Goal: Transaction & Acquisition: Purchase product/service

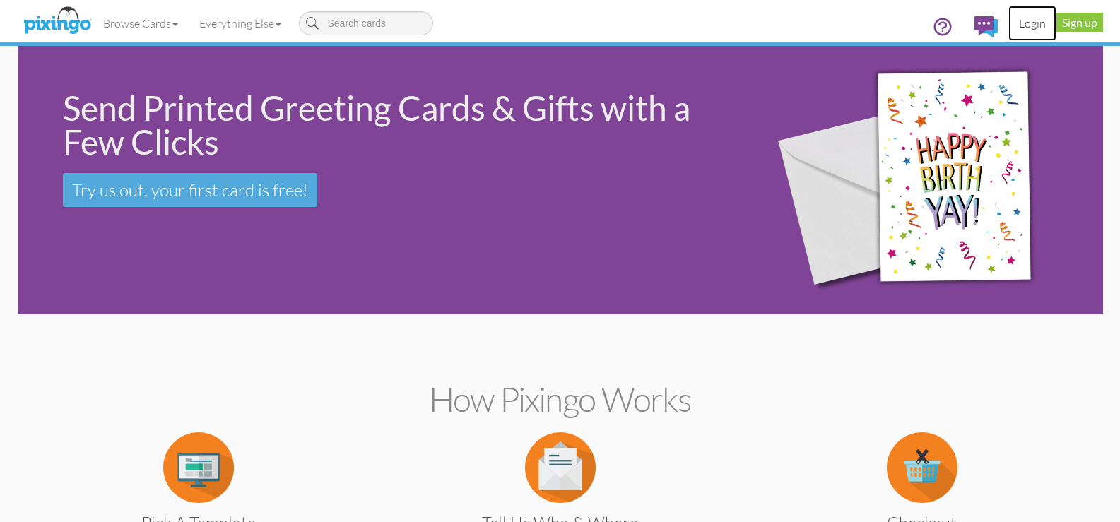
click at [1035, 28] on link "Login" at bounding box center [1032, 23] width 48 height 35
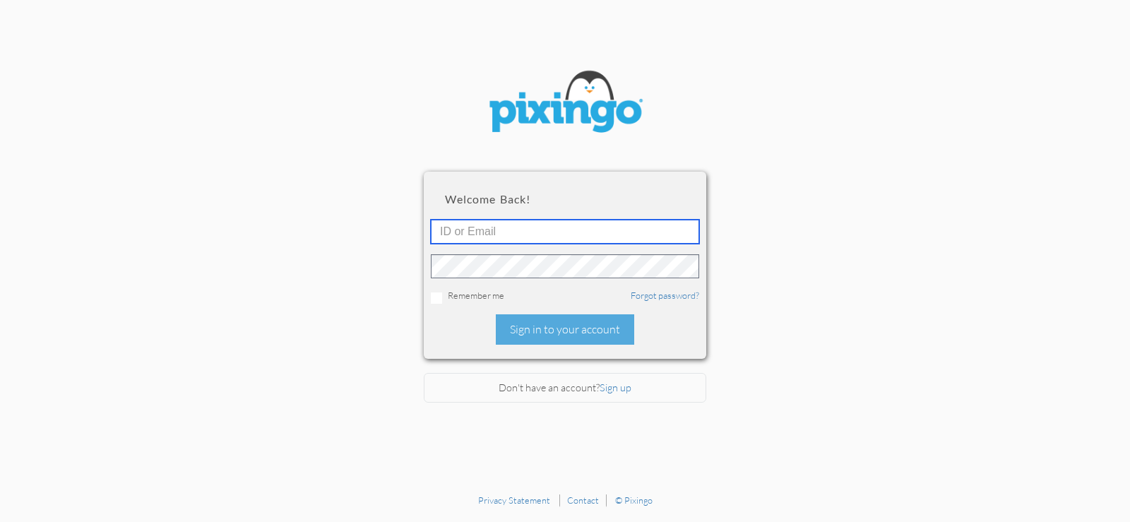
type input "twebb@dayton-attorney.com"
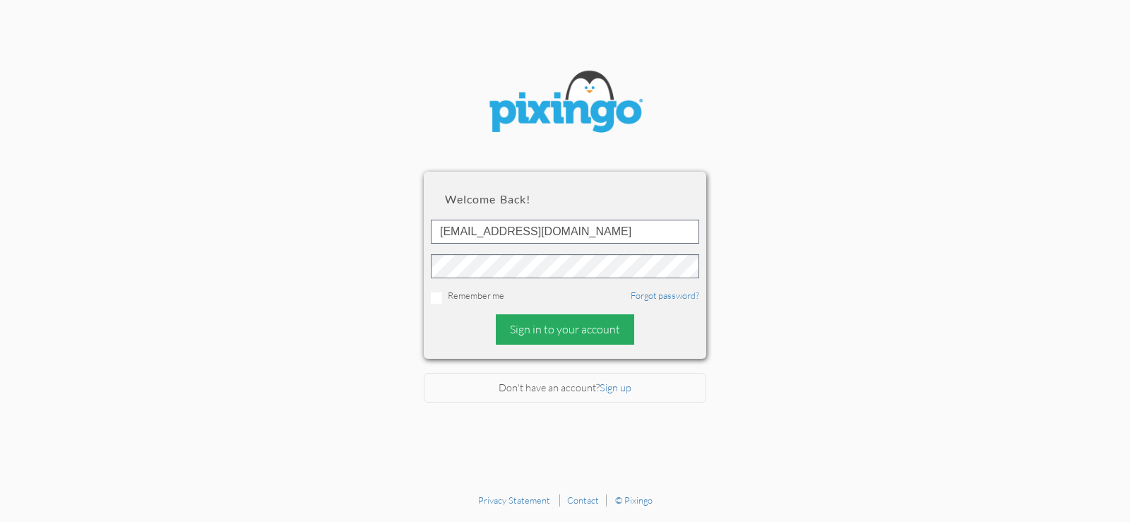
click at [566, 328] on div "Sign in to your account" at bounding box center [565, 329] width 138 height 30
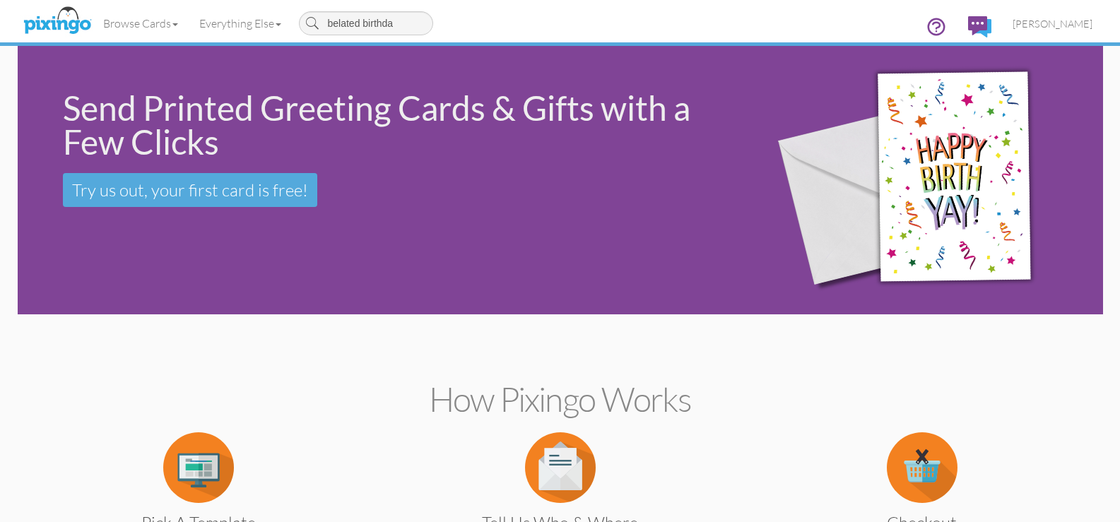
type input "belated birthday"
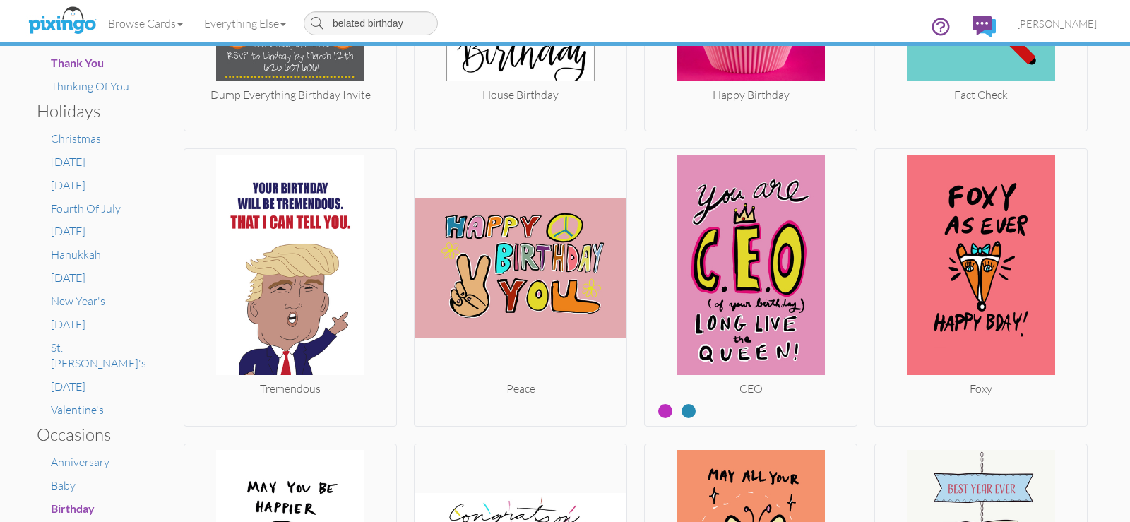
scroll to position [754, 0]
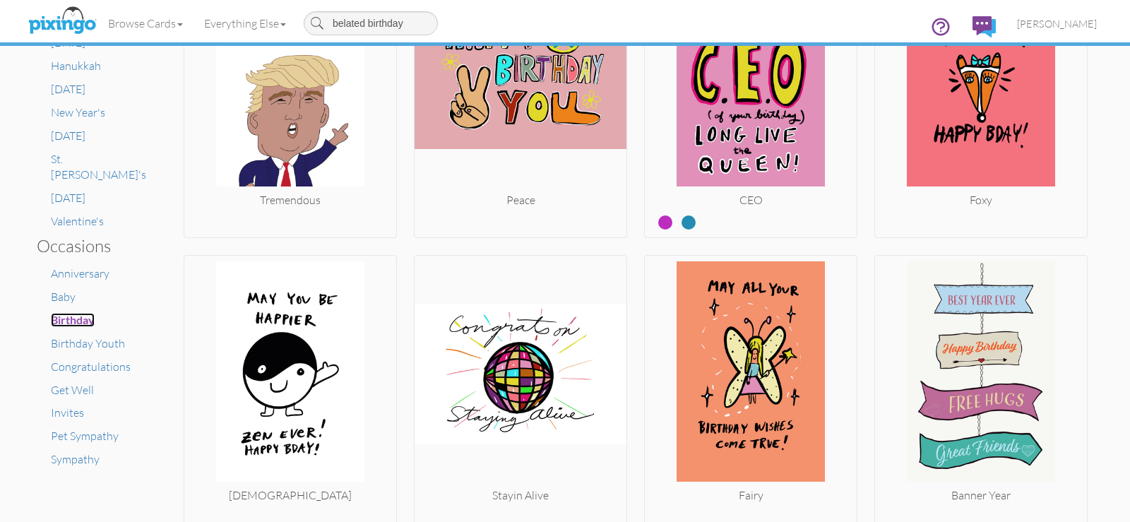
click at [89, 313] on span "Birthday" at bounding box center [73, 319] width 44 height 13
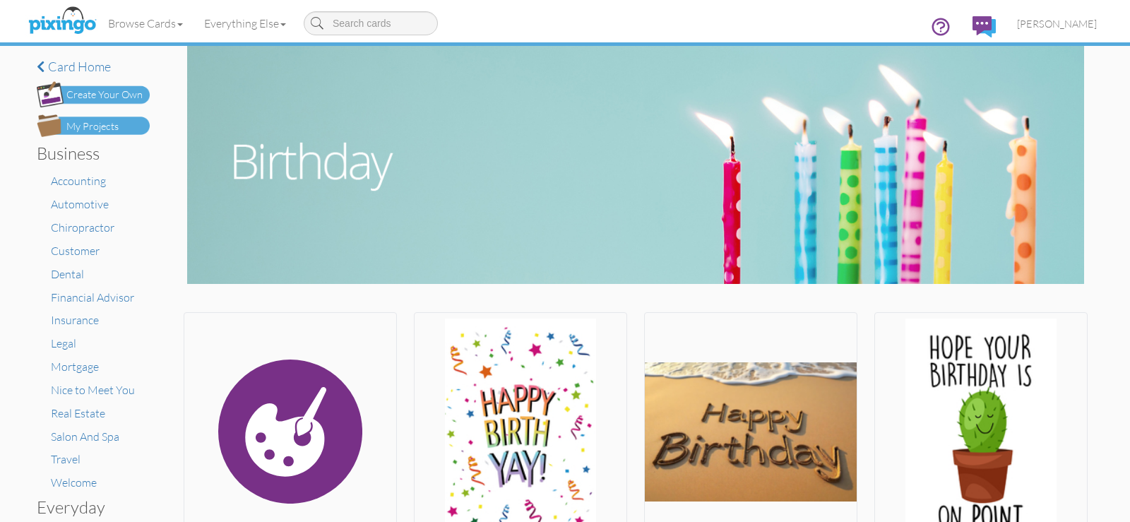
click at [392, 26] on input at bounding box center [371, 23] width 134 height 24
type input "belat"
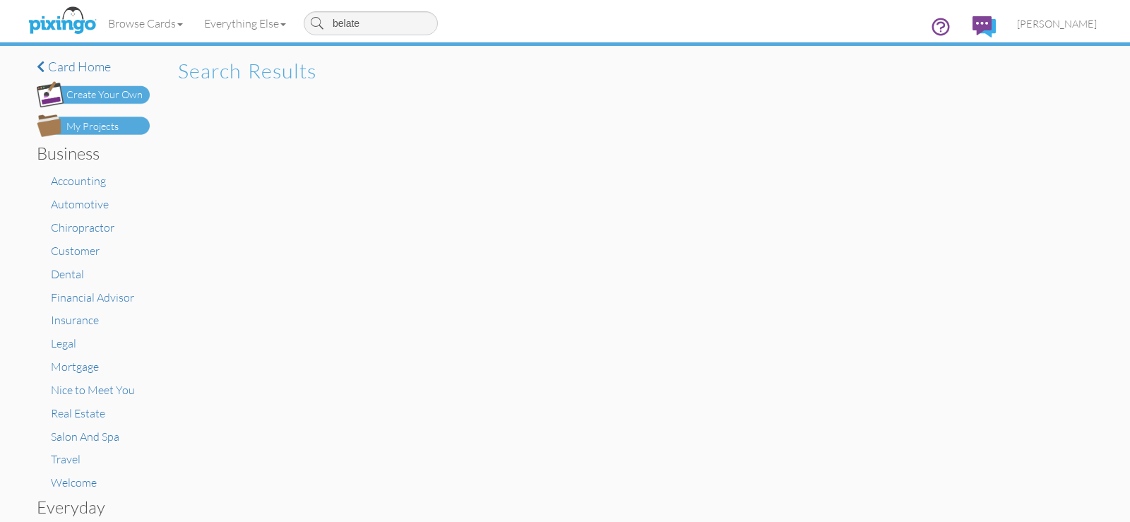
type input "belated"
type input "belated birthday"
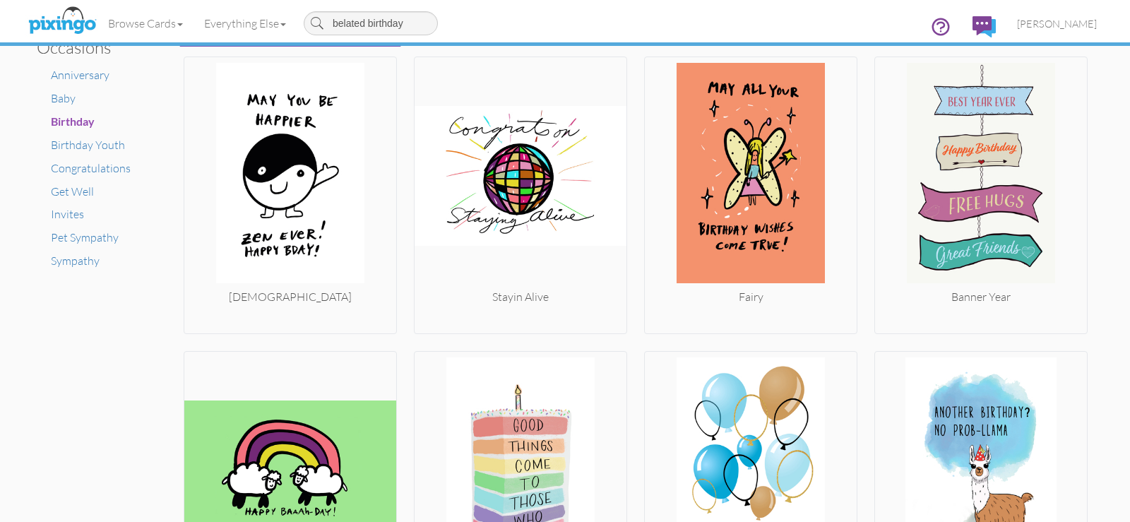
scroll to position [764, 0]
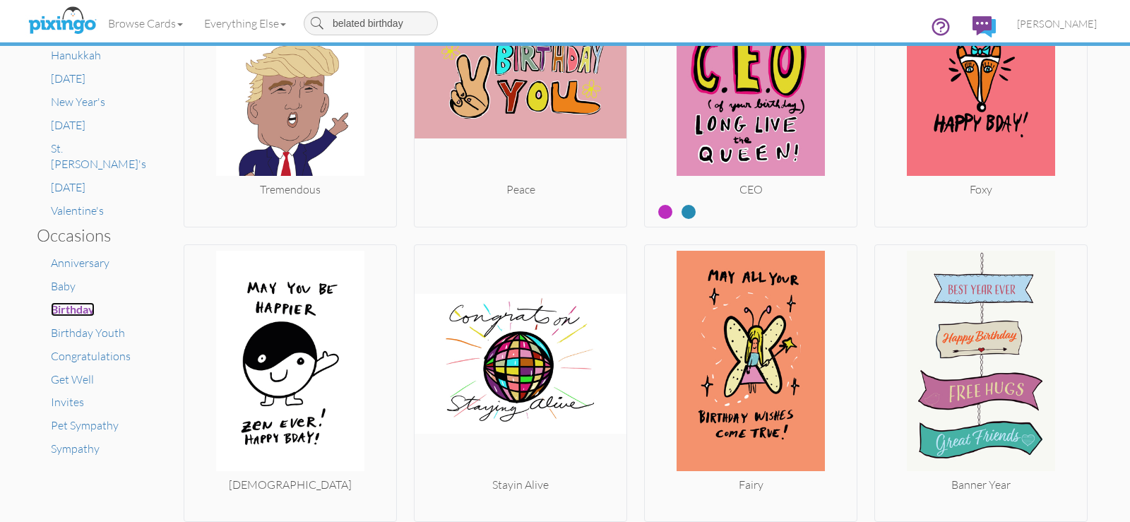
click at [73, 302] on span "Birthday" at bounding box center [73, 308] width 44 height 13
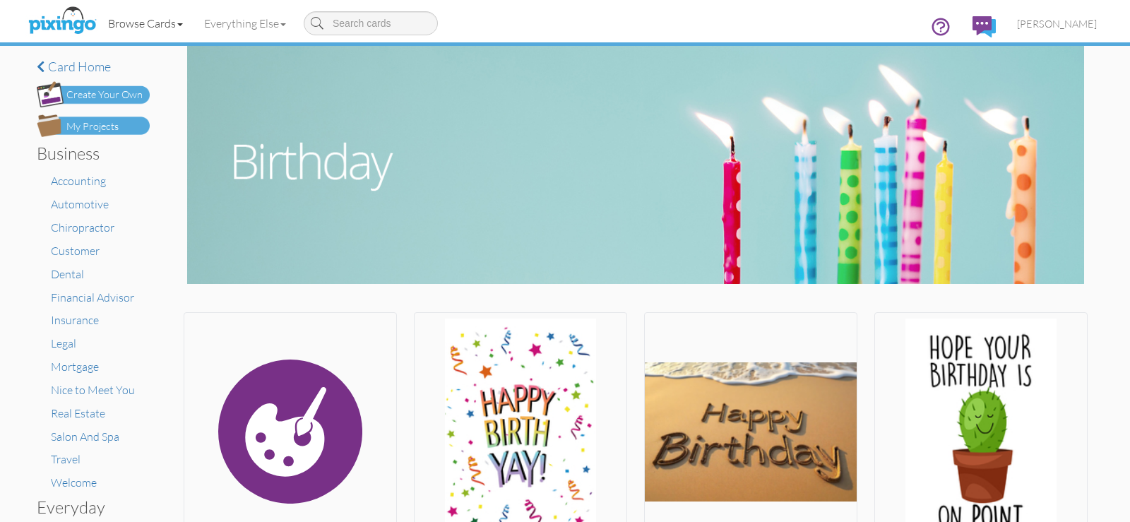
click at [183, 23] on span at bounding box center [180, 24] width 6 height 3
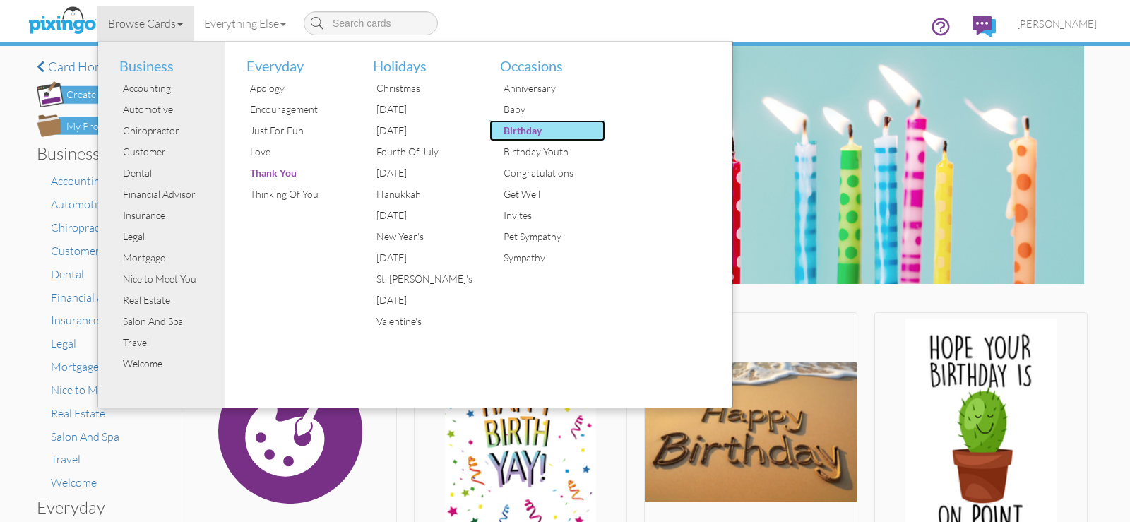
click at [506, 129] on div "Birthday" at bounding box center [553, 130] width 106 height 21
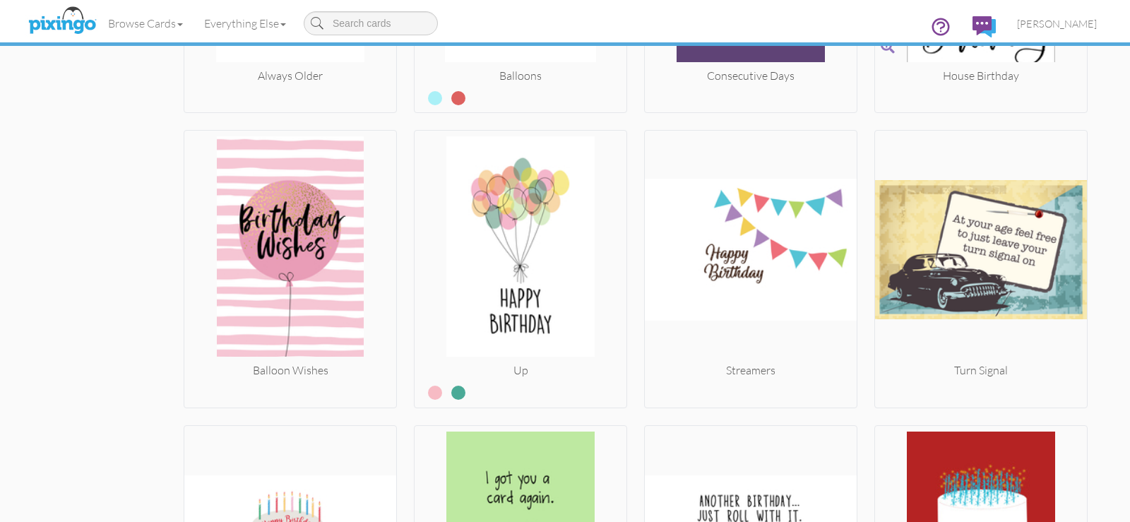
scroll to position [6104, 0]
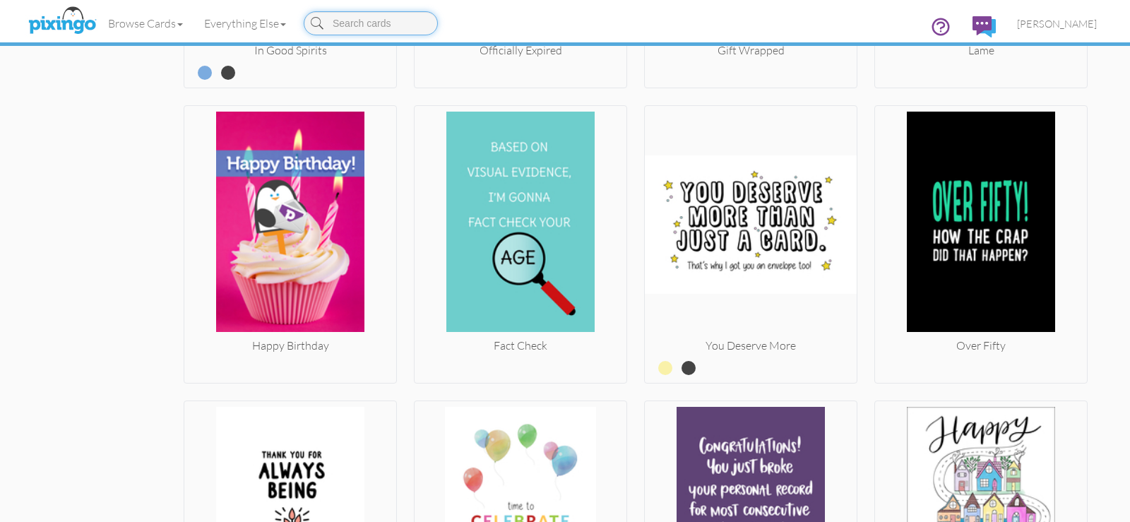
click at [388, 30] on input at bounding box center [371, 23] width 134 height 24
type input "belated"
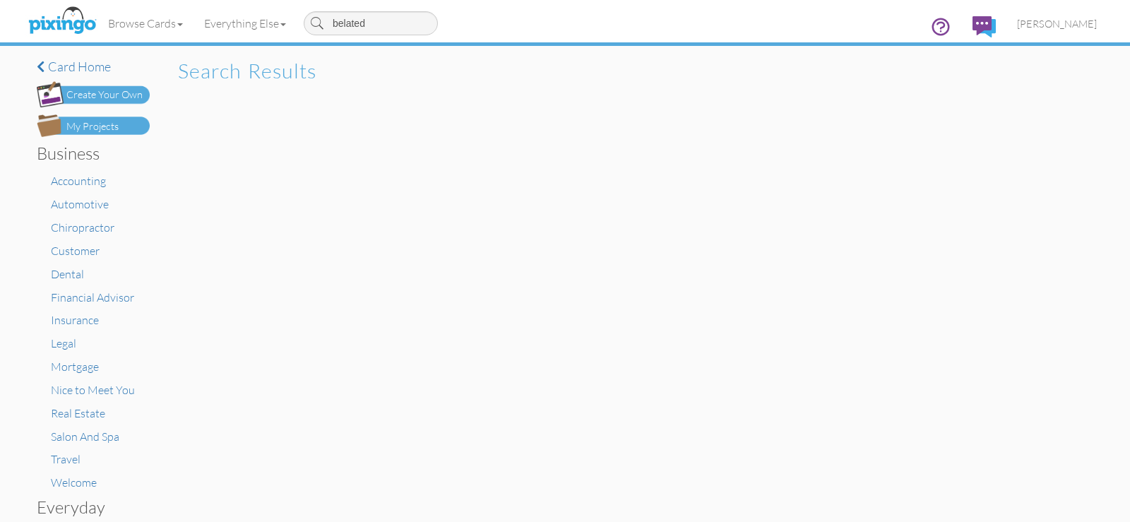
click at [404, 23] on input "belated" at bounding box center [371, 23] width 134 height 24
type input "b"
type input "we missed your birthday"
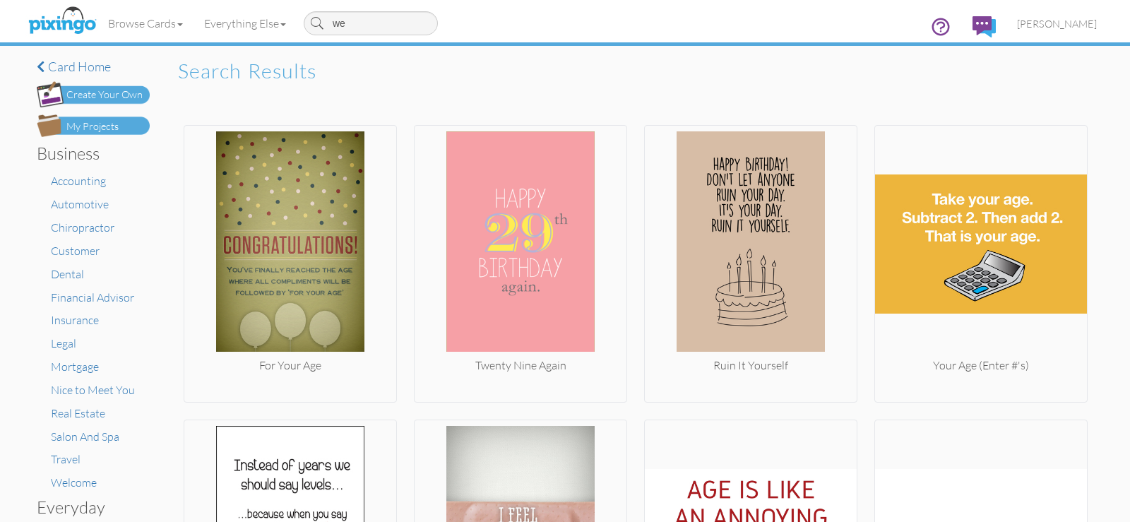
type input "w"
type input "belated birthday"
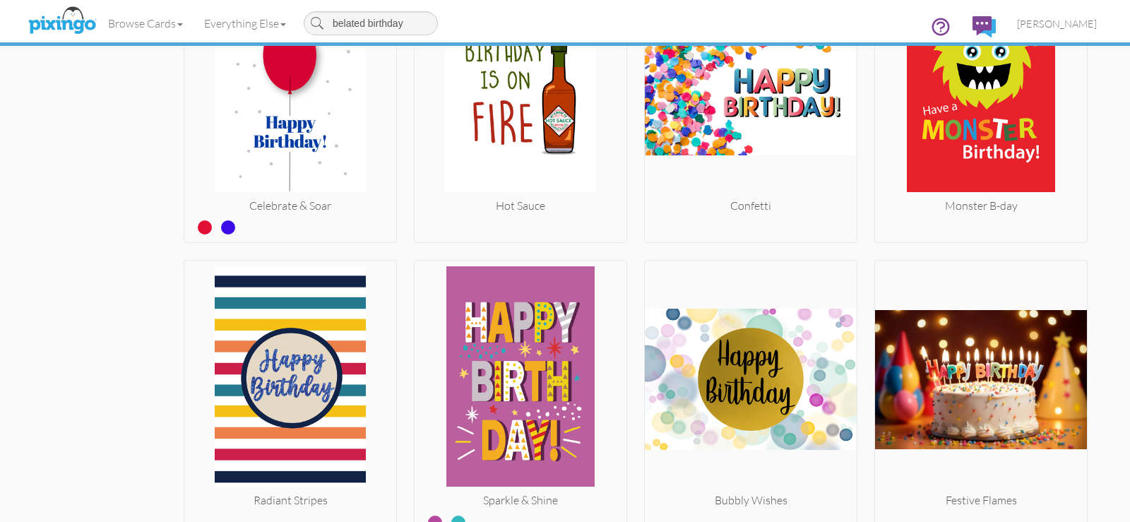
scroll to position [14384, 0]
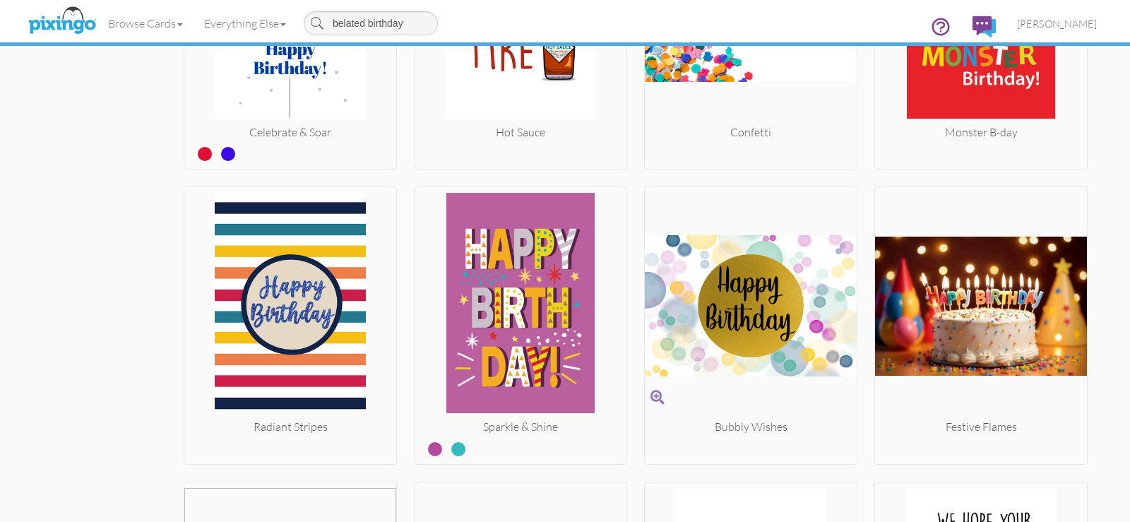
click at [732, 311] on img at bounding box center [751, 306] width 212 height 226
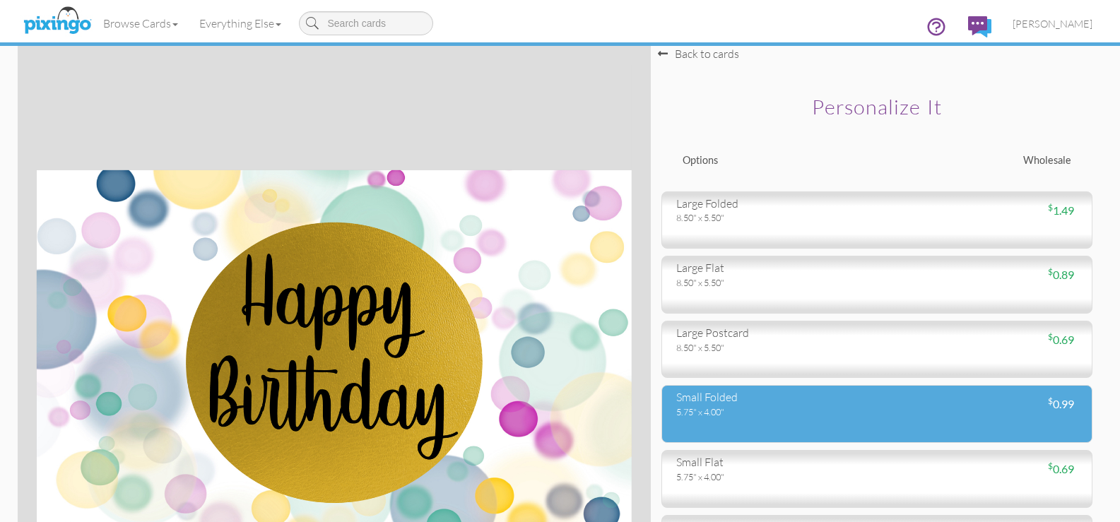
click at [708, 400] on div "small folded" at bounding box center [771, 397] width 190 height 16
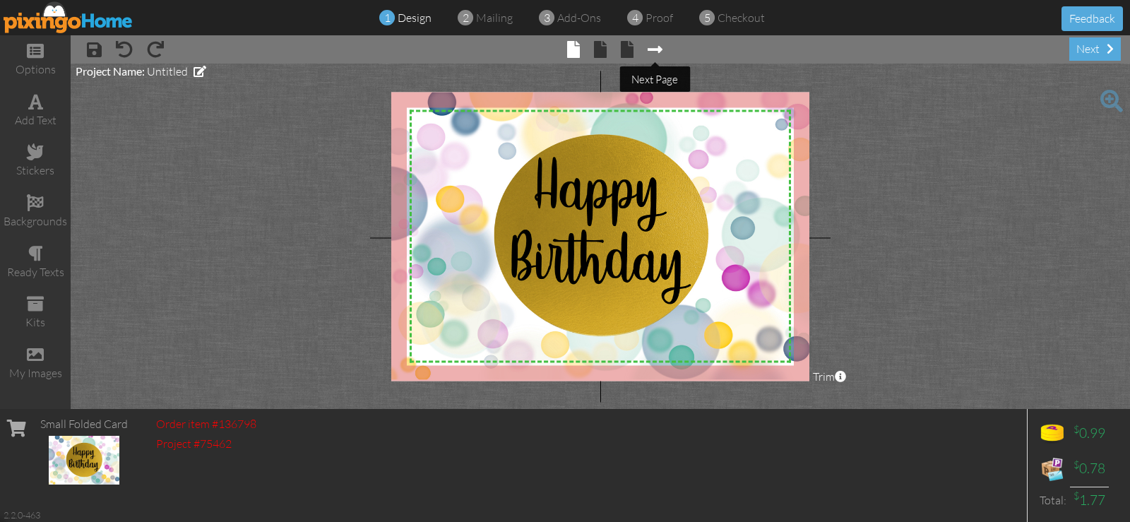
click at [658, 53] on span at bounding box center [655, 49] width 15 height 17
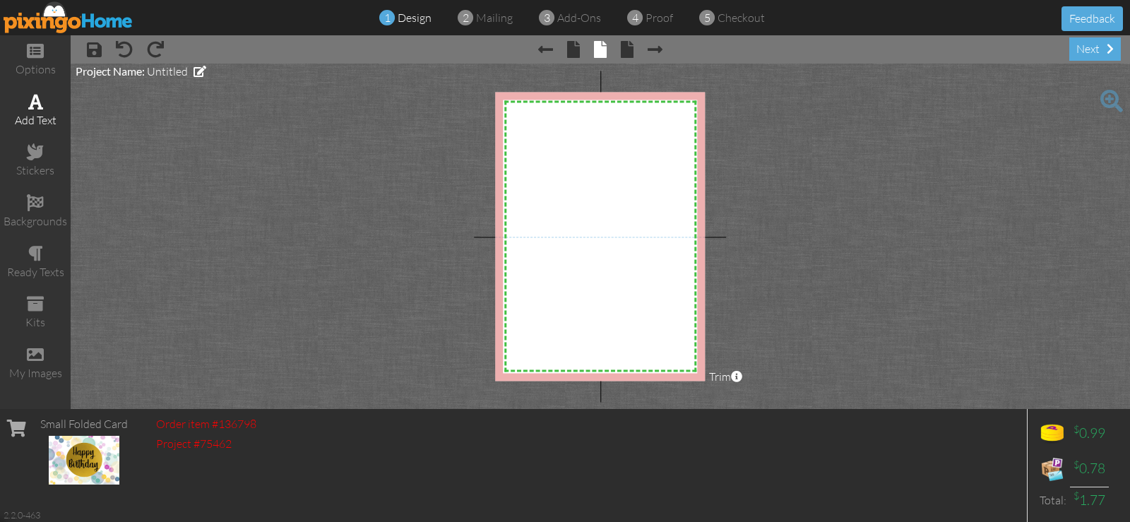
click at [45, 105] on div "add text" at bounding box center [35, 110] width 71 height 49
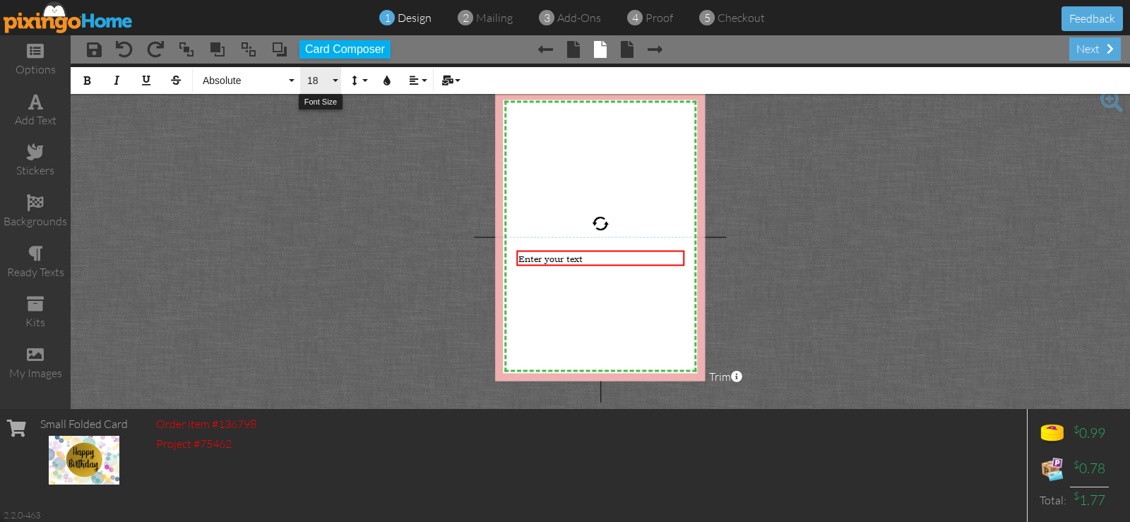
click at [310, 85] on span "18" at bounding box center [318, 81] width 24 height 12
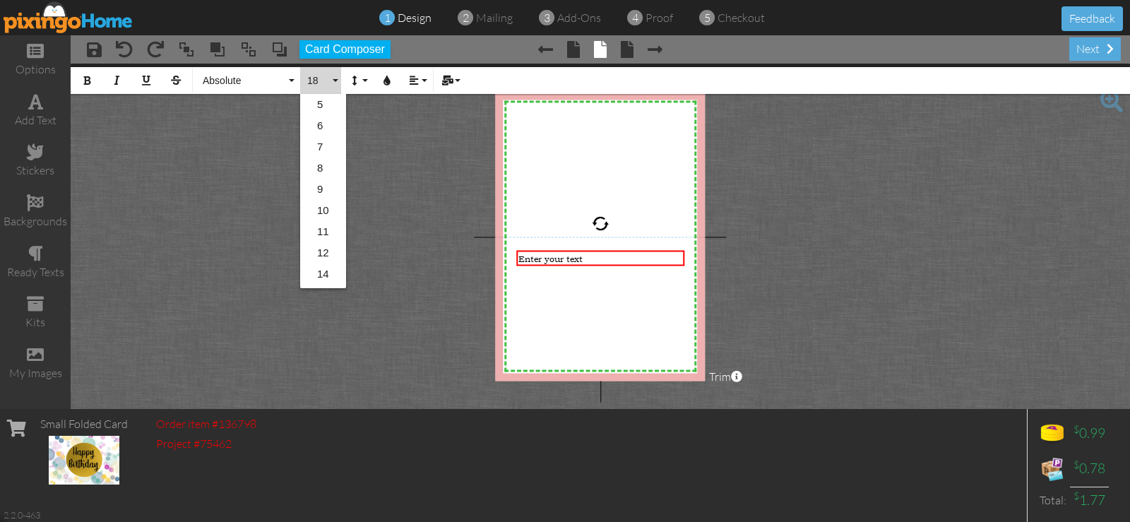
scroll to position [126, 0]
click at [319, 230] on link "22" at bounding box center [323, 233] width 46 height 21
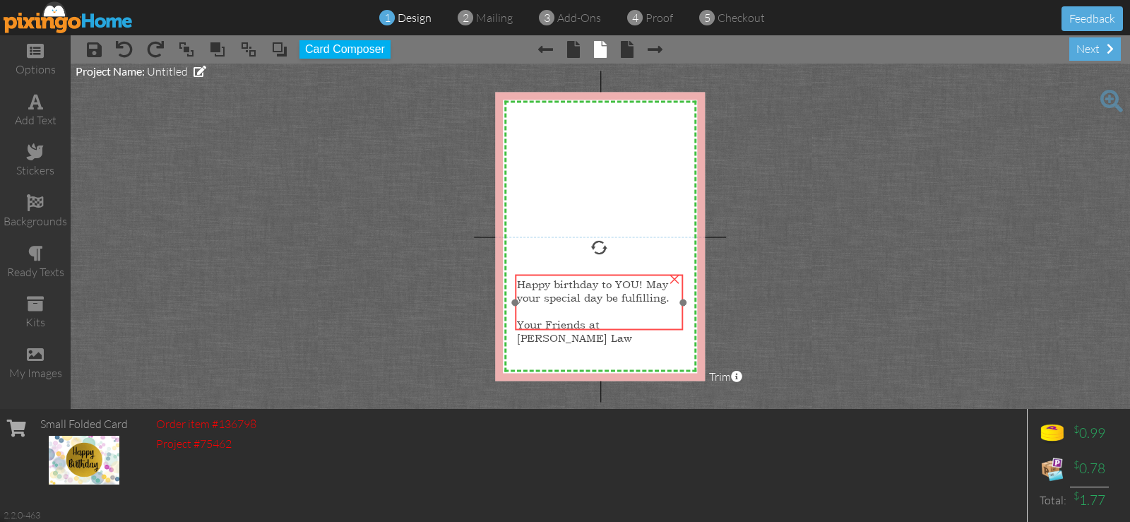
drag, startPoint x: 586, startPoint y: 307, endPoint x: 584, endPoint y: 331, distance: 24.1
click at [584, 331] on div at bounding box center [598, 302] width 175 height 63
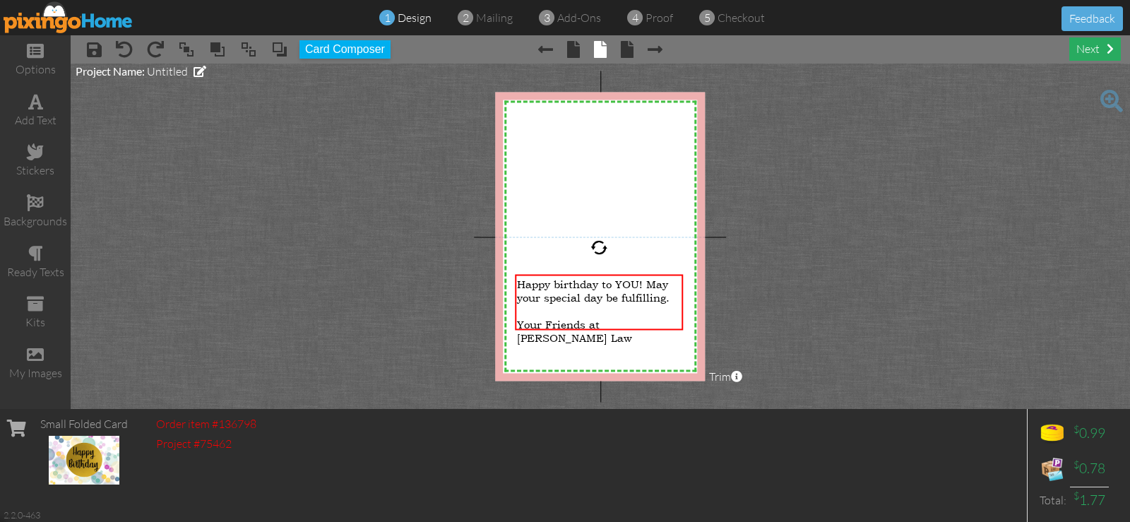
click at [1084, 48] on div "next" at bounding box center [1095, 48] width 52 height 23
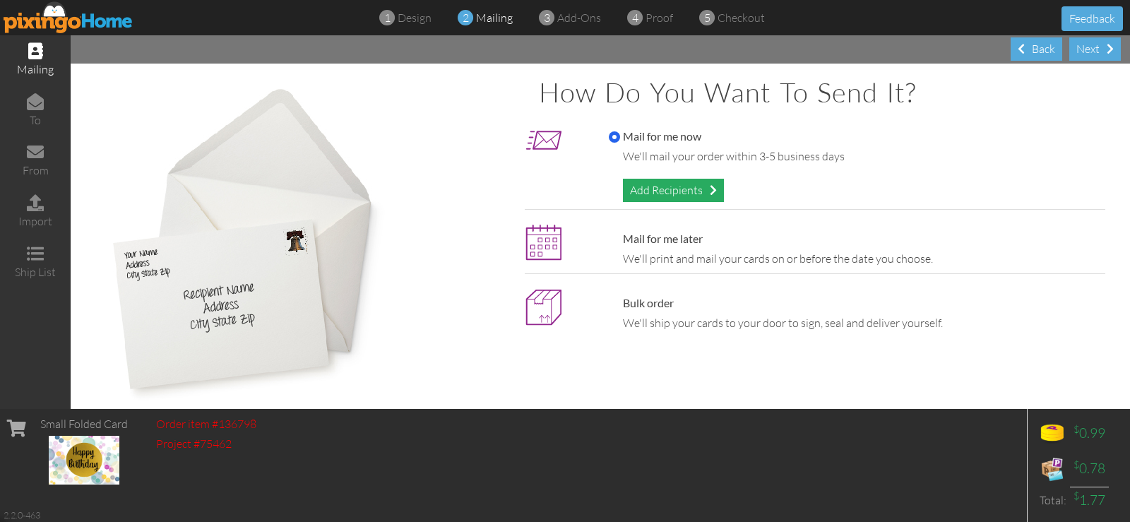
click at [687, 192] on div "Add Recipients" at bounding box center [673, 190] width 101 height 23
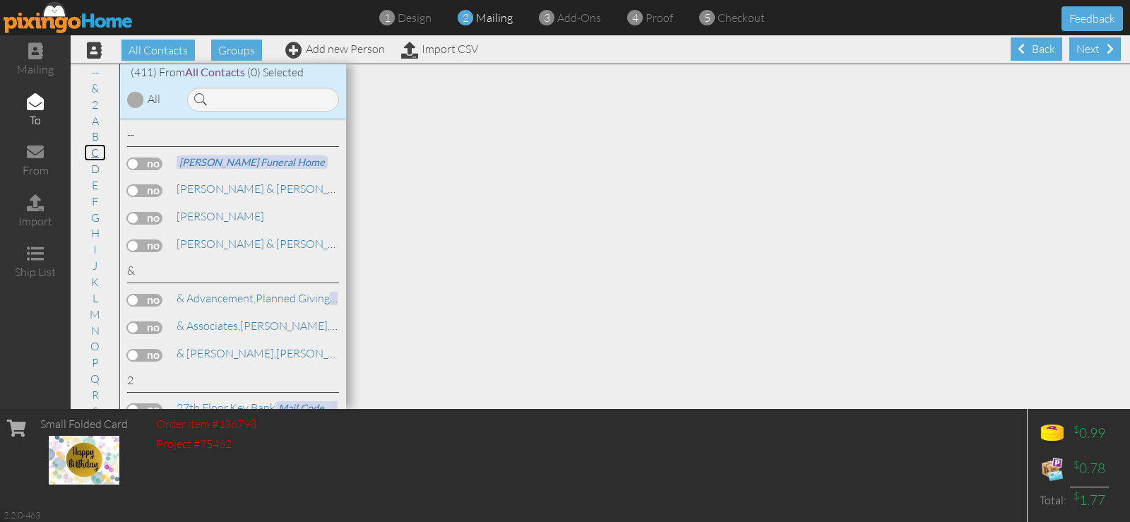
click at [90, 150] on link "C" at bounding box center [95, 152] width 22 height 17
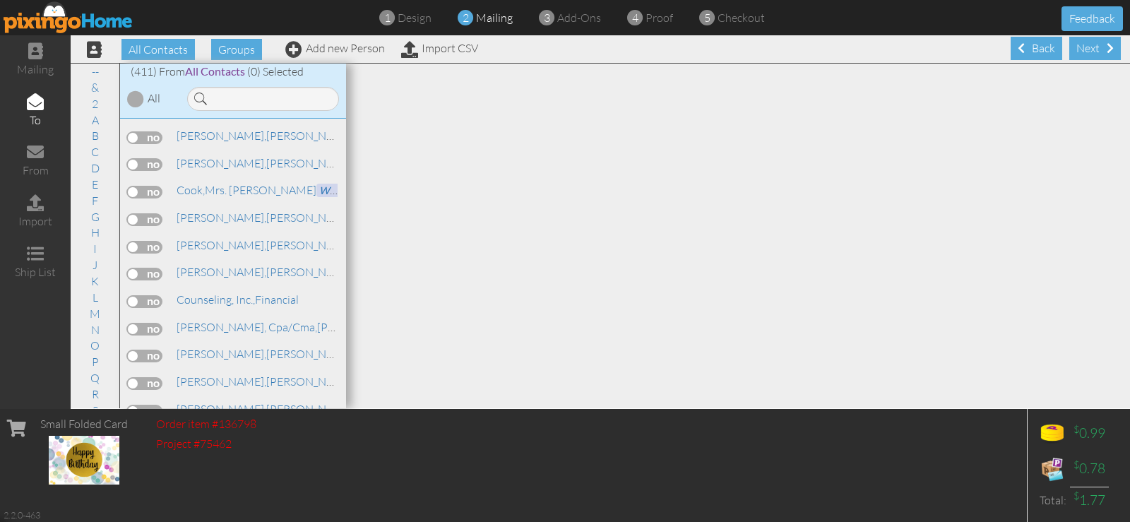
scroll to position [2537, 0]
click at [88, 232] on link "H" at bounding box center [95, 232] width 23 height 17
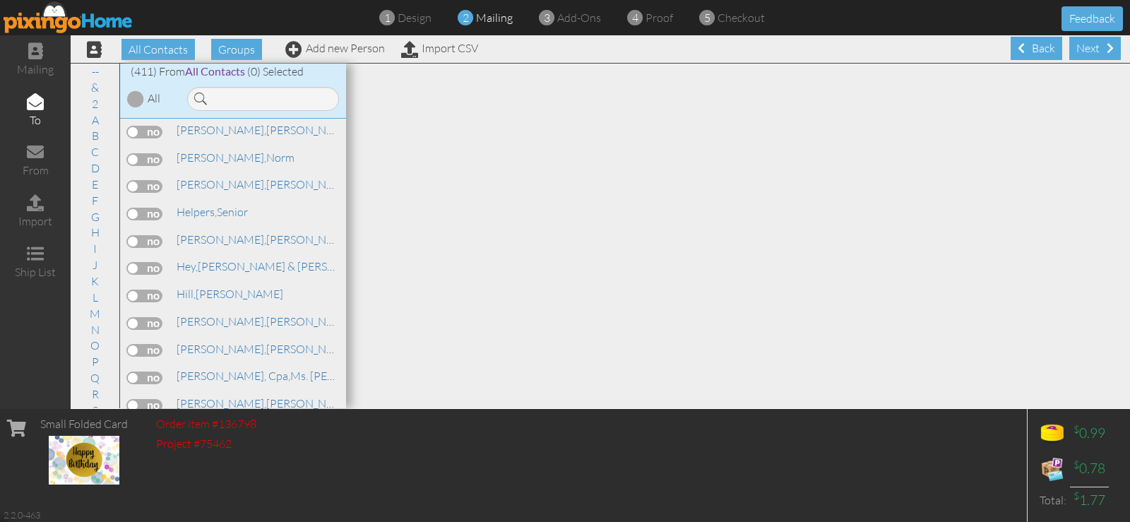
scroll to position [91, 0]
click at [91, 319] on link "S" at bounding box center [95, 319] width 20 height 17
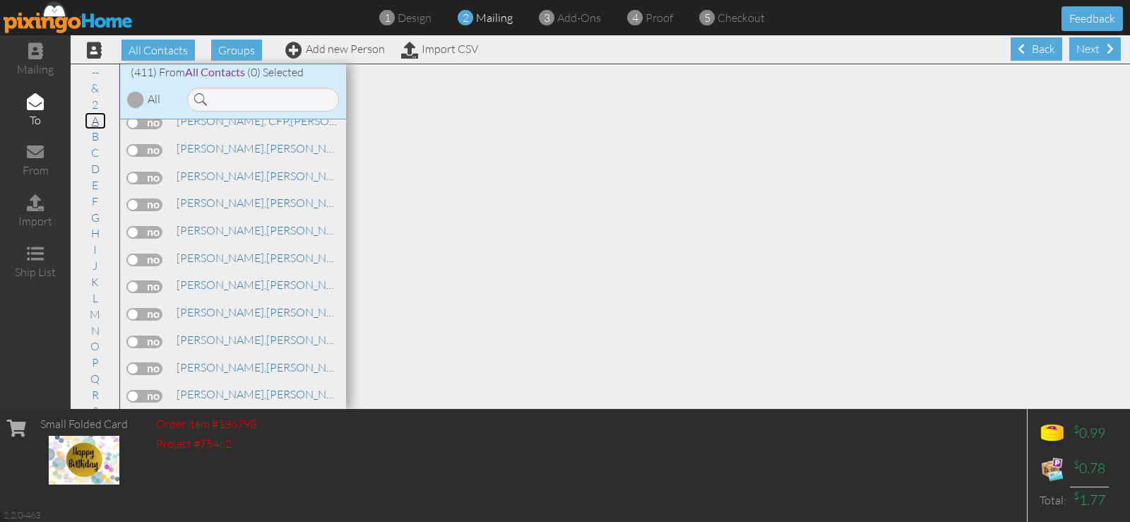
click at [90, 119] on link "A" at bounding box center [95, 120] width 21 height 17
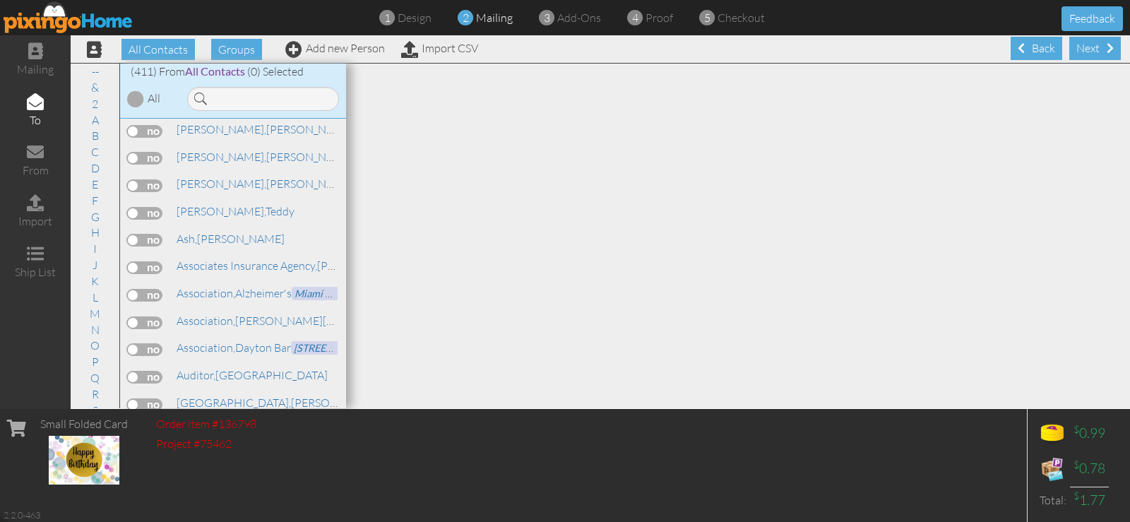
scroll to position [308, 0]
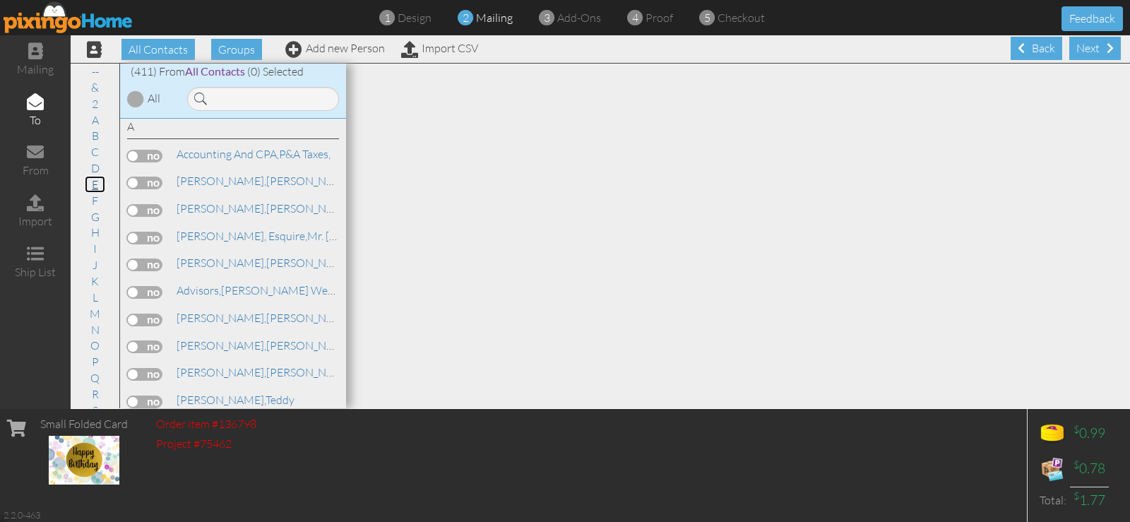
click at [90, 186] on link "E" at bounding box center [95, 184] width 20 height 17
click at [88, 182] on link "E" at bounding box center [95, 184] width 20 height 17
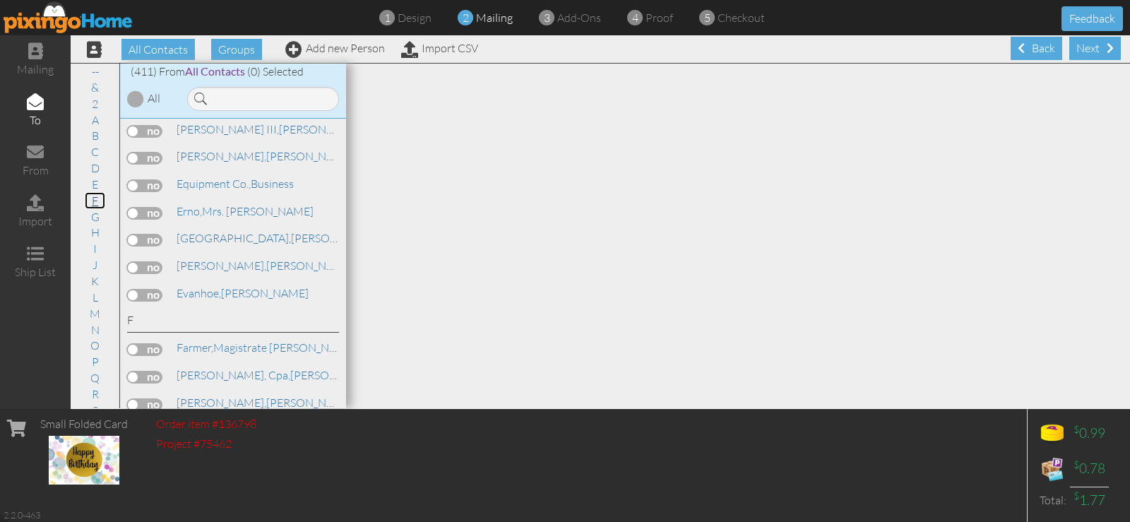
click at [90, 201] on link "F" at bounding box center [95, 200] width 20 height 17
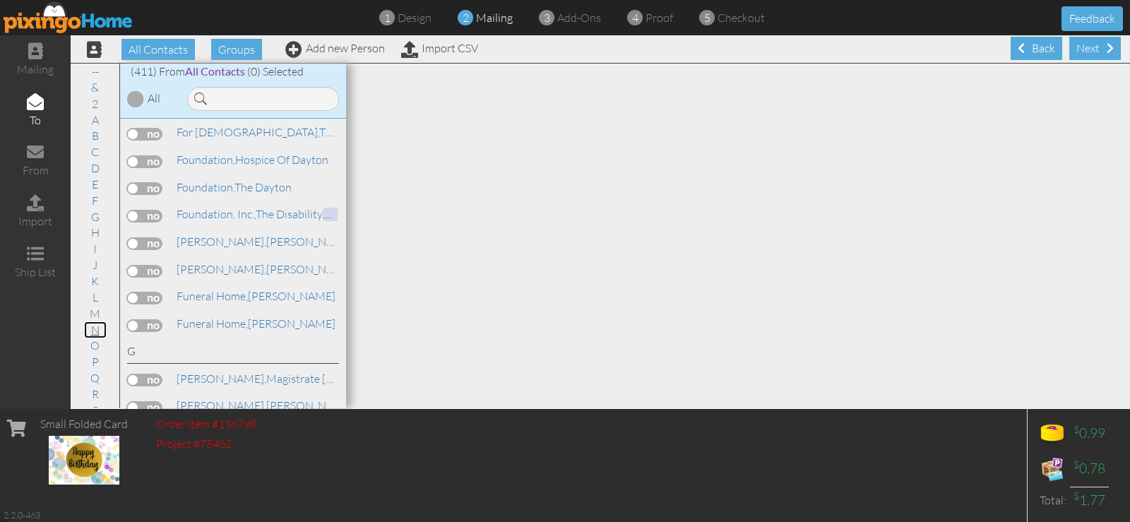
click at [91, 326] on link "N" at bounding box center [95, 329] width 23 height 17
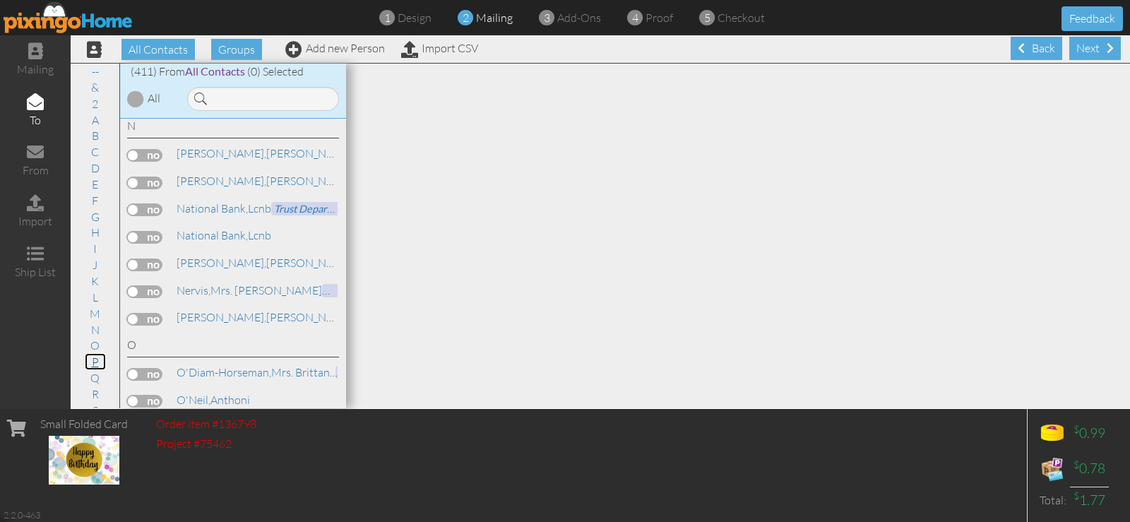
click at [88, 361] on link "P" at bounding box center [95, 361] width 21 height 17
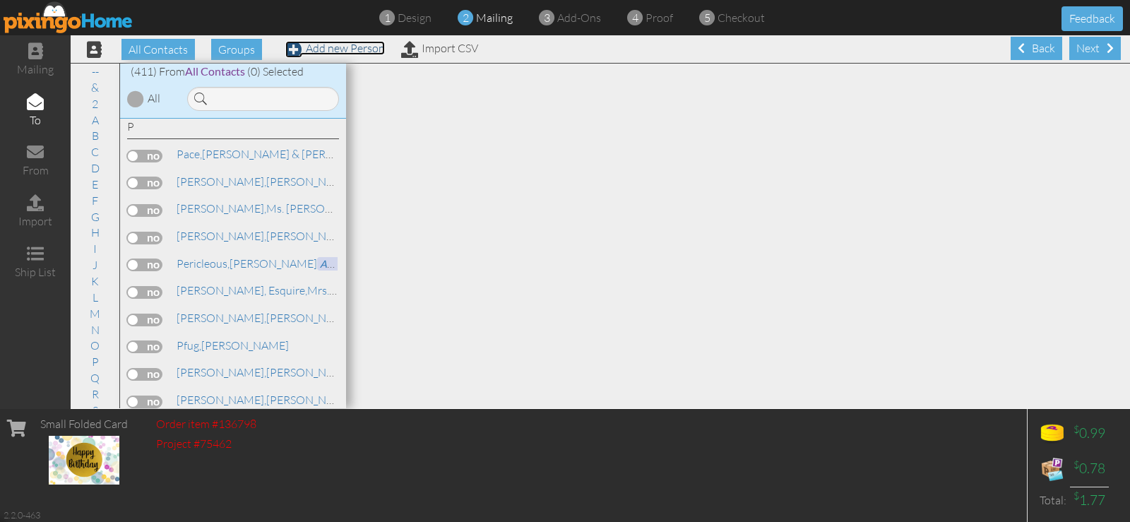
click at [362, 47] on link "Add new Person" at bounding box center [335, 48] width 100 height 14
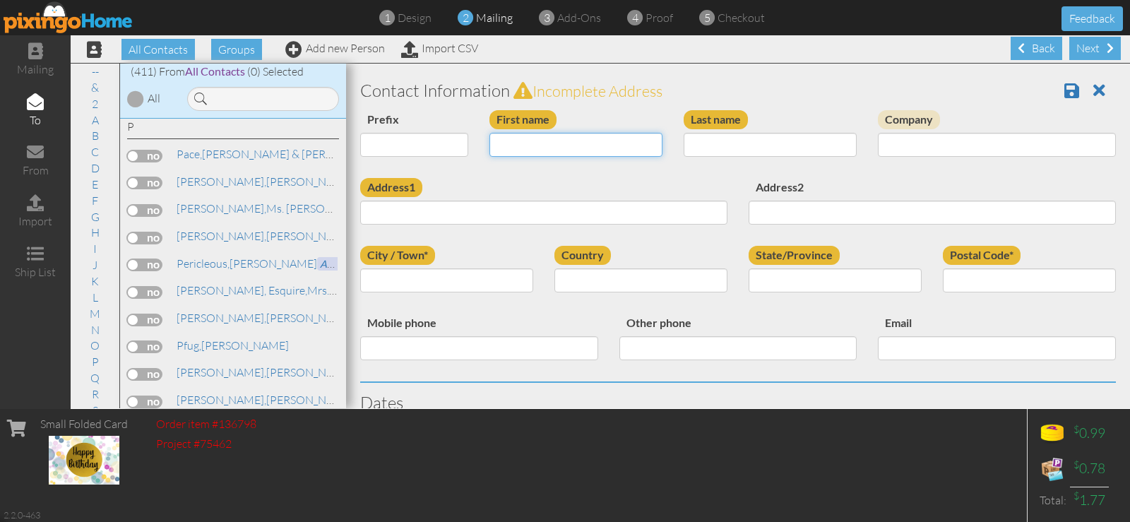
click at [525, 149] on input "First name" at bounding box center [576, 145] width 173 height 24
type input "[PERSON_NAME]"
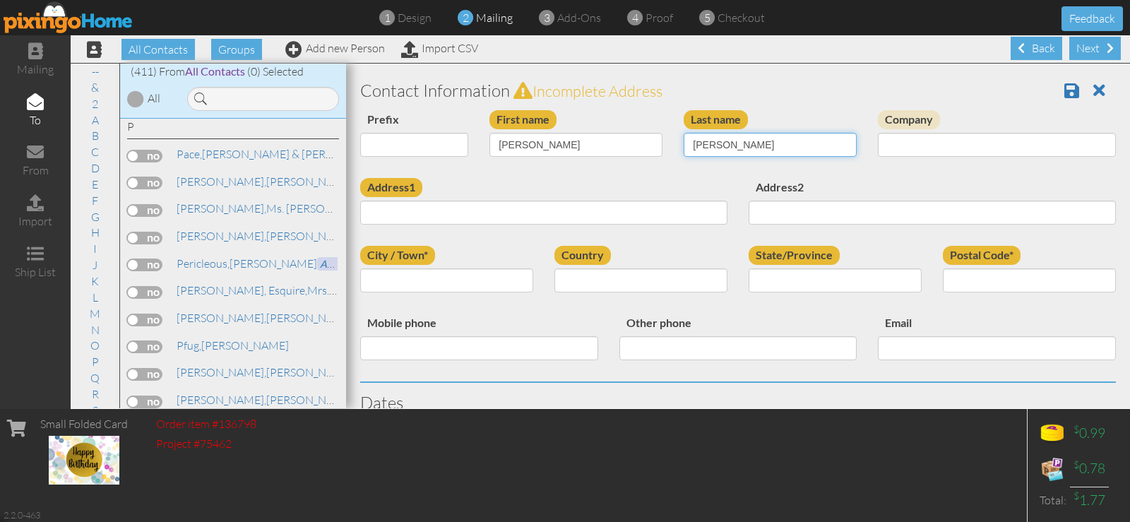
type input "Euchenhofer"
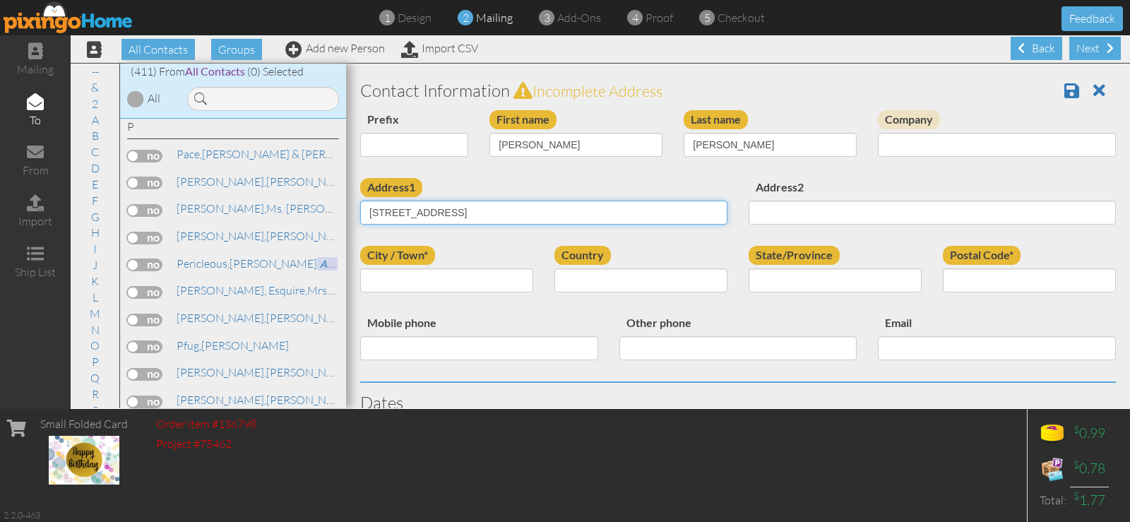
type input "532 Legendary Way"
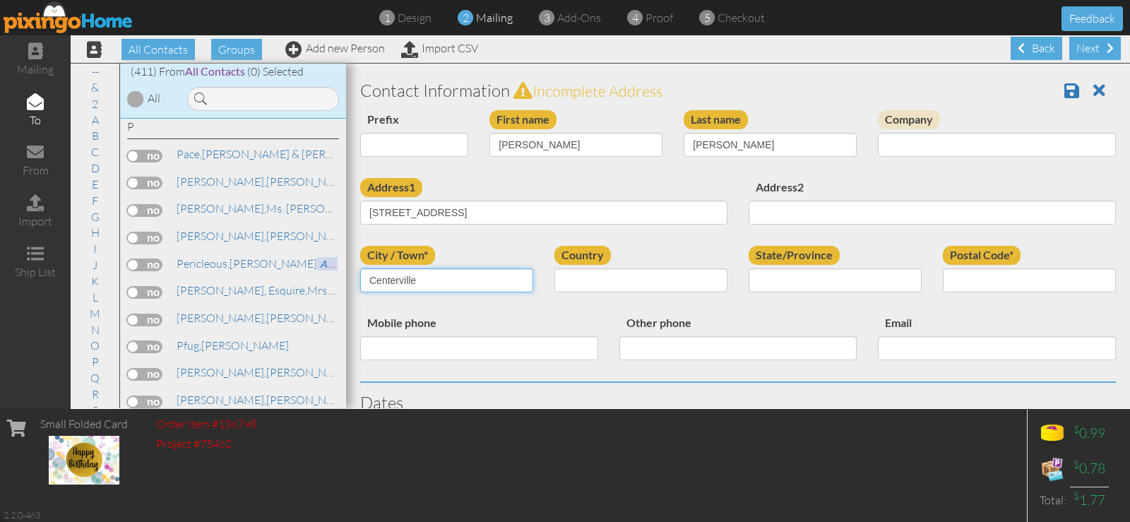
type input "Centerville"
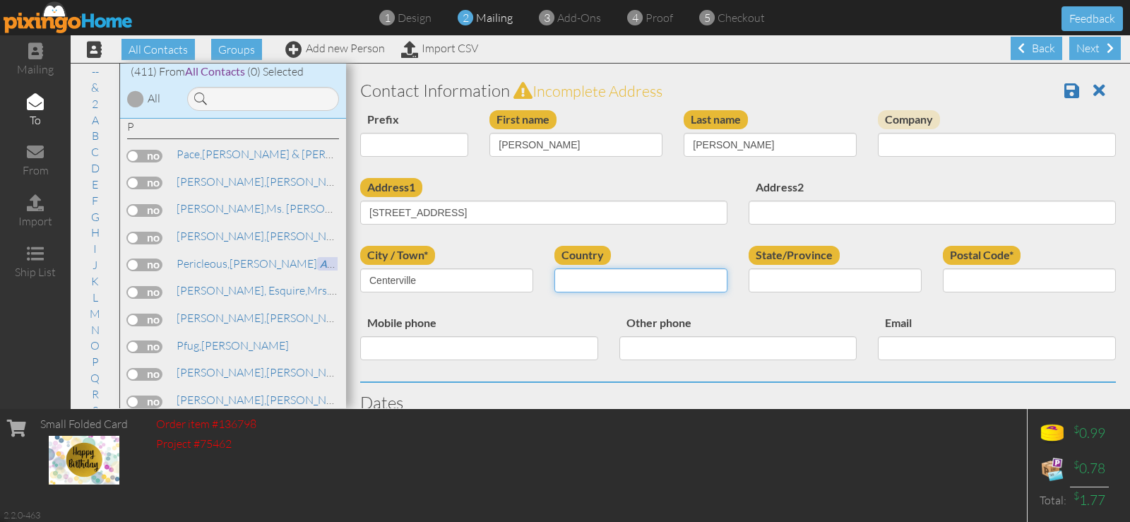
select select "object:7194"
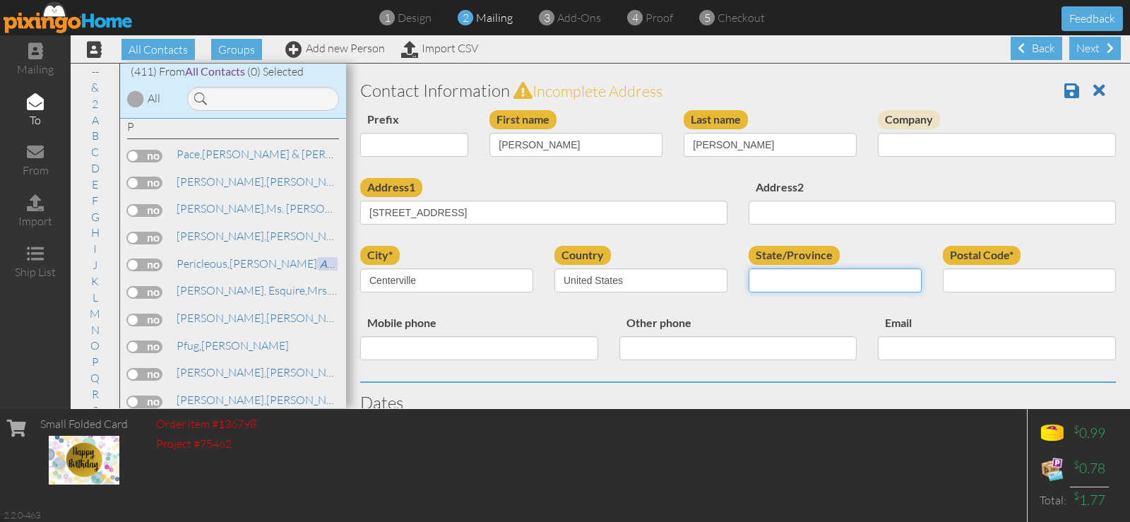
select select "object:7482"
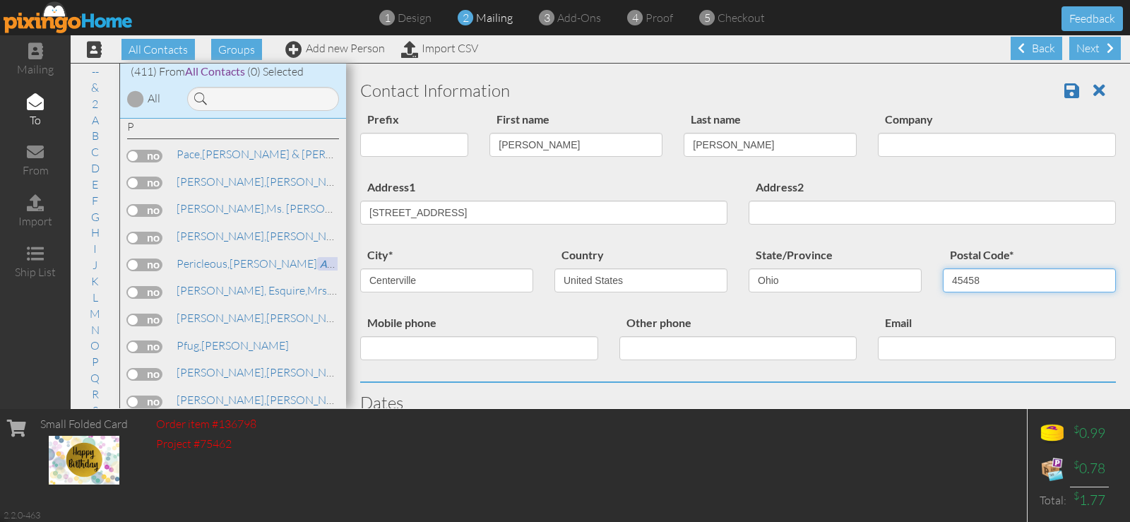
type input "45458"
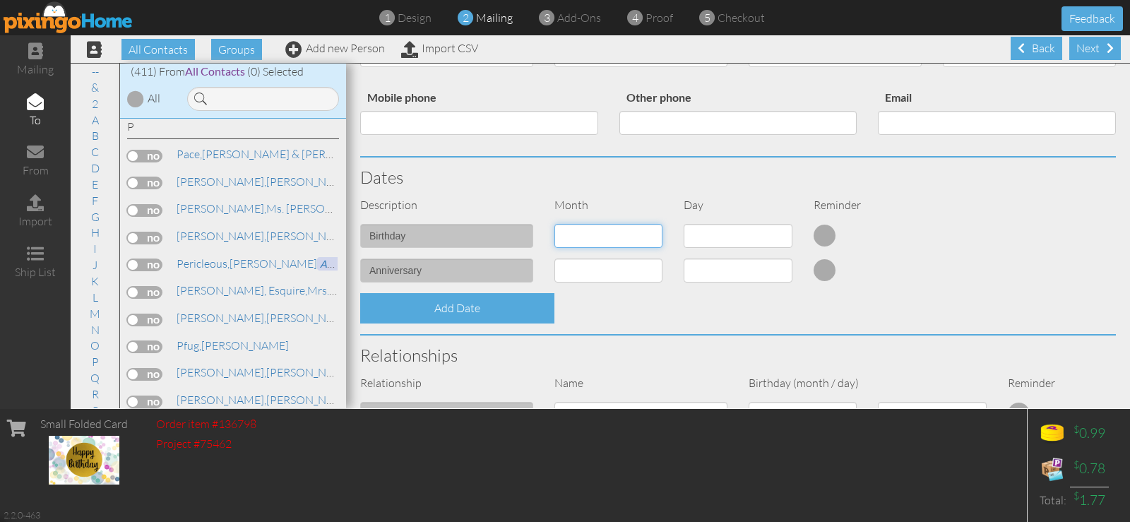
click at [646, 232] on select "1 - [DATE] - [DATE] - [DATE] - [DATE] - [DATE] - [DATE] - [DATE] - [DATE] - [DA…" at bounding box center [609, 236] width 108 height 24
select select "object:7191"
click at [555, 224] on select "1 - [DATE] - [DATE] - [DATE] - [DATE] - [DATE] - [DATE] - [DATE] - [DATE] - [DA…" at bounding box center [609, 236] width 108 height 24
click at [769, 237] on select "1 2 3 4 5 6 7 8 9 10 11 12 13 14 15 16 17 18 19 20 21 22 23 24 25 26 27 28 29 3…" at bounding box center [738, 236] width 108 height 24
select select "number:23"
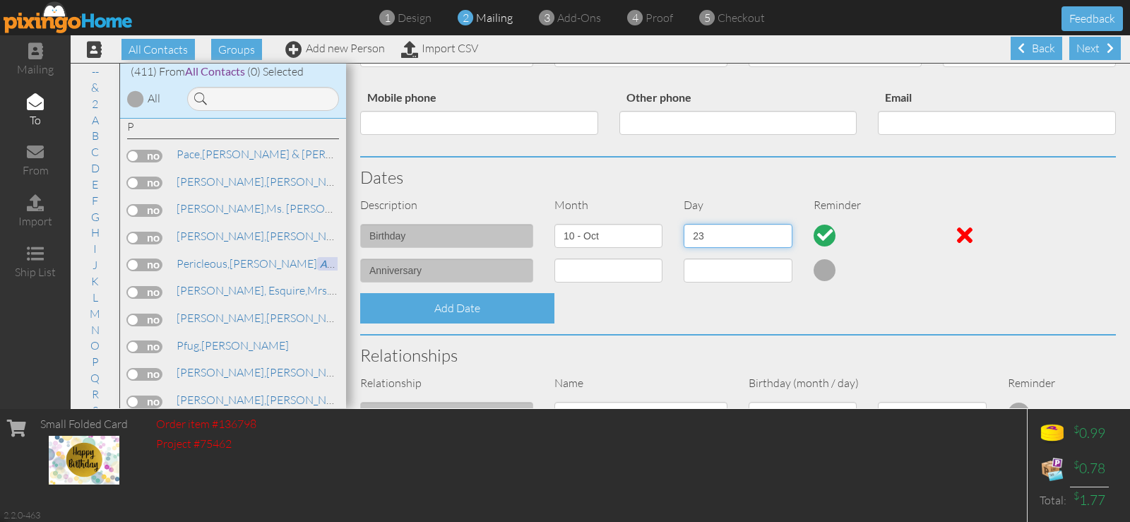
click at [684, 224] on select "1 2 3 4 5 6 7 8 9 10 11 12 13 14 15 16 17 18 19 20 21 22 23 24 25 26 27 28 29 3…" at bounding box center [738, 236] width 108 height 24
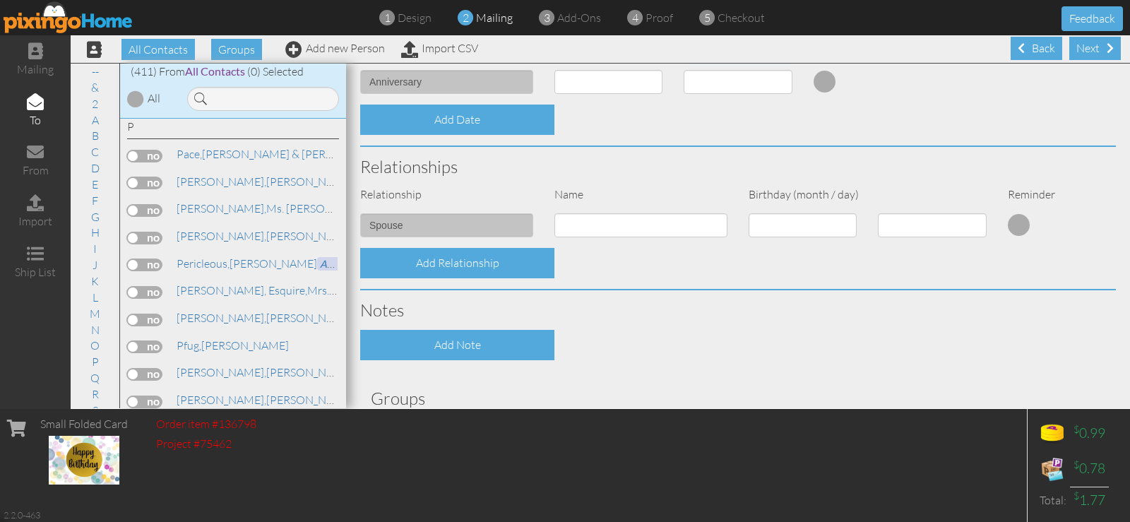
scroll to position [527, 0]
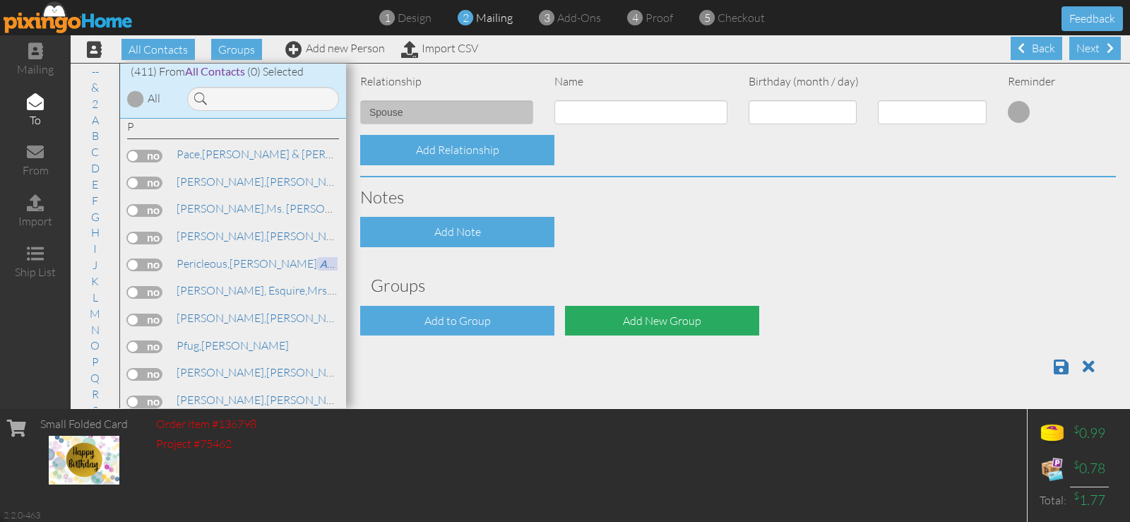
click at [640, 319] on div "Add New Group" at bounding box center [662, 321] width 194 height 30
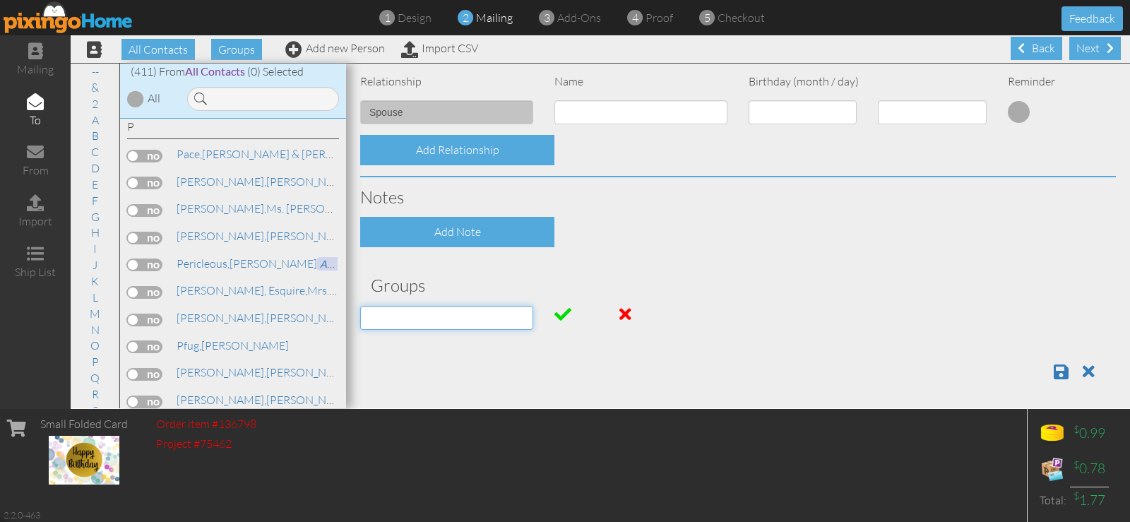
click at [413, 316] on input at bounding box center [446, 318] width 173 height 24
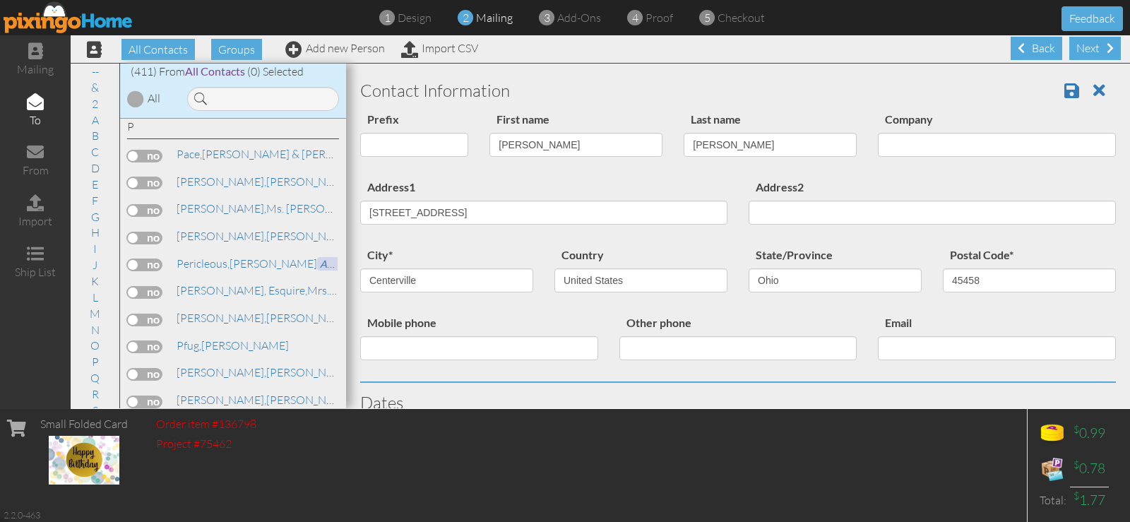
scroll to position [0, 0]
type input "October Birthdays"
click at [1065, 94] on span at bounding box center [1072, 91] width 15 height 17
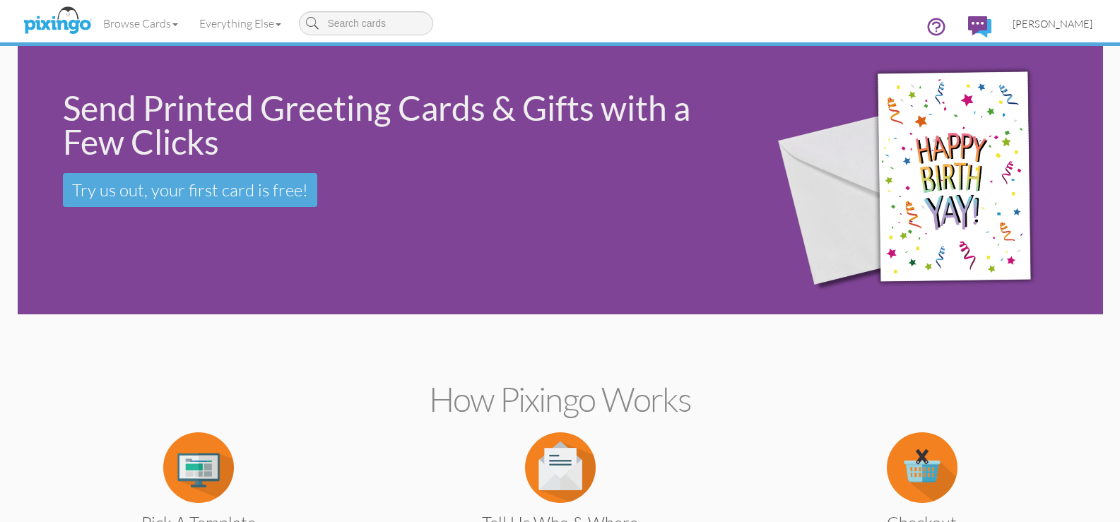
click at [1031, 25] on span "[PERSON_NAME]" at bounding box center [1052, 24] width 80 height 12
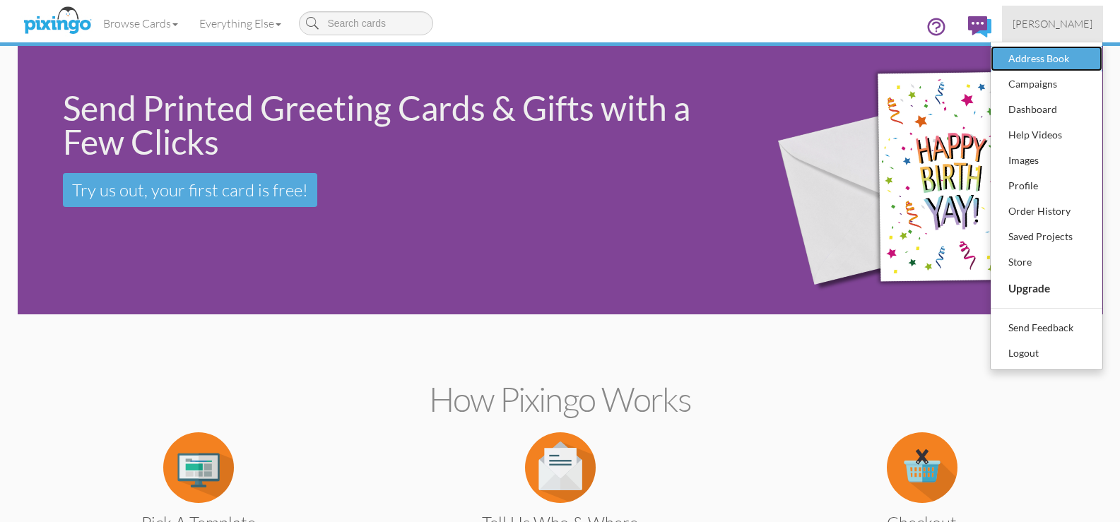
click at [1024, 62] on div "Address Book" at bounding box center [1045, 58] width 83 height 21
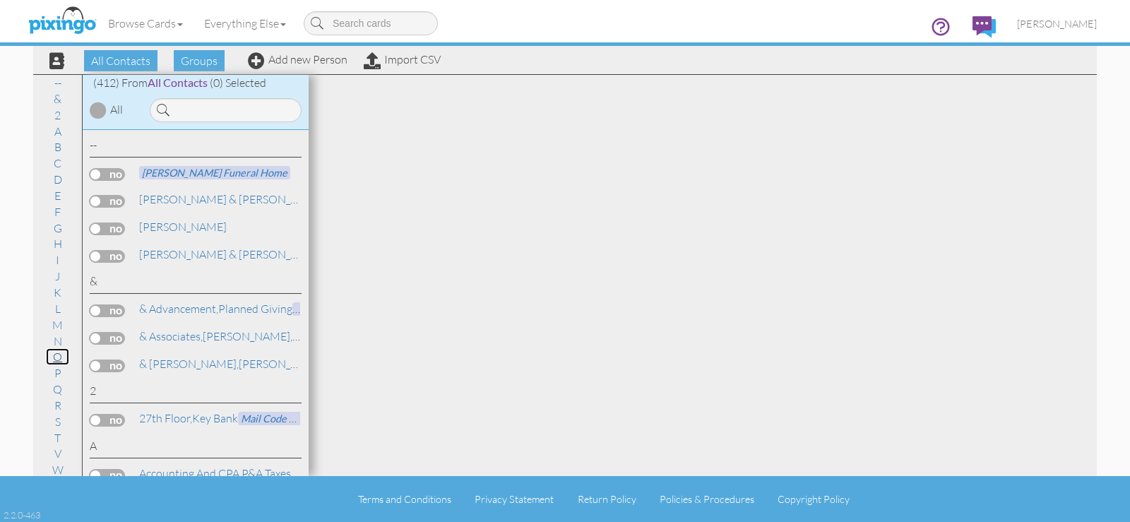
click at [54, 358] on link "O" at bounding box center [57, 356] width 23 height 17
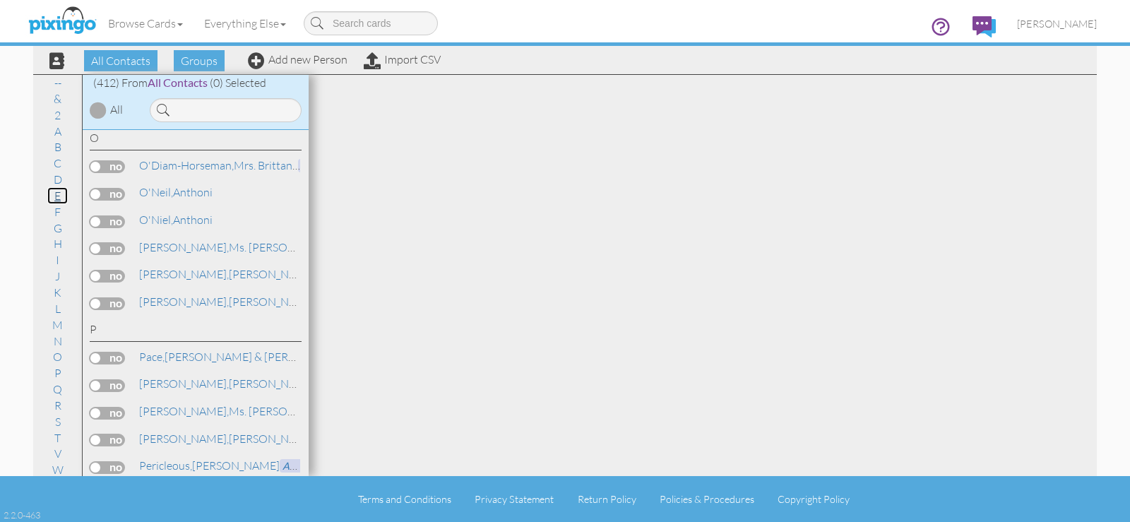
click at [56, 197] on link "E" at bounding box center [57, 195] width 20 height 17
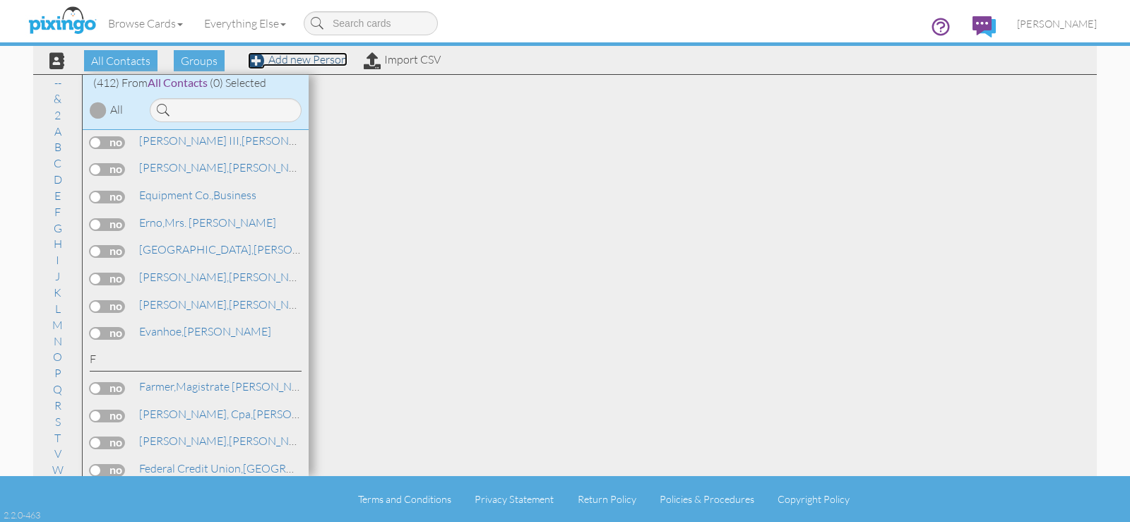
click at [279, 61] on link "Add new Person" at bounding box center [298, 59] width 100 height 14
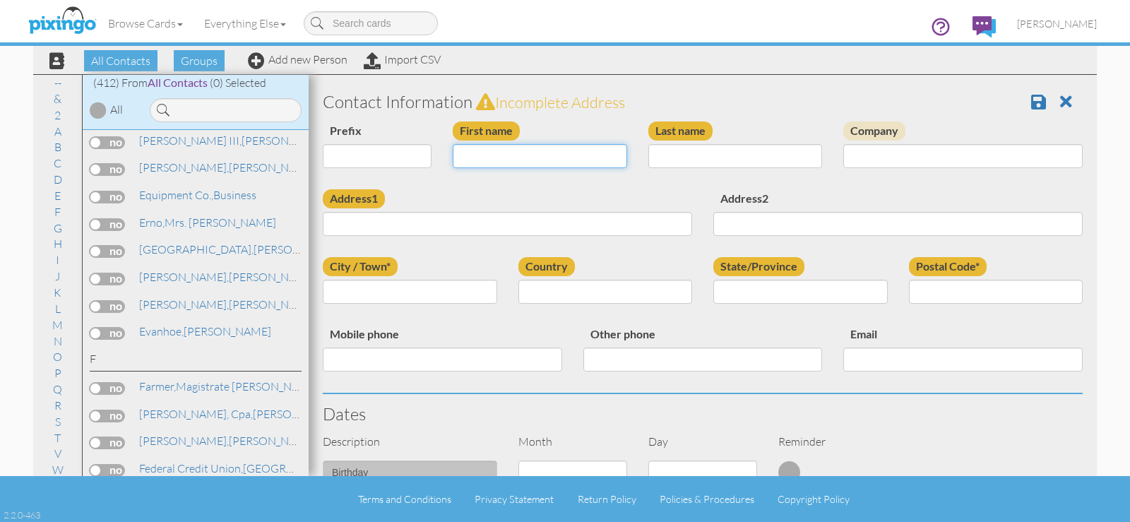
click at [493, 162] on input "First name" at bounding box center [540, 156] width 174 height 24
type input "[PERSON_NAME]"
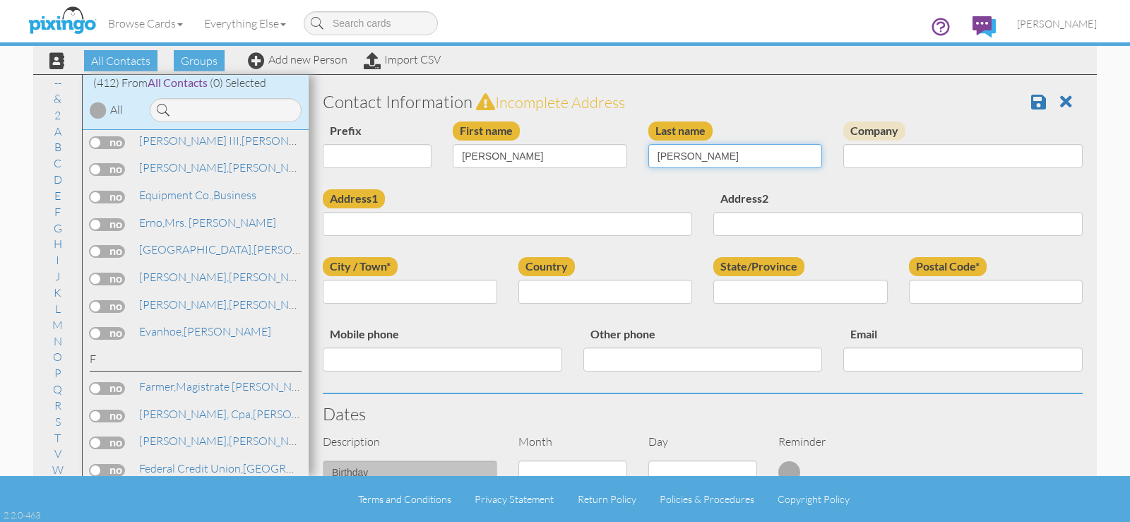
type input "Corbett"
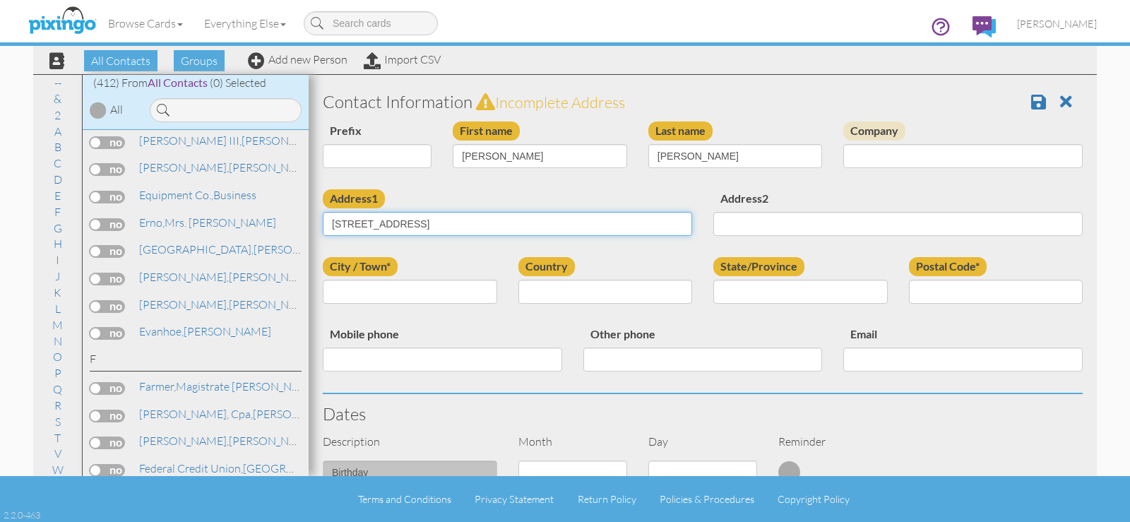
type input "1305 Highland Ave"
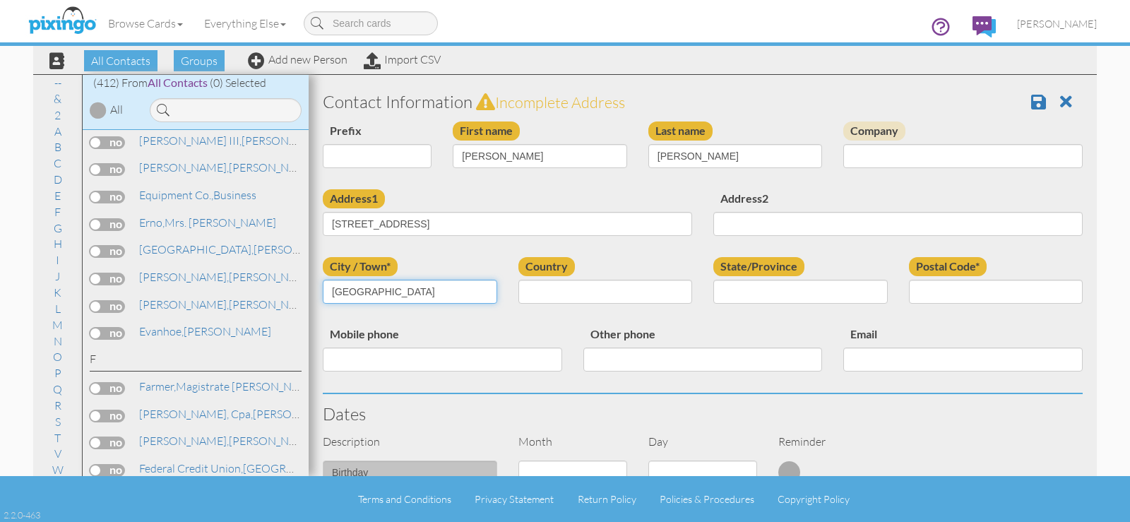
type input "[GEOGRAPHIC_DATA]"
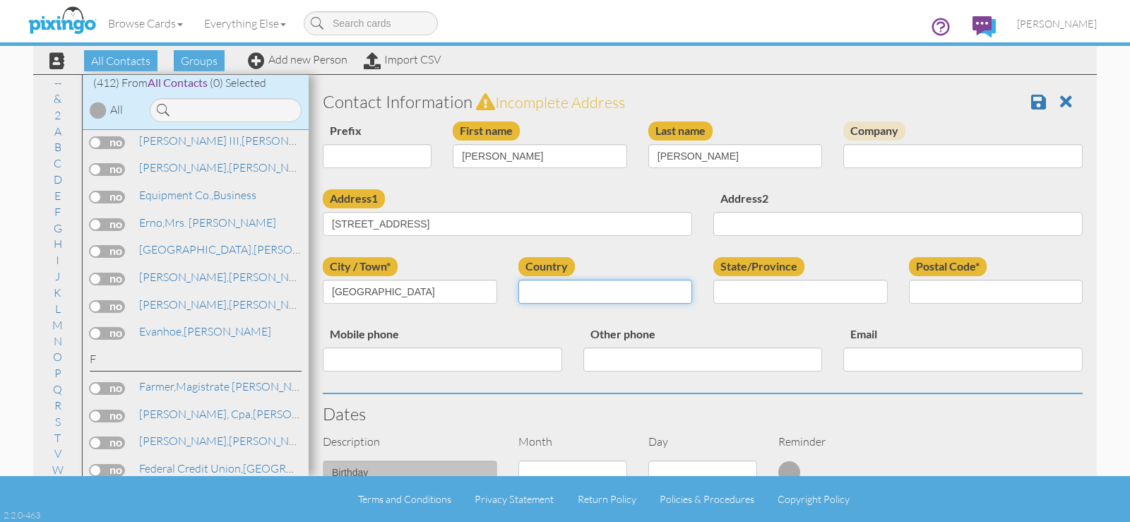
select select "object:1897"
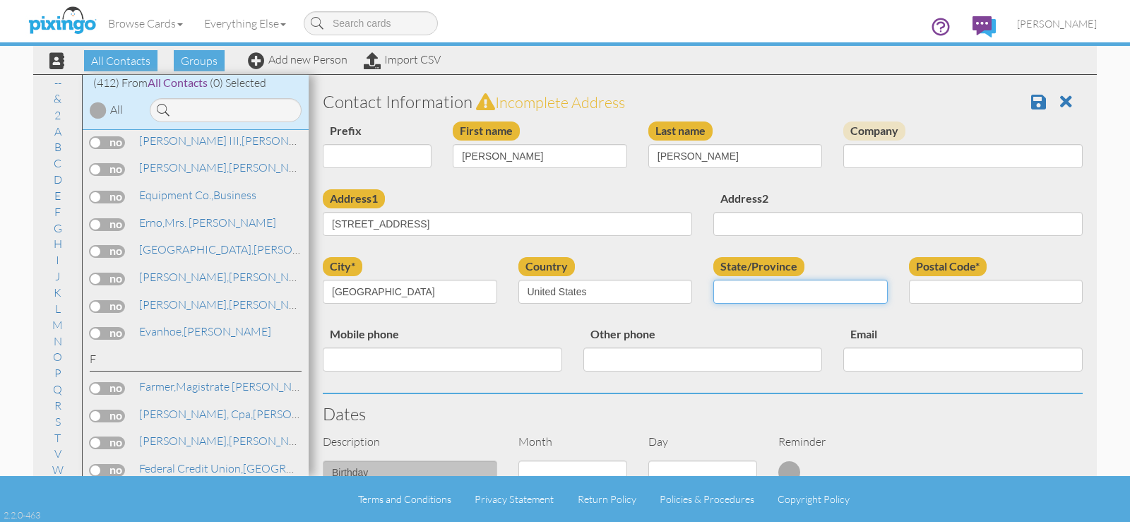
select select "object:2185"
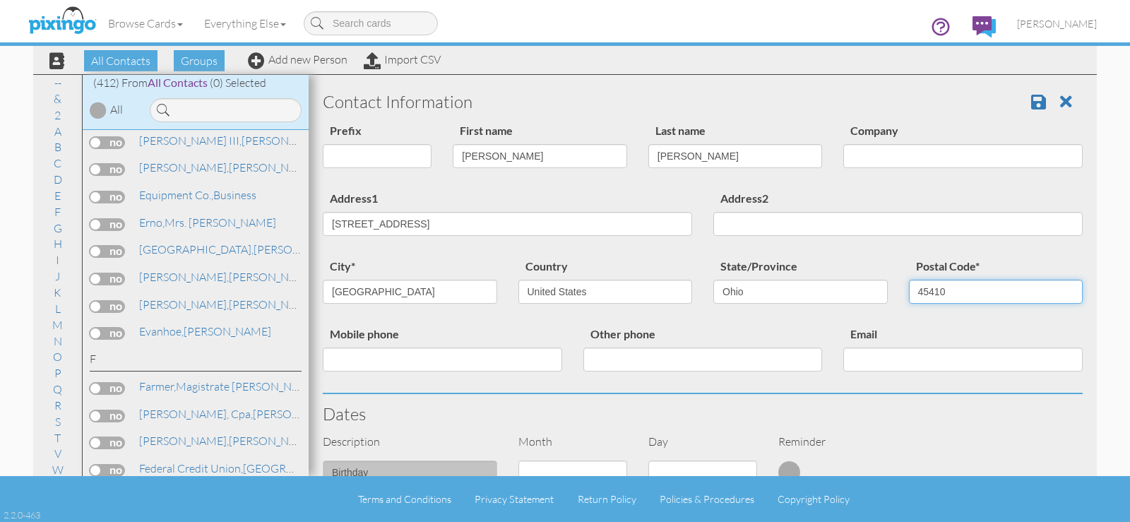
type input "45410"
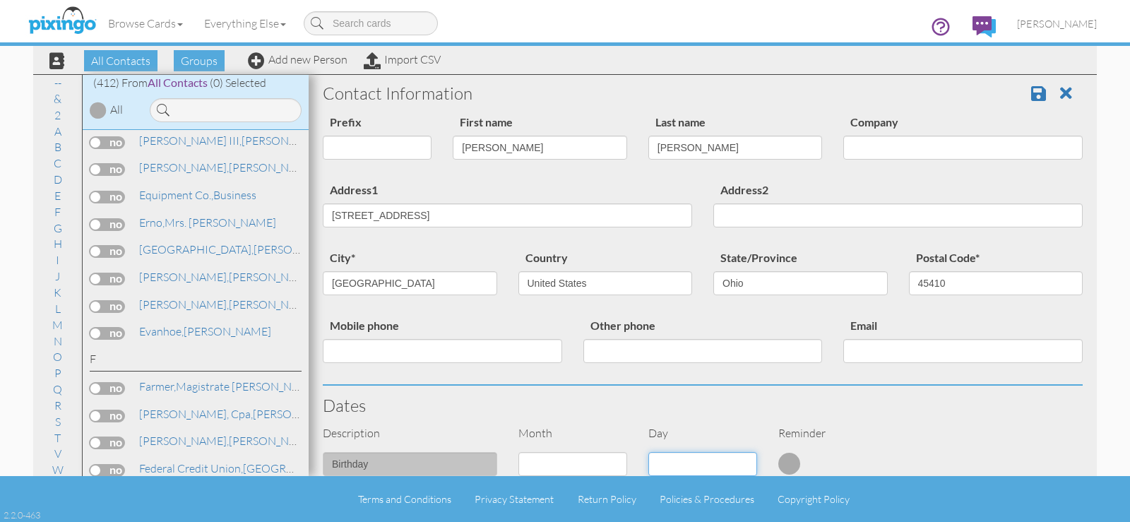
scroll to position [197, 0]
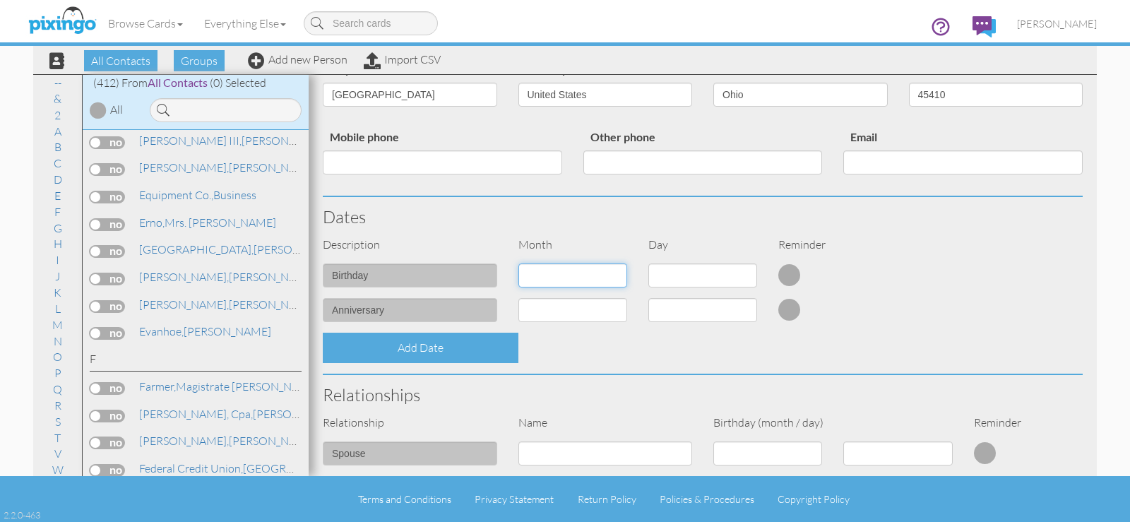
click at [543, 285] on select "1 - [DATE] - [DATE] - [DATE] - [DATE] - [DATE] - [DATE] - [DATE] - [DATE] - [DA…" at bounding box center [572, 275] width 109 height 24
select select "object:1894"
click at [518, 263] on select "1 - [DATE] - [DATE] - [DATE] - [DATE] - [DATE] - [DATE] - [DATE] - [DATE] - [DA…" at bounding box center [572, 275] width 109 height 24
click at [747, 276] on select "1 2 3 4 5 6 7 8 9 10 11 12 13 14 15 16 17 18 19 20 21 22 23 24 25 26 27 28 29 3…" at bounding box center [702, 275] width 109 height 24
select select "number:17"
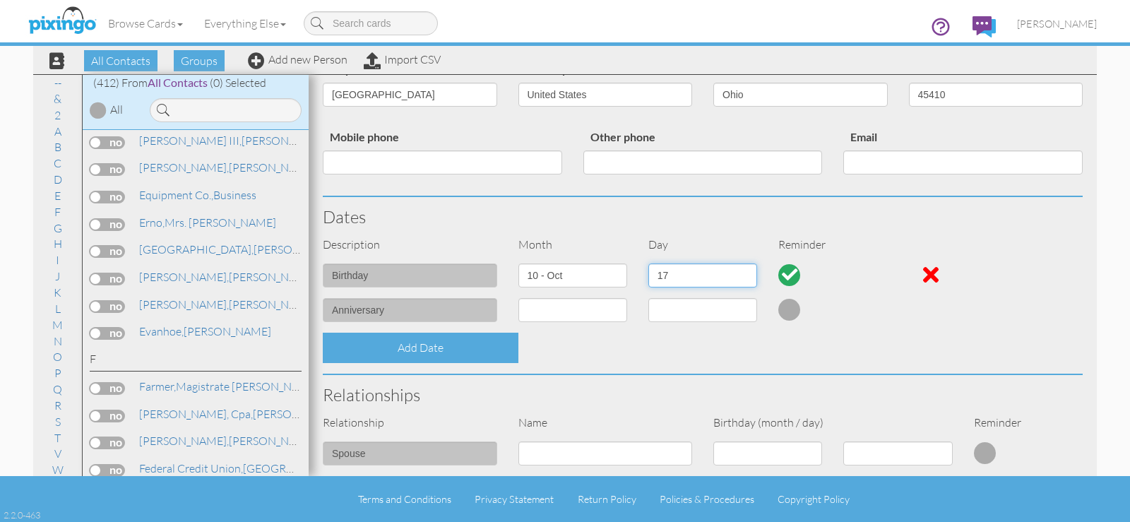
click at [648, 263] on select "1 2 3 4 5 6 7 8 9 10 11 12 13 14 15 16 17 18 19 20 21 22 23 24 25 26 27 28 29 3…" at bounding box center [702, 275] width 109 height 24
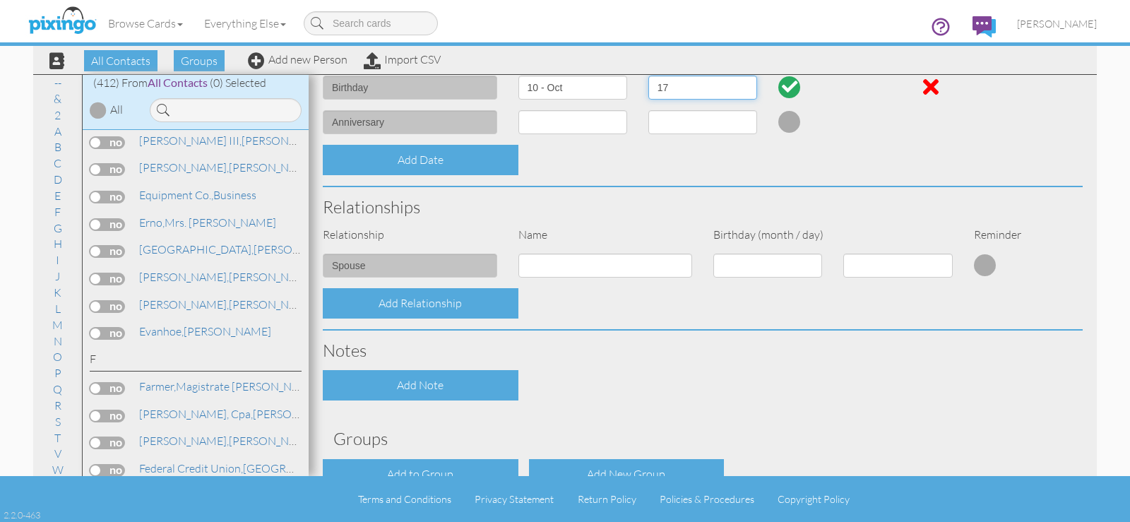
scroll to position [470, 0]
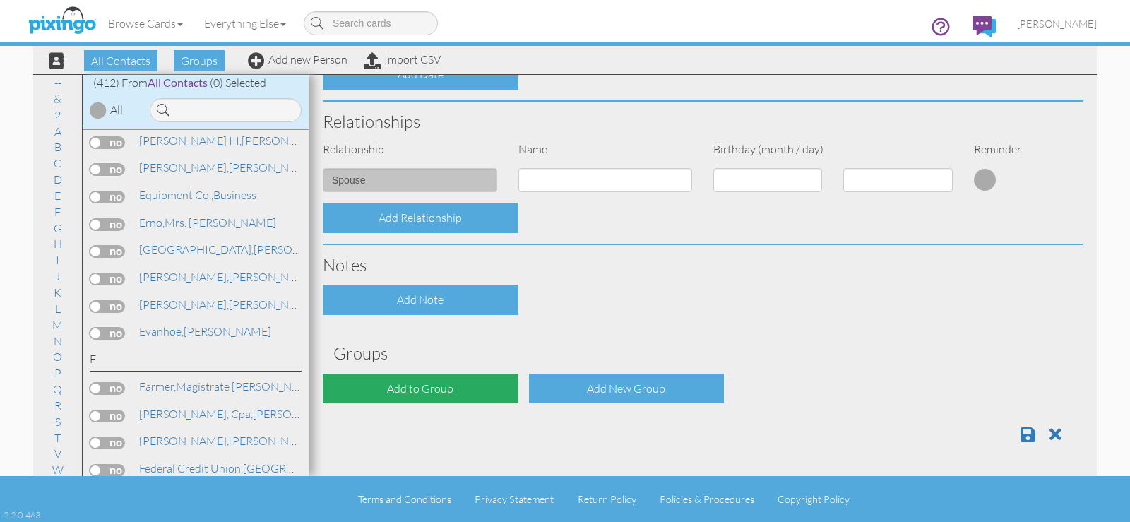
click at [444, 389] on div "Add to Group" at bounding box center [421, 389] width 196 height 30
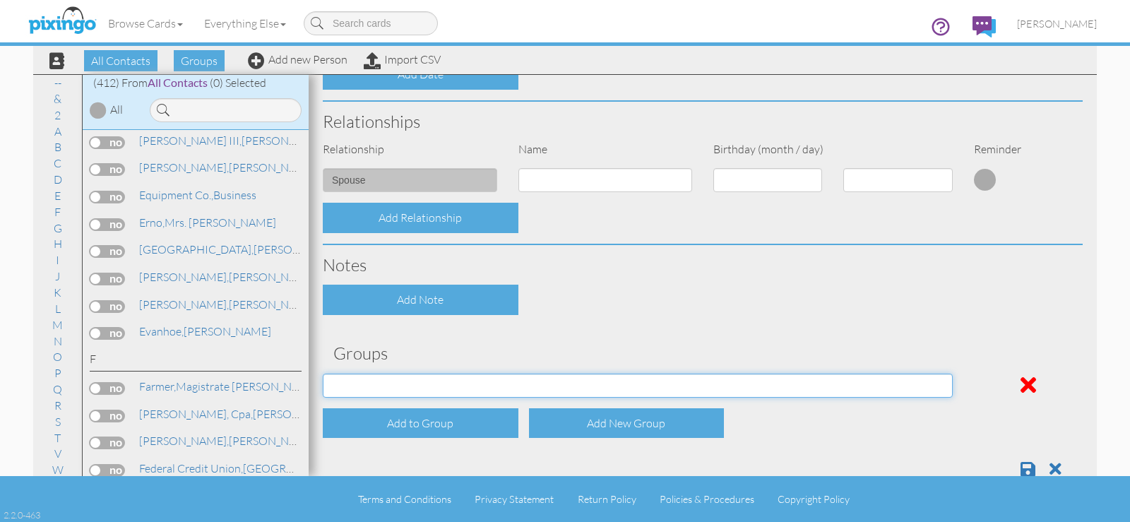
click at [444, 389] on select "April Birthdays August Birthdays Business Contacts 2020 Demo Group February Bir…" at bounding box center [638, 386] width 630 height 24
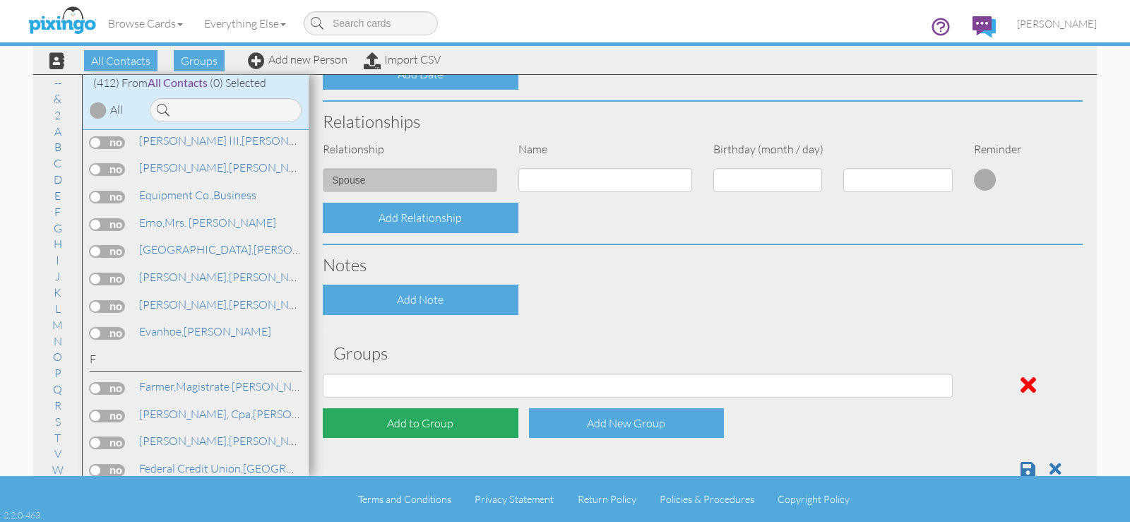
click at [447, 419] on div "Add to Group" at bounding box center [421, 423] width 196 height 30
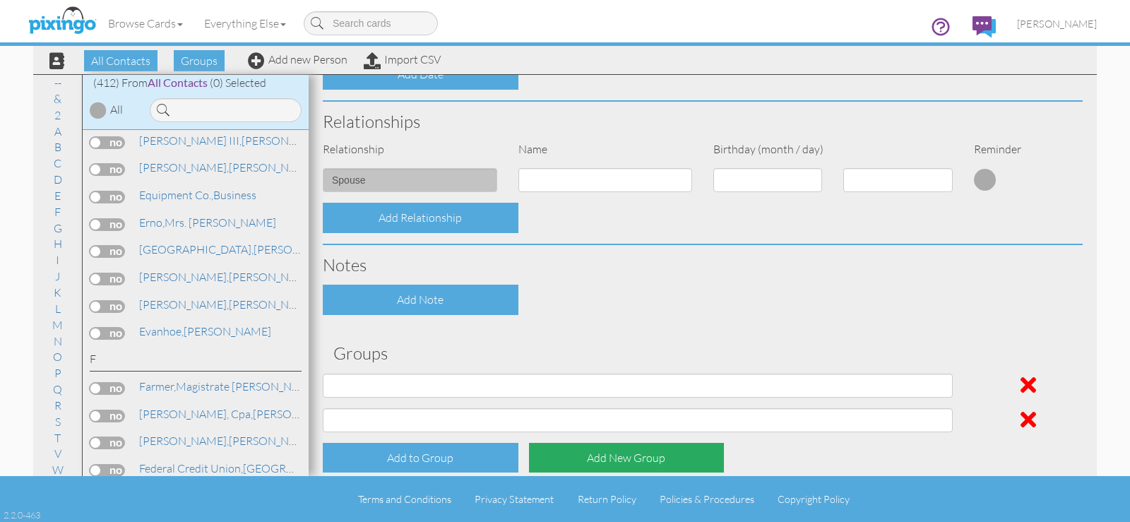
click at [620, 458] on div "Add New Group" at bounding box center [627, 458] width 196 height 30
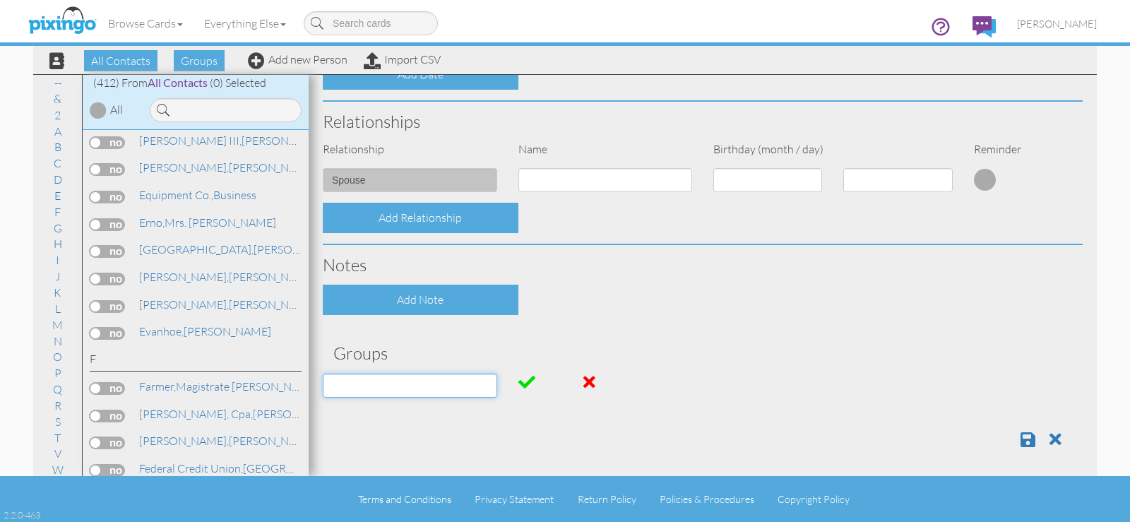
click at [422, 393] on input at bounding box center [410, 386] width 174 height 24
type input "October Birthdays"
click at [1021, 439] on span at bounding box center [1028, 439] width 15 height 17
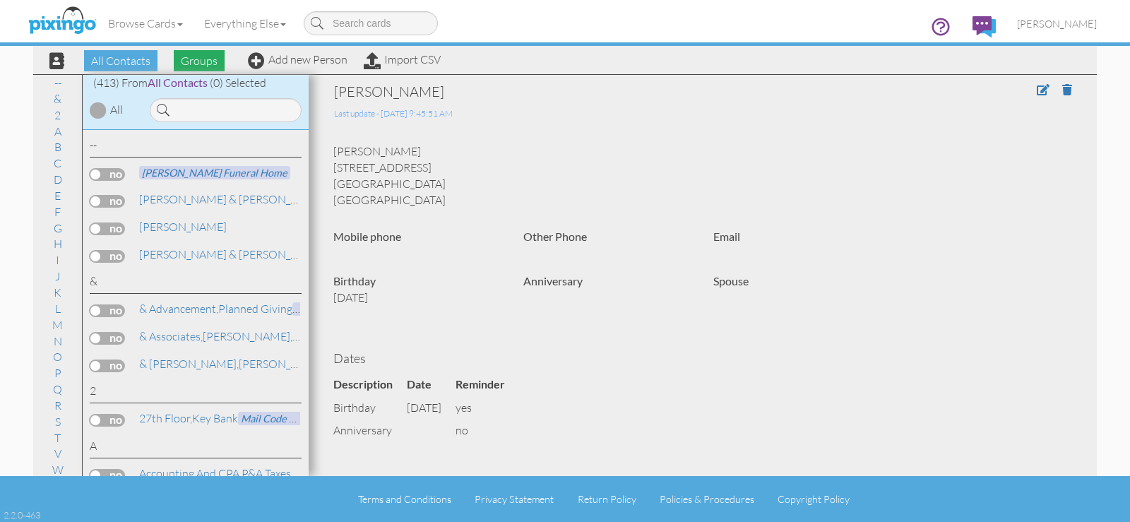
click at [196, 57] on span "Groups" at bounding box center [199, 60] width 51 height 21
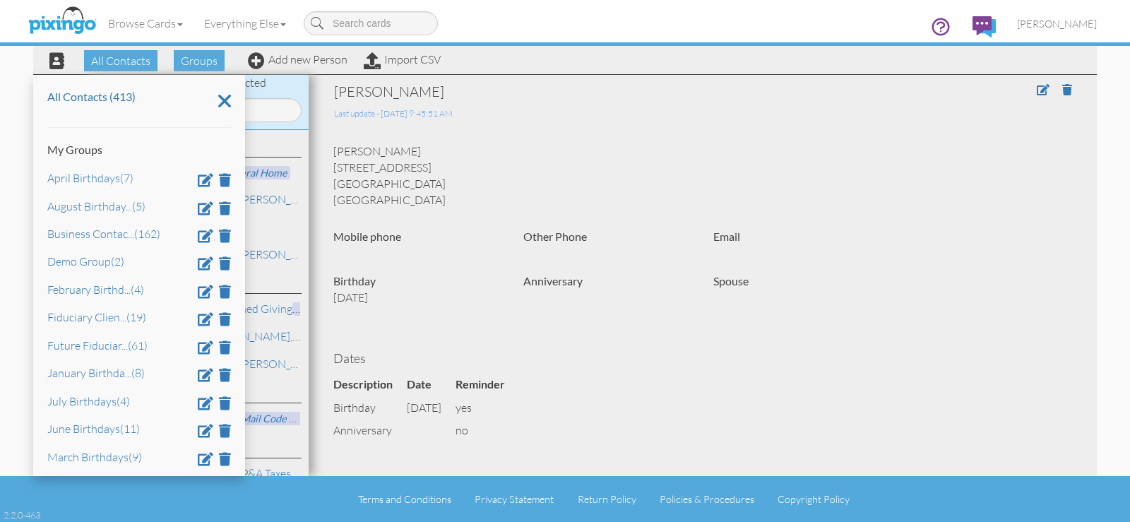
scroll to position [117, 0]
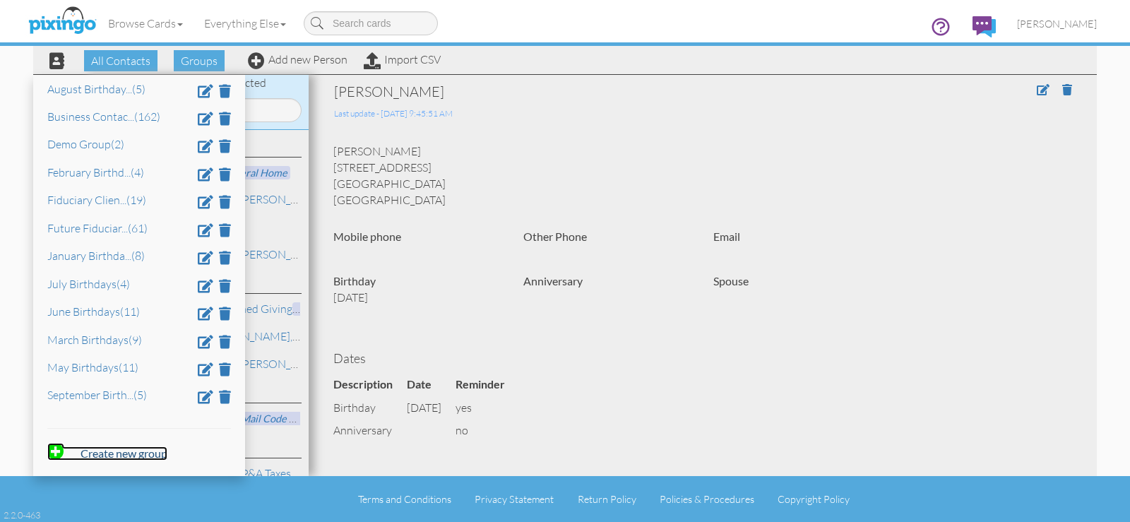
click at [127, 451] on strong "Create new group" at bounding box center [124, 452] width 87 height 13
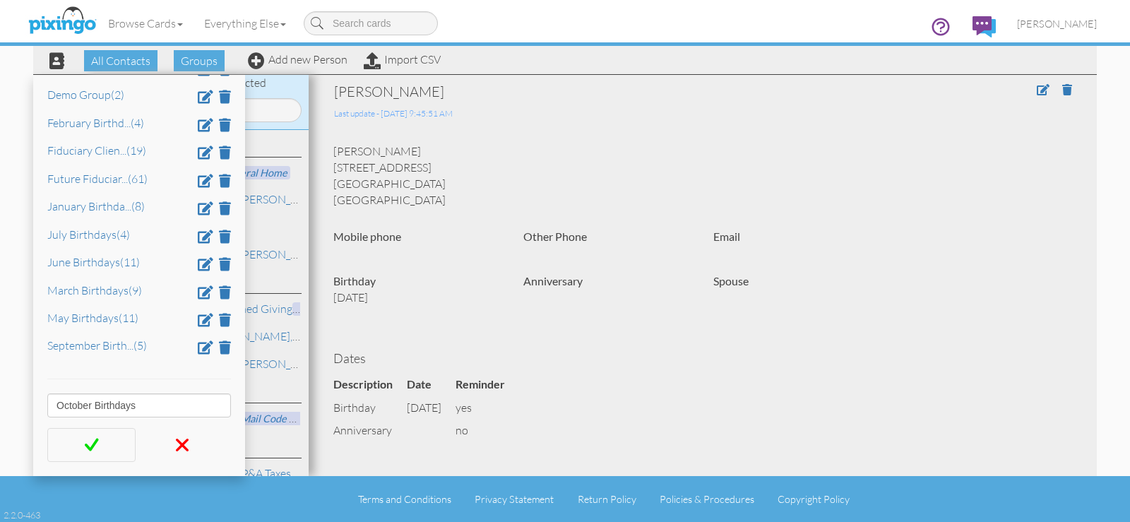
type input "October Birthdays"
click at [90, 442] on span at bounding box center [92, 444] width 14 height 21
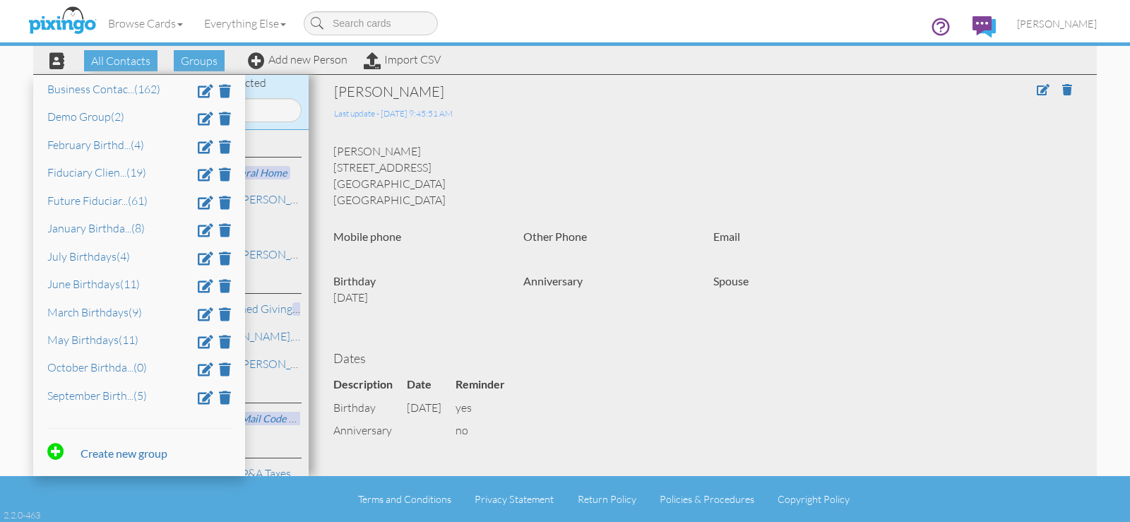
click at [498, 336] on div "Dates Description Date Reminder birthday Oct 17 yes anniversary no" at bounding box center [703, 388] width 760 height 108
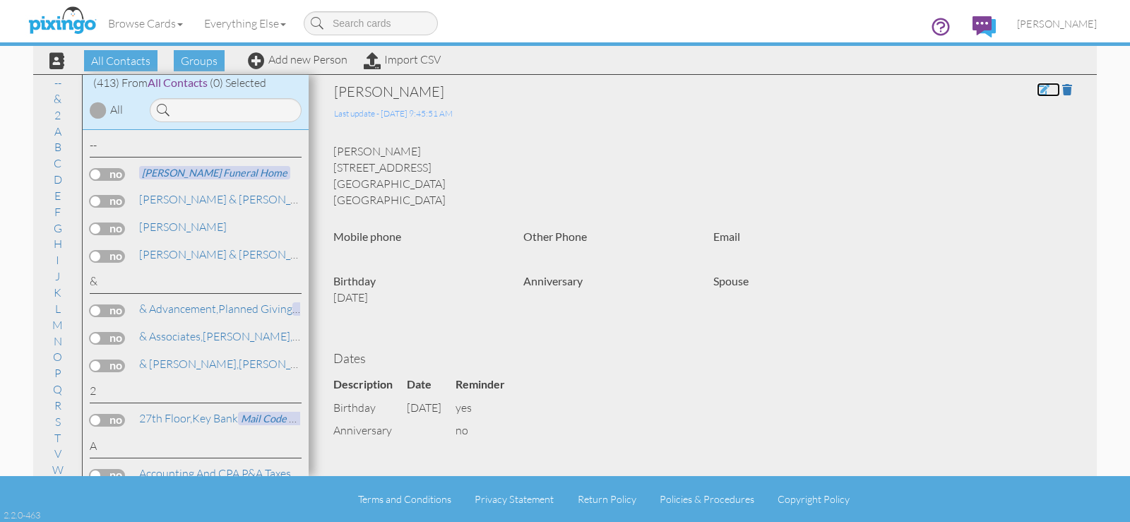
click at [1037, 89] on span at bounding box center [1043, 89] width 13 height 11
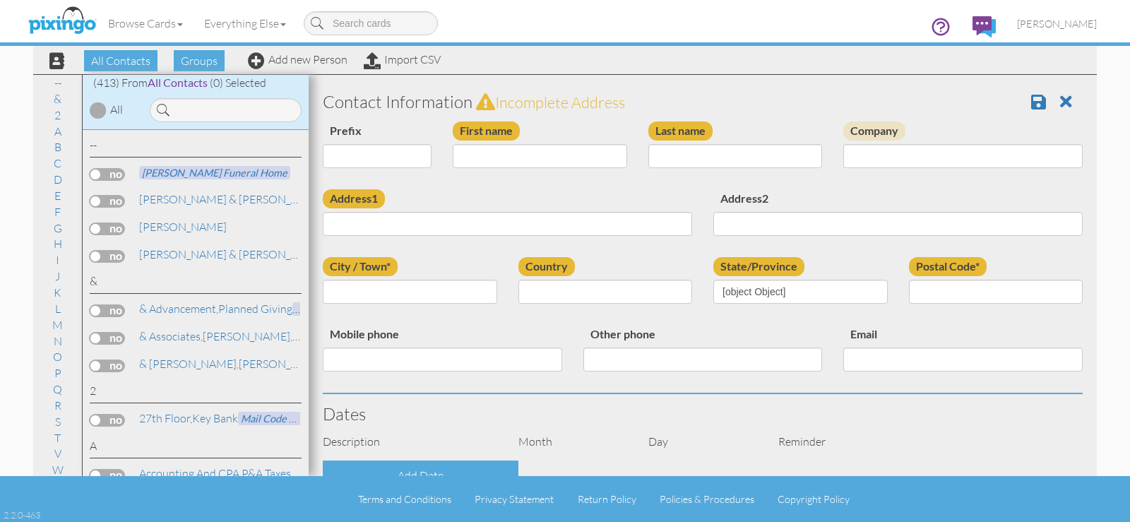
type input "Adrian"
type input "Corbett"
type input "1305 Highland Ave"
type input "Dayton"
type input "45410"
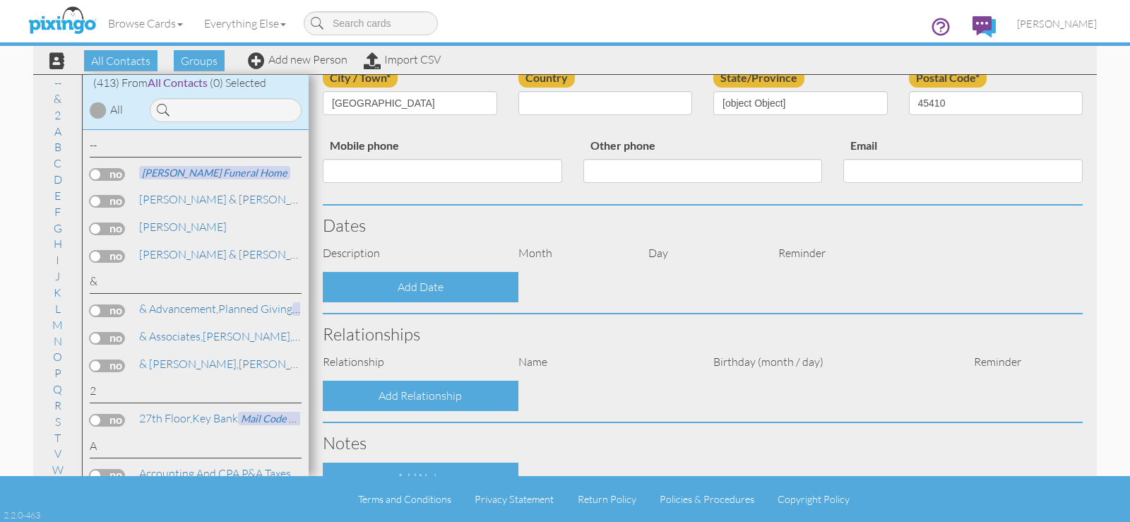
select select "object:1636"
select select "object:1881"
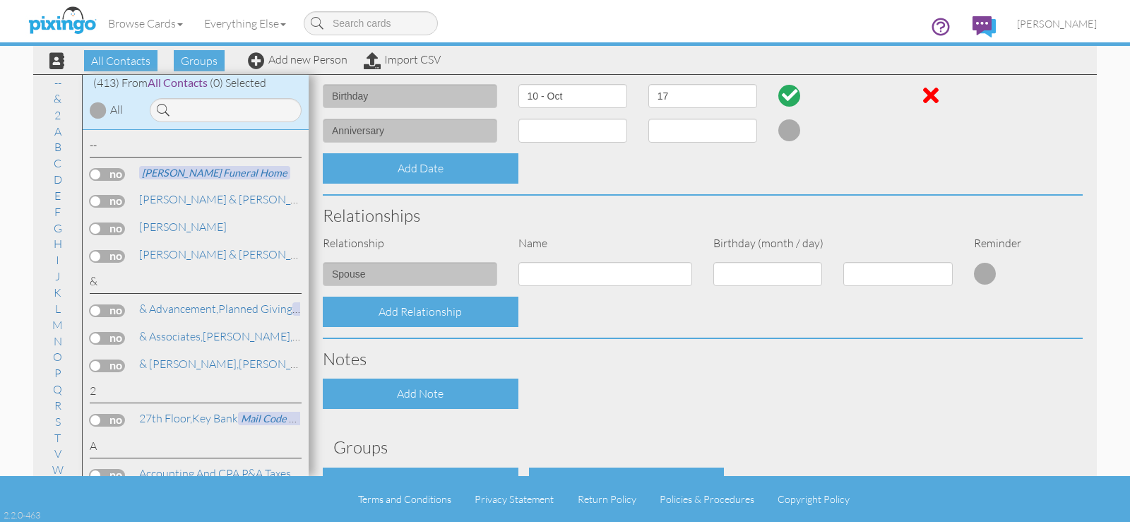
scroll to position [470, 0]
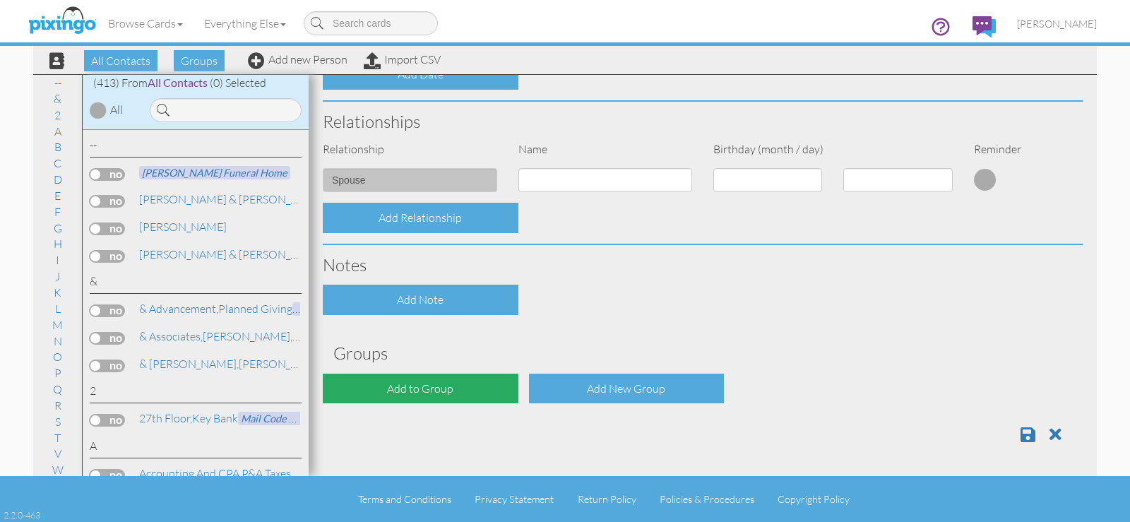
click at [416, 389] on div "Add to Group" at bounding box center [421, 389] width 196 height 30
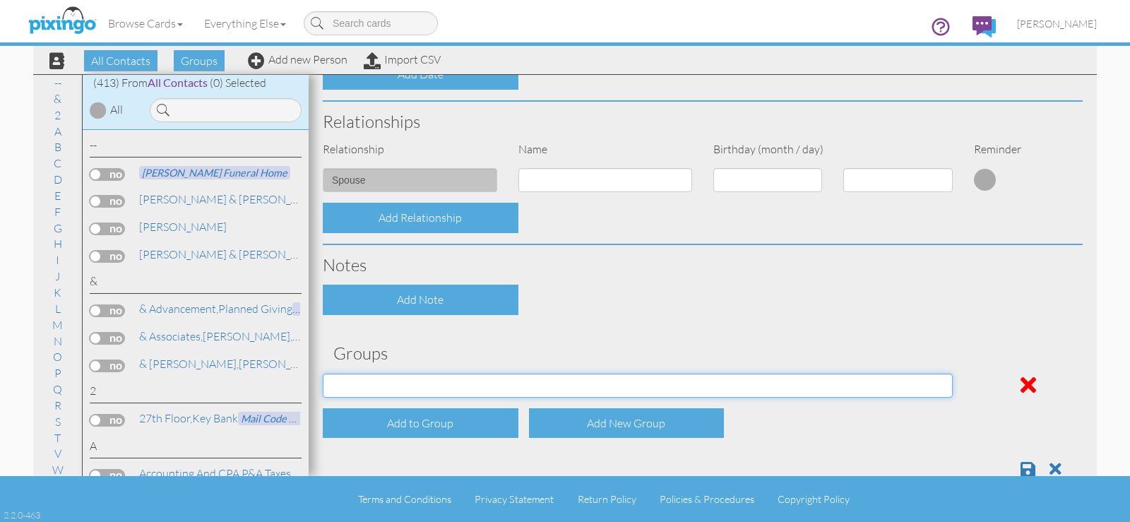
click at [416, 389] on select "April Birthdays August Birthdays Business Contacts 2020 Demo Group February Bir…" at bounding box center [638, 386] width 630 height 24
select select "object:1960"
click at [323, 374] on select "April Birthdays August Birthdays Business Contacts 2020 Demo Group February Bir…" at bounding box center [638, 386] width 630 height 24
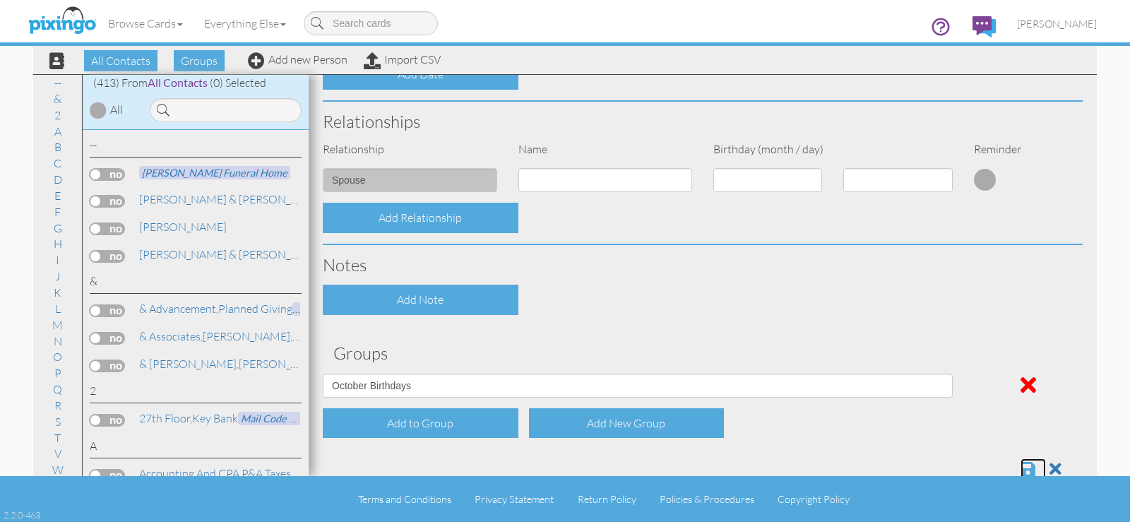
click at [1025, 466] on span at bounding box center [1028, 469] width 15 height 17
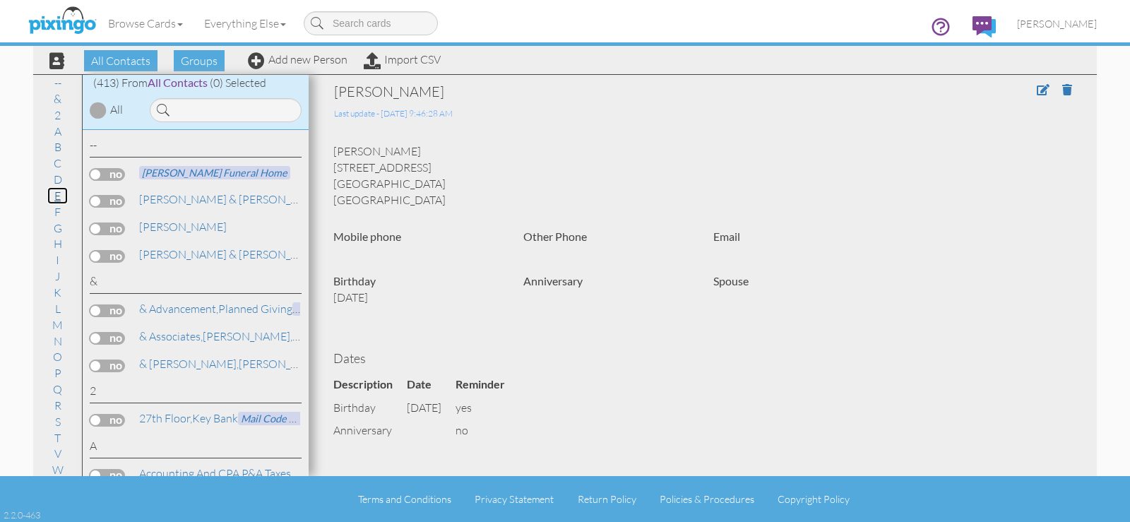
click at [60, 196] on link "E" at bounding box center [57, 195] width 20 height 17
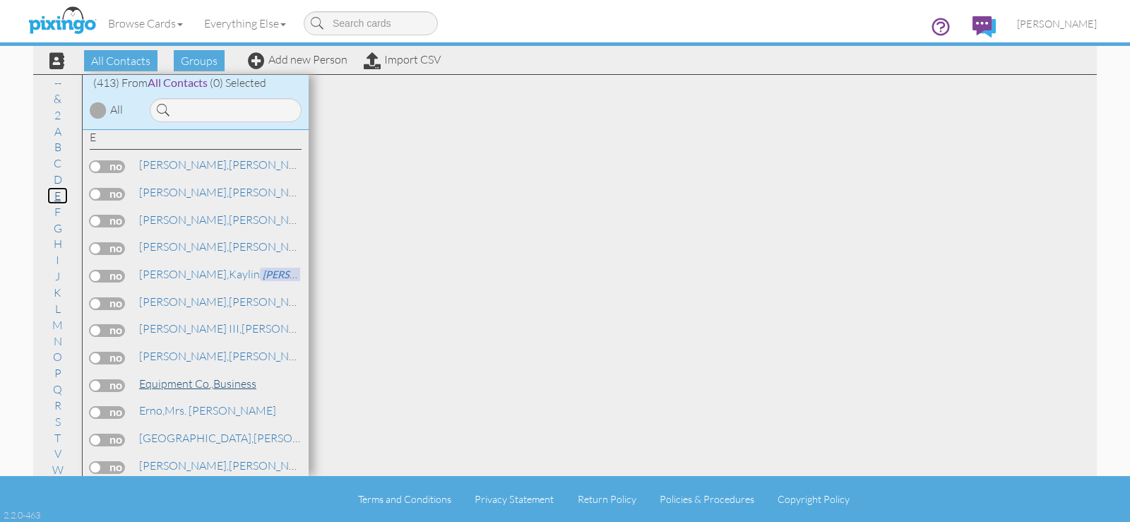
scroll to position [3394, 0]
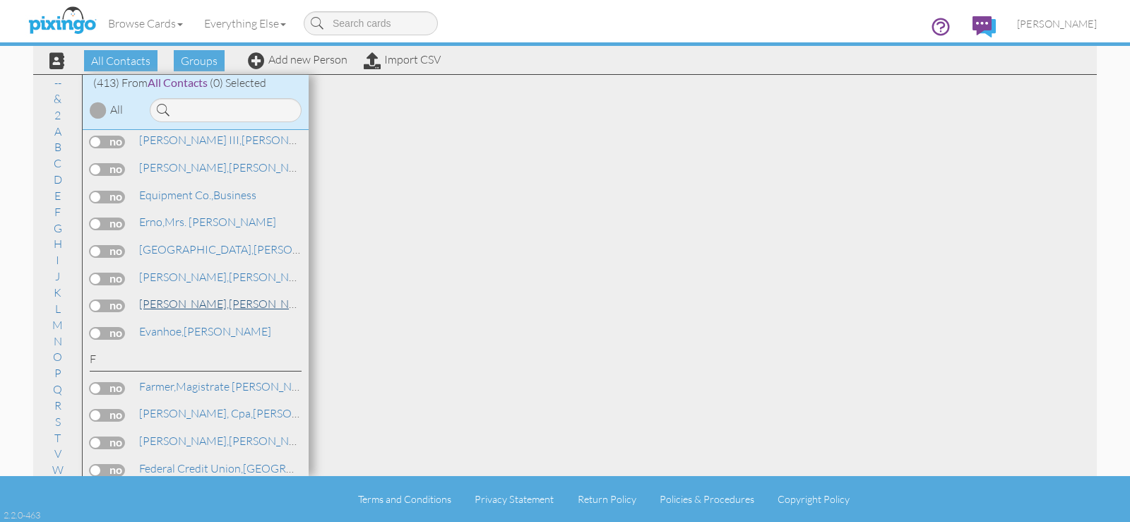
drag, startPoint x: 166, startPoint y: 302, endPoint x: 222, endPoint y: 300, distance: 55.8
click at [166, 302] on span "[PERSON_NAME]," at bounding box center [184, 304] width 90 height 14
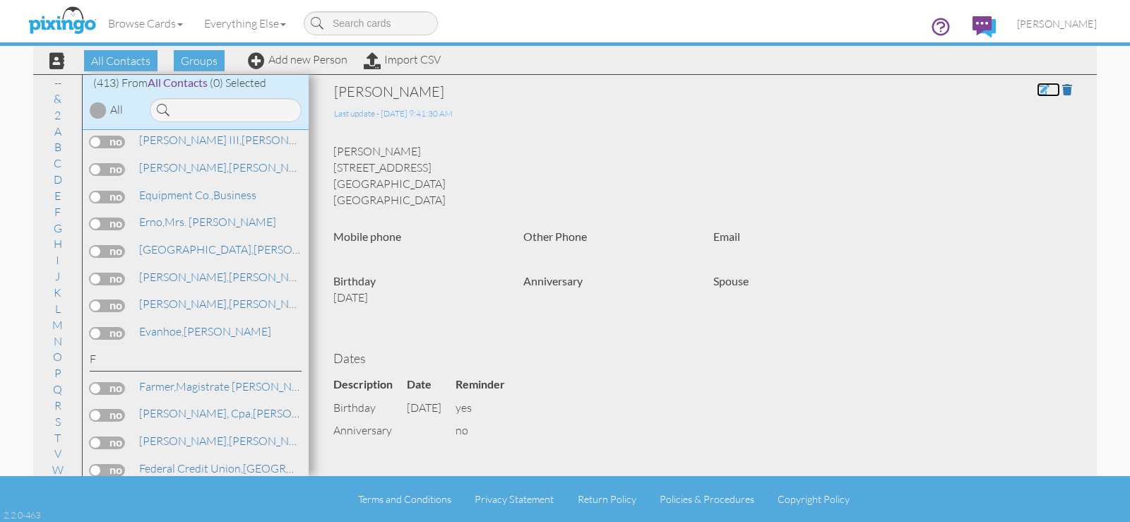
click at [1037, 91] on span at bounding box center [1043, 89] width 13 height 11
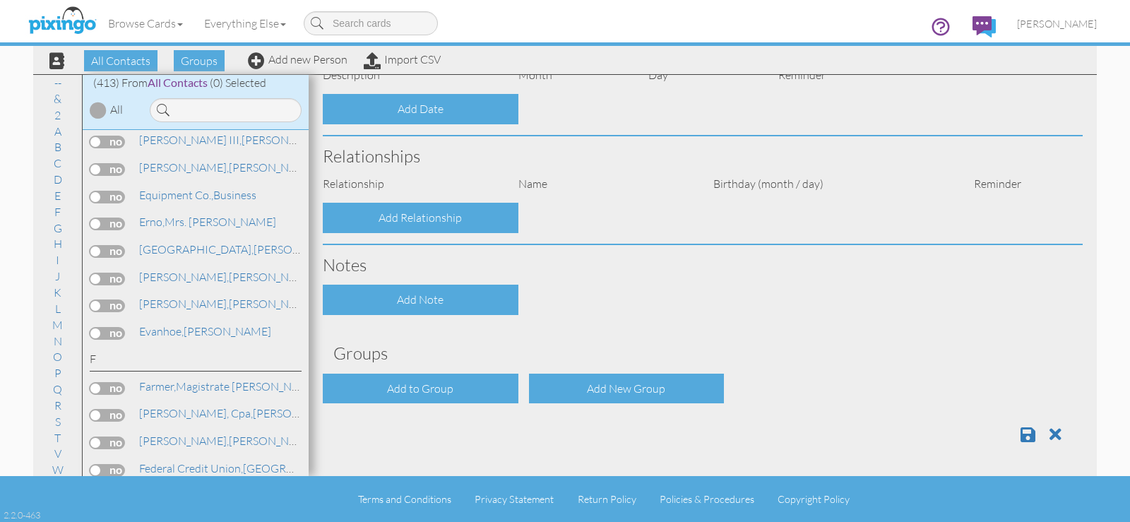
type input "[PERSON_NAME]"
type input "Euchenhofer"
type input "532 Legendary Way"
type input "Centerville"
type input "45458"
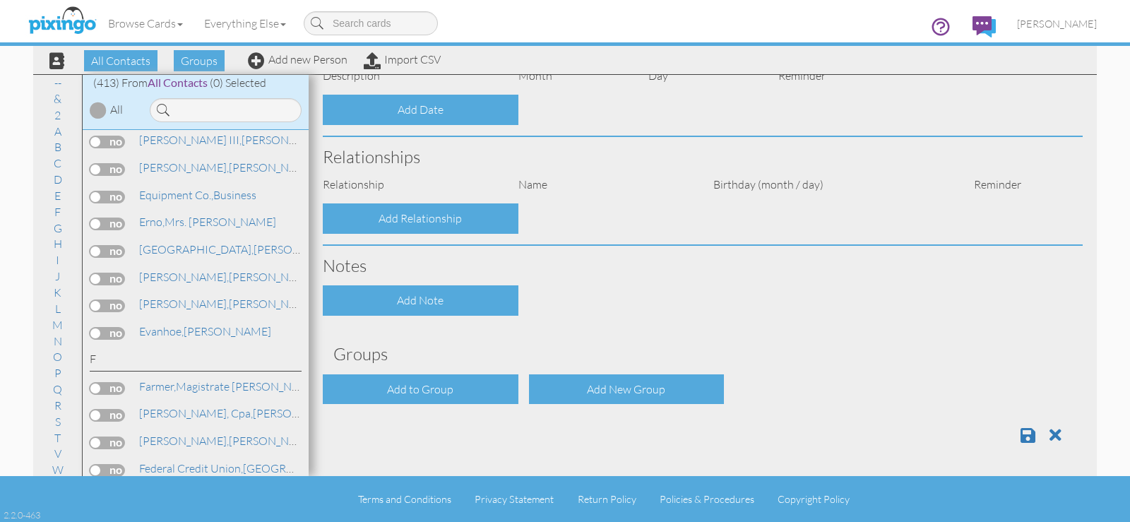
select select "object:1650"
select select "object:1895"
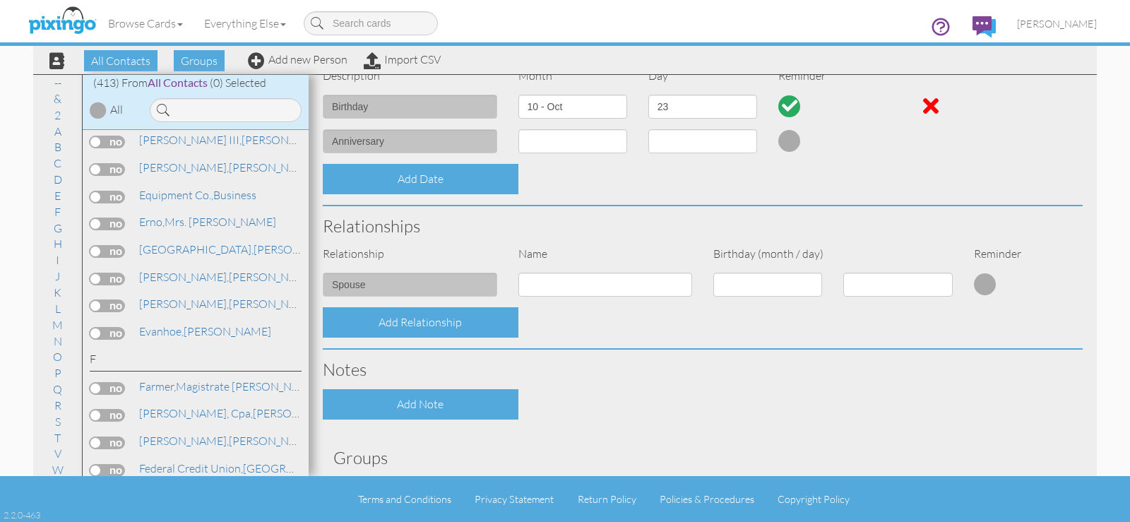
scroll to position [470, 0]
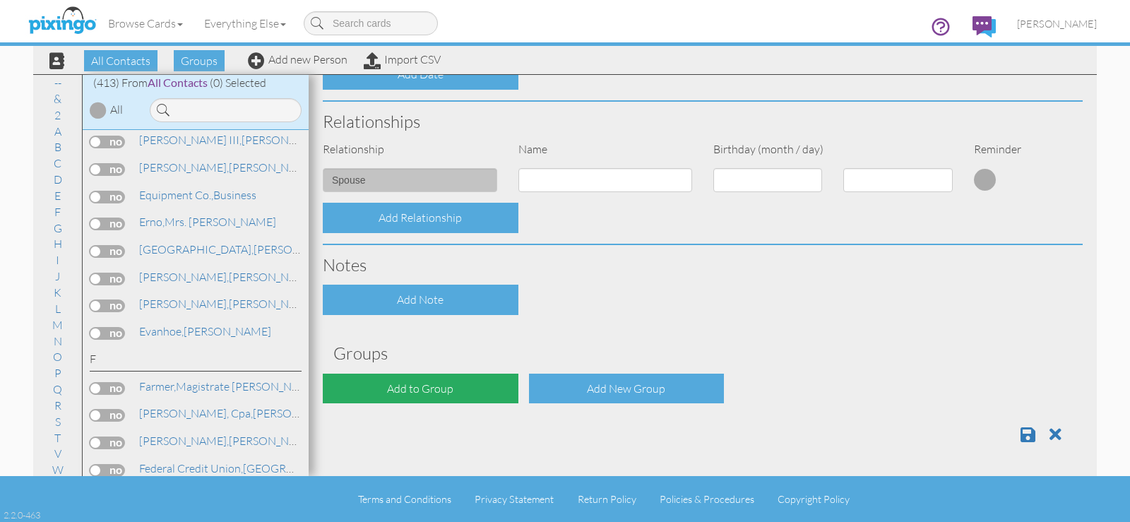
click at [468, 387] on div "Add to Group" at bounding box center [421, 389] width 196 height 30
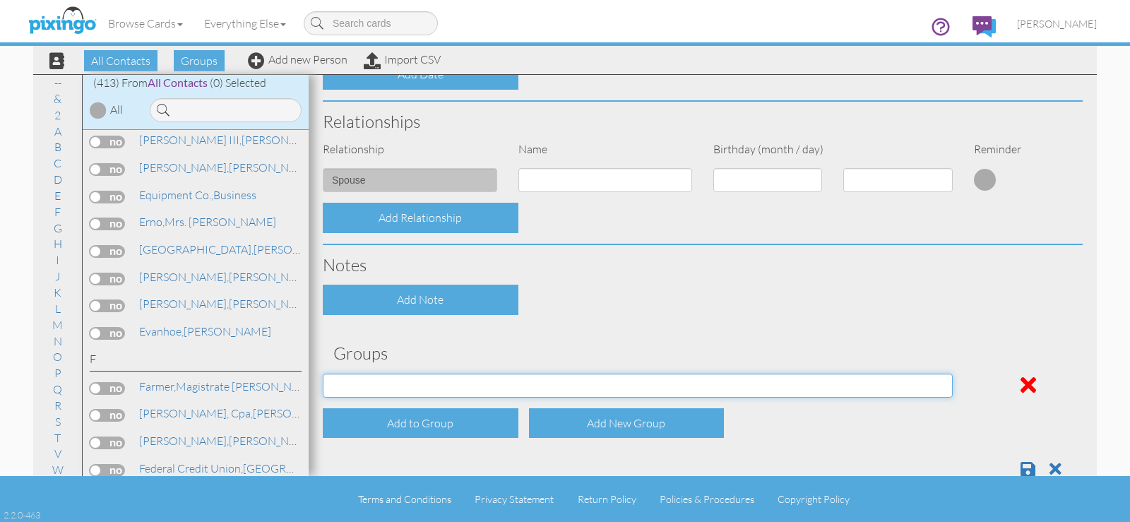
click at [466, 380] on select "April Birthdays August Birthdays Business Contacts 2020 Demo Group February Bir…" at bounding box center [638, 386] width 630 height 24
select select "object:1974"
click at [323, 374] on select "April Birthdays August Birthdays Business Contacts 2020 Demo Group February Bir…" at bounding box center [638, 386] width 630 height 24
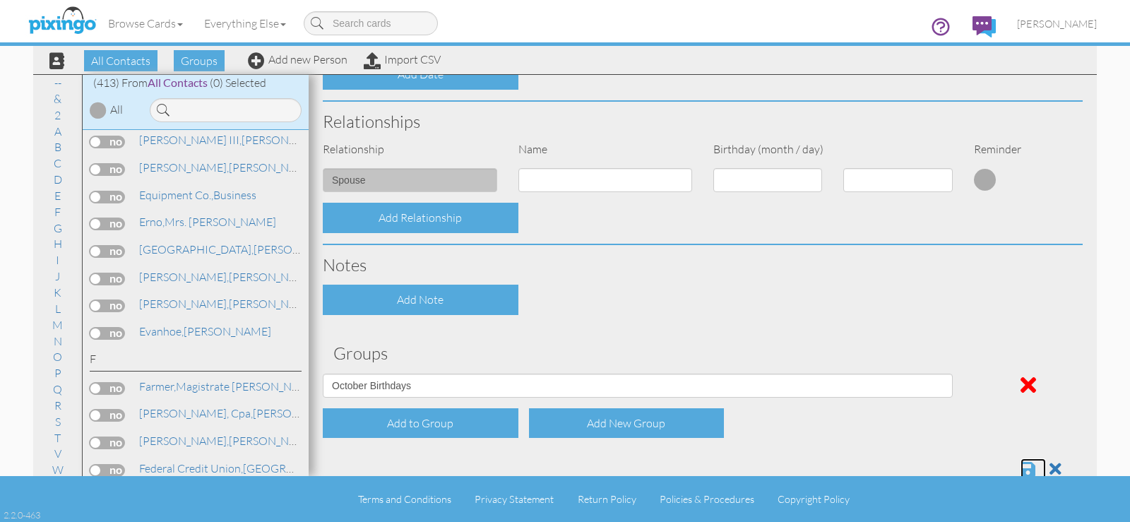
click at [1021, 466] on span at bounding box center [1028, 469] width 15 height 17
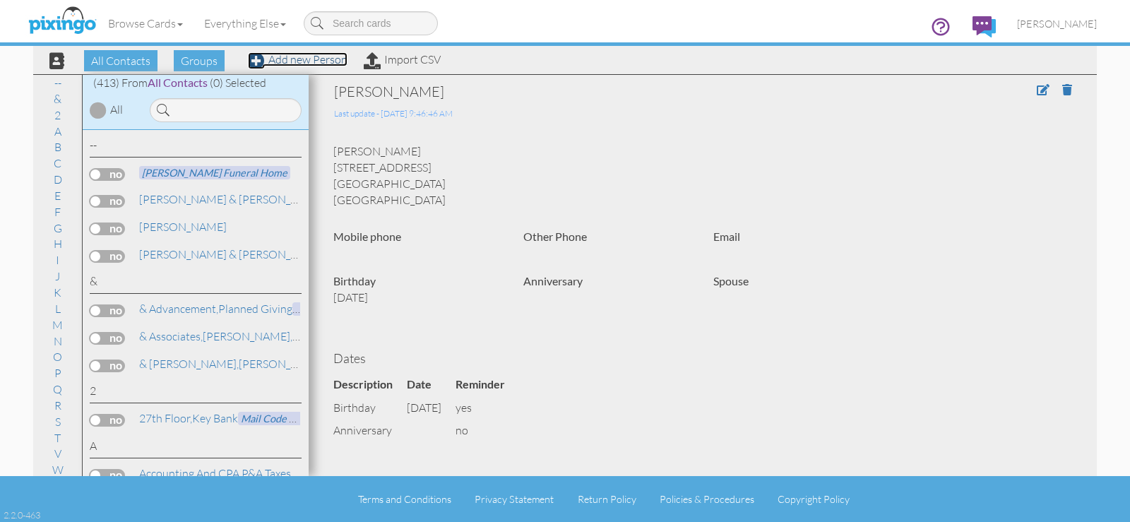
click at [333, 64] on link "Add new Person" at bounding box center [298, 59] width 100 height 14
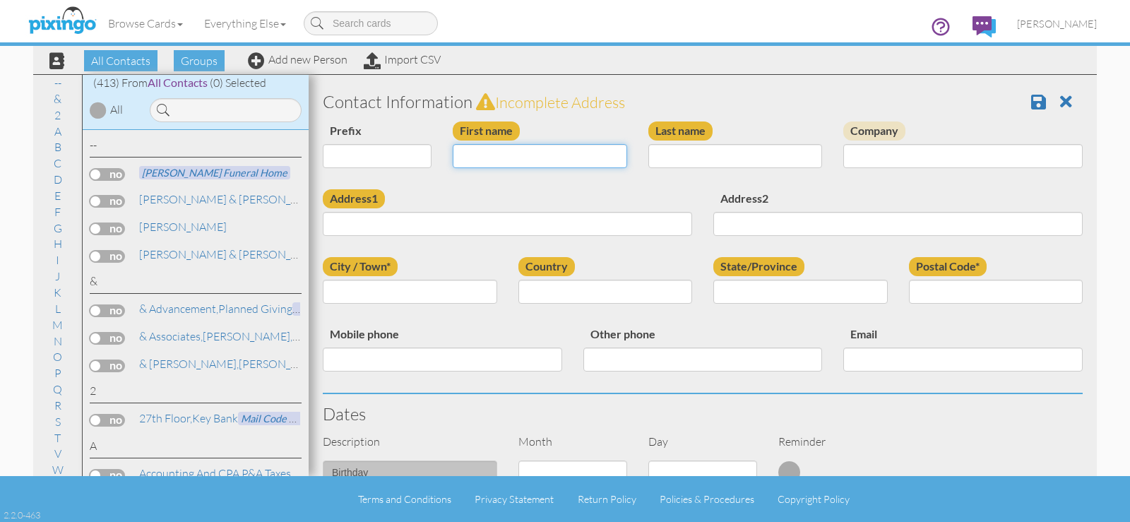
click at [491, 158] on input "First name" at bounding box center [540, 156] width 174 height 24
type input "[PERSON_NAME]"
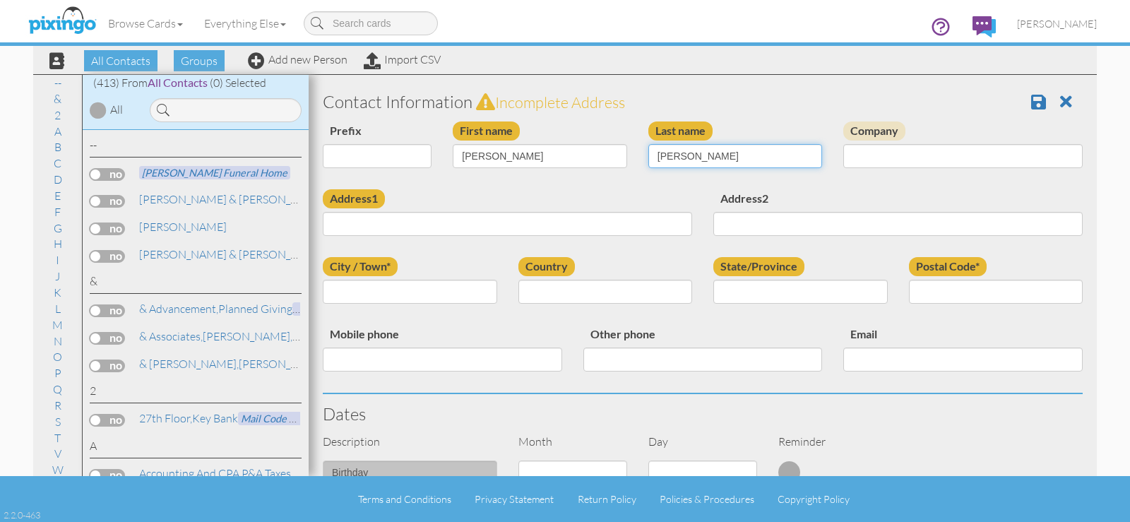
type input "[PERSON_NAME]"
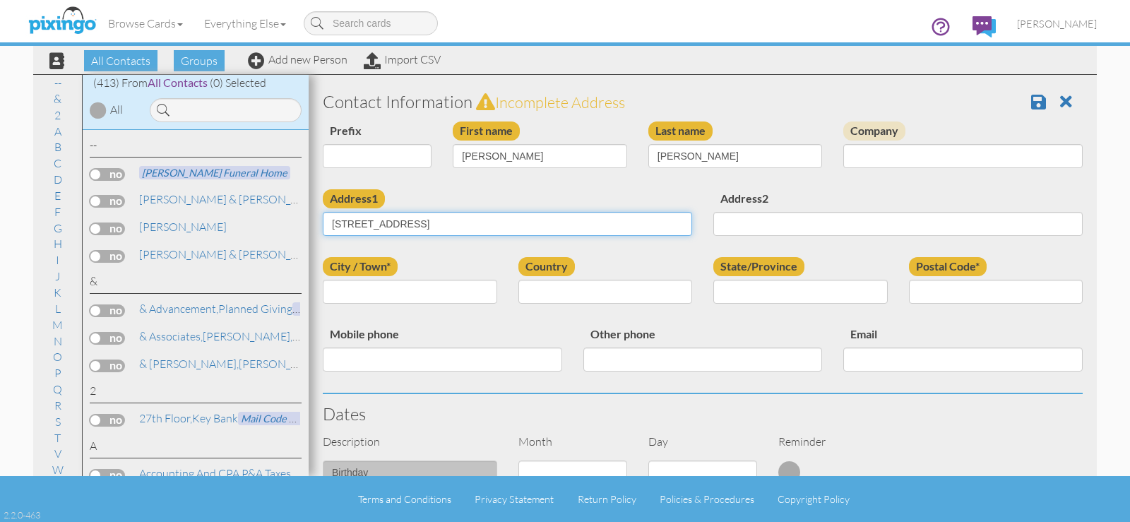
type input "[STREET_ADDRESS]"
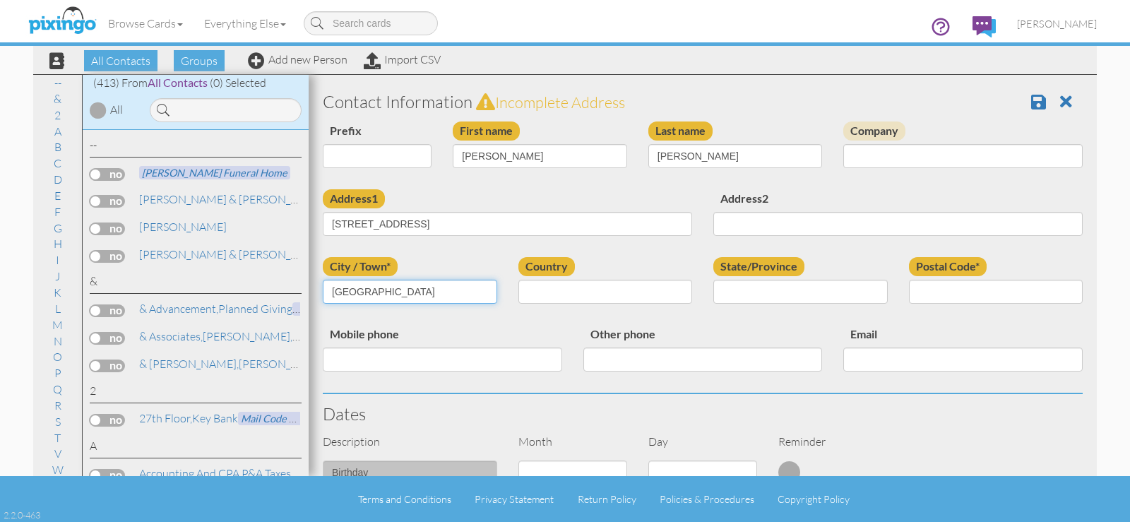
type input "[GEOGRAPHIC_DATA]"
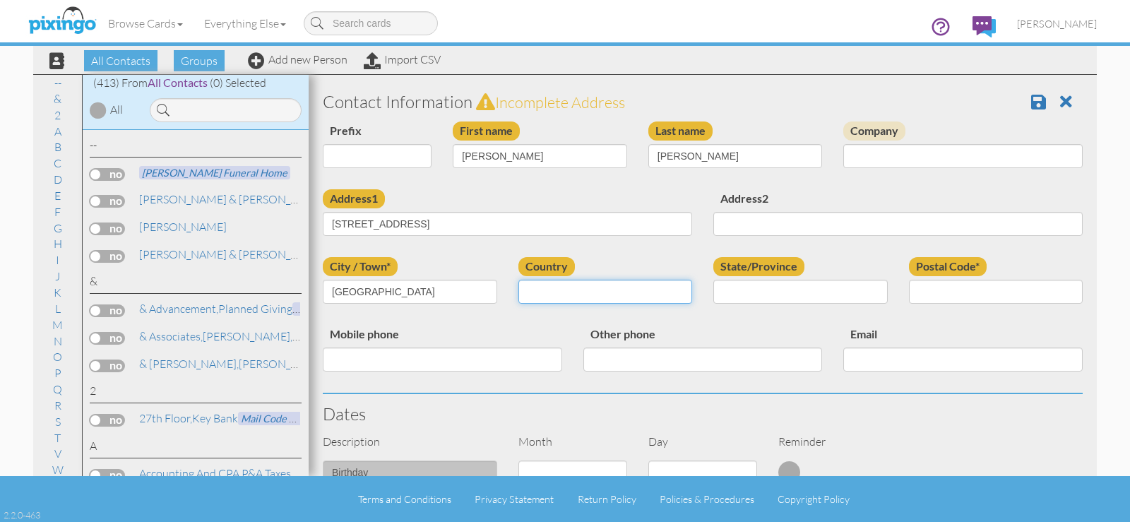
select select "object:1636"
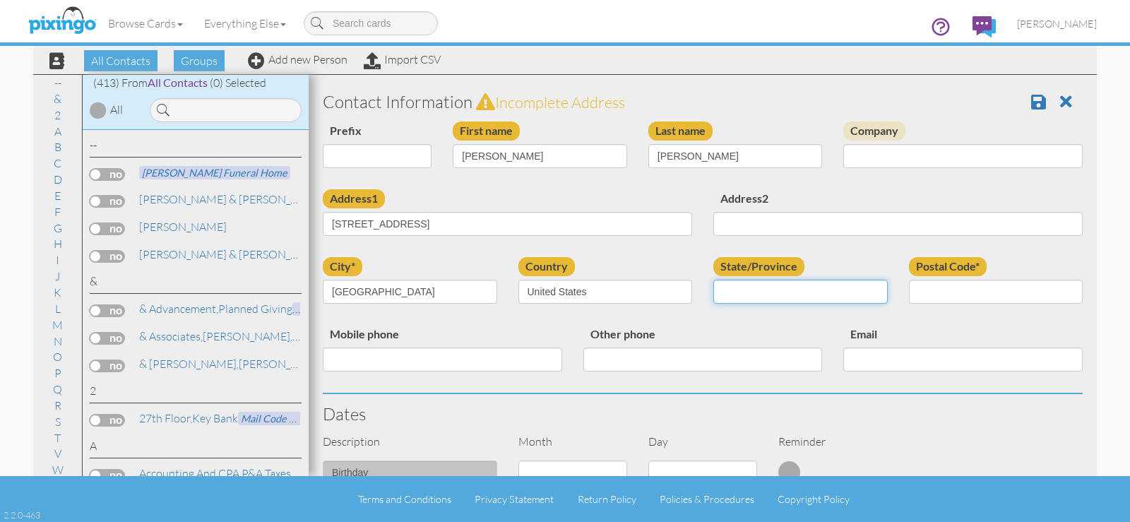
select select "object:1924"
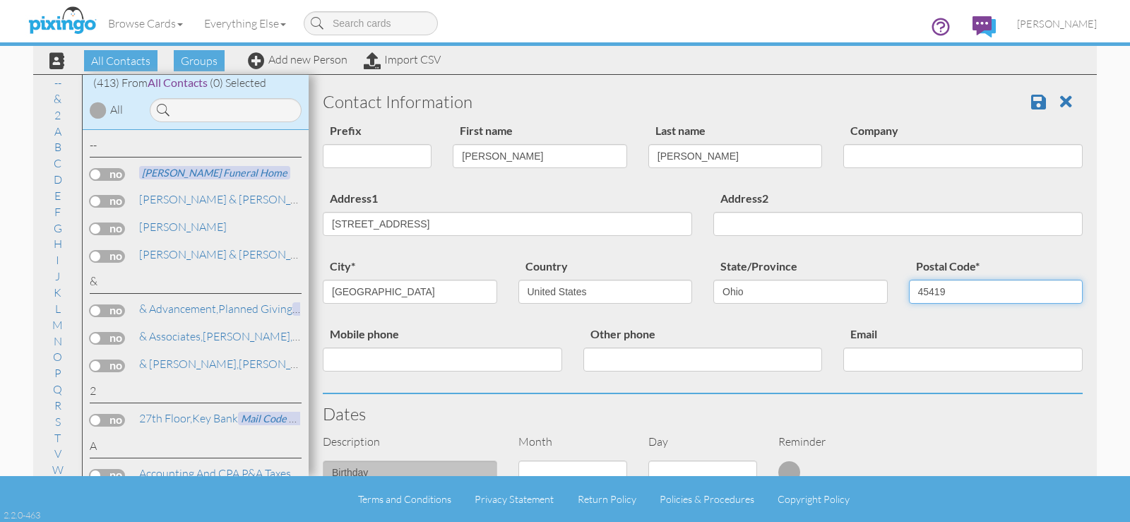
scroll to position [189, 0]
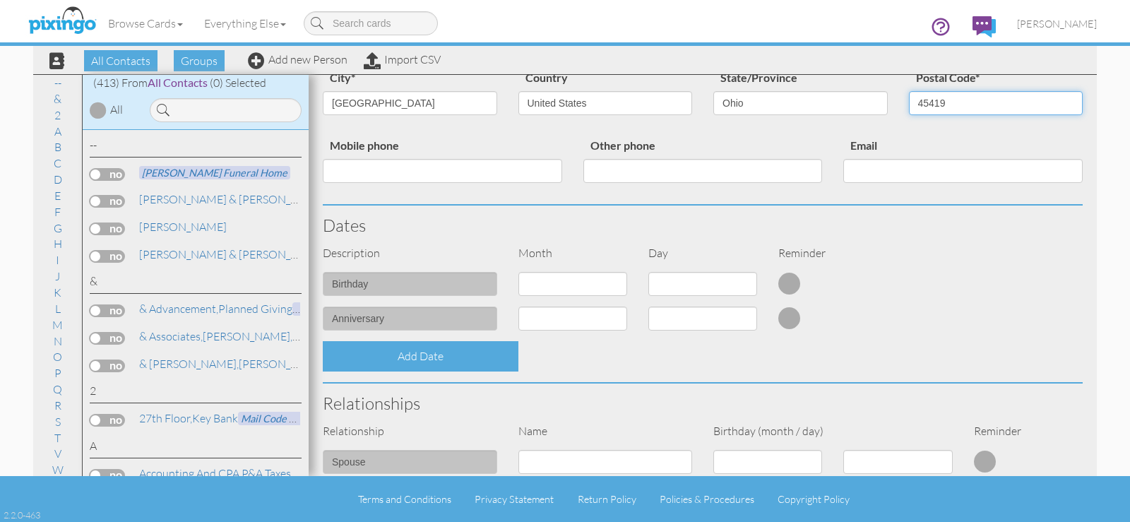
type input "45419"
click at [580, 282] on select "1 - [DATE] - [DATE] - [DATE] - [DATE] - [DATE] - [DATE] - [DATE] - [DATE] - [DA…" at bounding box center [572, 284] width 109 height 24
select select "object:1633"
click at [518, 272] on select "1 - [DATE] - [DATE] - [DATE] - [DATE] - [DATE] - [DATE] - [DATE] - [DATE] - [DA…" at bounding box center [572, 284] width 109 height 24
click at [702, 287] on select "1 2 3 4 5 6 7 8 9 10 11 12 13 14 15 16 17 18 19 20 21 22 23 24 25 26 27 28 29 3…" at bounding box center [702, 284] width 109 height 24
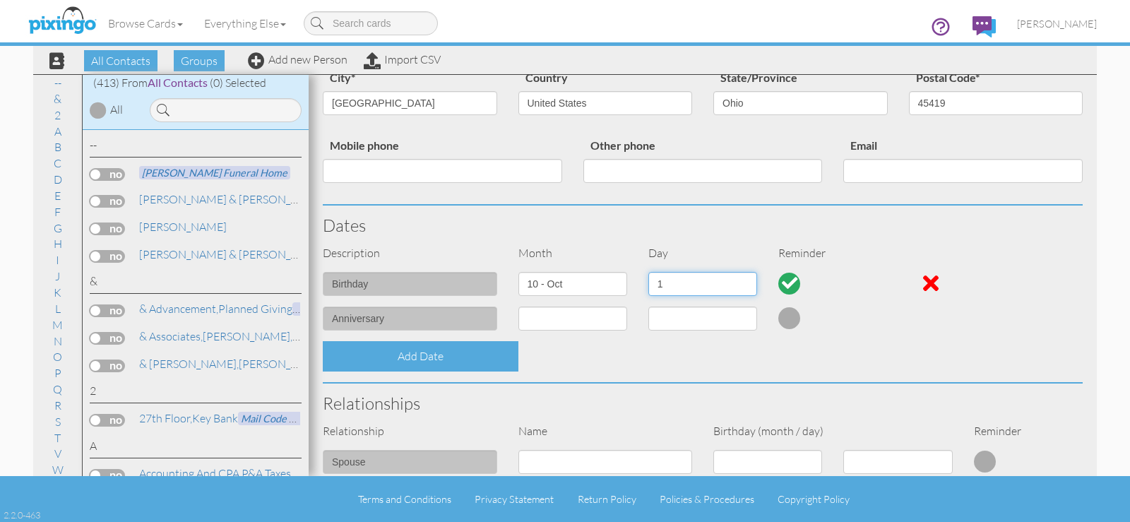
select select "number:16"
click at [648, 272] on select "1 2 3 4 5 6 7 8 9 10 11 12 13 14 15 16 17 18 19 20 21 22 23 24 25 26 27 28 29 3…" at bounding box center [702, 284] width 109 height 24
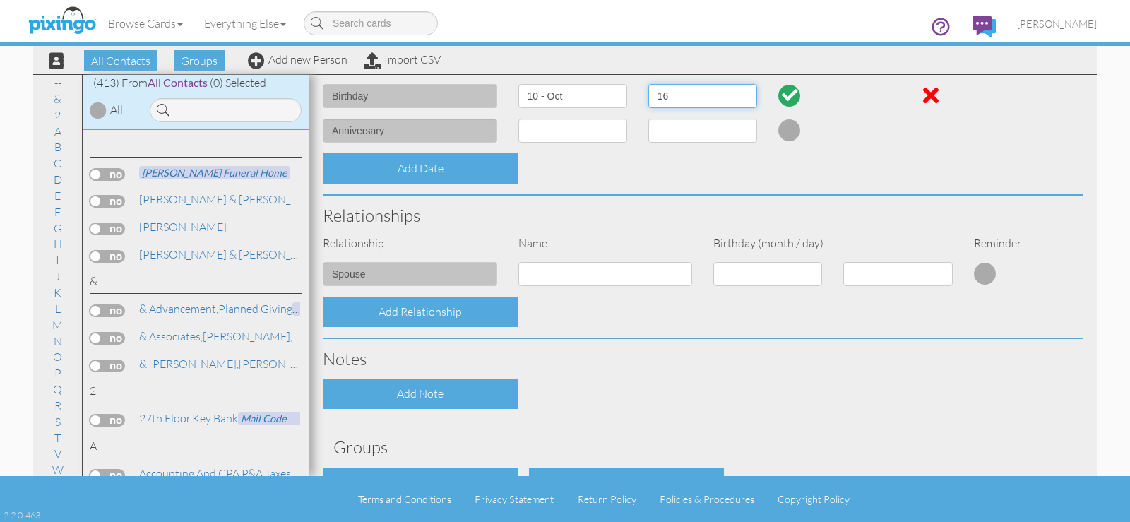
scroll to position [470, 0]
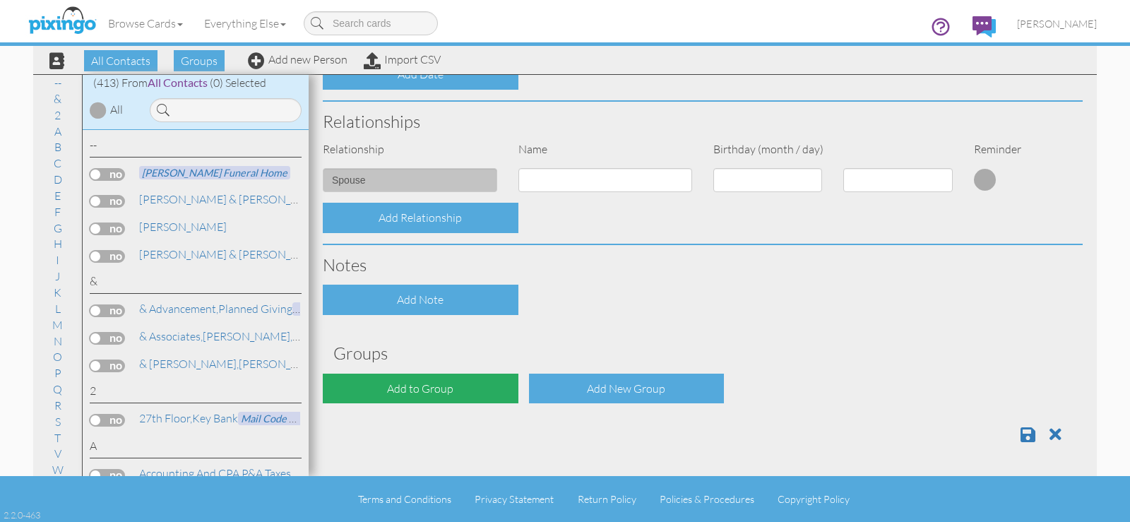
click at [444, 389] on div "Add to Group" at bounding box center [421, 389] width 196 height 30
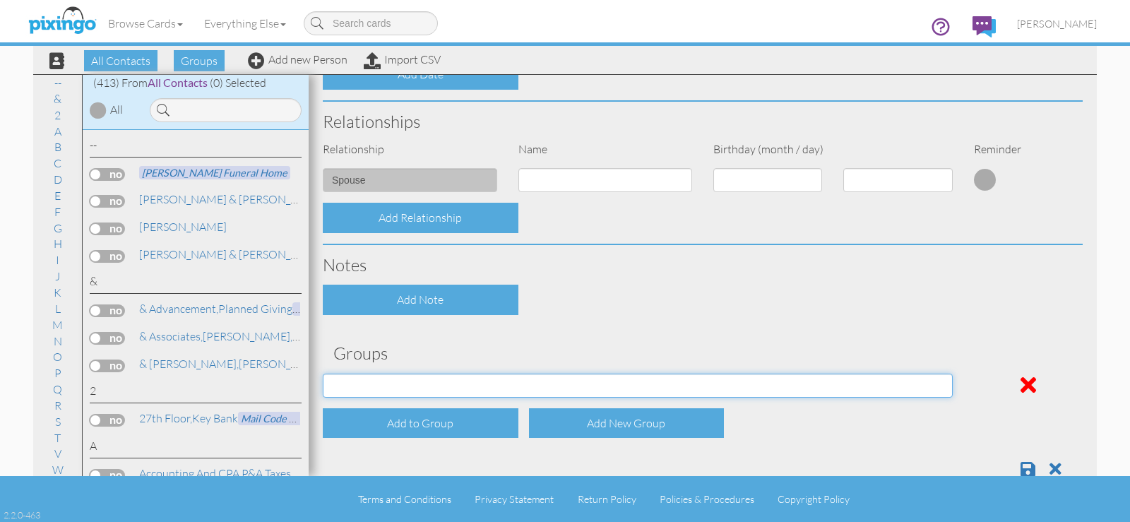
click at [426, 388] on select "April Birthdays August Birthdays Business Contacts 2020 Demo Group February Bir…" at bounding box center [638, 386] width 630 height 24
select select "object:1958"
click at [323, 374] on select "April Birthdays August Birthdays Business Contacts 2020 Demo Group February Bir…" at bounding box center [638, 386] width 630 height 24
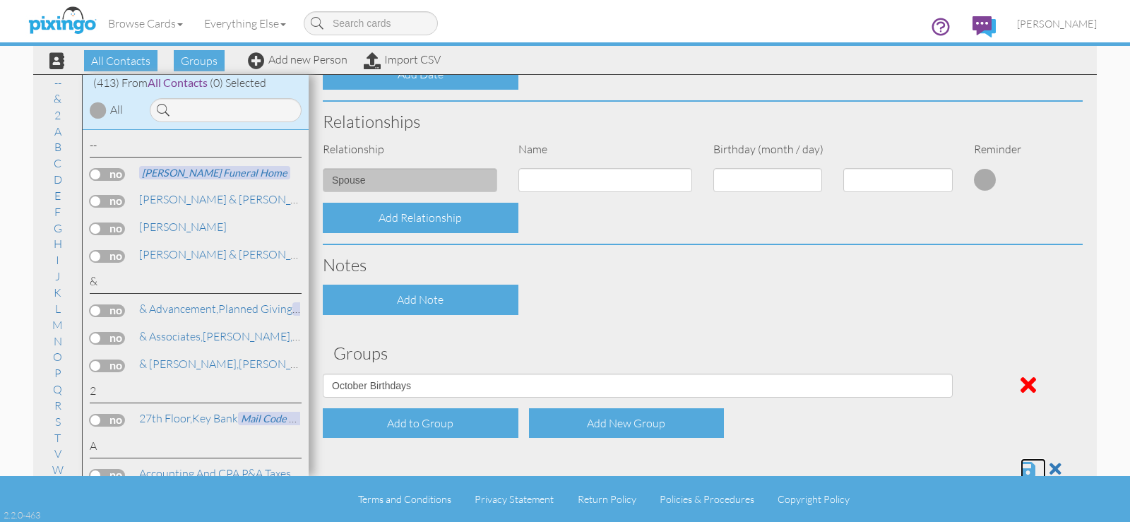
click at [1021, 463] on span at bounding box center [1028, 469] width 15 height 17
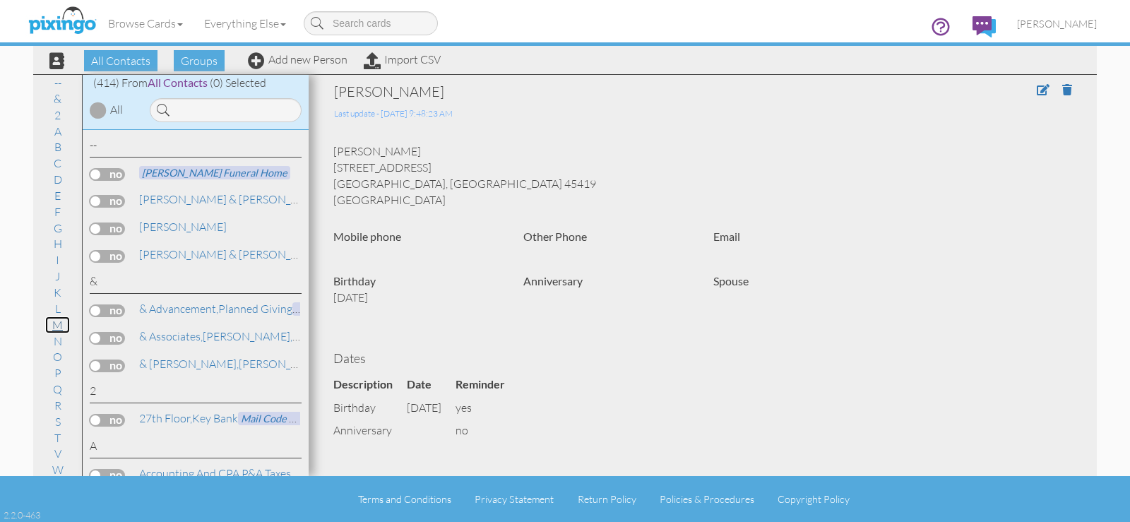
click at [54, 326] on link "M" at bounding box center [57, 324] width 25 height 17
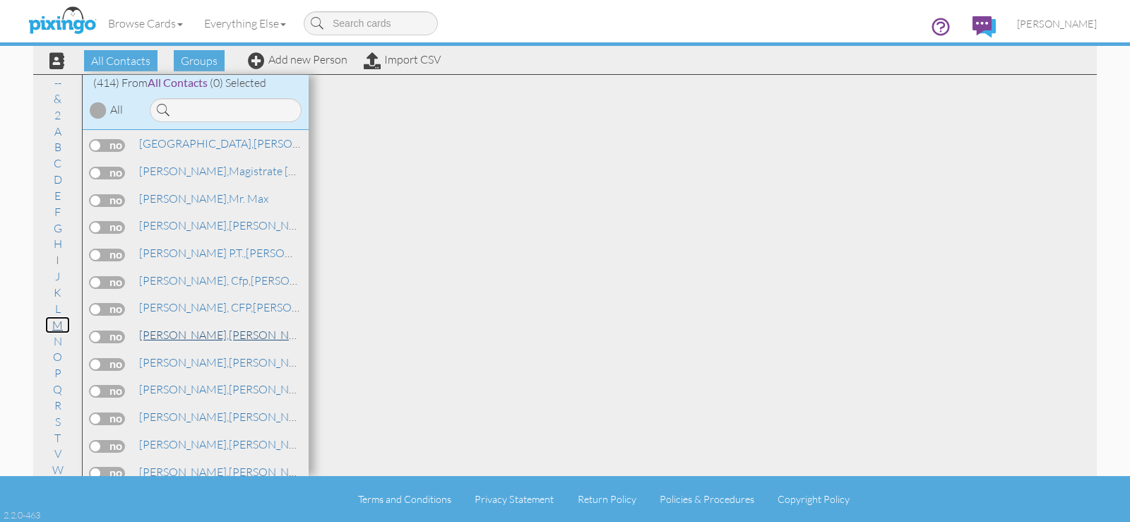
scroll to position [7166, 0]
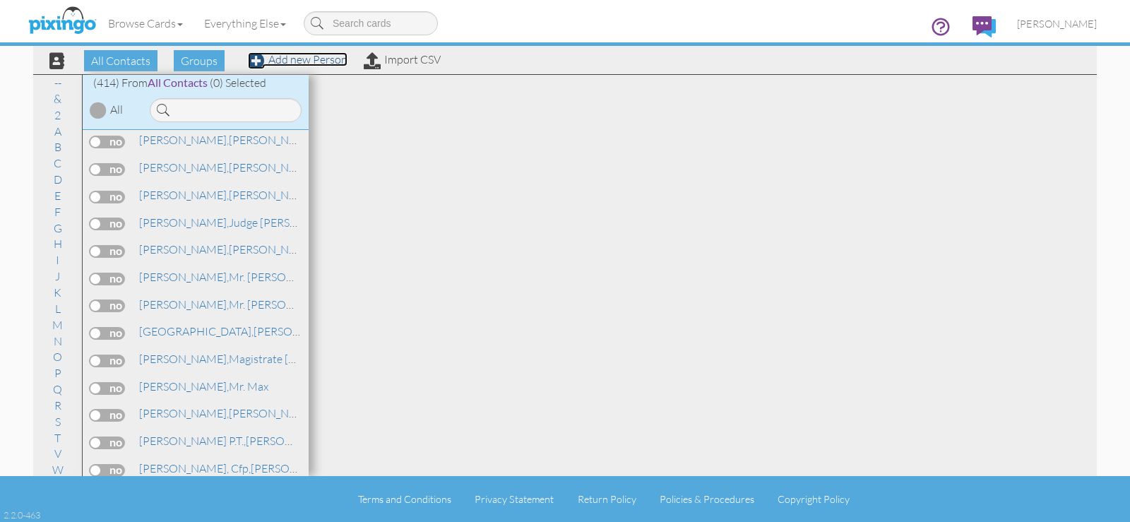
click at [330, 60] on link "Add new Person" at bounding box center [298, 59] width 100 height 14
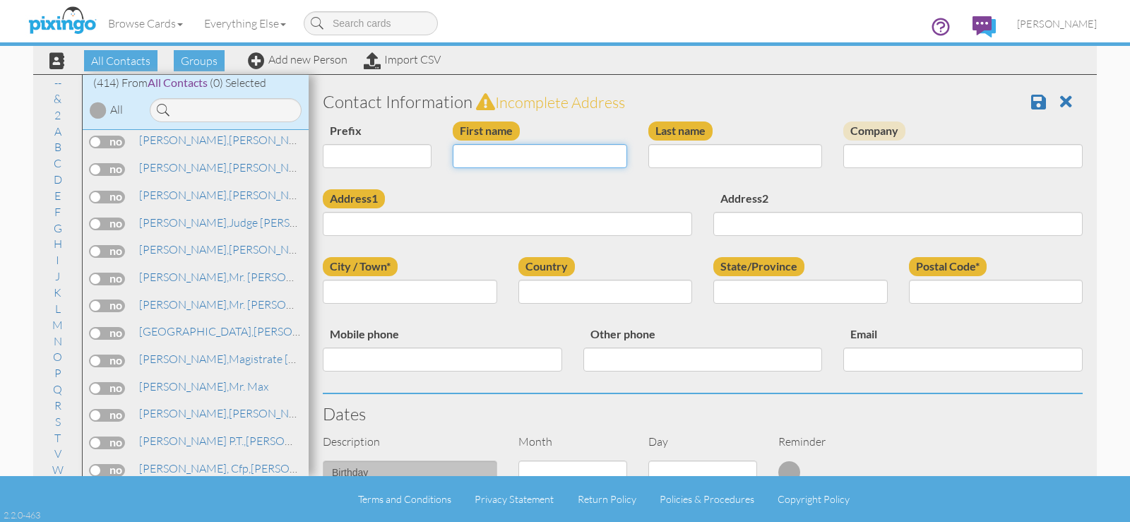
click at [496, 165] on input "First name" at bounding box center [540, 156] width 174 height 24
type input "[PERSON_NAME]"
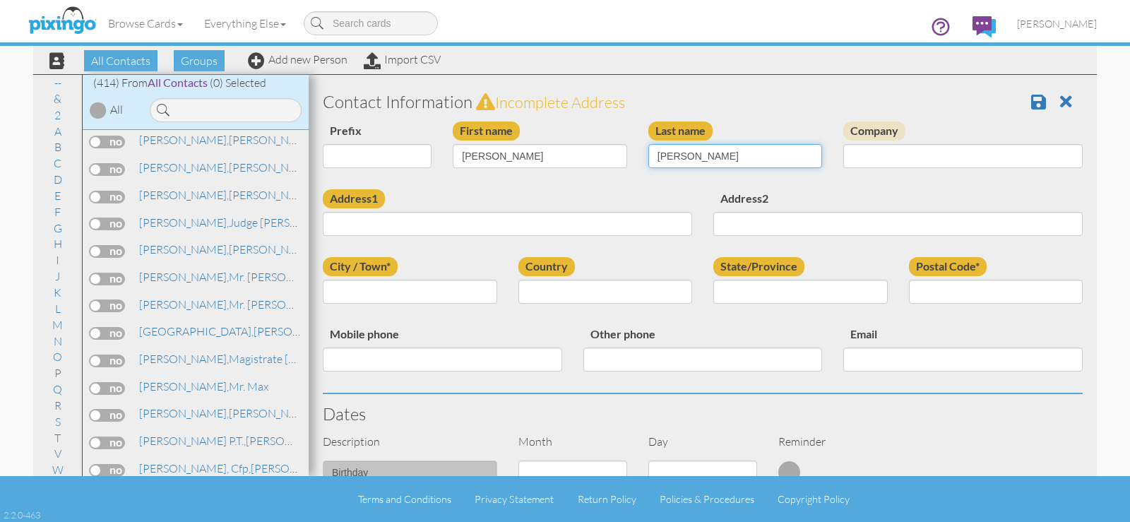
type input "[PERSON_NAME]"
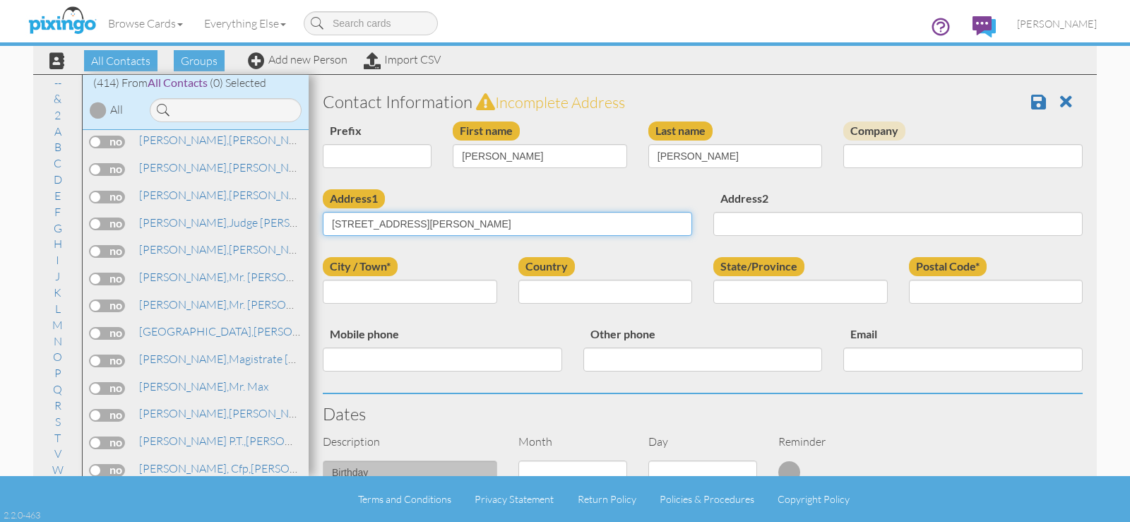
type input "[STREET_ADDRESS][PERSON_NAME]"
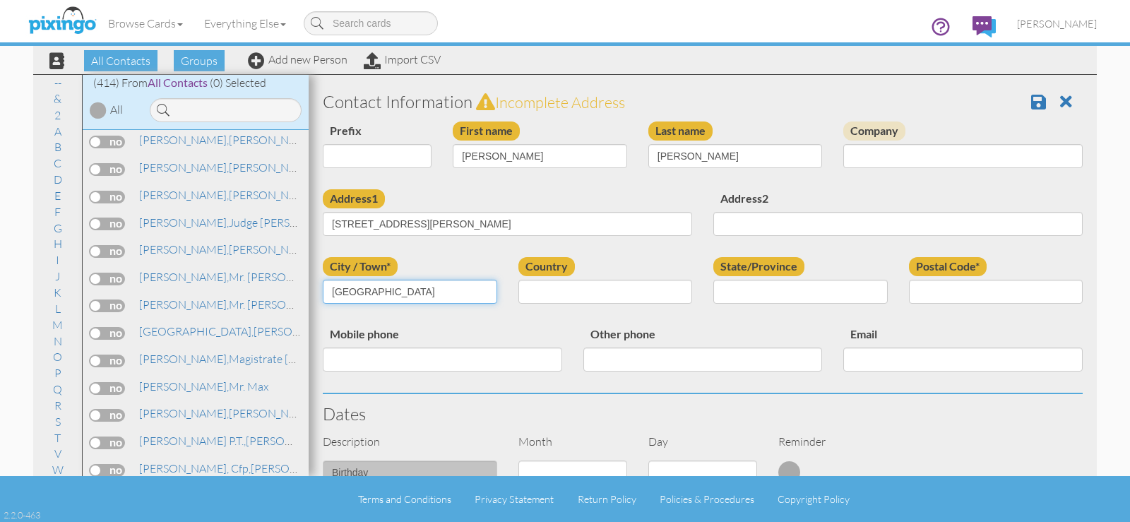
type input "[GEOGRAPHIC_DATA]"
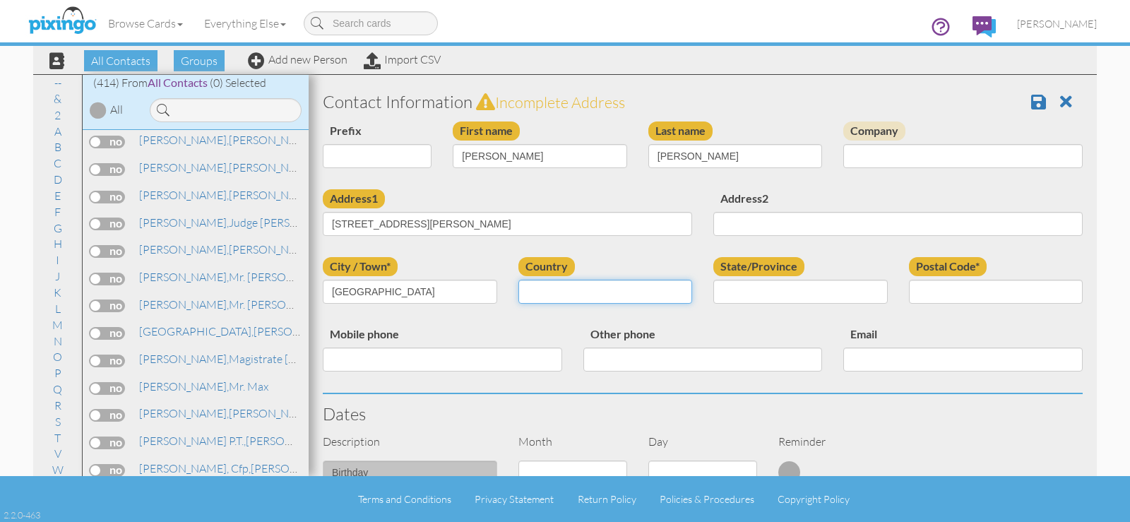
select select "object:1640"
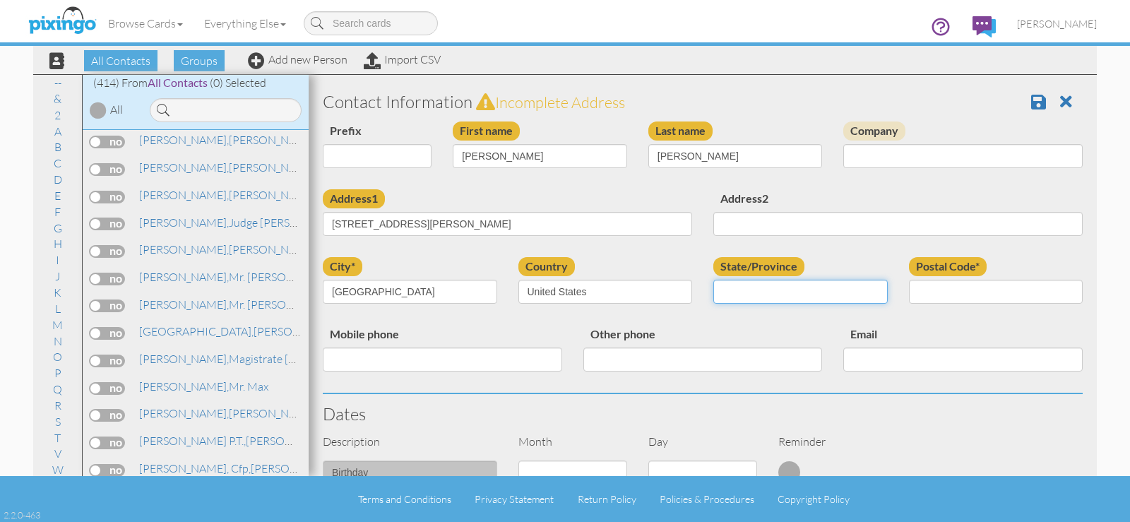
select select "object:1928"
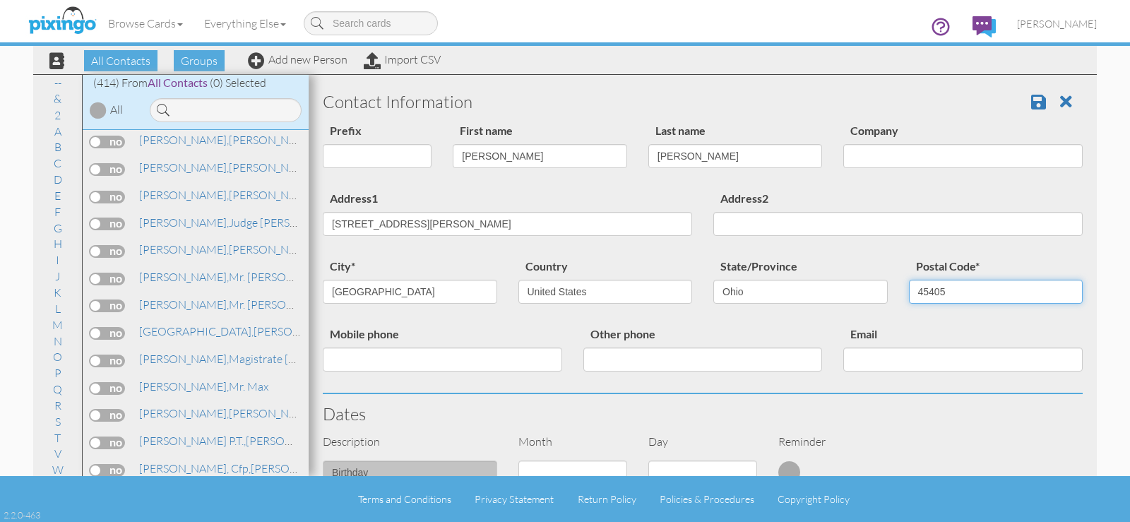
scroll to position [189, 0]
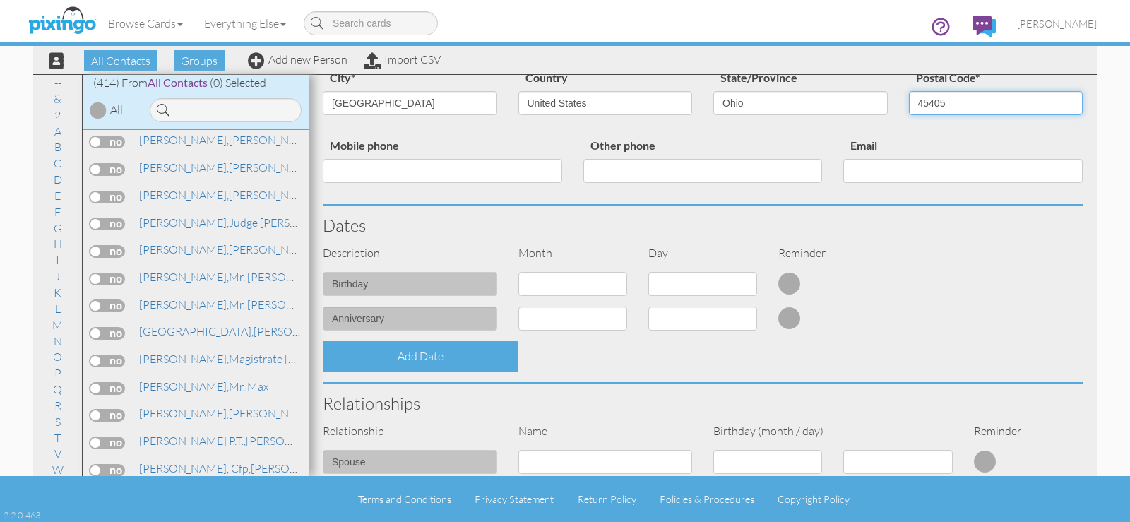
type input "45405"
click at [595, 283] on select "1 - [DATE] - [DATE] - [DATE] - [DATE] - [DATE] - [DATE] - [DATE] - [DATE] - [DA…" at bounding box center [572, 284] width 109 height 24
select select "object:1637"
click at [518, 272] on select "1 - [DATE] - [DATE] - [DATE] - [DATE] - [DATE] - [DATE] - [DATE] - [DATE] - [DA…" at bounding box center [572, 284] width 109 height 24
click at [704, 286] on select "1 2 3 4 5 6 7 8 9 10 11 12 13 14 15 16 17 18 19 20 21 22 23 24 25 26 27 28 29 3…" at bounding box center [702, 284] width 109 height 24
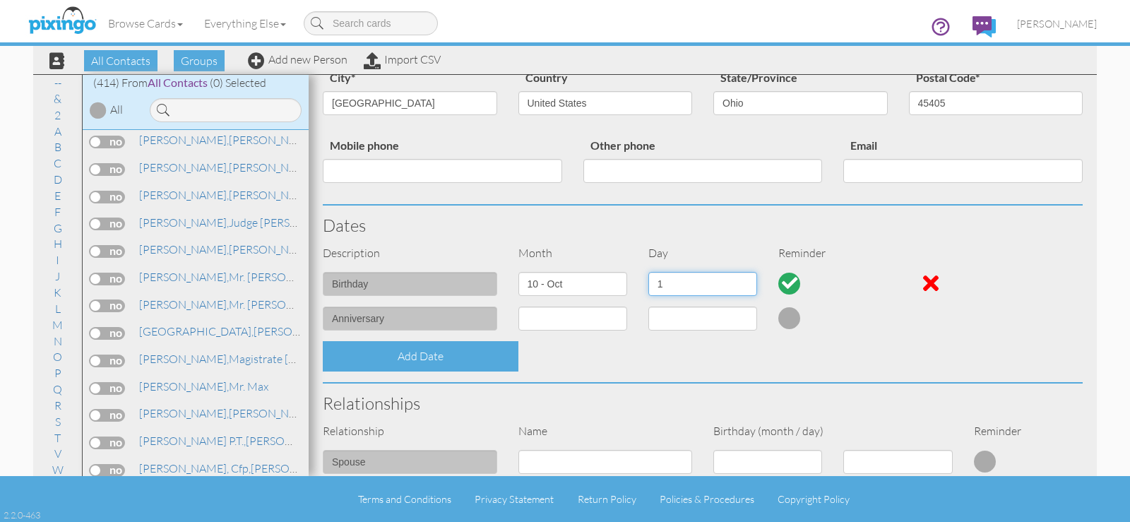
select select "number:13"
click at [648, 272] on select "1 2 3 4 5 6 7 8 9 10 11 12 13 14 15 16 17 18 19 20 21 22 23 24 25 26 27 28 29 3…" at bounding box center [702, 284] width 109 height 24
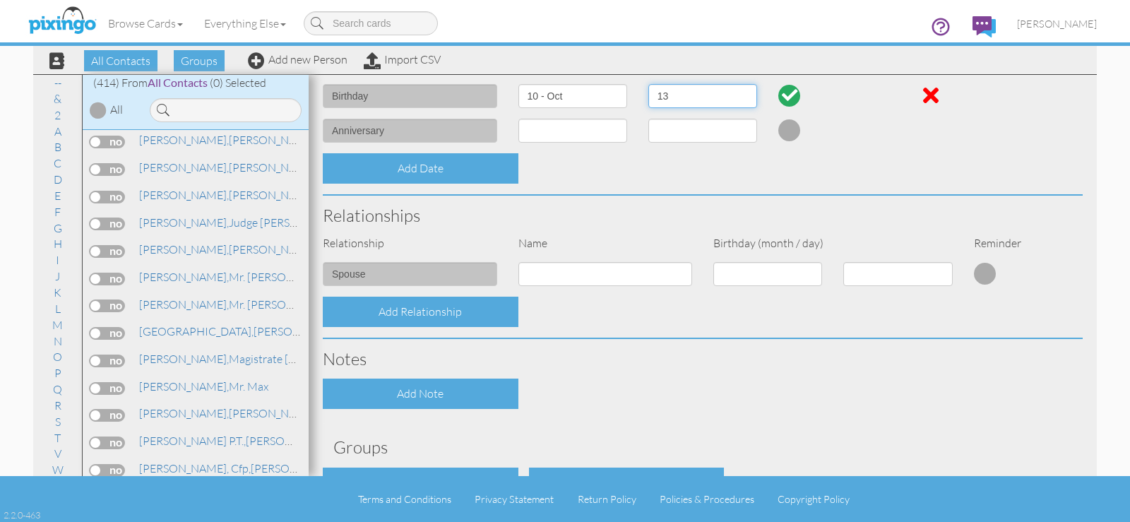
scroll to position [470, 0]
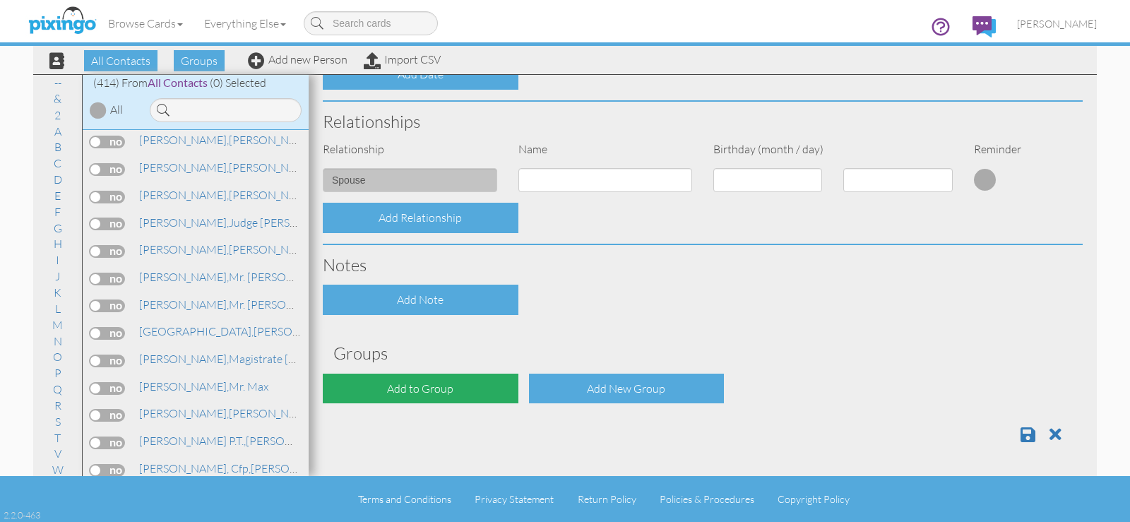
click at [458, 384] on div "Add to Group" at bounding box center [421, 389] width 196 height 30
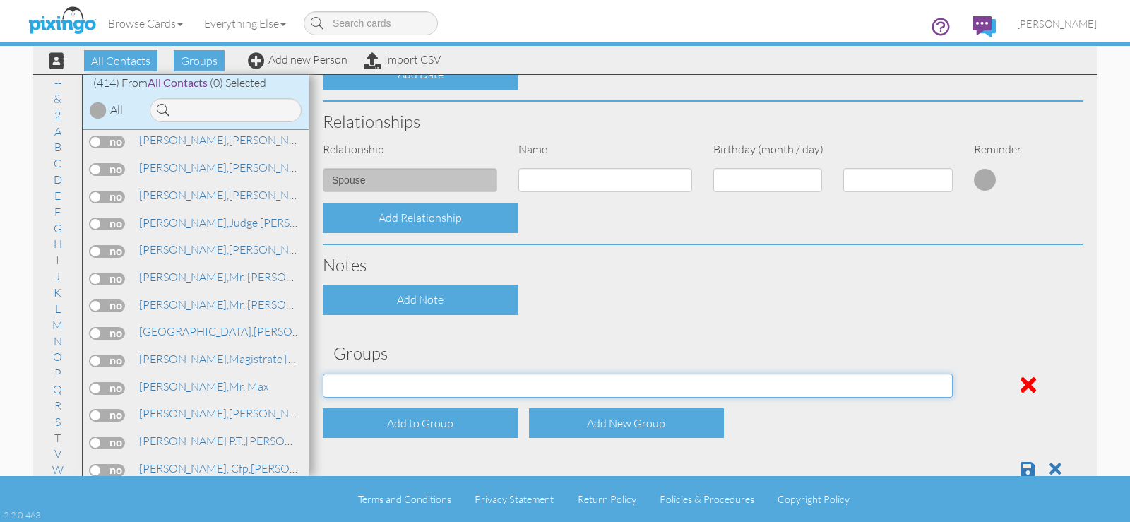
click at [446, 385] on select "April Birthdays August Birthdays Business Contacts 2020 Demo Group February Bir…" at bounding box center [638, 386] width 630 height 24
select select "object:1962"
click at [323, 374] on select "April Birthdays August Birthdays Business Contacts 2020 Demo Group February Bir…" at bounding box center [638, 386] width 630 height 24
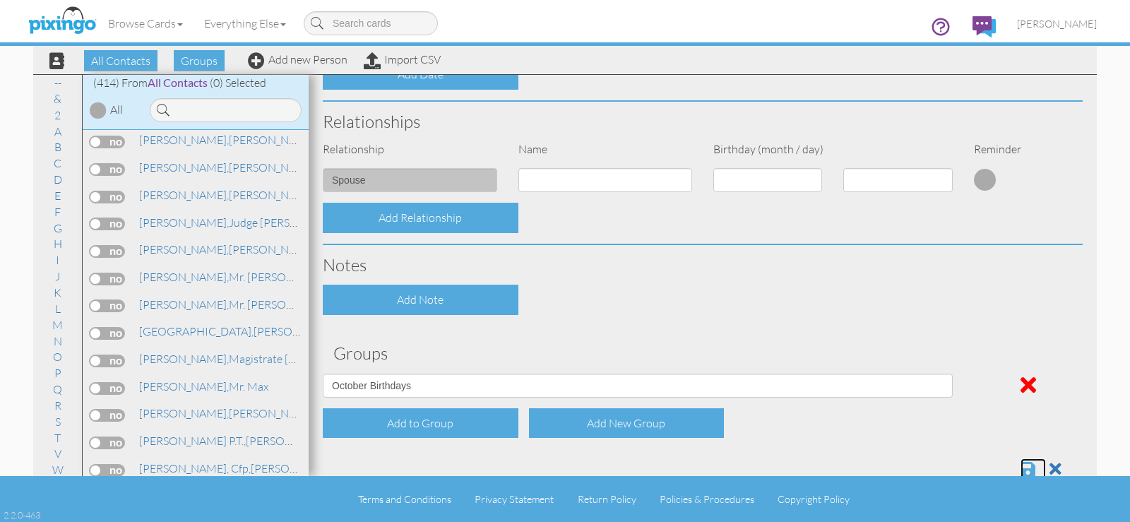
click at [1021, 466] on span at bounding box center [1028, 469] width 15 height 17
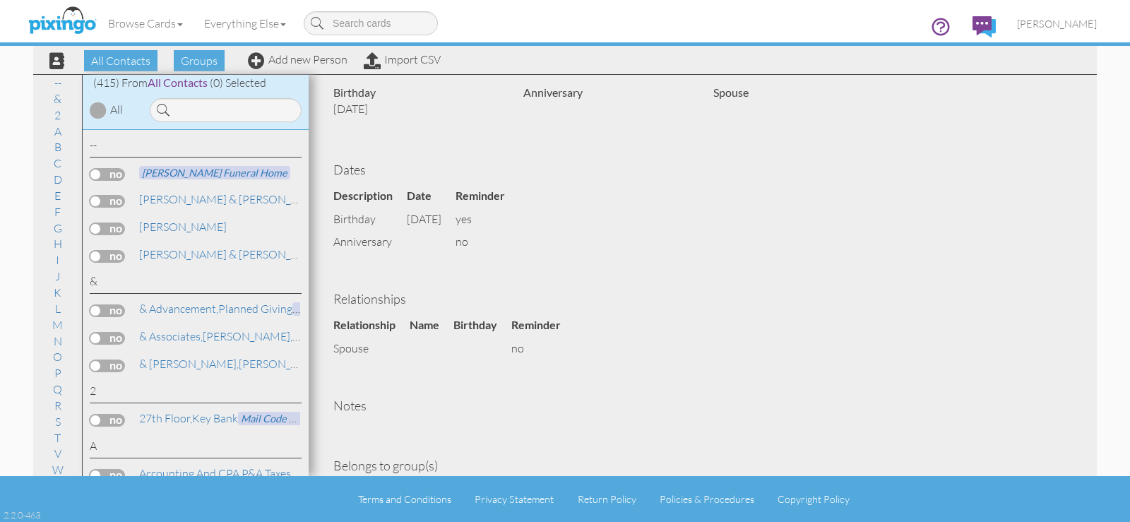
scroll to position [251, 0]
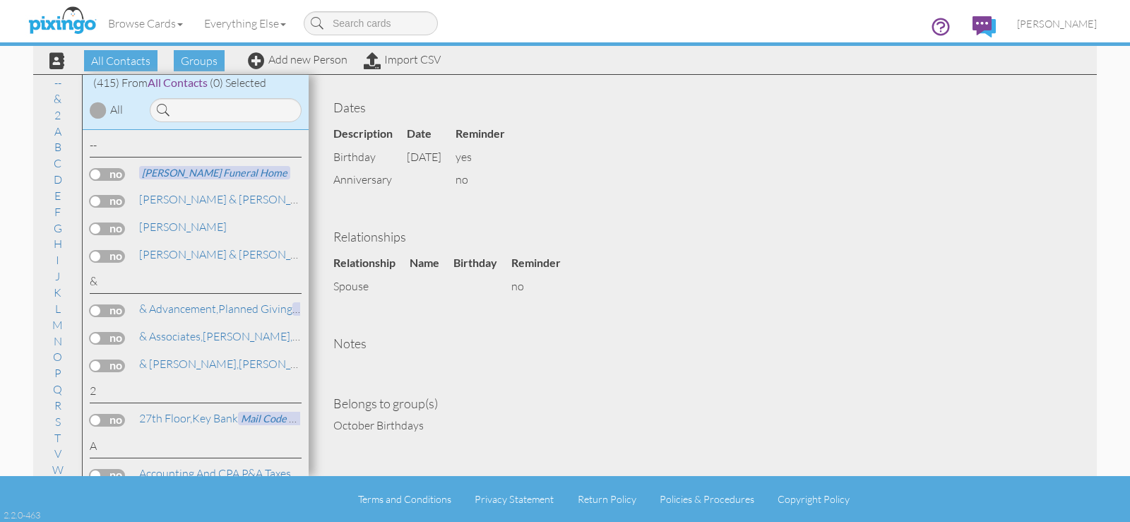
click at [660, 245] on div "Relationships Relationship Name Birthday Reminder spouse no" at bounding box center [703, 255] width 760 height 85
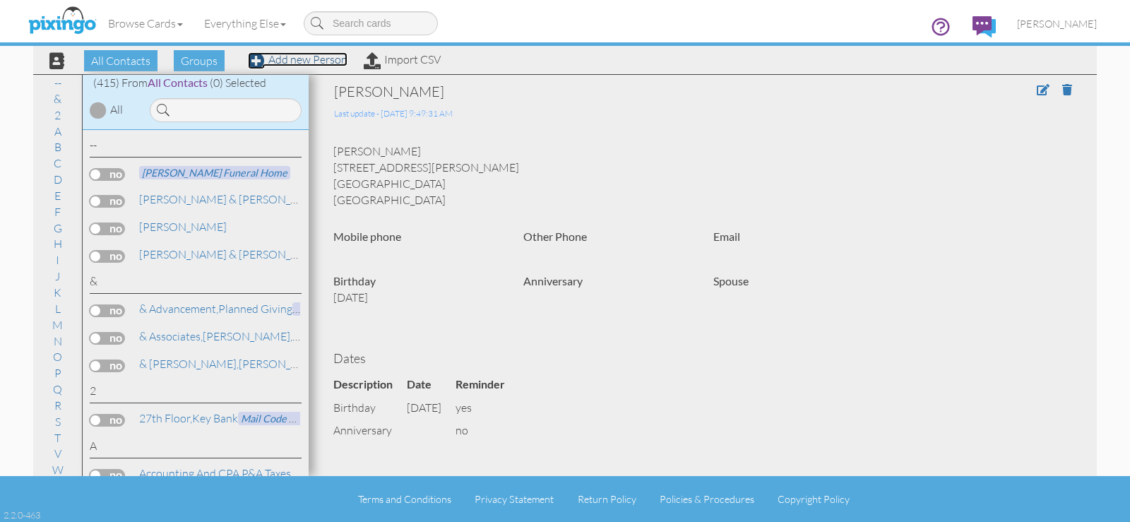
click at [300, 61] on link "Add new Person" at bounding box center [298, 59] width 100 height 14
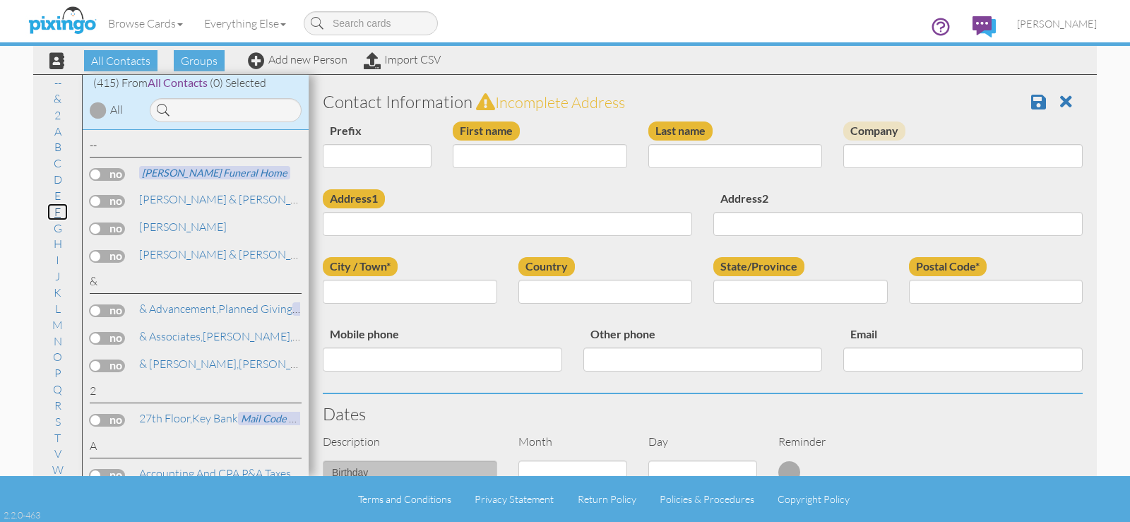
click at [55, 213] on link "F" at bounding box center [57, 211] width 20 height 17
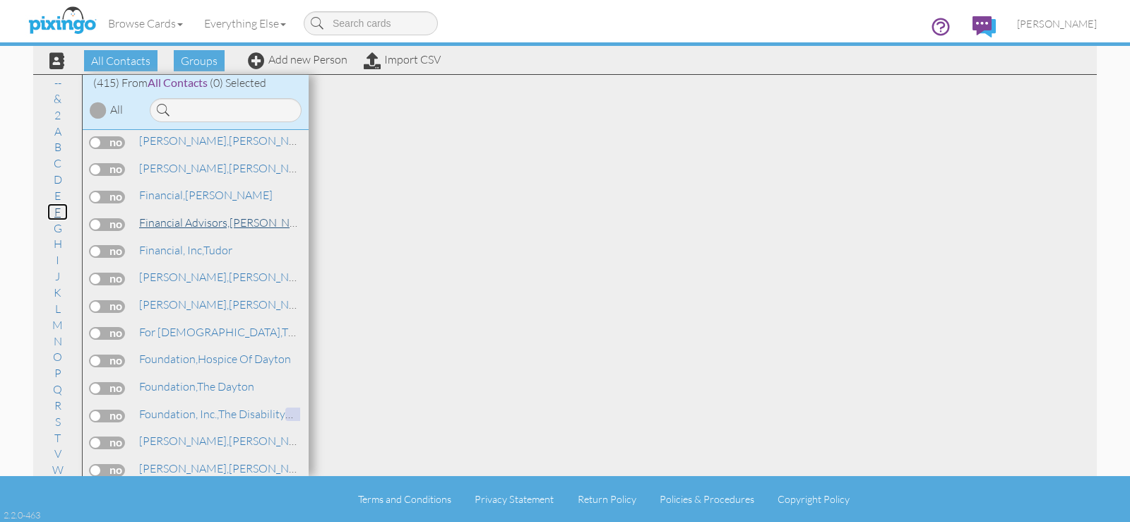
scroll to position [3992, 0]
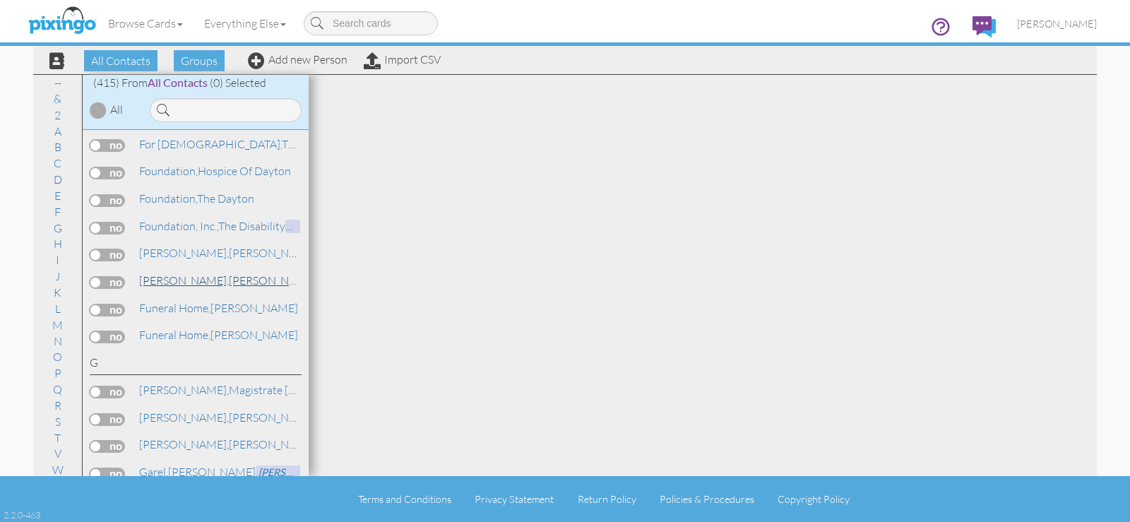
click at [152, 284] on span "[PERSON_NAME]," at bounding box center [184, 280] width 90 height 14
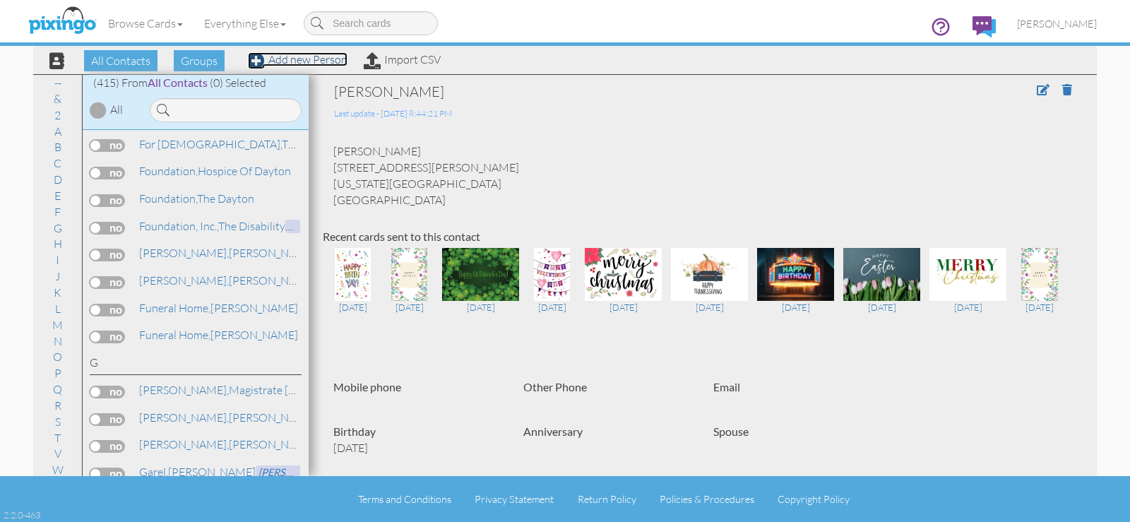
click at [290, 57] on link "Add new Person" at bounding box center [298, 59] width 100 height 14
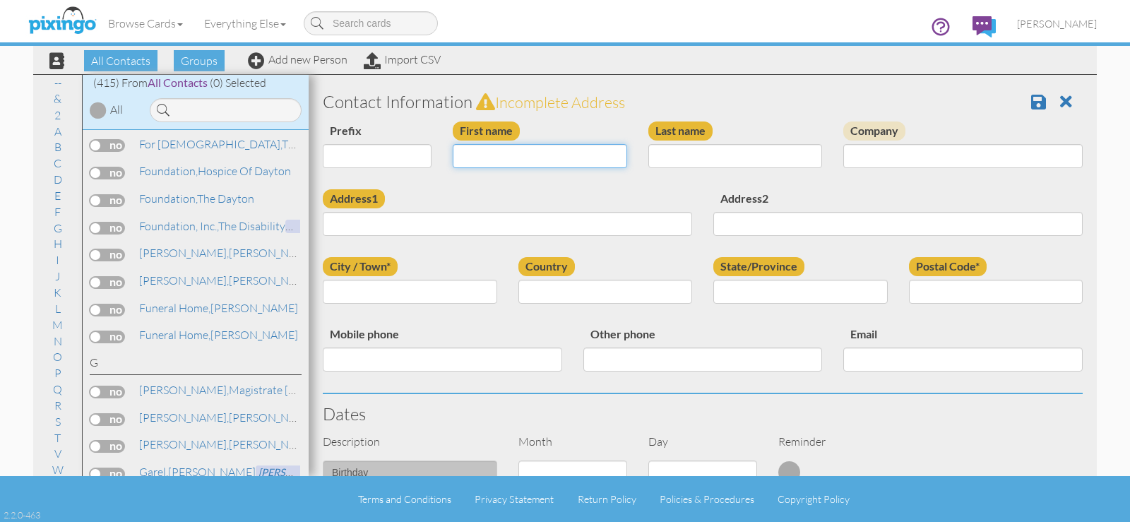
click at [479, 161] on input "First name" at bounding box center [540, 156] width 174 height 24
type input "[PERSON_NAME]"
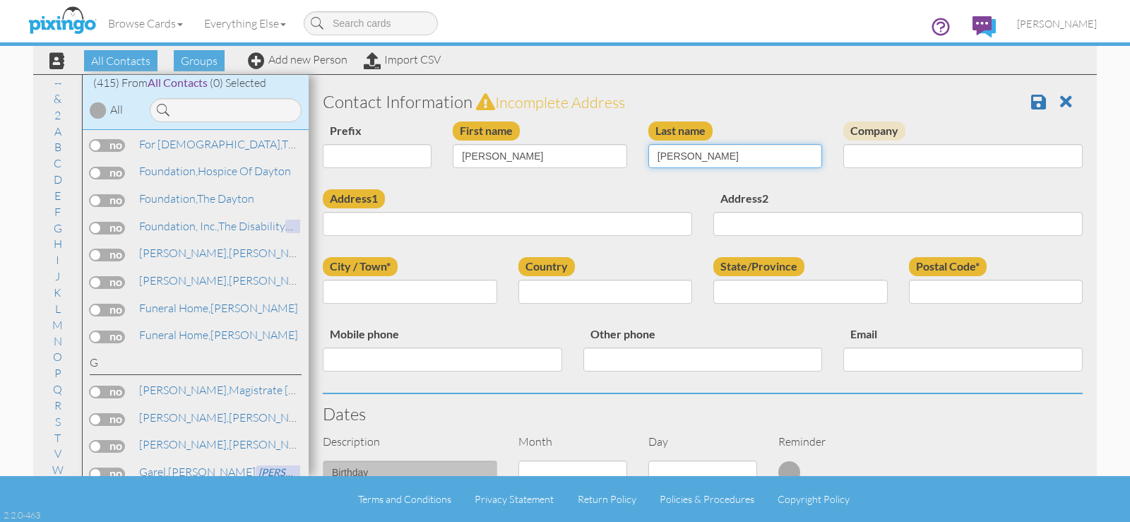
type input "[PERSON_NAME]"
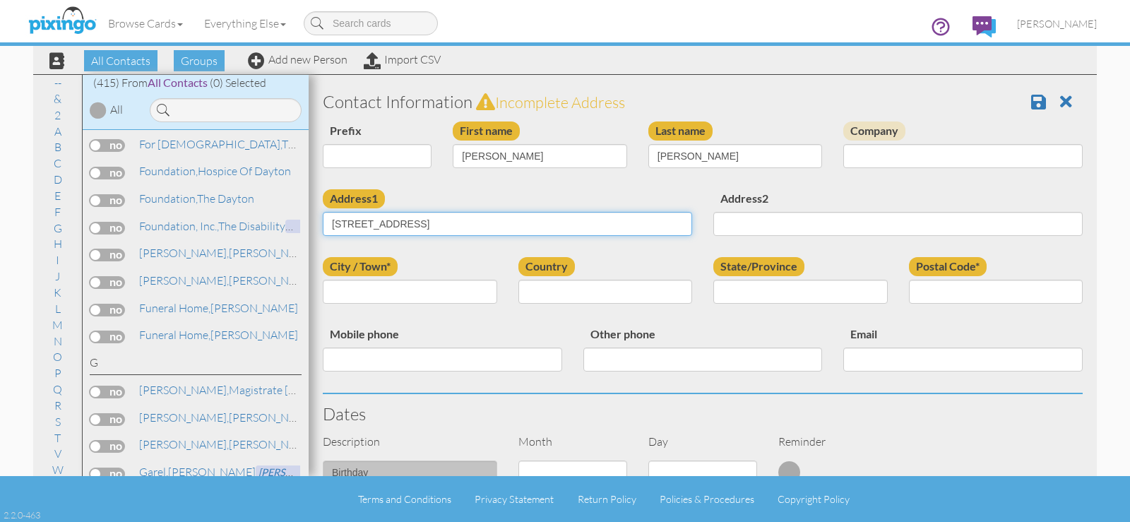
type input "[STREET_ADDRESS]"
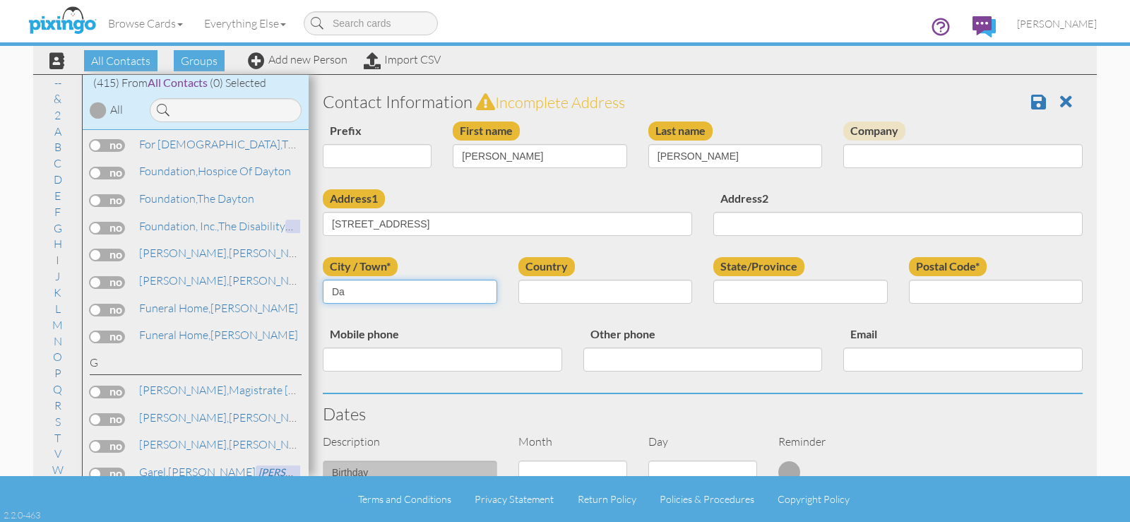
type input "D"
type input "Centerville"
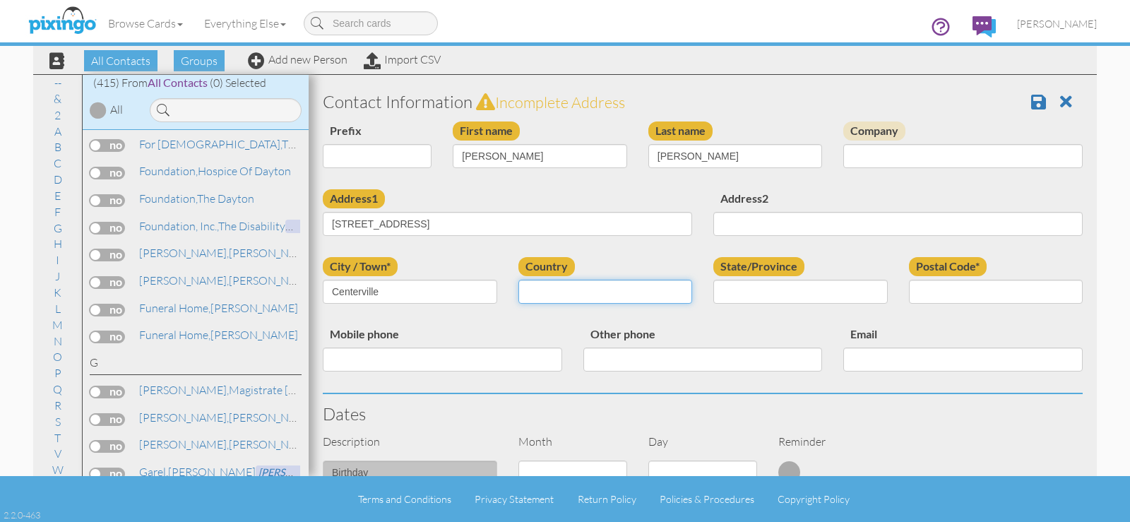
select select "object:1642"
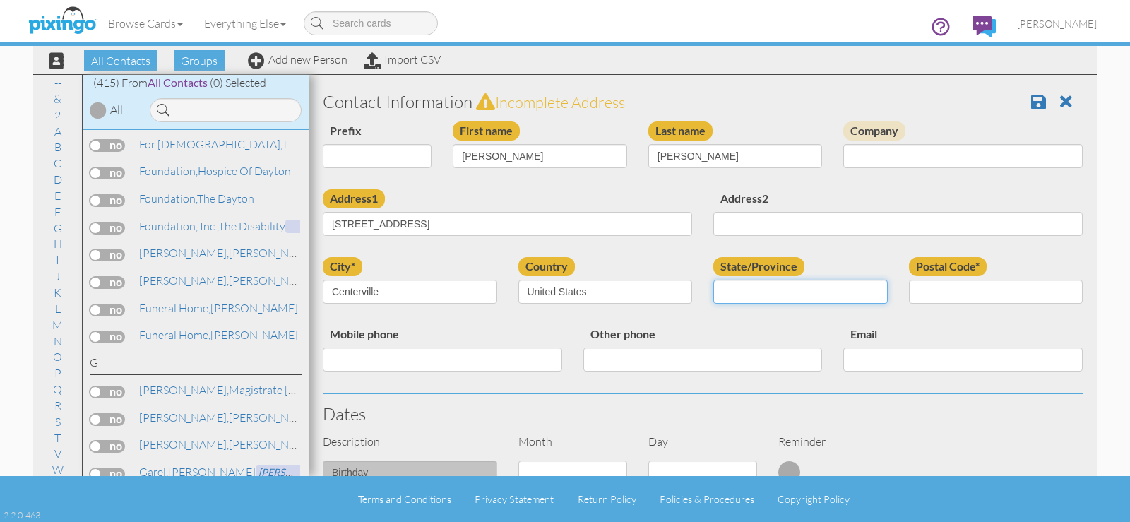
select select "object:1991"
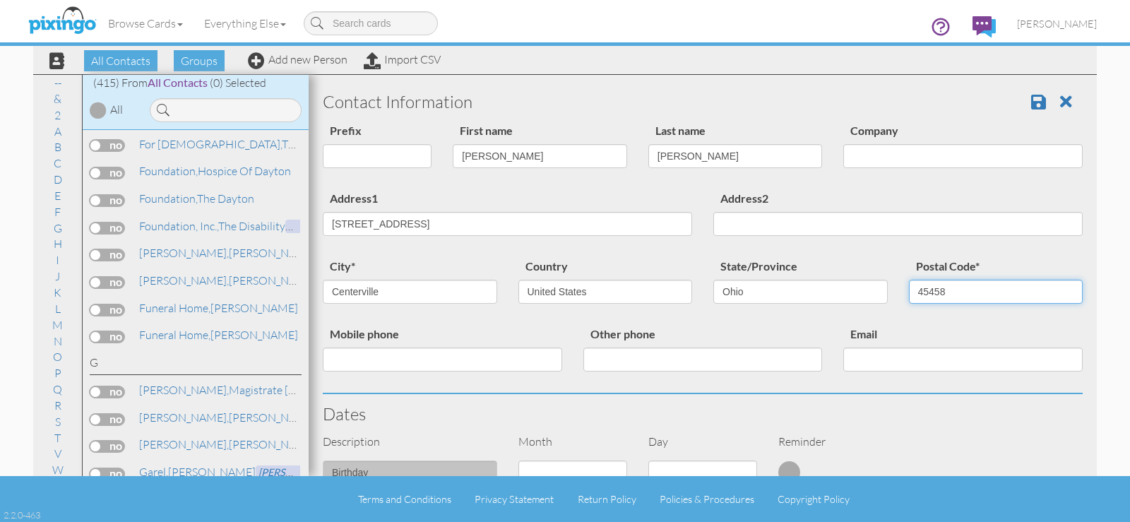
scroll to position [189, 0]
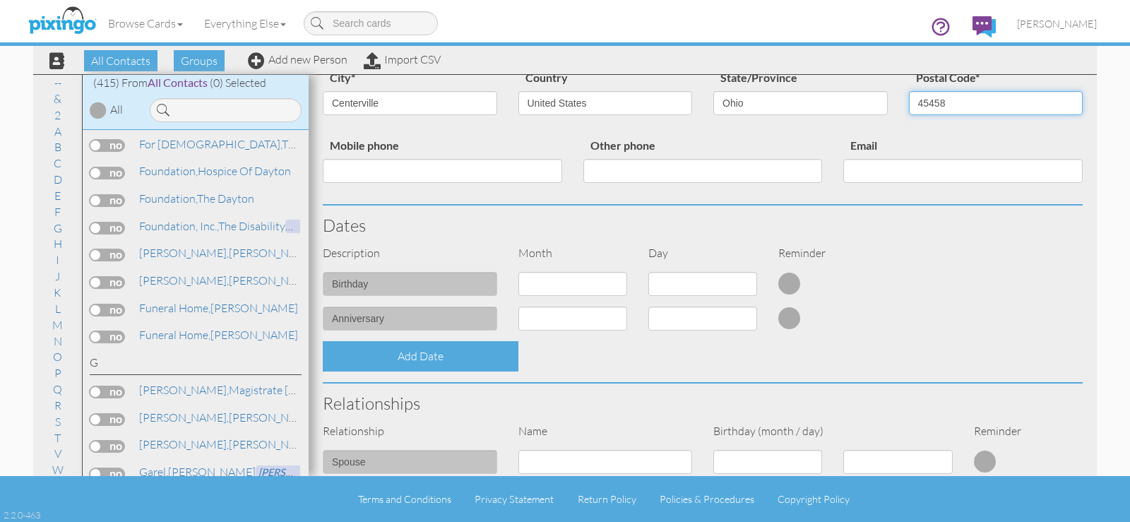
type input "45458"
click at [560, 283] on select "1 - Jan 2 - Feb 3 - Mar 4 - Apr 5 - May 6 - Jun 7 - Jul 8 - Aug 9 - Sep 10 - Oc…" at bounding box center [572, 284] width 109 height 24
select select "object:1944"
click at [518, 272] on select "1 - Jan 2 - Feb 3 - Mar 4 - Apr 5 - May 6 - Jun 7 - Jul 8 - Aug 9 - Sep 10 - Oc…" at bounding box center [572, 284] width 109 height 24
click at [714, 283] on select "1 2 3 4 5 6 7 8 9 10 11 12 13 14 15 16 17 18 19 20 21 22 23 24 25 26 27 28 29 30" at bounding box center [702, 284] width 109 height 24
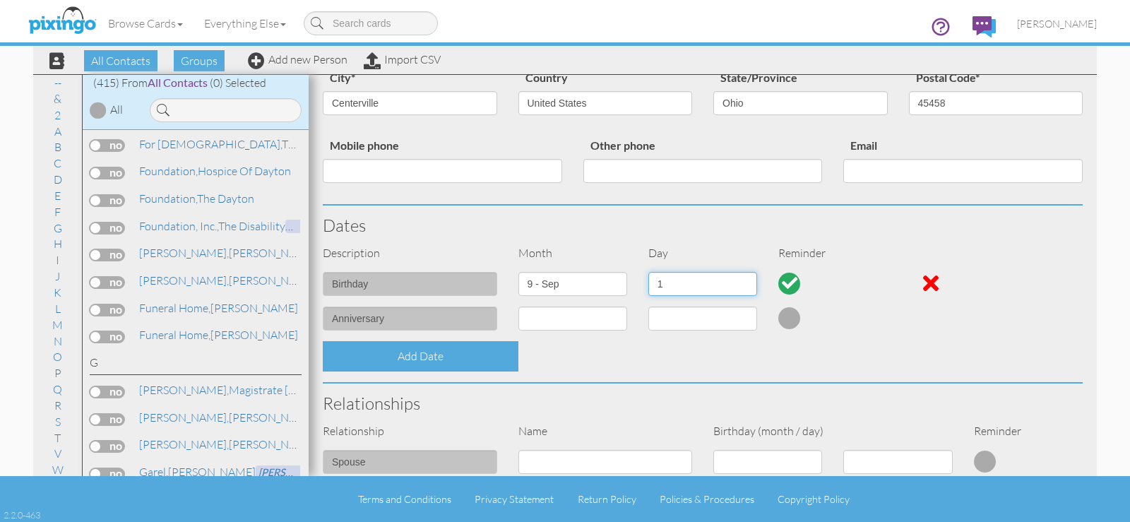
select select "number:6"
click at [648, 272] on select "1 2 3 4 5 6 7 8 9 10 11 12 13 14 15 16 17 18 19 20 21 22 23 24 25 26 27 28 29 30" at bounding box center [702, 284] width 109 height 24
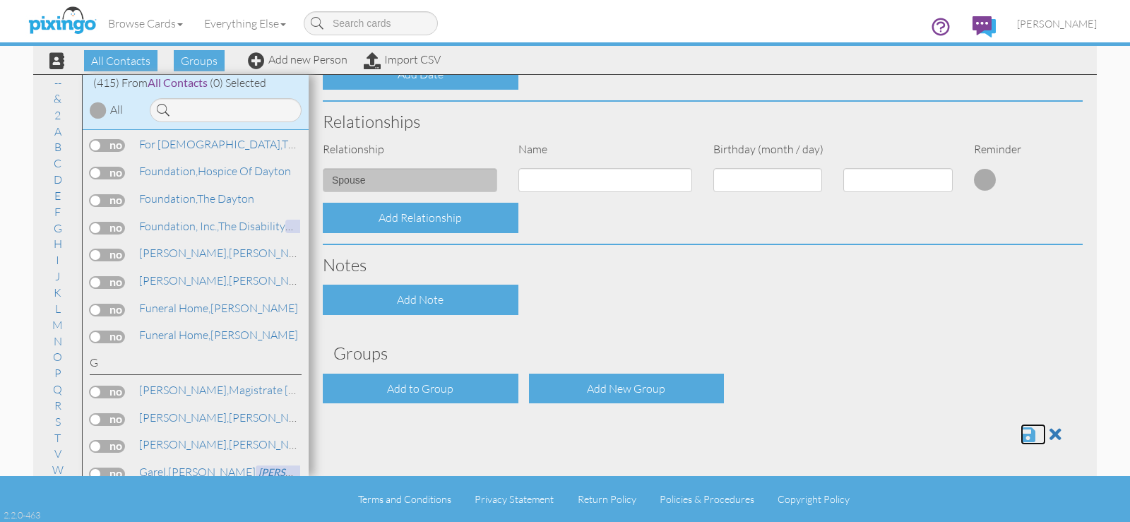
click at [1021, 433] on span at bounding box center [1028, 434] width 15 height 17
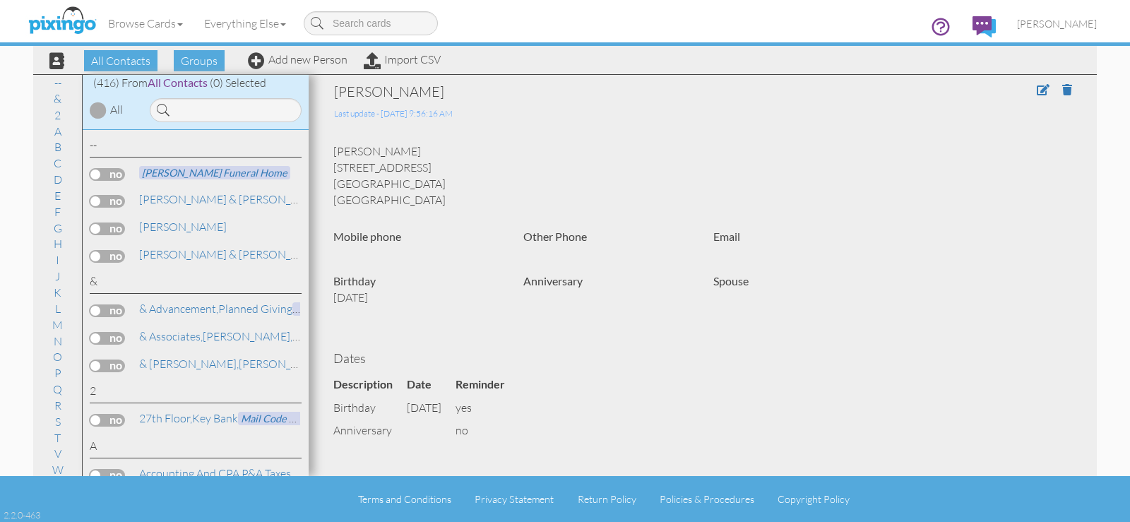
click at [1024, 92] on div at bounding box center [1007, 102] width 152 height 40
click at [1037, 90] on span at bounding box center [1043, 89] width 13 height 11
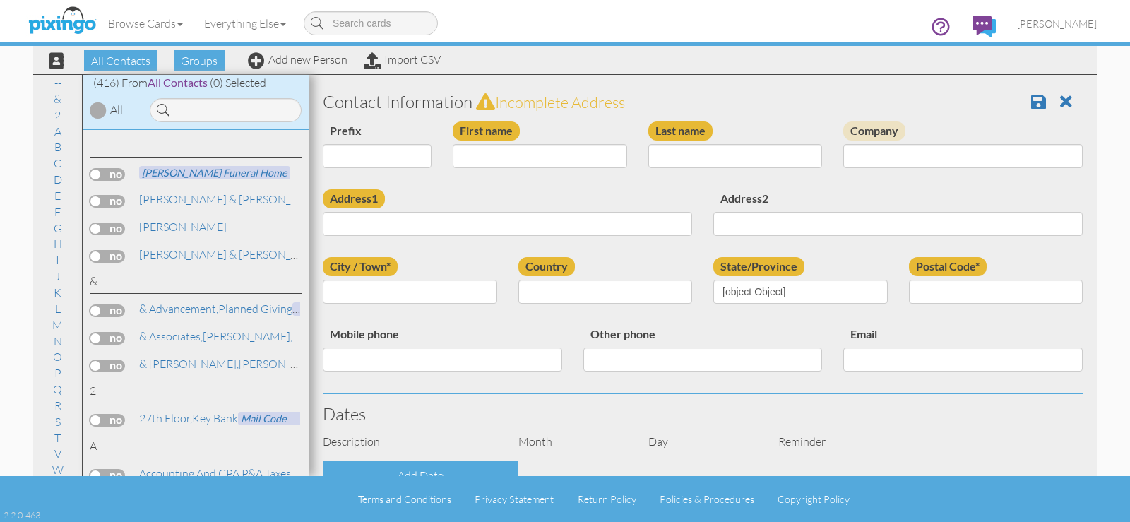
type input "[PERSON_NAME]"
type input "Friese"
type input "[STREET_ADDRESS]"
type input "Centerville"
type input "45458"
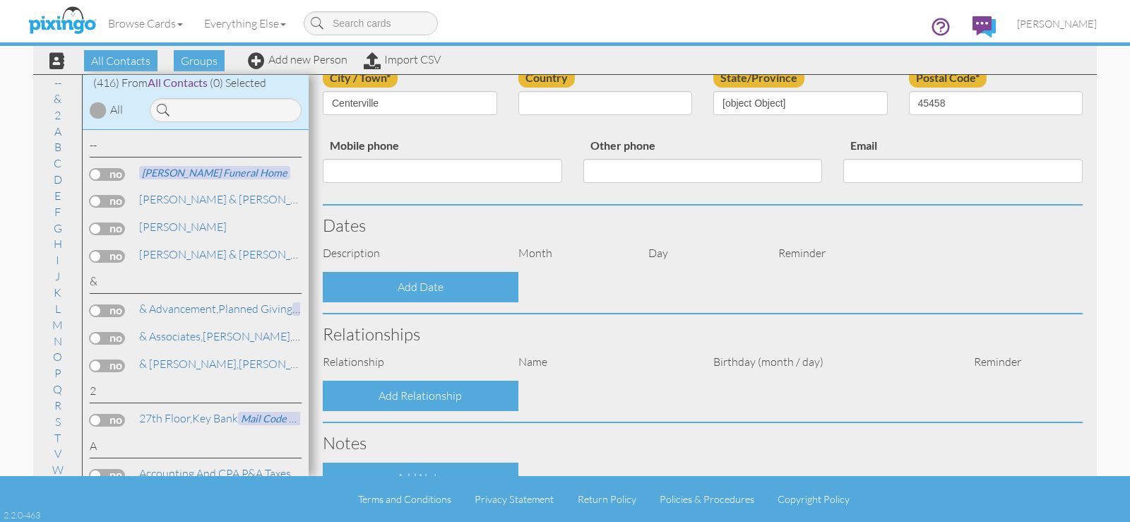
select select "object:1643"
select select "object:1888"
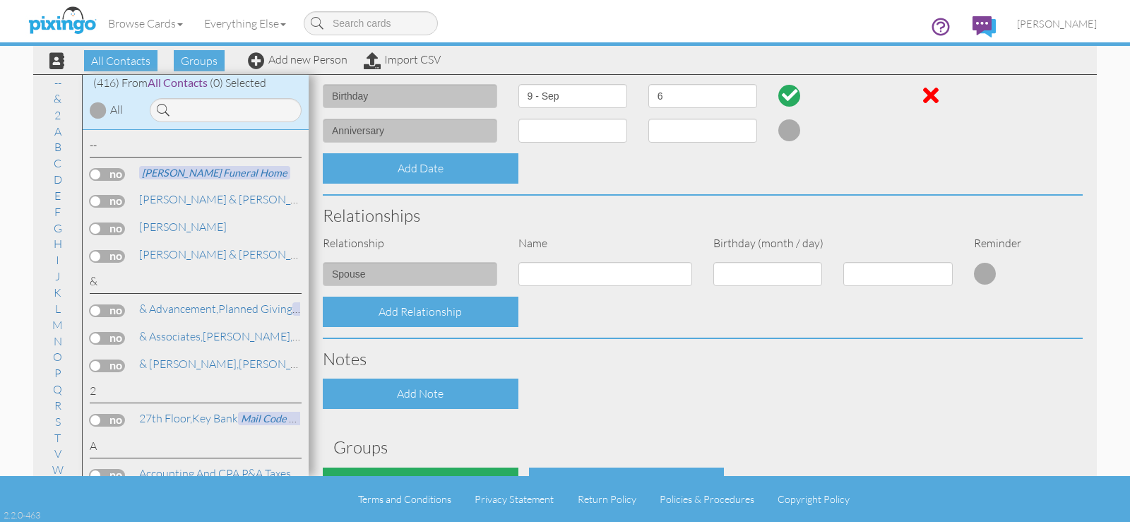
scroll to position [470, 0]
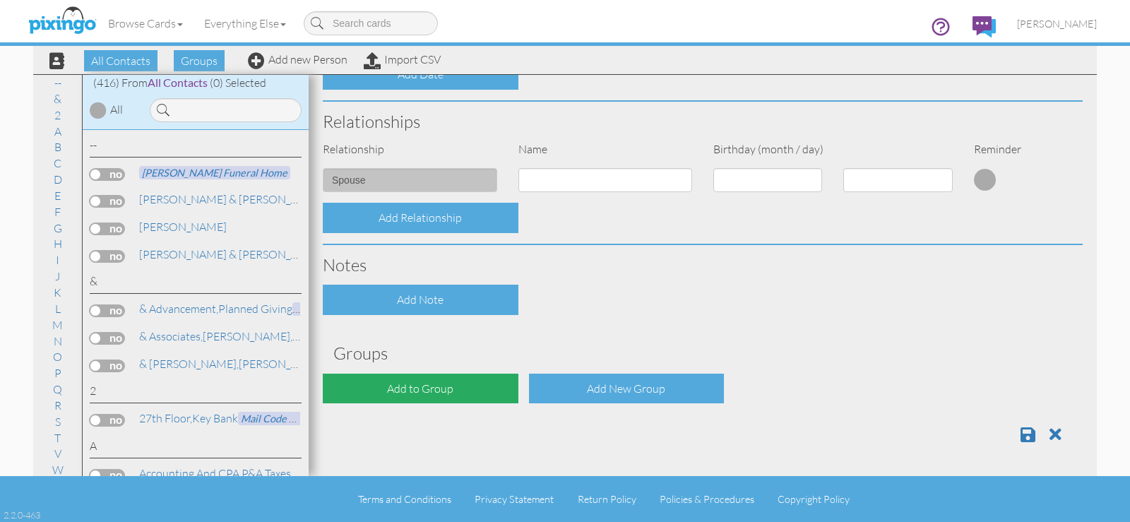
click at [486, 386] on div "Add to Group" at bounding box center [421, 389] width 196 height 30
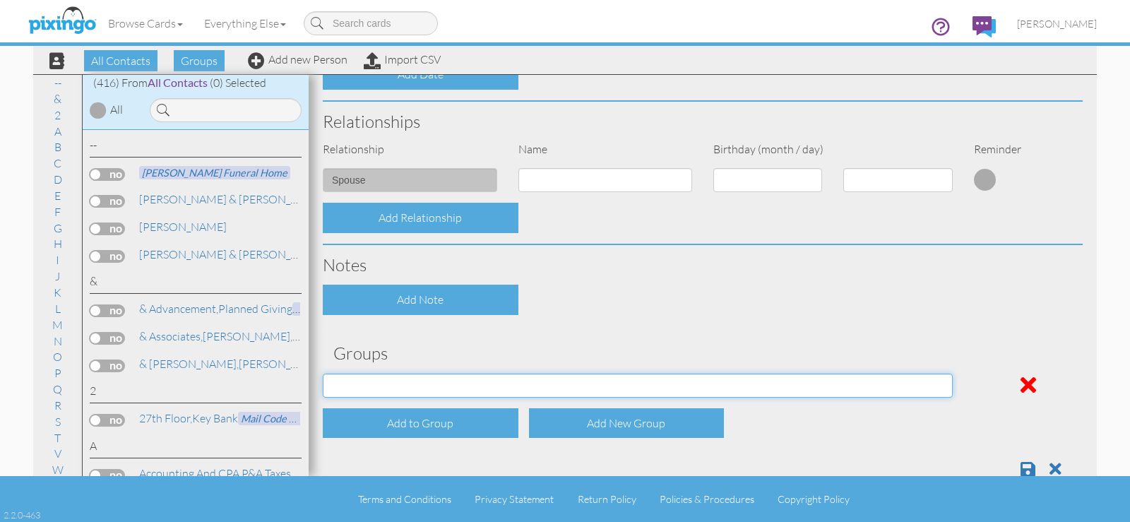
click at [471, 383] on select "April Birthdays August Birthdays Business Contacts 2020 Demo Group February Bir…" at bounding box center [638, 386] width 630 height 24
select select "object:1967"
click at [323, 374] on select "April Birthdays August Birthdays Business Contacts 2020 Demo Group February Bir…" at bounding box center [638, 386] width 630 height 24
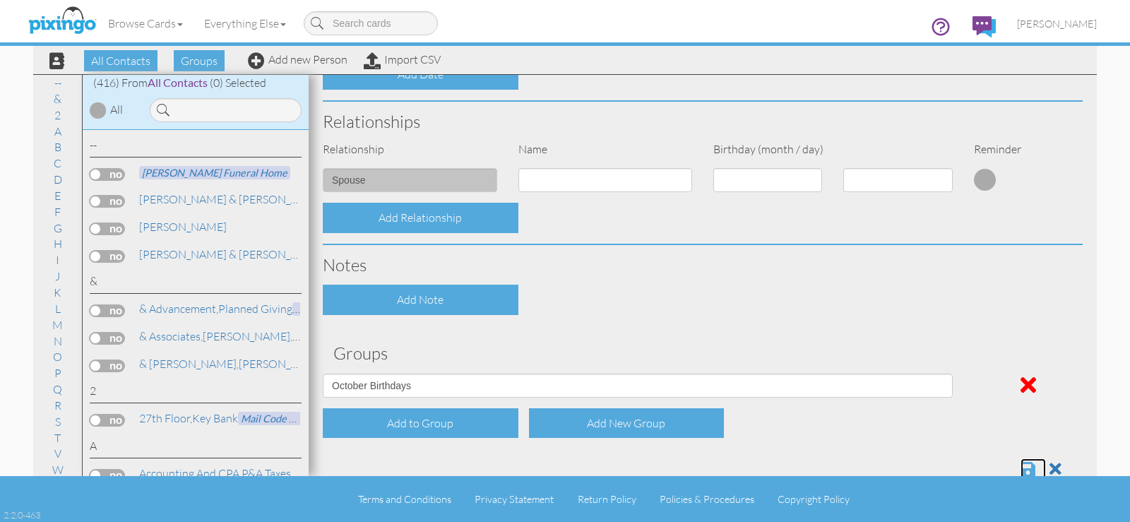
click at [1021, 463] on span at bounding box center [1028, 469] width 15 height 17
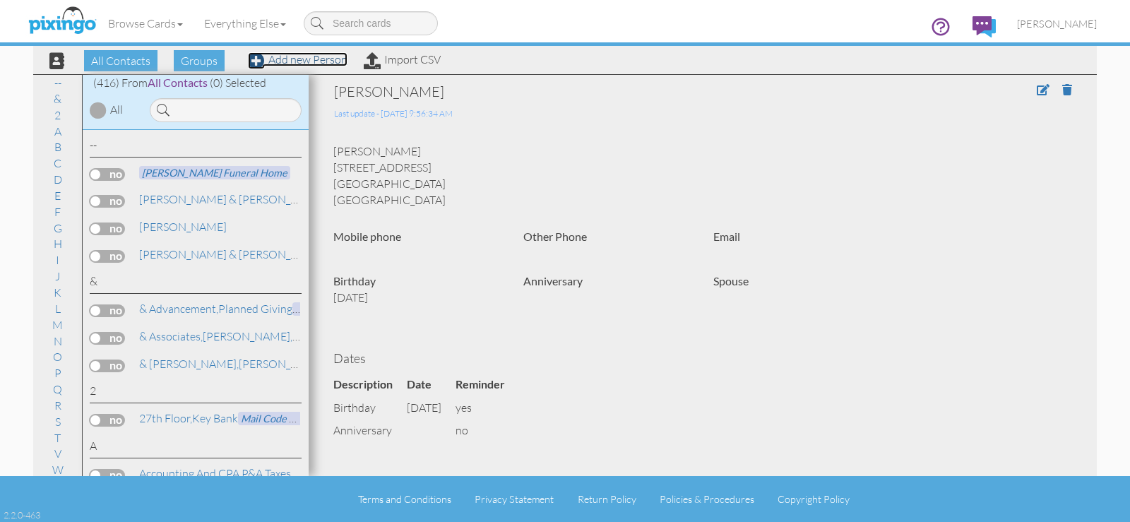
click at [303, 63] on link "Add new Person" at bounding box center [298, 59] width 100 height 14
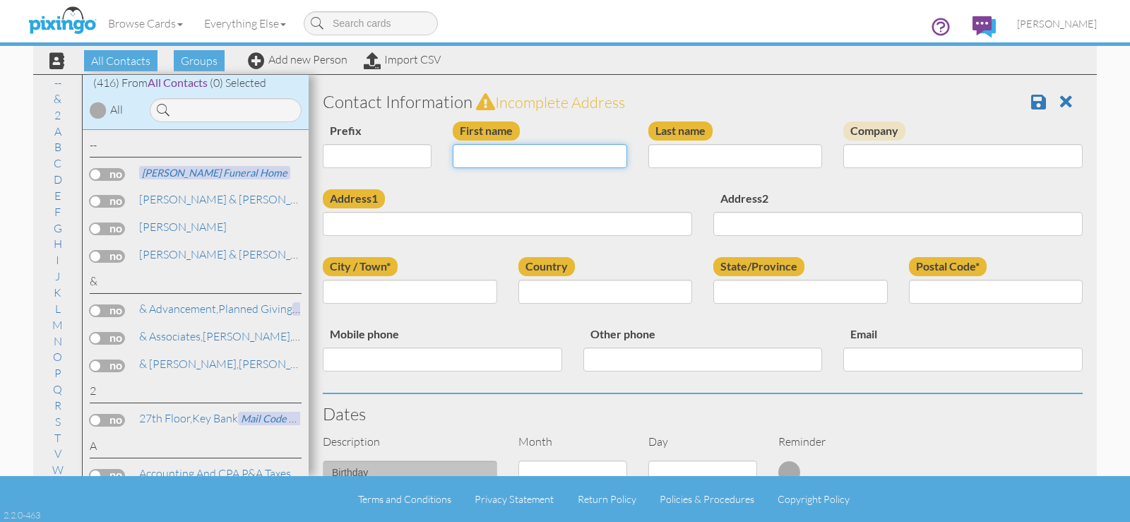
click at [511, 162] on input "First name" at bounding box center [540, 156] width 174 height 24
type input "[PERSON_NAME]"
type input "Pace"
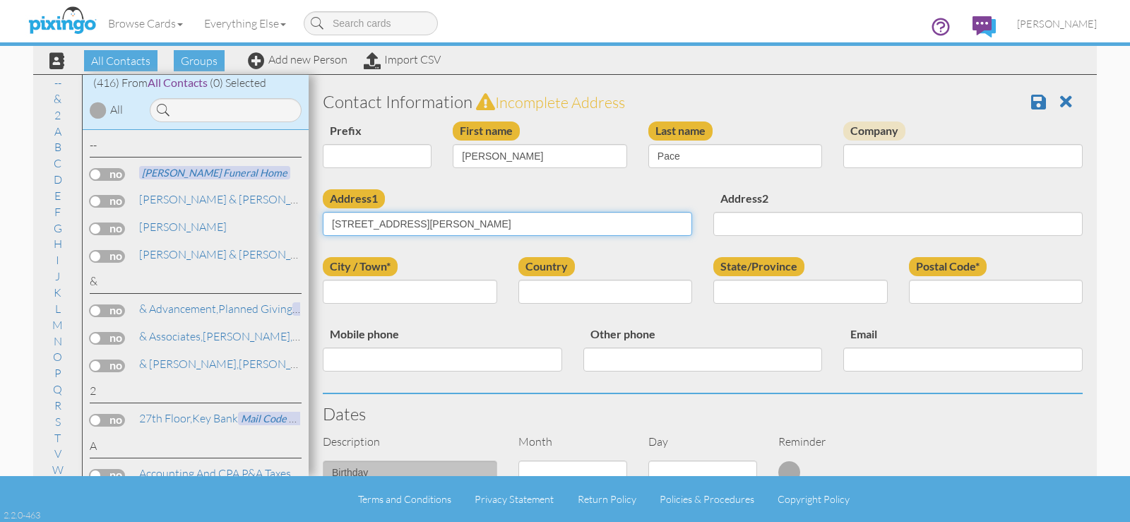
type input "[STREET_ADDRESS][PERSON_NAME]"
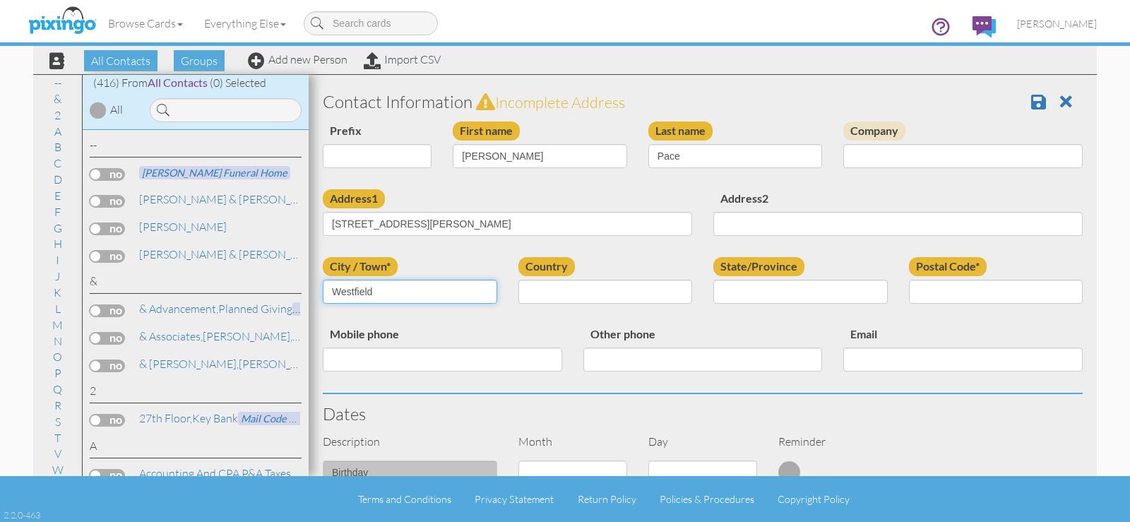
type input "Westfield"
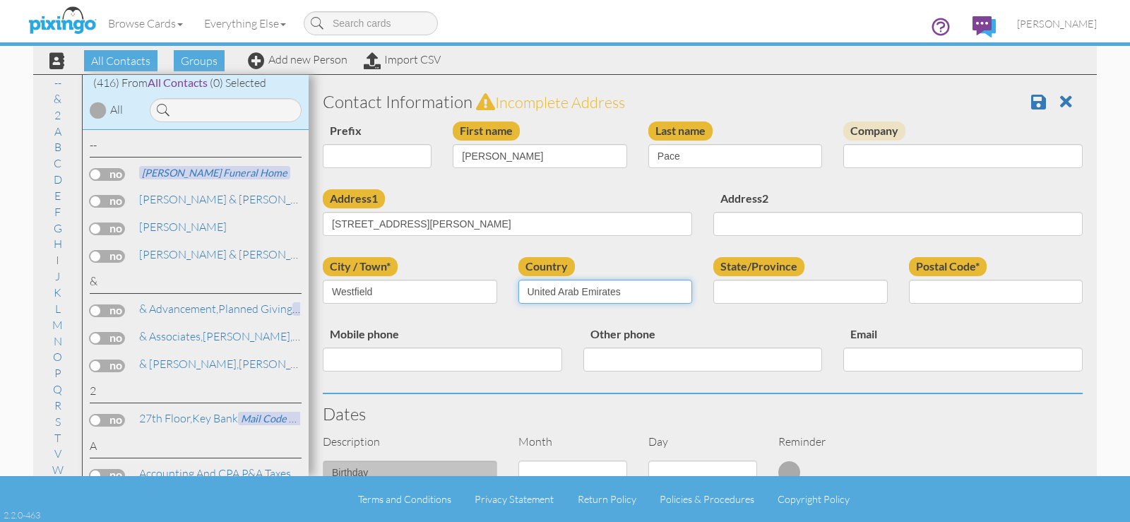
click at [680, 292] on select "[GEOGRAPHIC_DATA] -------------- [GEOGRAPHIC_DATA] [GEOGRAPHIC_DATA] [GEOGRAPHI…" at bounding box center [605, 292] width 174 height 24
select select "object:1645"
click at [518, 280] on select "[GEOGRAPHIC_DATA] -------------- [GEOGRAPHIC_DATA] [GEOGRAPHIC_DATA] [GEOGRAPHI…" at bounding box center [605, 292] width 174 height 24
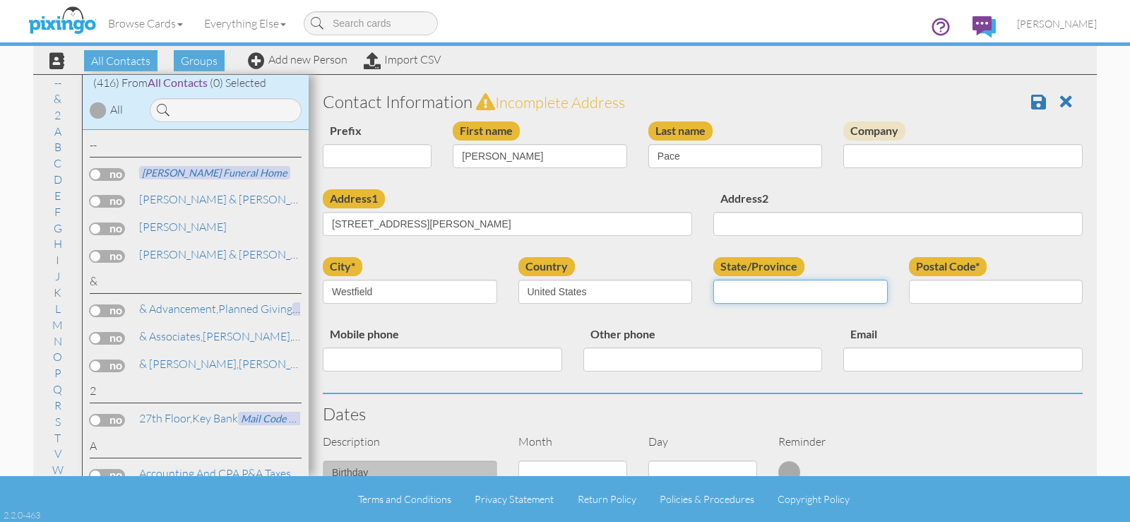
click at [766, 290] on select "AA (Military) AE (Military) [US_STATE] [US_STATE] [US_STATE] AP (Military) [US_…" at bounding box center [800, 292] width 174 height 24
drag, startPoint x: 762, startPoint y: 287, endPoint x: 781, endPoint y: 290, distance: 19.2
click at [768, 288] on select "AA (Military) AE (Military) [US_STATE] [US_STATE] [US_STATE] AP (Military) [US_…" at bounding box center [800, 292] width 174 height 24
click at [784, 292] on select "AA (Military) AE (Military) [US_STATE] [US_STATE] [US_STATE] AP (Military) [US_…" at bounding box center [800, 292] width 174 height 24
select select "object:1927"
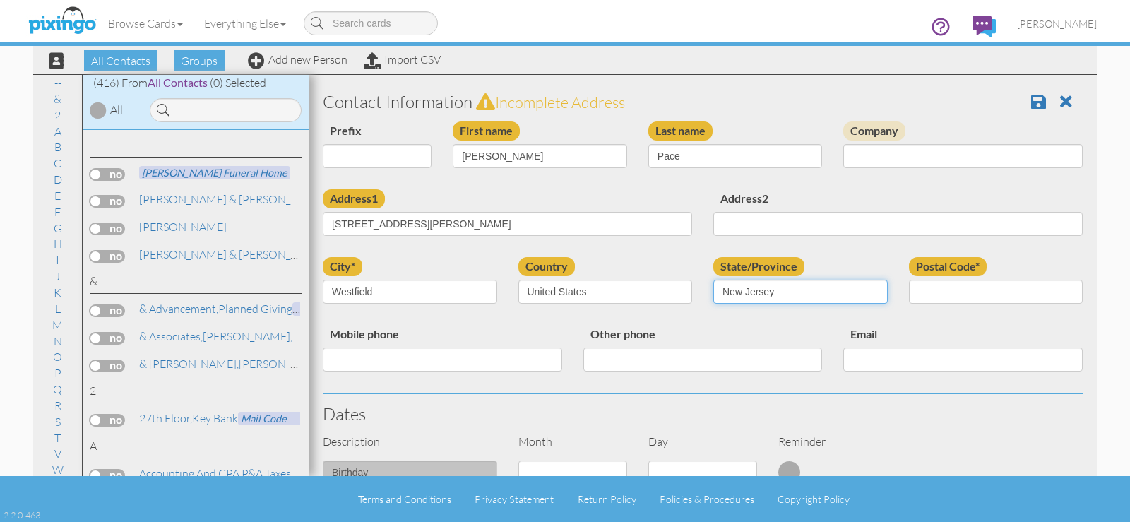
click at [713, 280] on select "AA (Military) AE (Military) [US_STATE] [US_STATE] [US_STATE] AP (Military) [US_…" at bounding box center [800, 292] width 174 height 24
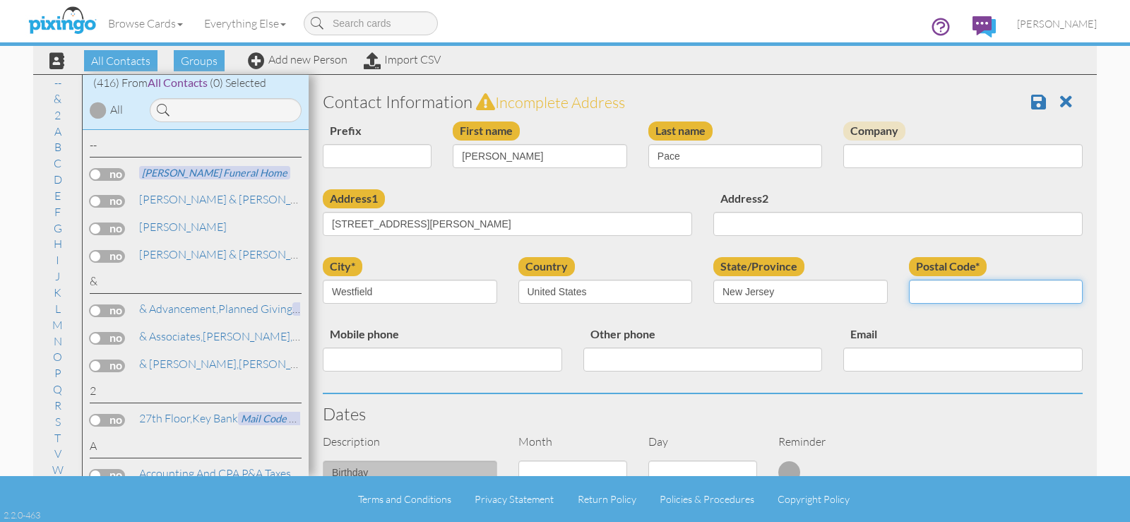
click at [981, 288] on input "Postal Code*" at bounding box center [996, 292] width 174 height 24
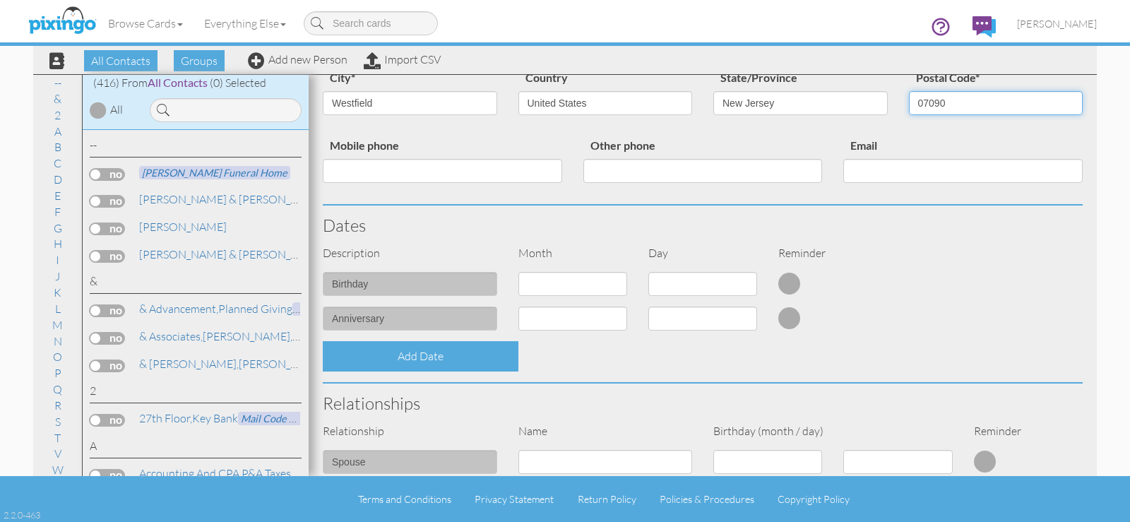
scroll to position [377, 0]
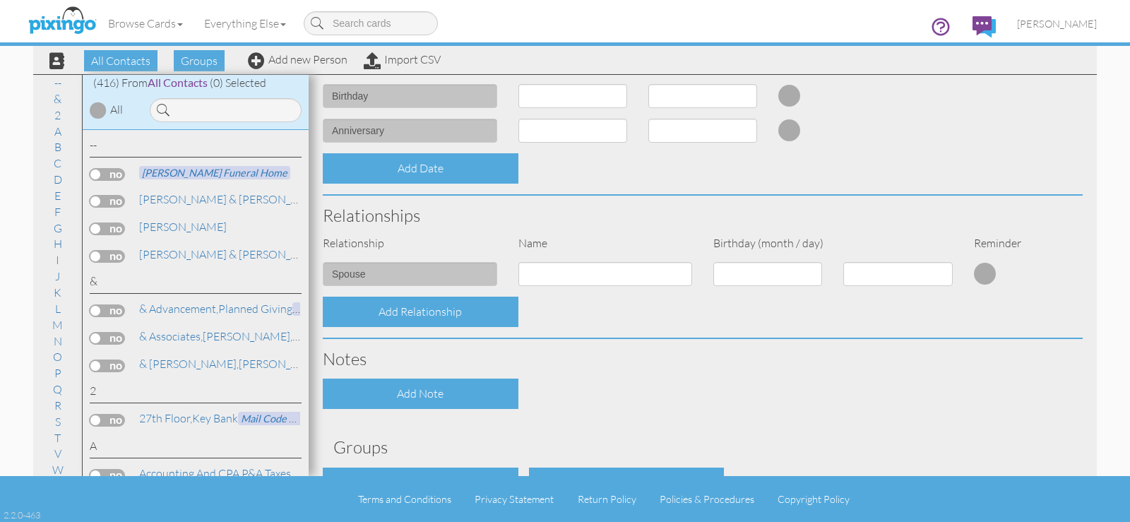
type input "07090"
click at [587, 97] on select "1 - [DATE] - [DATE] - [DATE] - [DATE] - [DATE] - [DATE] - [DATE] - [DATE] - [DA…" at bounding box center [572, 96] width 109 height 24
select select "object:1642"
click at [518, 84] on select "1 - [DATE] - [DATE] - [DATE] - [DATE] - [DATE] - [DATE] - [DATE] - [DATE] - [DA…" at bounding box center [572, 96] width 109 height 24
click at [684, 95] on select "1 2 3 4 5 6 7 8 9 10 11 12 13 14 15 16 17 18 19 20 21 22 23 24 25 26 27 28 29 3…" at bounding box center [702, 96] width 109 height 24
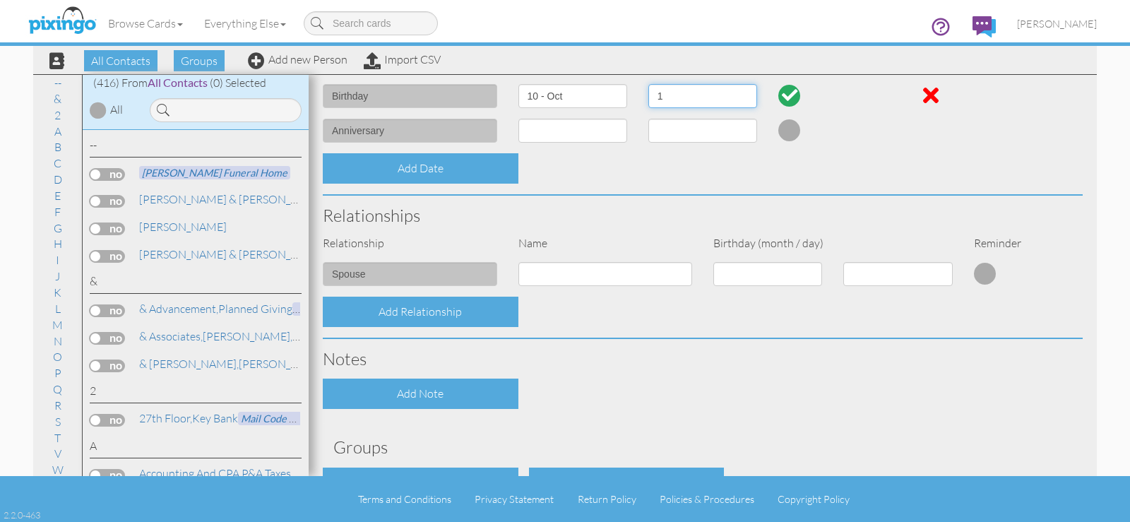
select select "number:7"
click at [648, 84] on select "1 2 3 4 5 6 7 8 9 10 11 12 13 14 15 16 17 18 19 20 21 22 23 24 25 26 27 28 29 3…" at bounding box center [702, 96] width 109 height 24
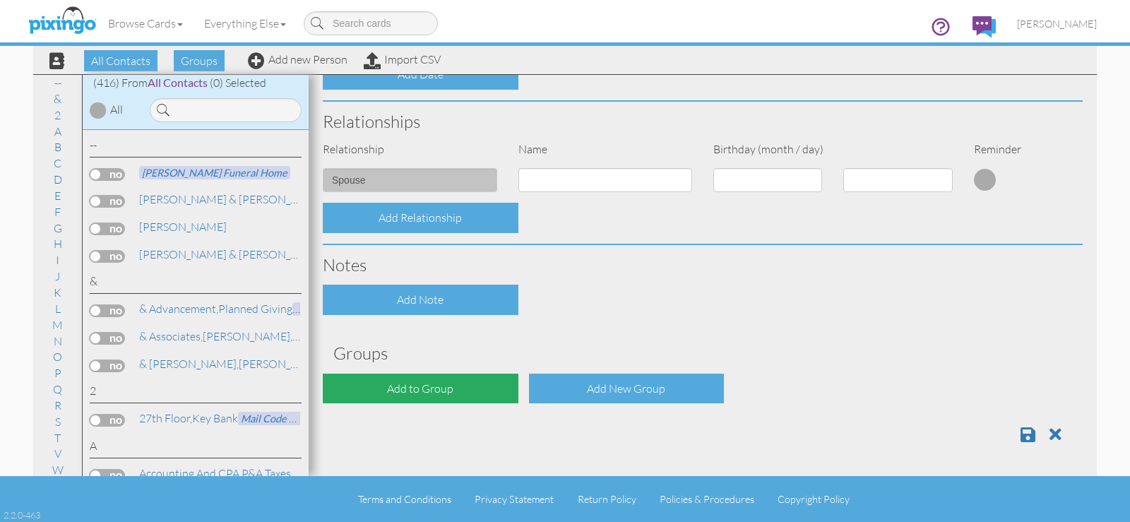
click at [468, 393] on div "Add to Group" at bounding box center [421, 389] width 196 height 30
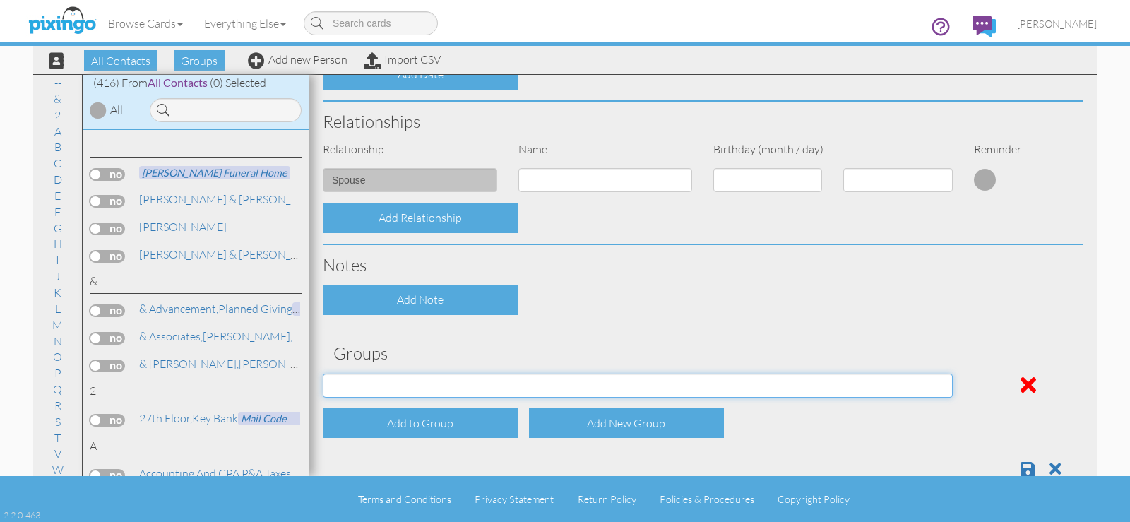
click at [470, 381] on select "April Birthdays August Birthdays Business Contacts 2020 Demo Group February Bir…" at bounding box center [638, 386] width 630 height 24
select select "object:1967"
click at [323, 374] on select "April Birthdays August Birthdays Business Contacts 2020 Demo Group February Bir…" at bounding box center [638, 386] width 630 height 24
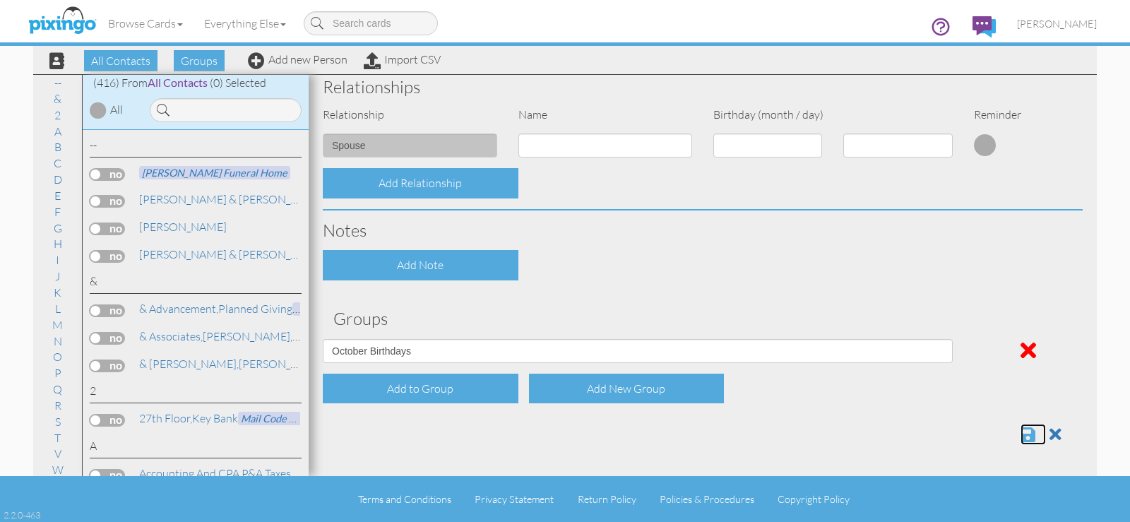
click at [1021, 438] on span at bounding box center [1028, 434] width 15 height 17
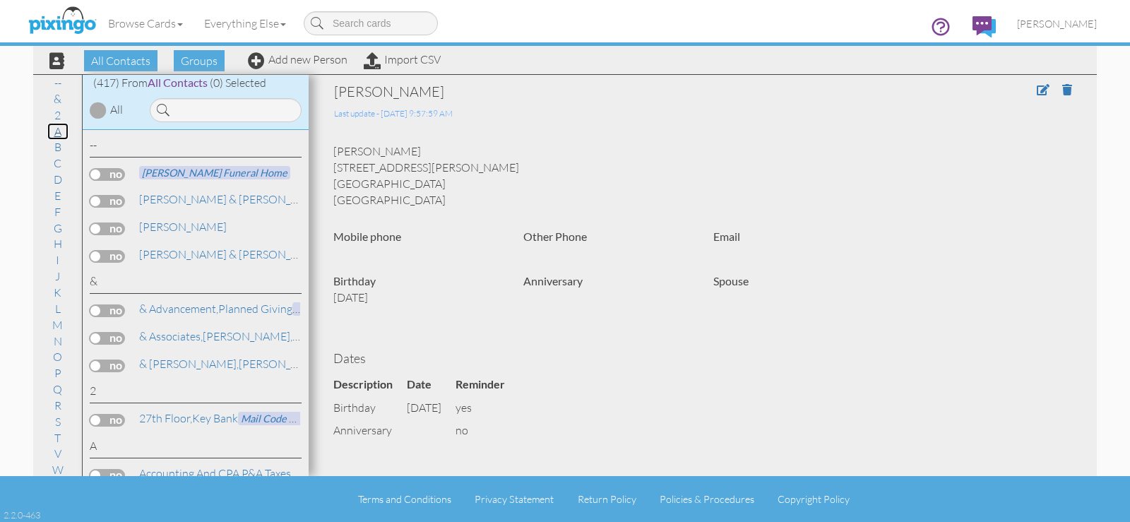
click at [54, 135] on link "A" at bounding box center [57, 131] width 21 height 17
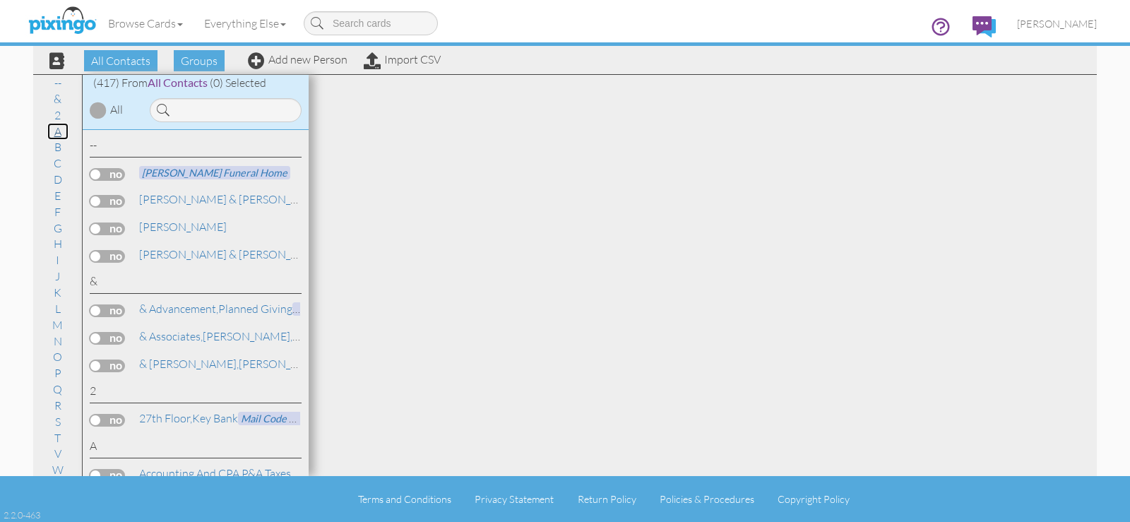
scroll to position [308, 0]
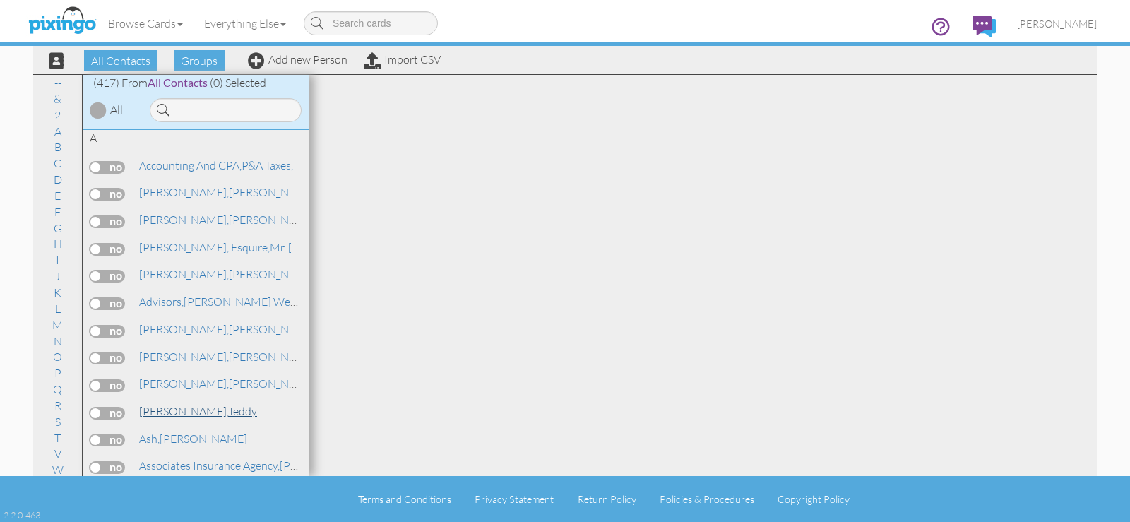
click at [178, 410] on link "[PERSON_NAME]" at bounding box center [198, 411] width 121 height 17
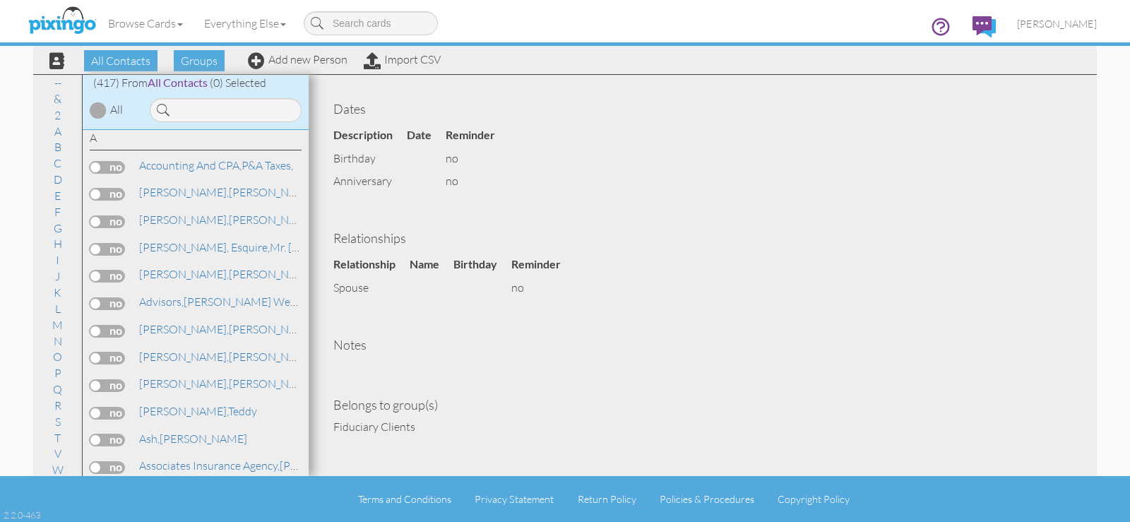
scroll to position [189, 0]
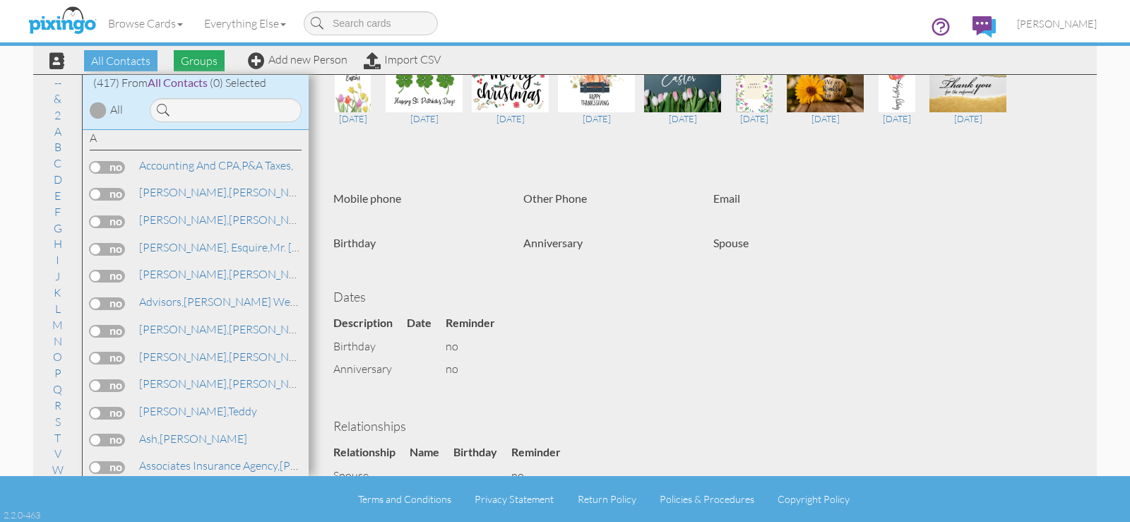
click at [214, 61] on span "Groups" at bounding box center [199, 60] width 51 height 21
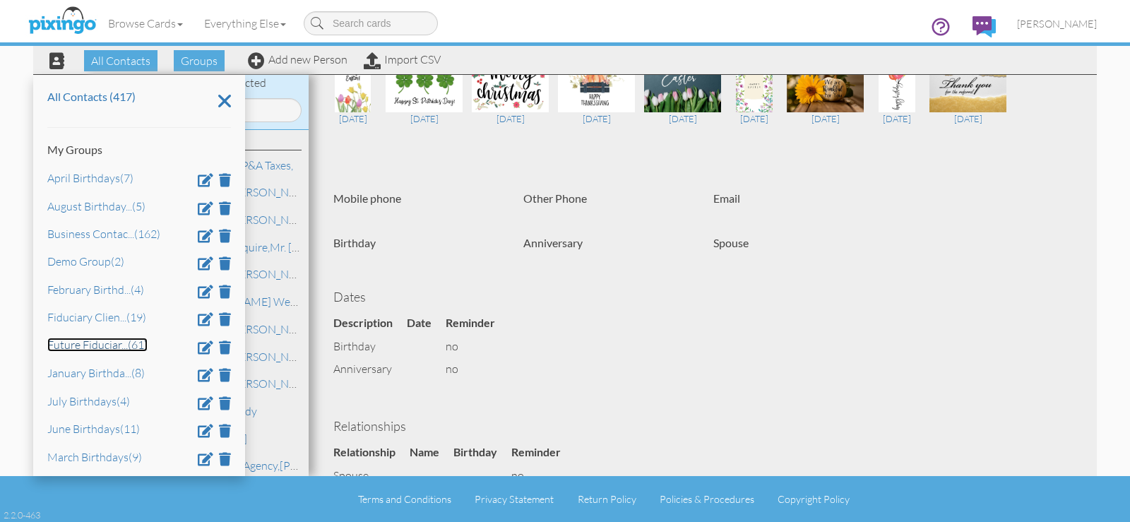
click at [110, 343] on link "Future Fiduciar ... (61)" at bounding box center [97, 345] width 100 height 14
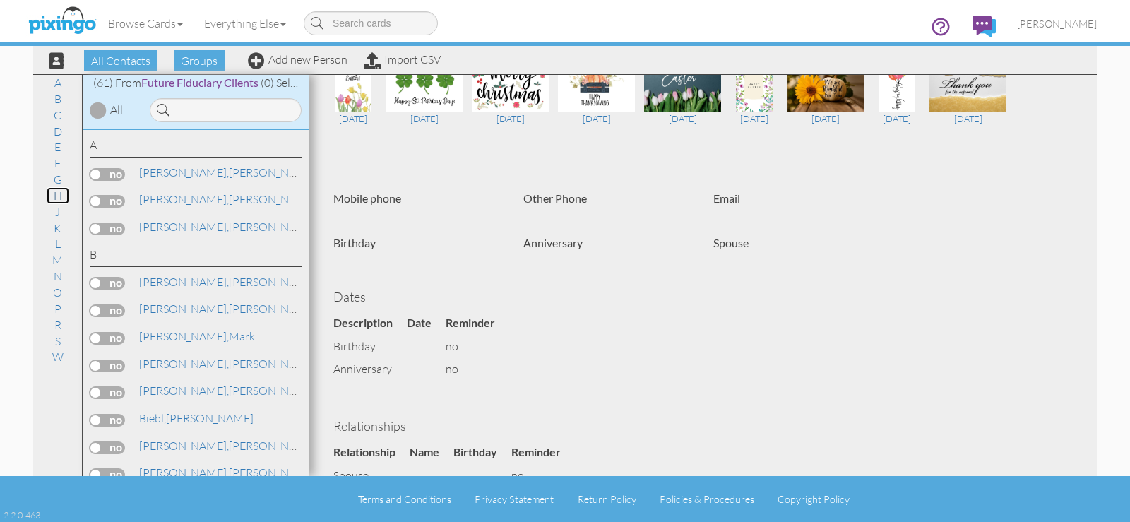
click at [61, 194] on link "H" at bounding box center [58, 195] width 23 height 17
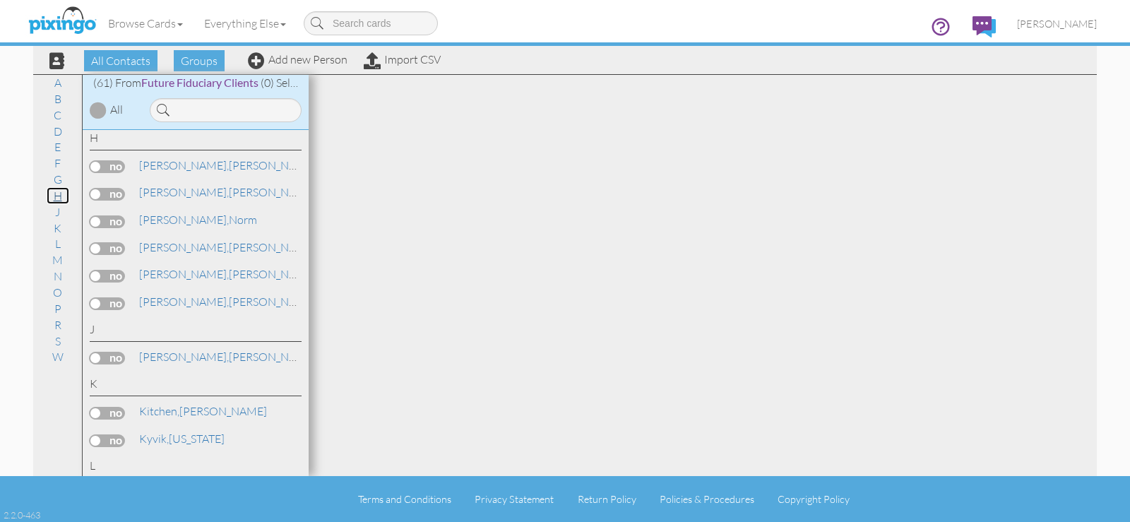
scroll to position [803, 0]
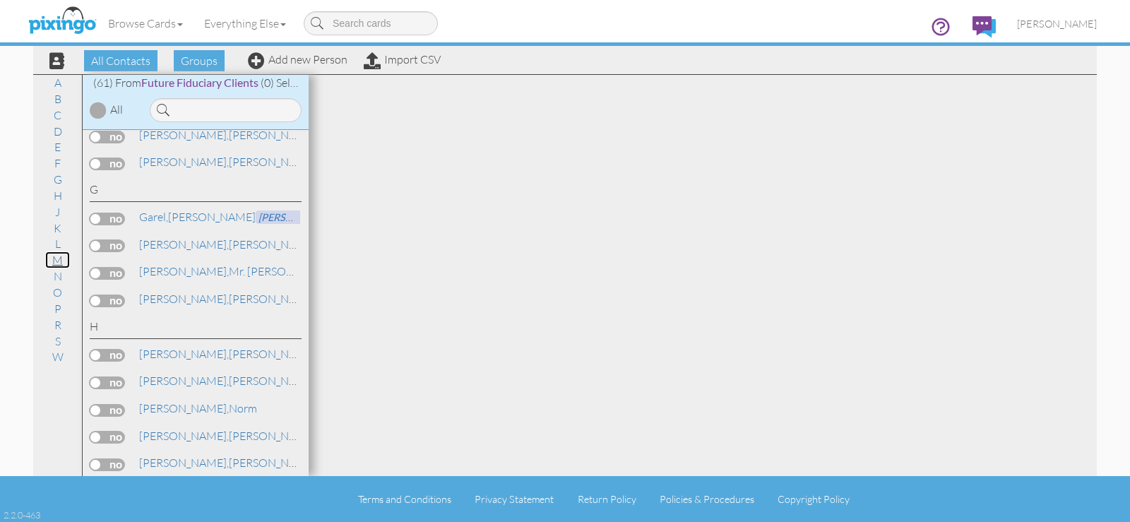
click at [59, 261] on link "M" at bounding box center [57, 259] width 25 height 17
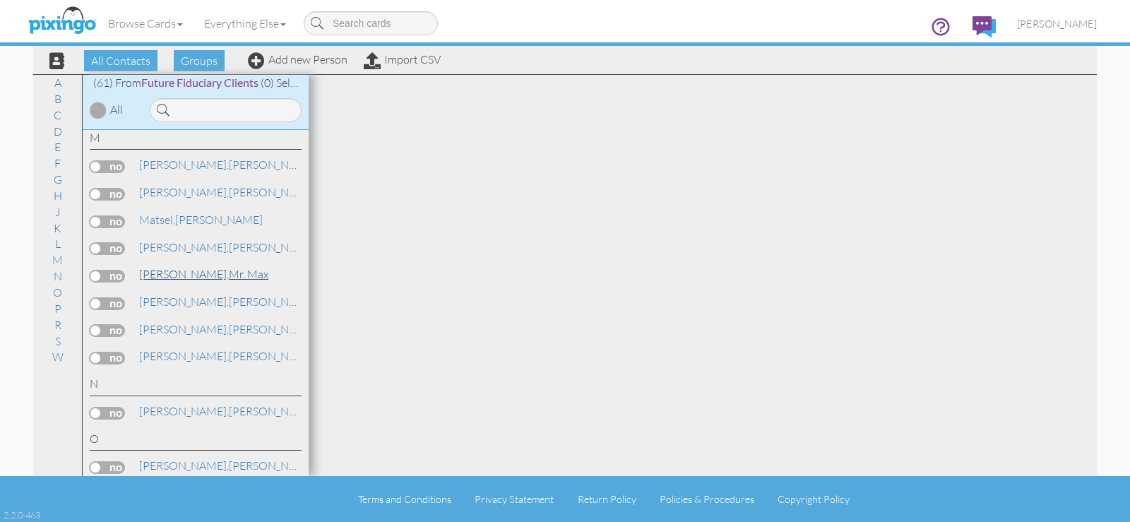
click at [161, 277] on span "[PERSON_NAME]," at bounding box center [184, 274] width 90 height 14
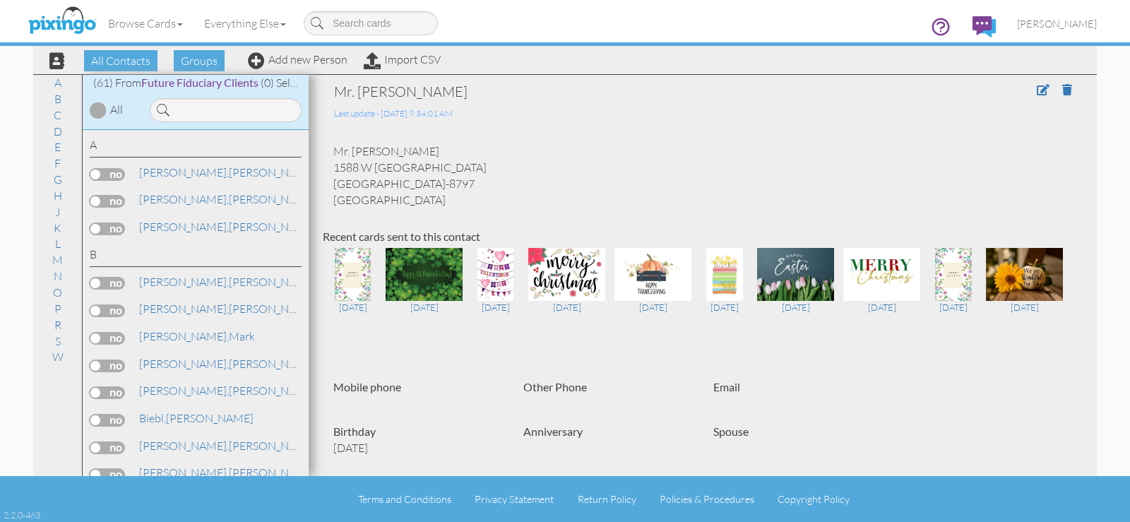
click at [188, 55] on div "Browse Cards Business Accounting Automotive Chiropractor Customer Dental Financ…" at bounding box center [565, 28] width 1064 height 56
click at [211, 61] on span "Groups" at bounding box center [199, 60] width 51 height 21
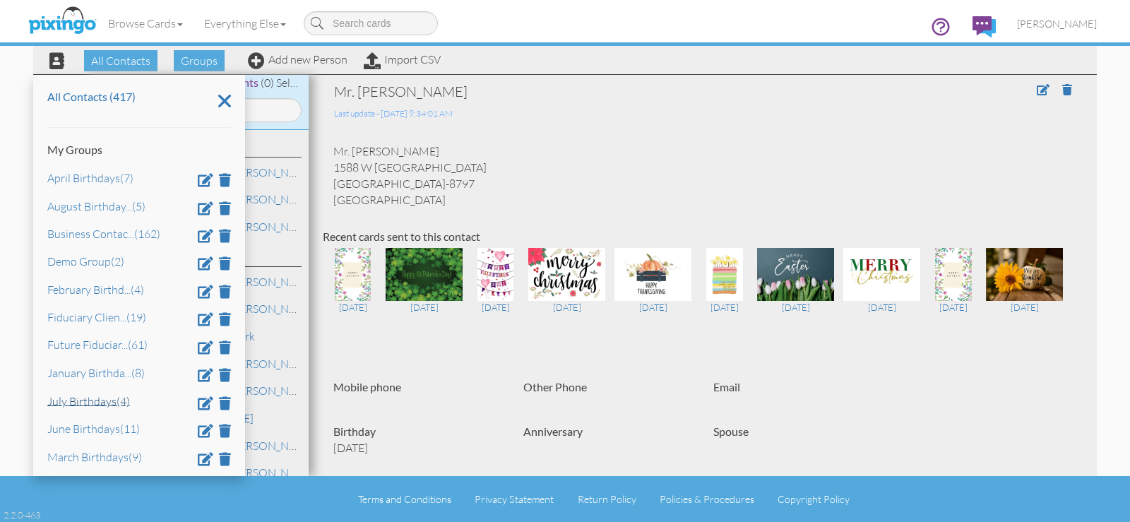
scroll to position [145, 0]
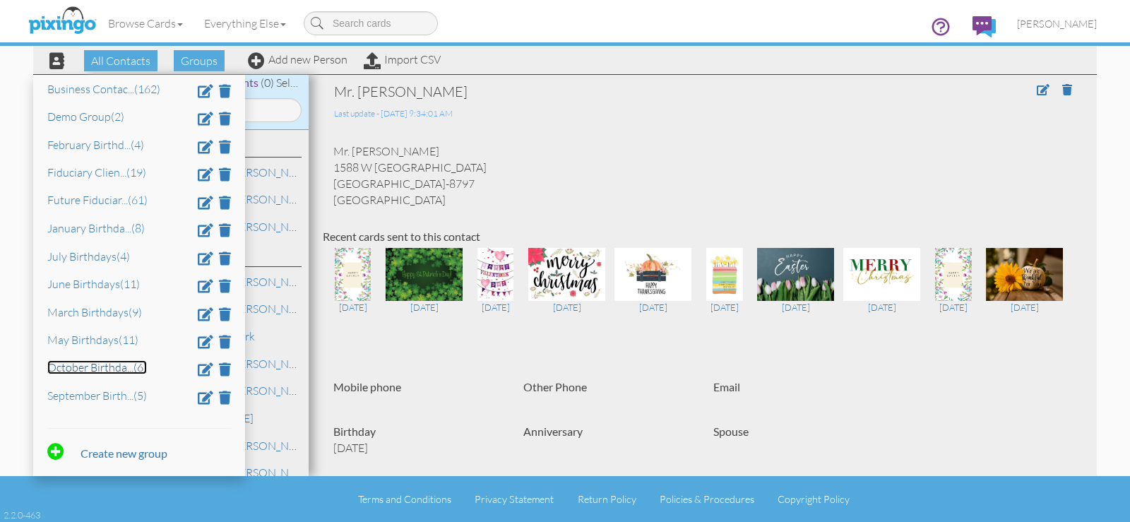
click at [98, 366] on link "October Birthda ... (6)" at bounding box center [97, 367] width 100 height 14
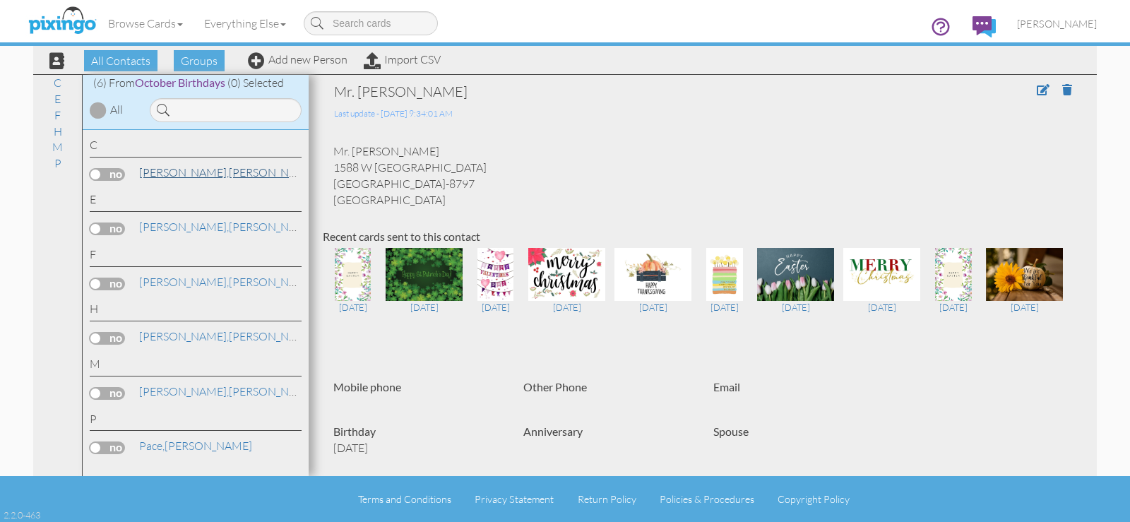
click at [208, 173] on link "[PERSON_NAME]" at bounding box center [228, 172] width 180 height 17
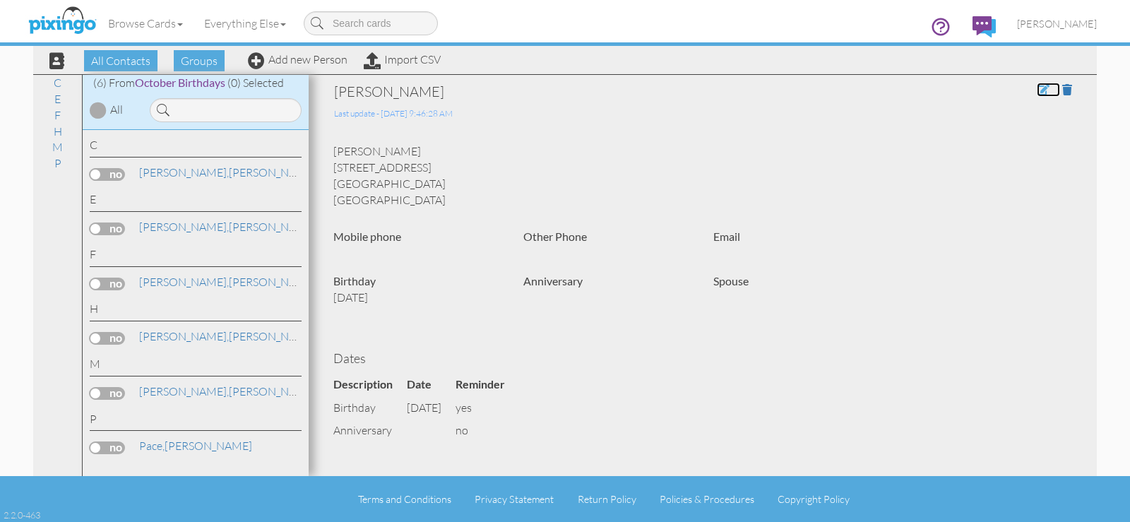
click at [1037, 90] on span at bounding box center [1043, 89] width 13 height 11
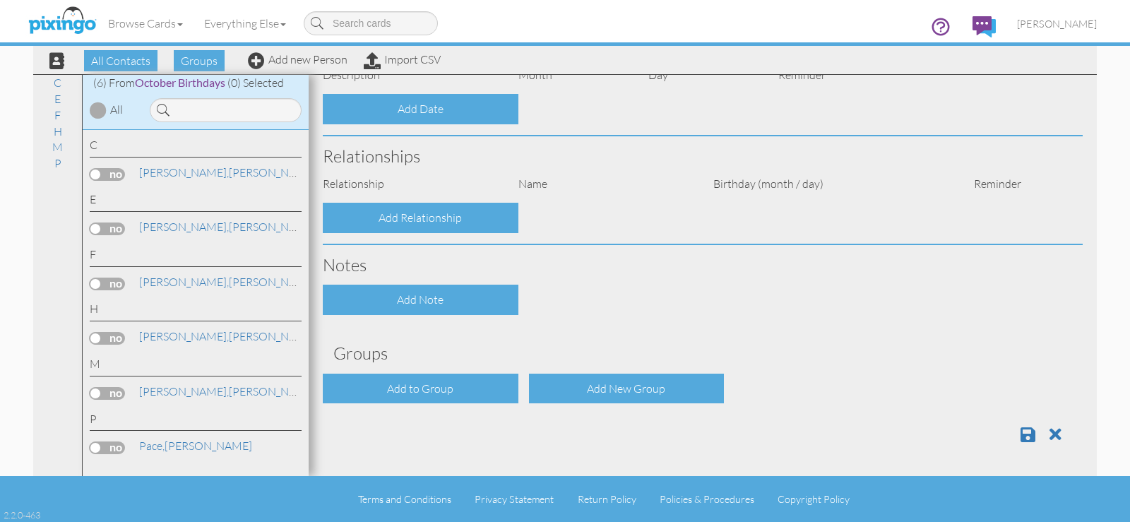
type input "[PERSON_NAME]"
type input "[STREET_ADDRESS]"
type input "[GEOGRAPHIC_DATA]"
type input "45410"
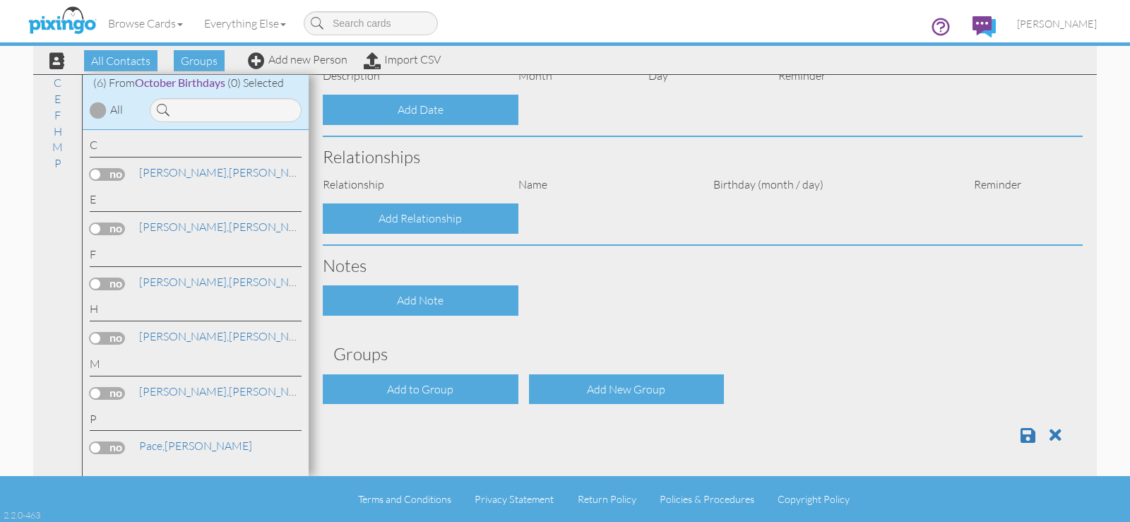
select select "object:1801"
select select "object:2046"
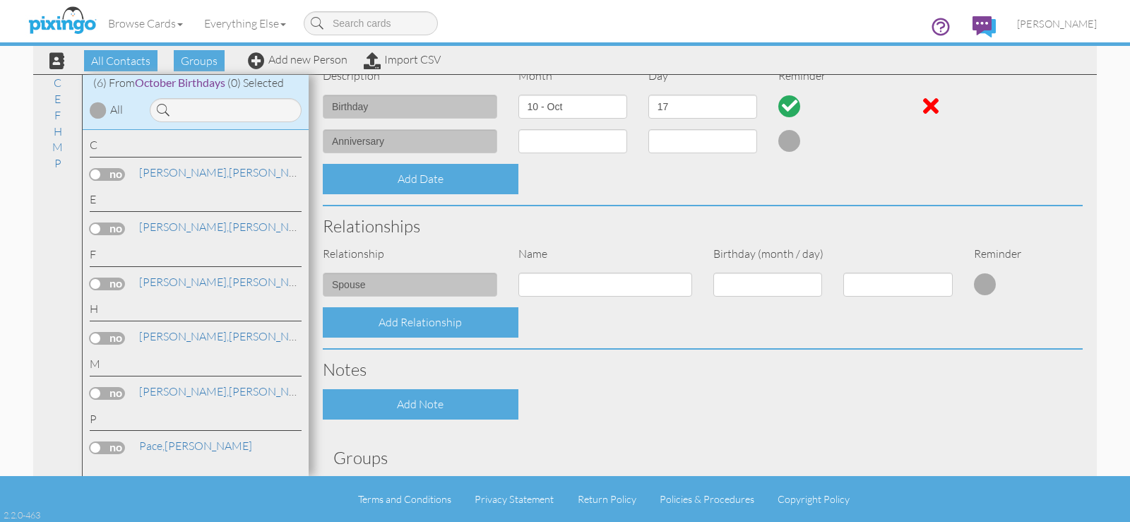
scroll to position [505, 0]
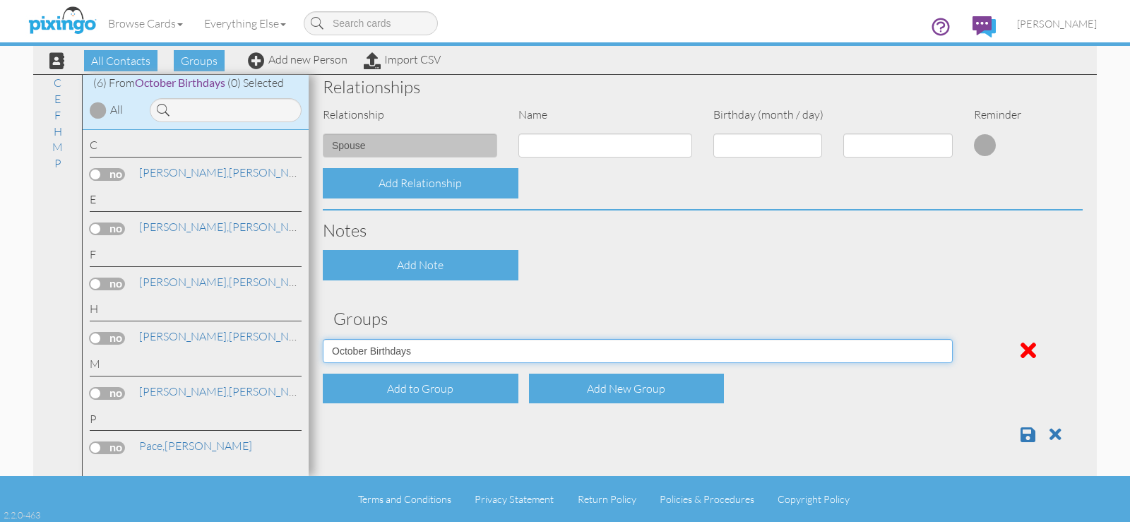
click at [462, 353] on select "April Birthdays August Birthdays Business Contacts 2020 Demo Group February Bir…" at bounding box center [638, 351] width 630 height 24
select select "object:1793"
click at [323, 339] on select "April Birthdays August Birthdays Business Contacts 2020 Demo Group February Bir…" at bounding box center [638, 351] width 630 height 24
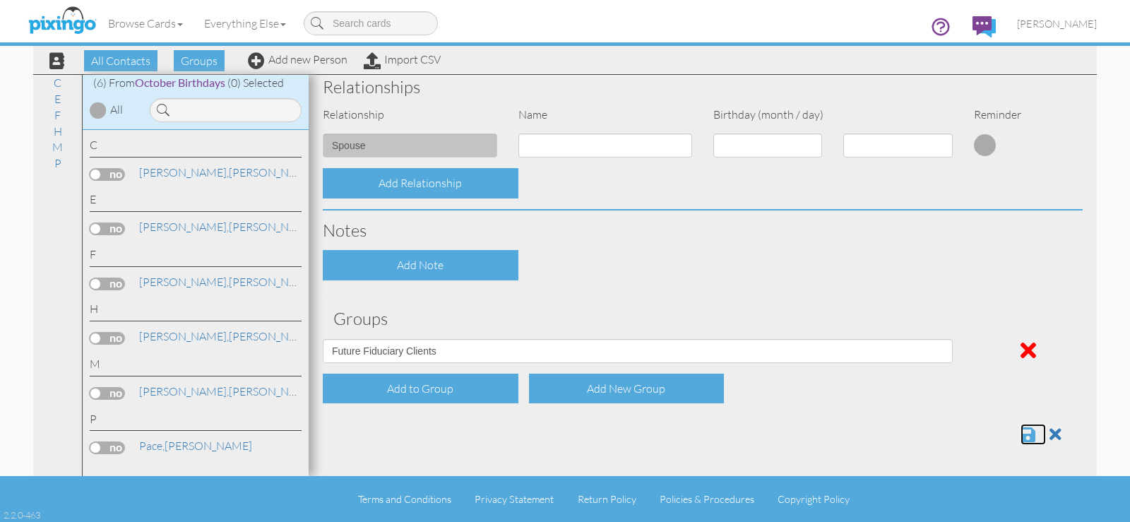
click at [1021, 428] on span at bounding box center [1028, 434] width 15 height 17
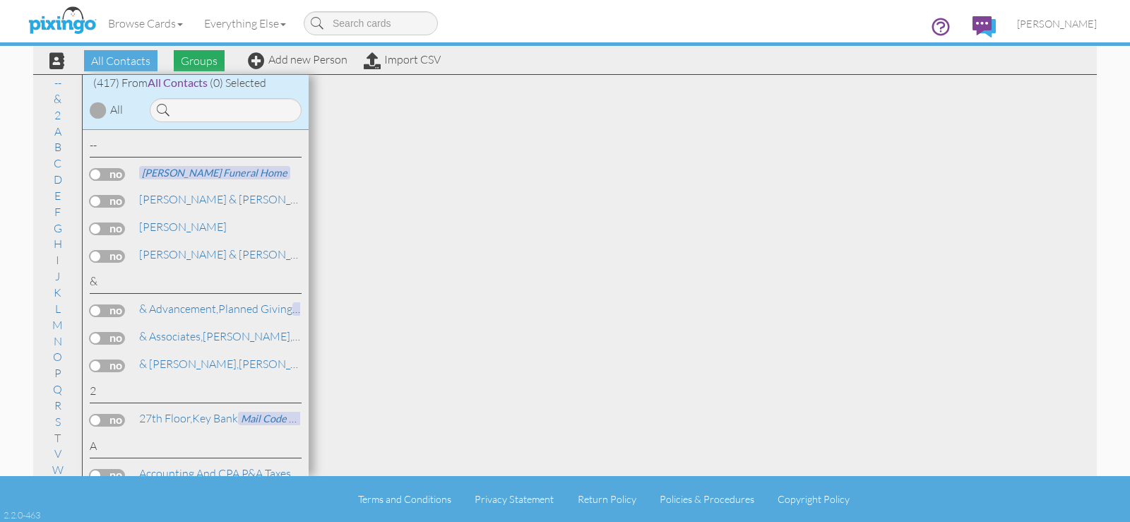
click at [201, 61] on span "Groups" at bounding box center [199, 60] width 51 height 21
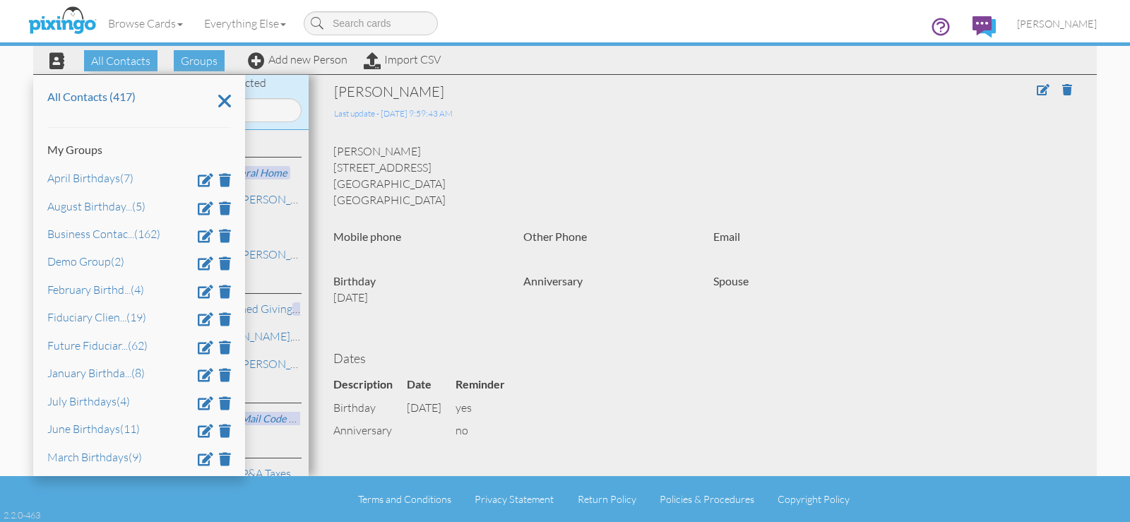
scroll to position [145, 0]
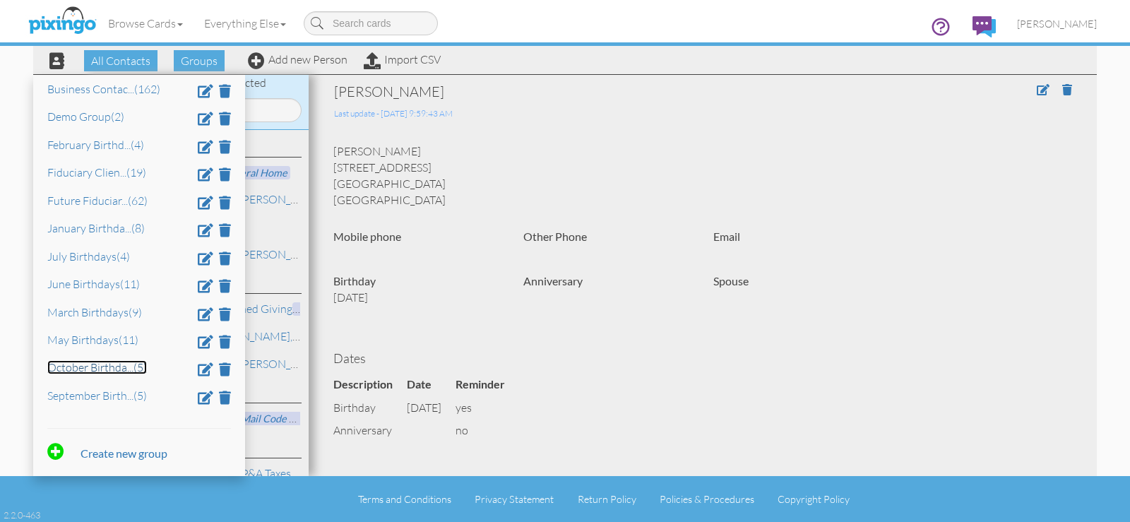
click at [111, 367] on link "October Birthda ... (5)" at bounding box center [97, 367] width 100 height 14
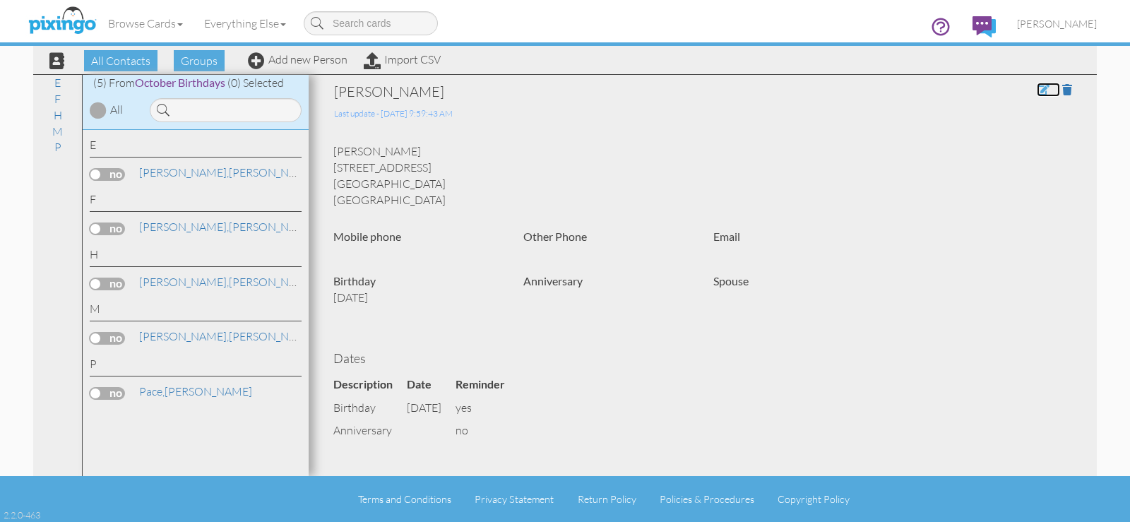
click at [1037, 86] on span at bounding box center [1043, 89] width 13 height 11
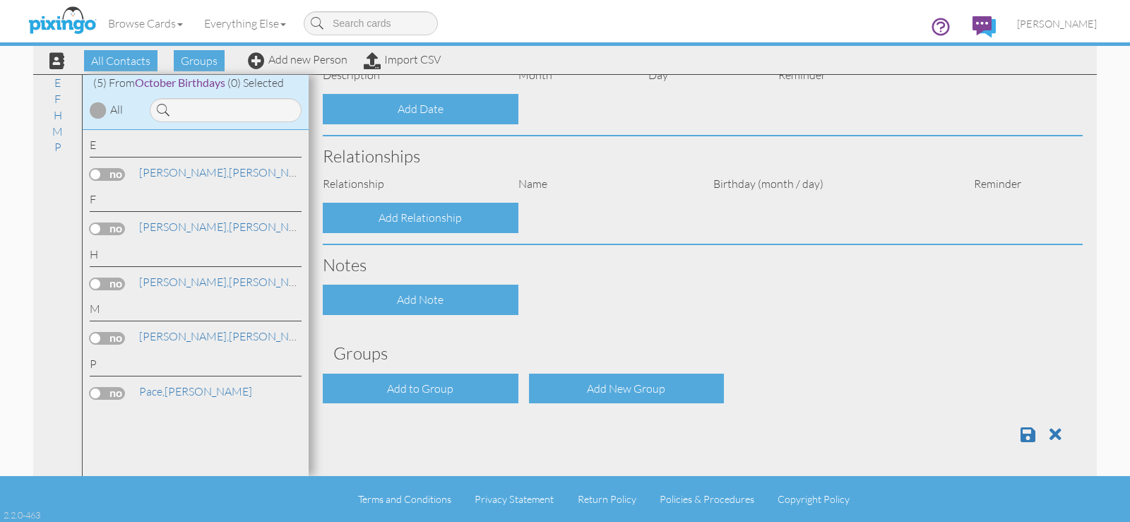
type input "[PERSON_NAME]"
type input "Corbett"
type input "[STREET_ADDRESS]"
type input "Dayton"
type input "45410"
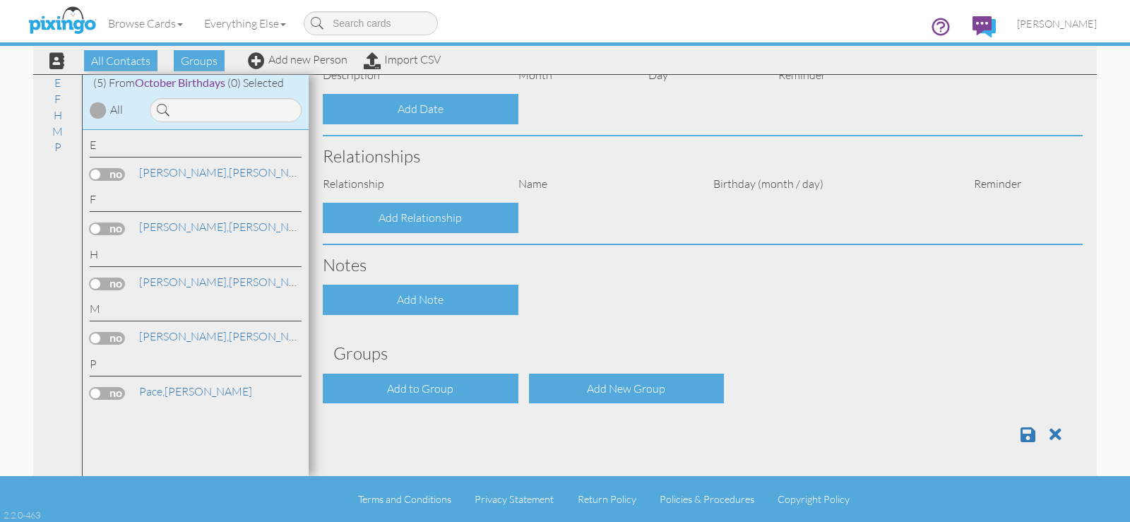
select select "object:1670"
select select "object:1915"
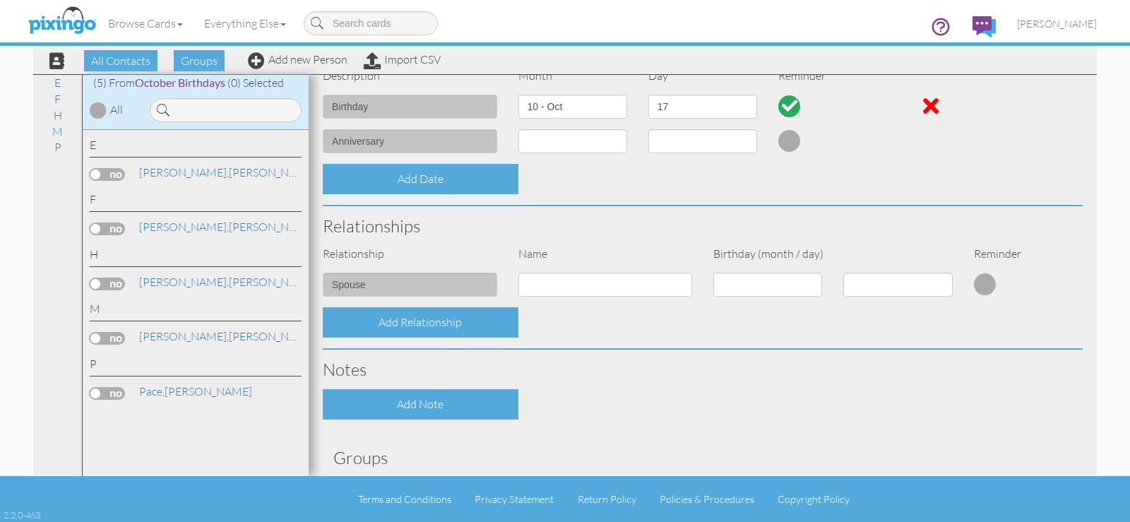
scroll to position [505, 0]
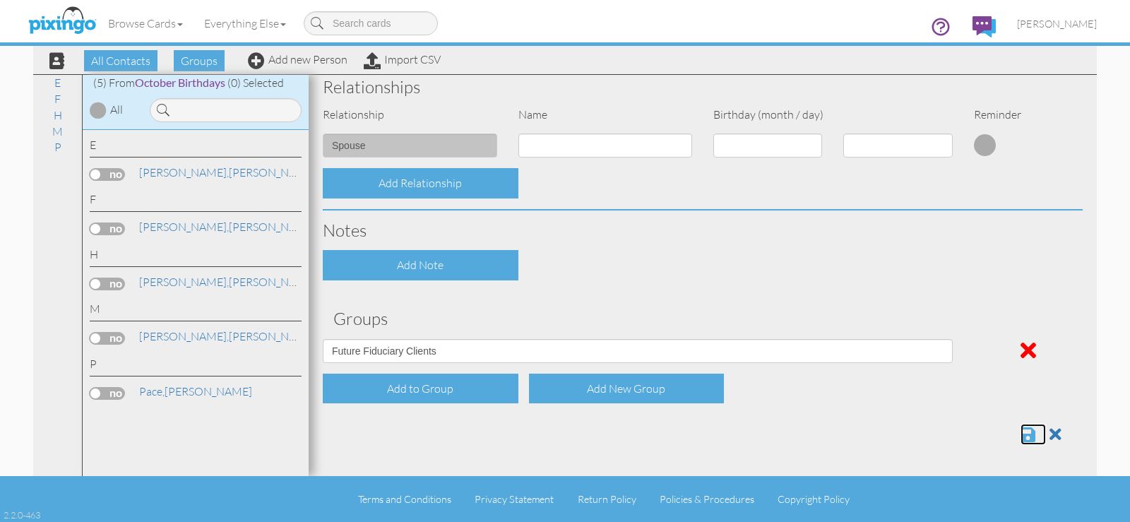
click at [1024, 432] on span at bounding box center [1028, 434] width 15 height 17
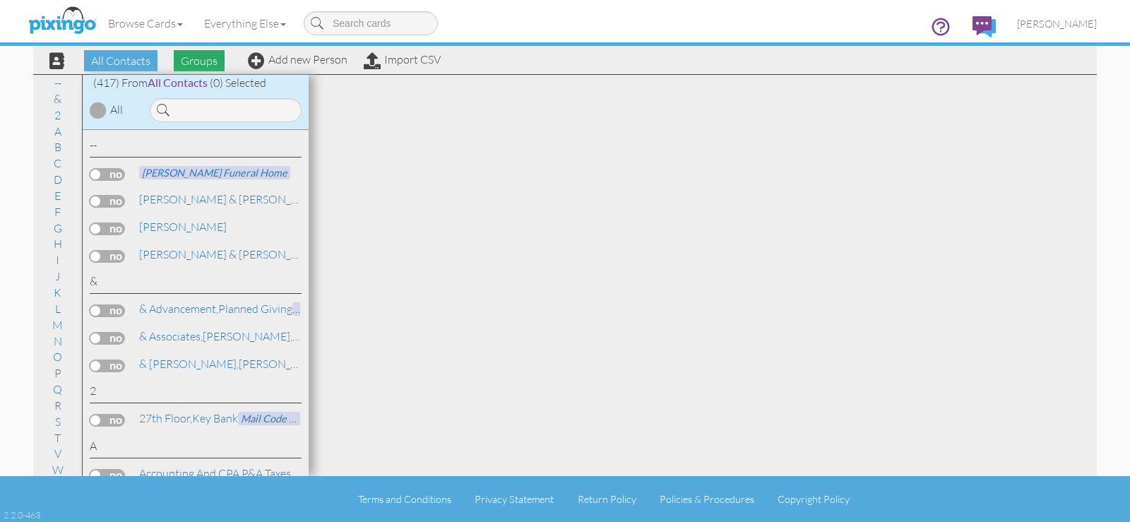
click at [214, 60] on span "Groups" at bounding box center [199, 60] width 51 height 21
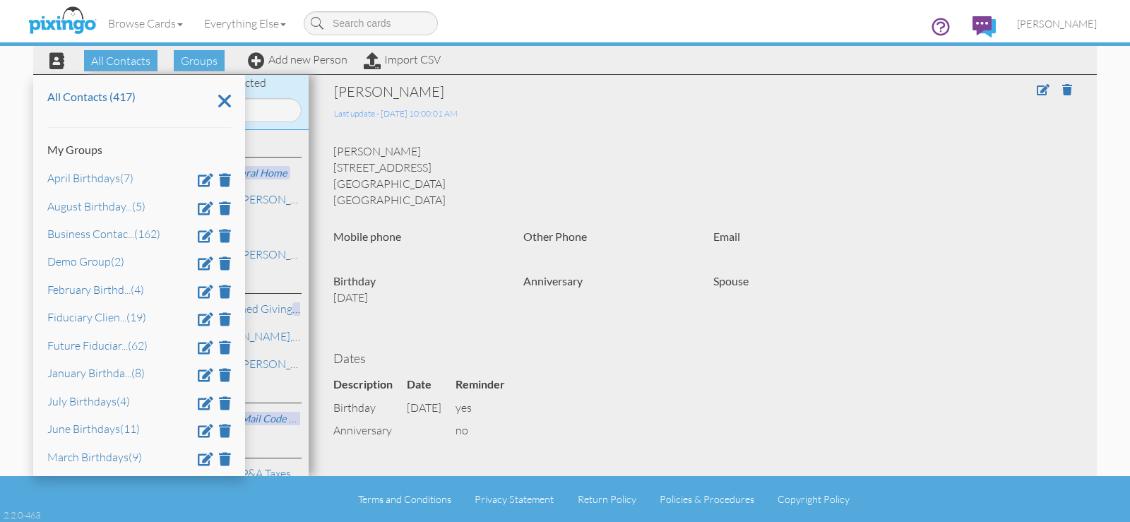
scroll to position [145, 0]
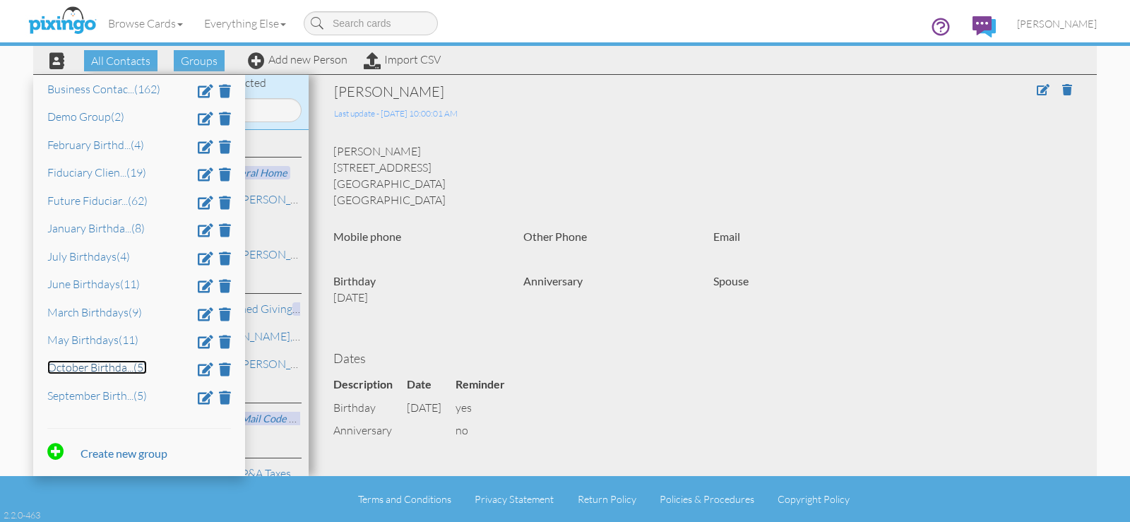
click at [106, 371] on link "October Birthda ... (5)" at bounding box center [97, 367] width 100 height 14
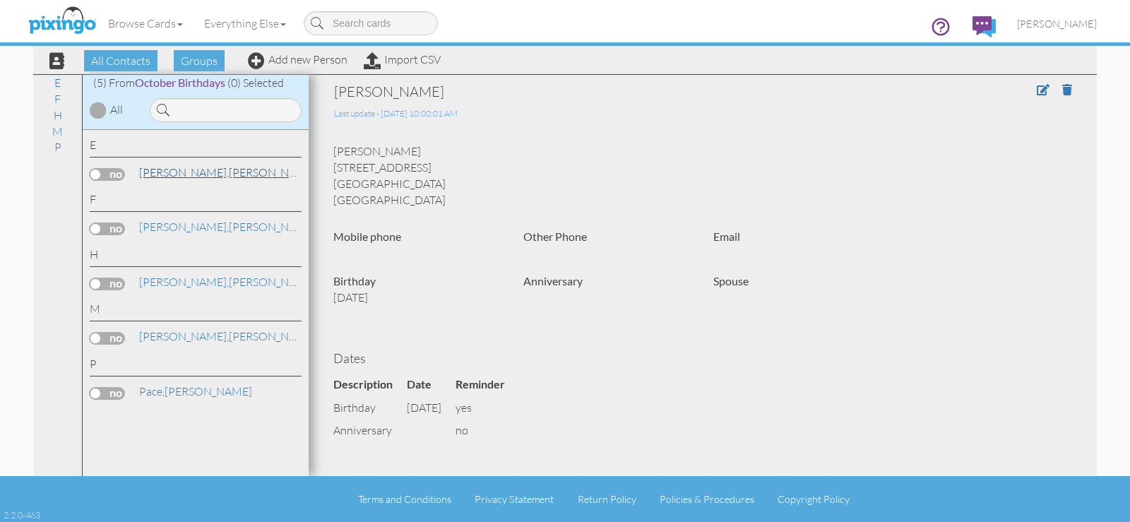
click at [174, 173] on span "[PERSON_NAME]," at bounding box center [184, 172] width 90 height 14
click at [1037, 89] on span at bounding box center [1043, 89] width 13 height 11
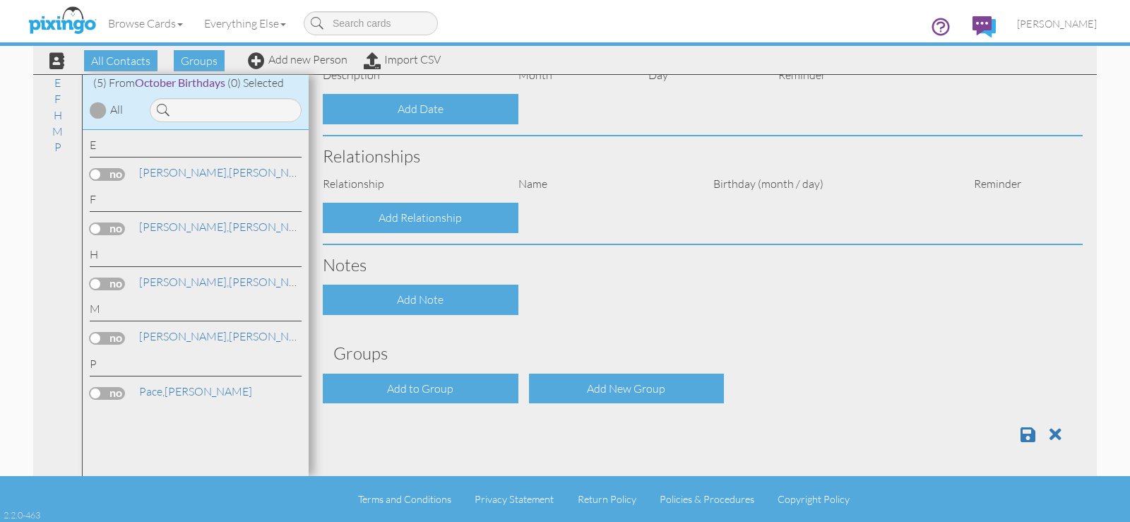
type input "[PERSON_NAME]"
type input "[STREET_ADDRESS]"
type input "Centerville"
type input "45458"
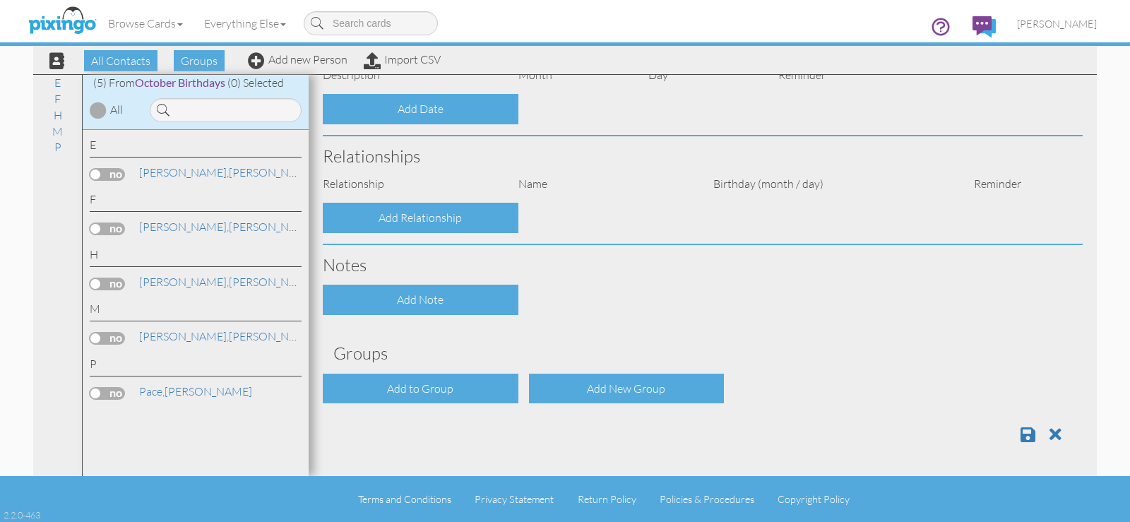
select select "object:1685"
select select "object:1930"
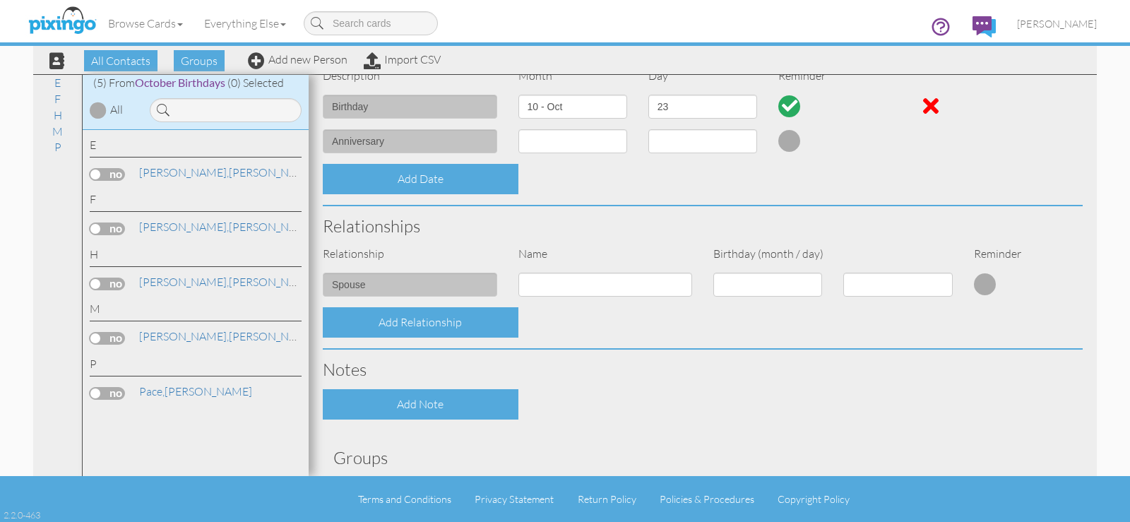
scroll to position [505, 0]
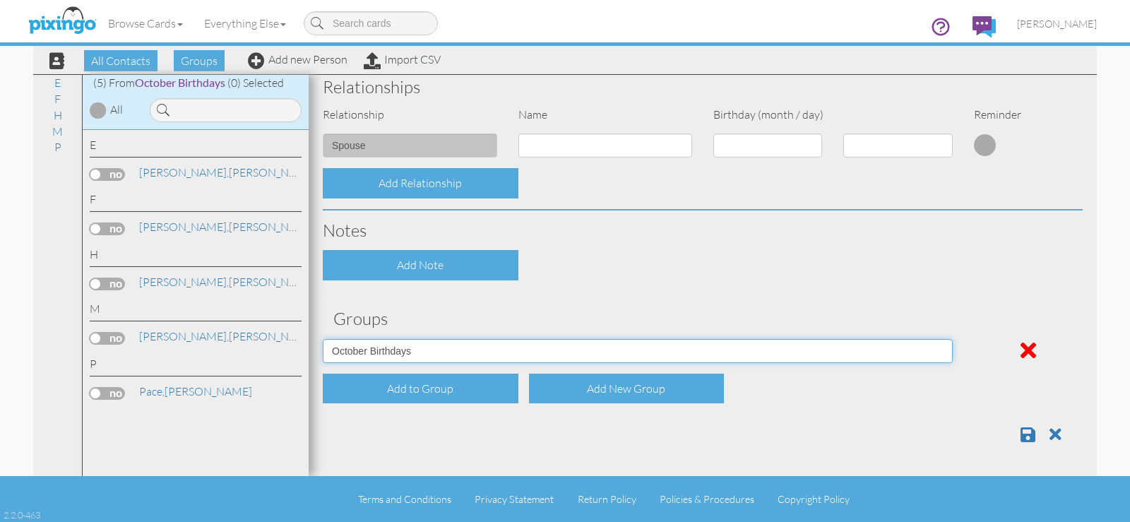
click at [507, 353] on select "April Birthdays August Birthdays Business Contacts 2020 Demo Group February Bir…" at bounding box center [638, 351] width 630 height 24
select select "object:1677"
click at [323, 339] on select "April Birthdays August Birthdays Business Contacts 2020 Demo Group February Bir…" at bounding box center [638, 351] width 630 height 24
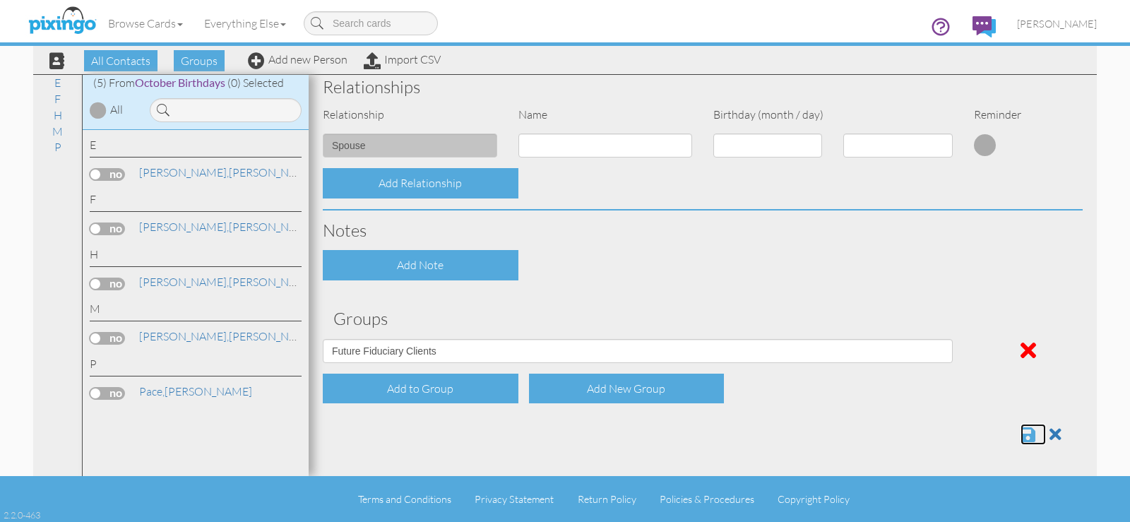
click at [1021, 432] on span at bounding box center [1028, 434] width 15 height 17
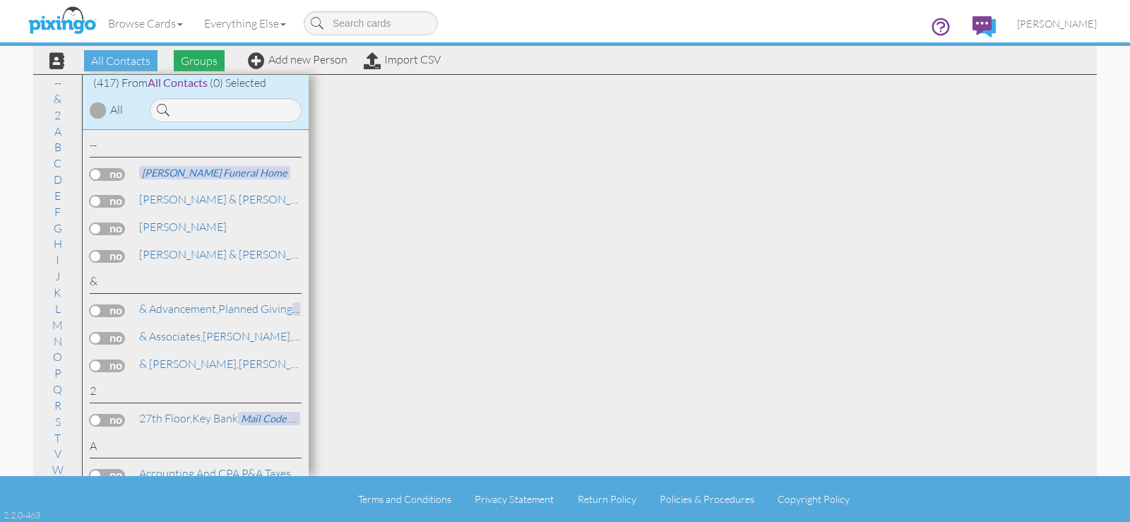
click at [194, 59] on span "Groups" at bounding box center [199, 60] width 51 height 21
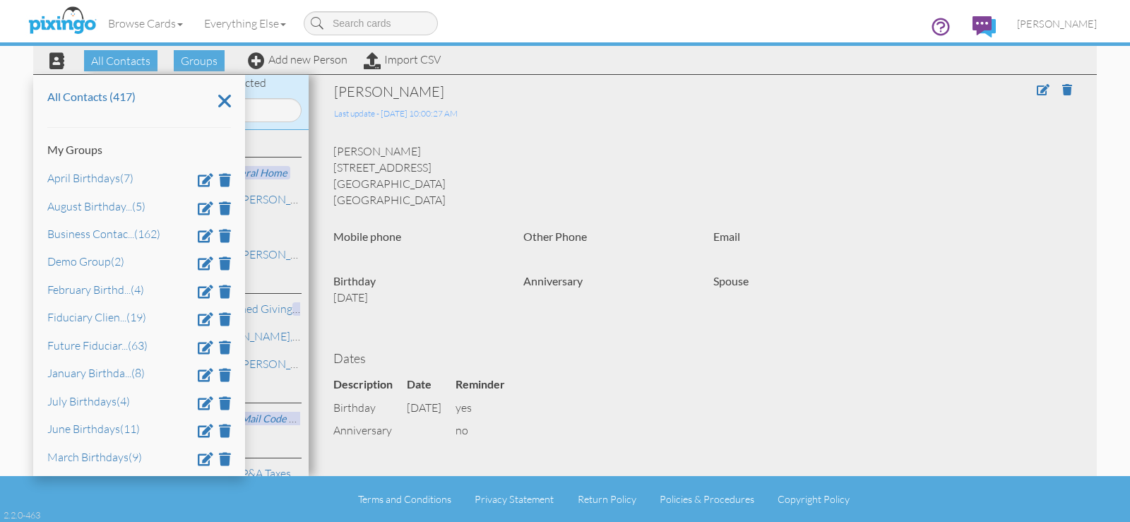
scroll to position [145, 0]
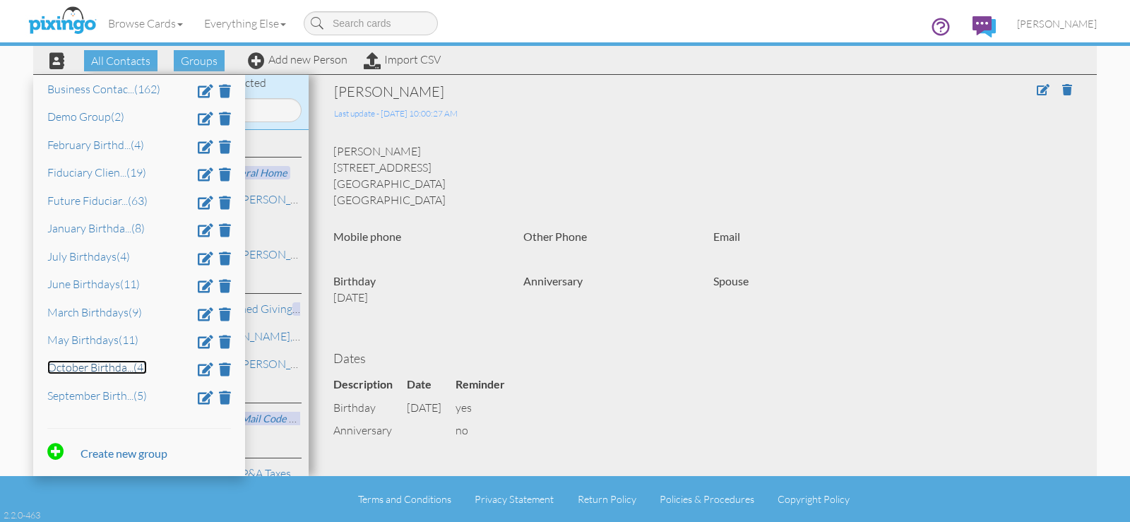
click at [108, 370] on link "October Birthda ... (4)" at bounding box center [97, 367] width 100 height 14
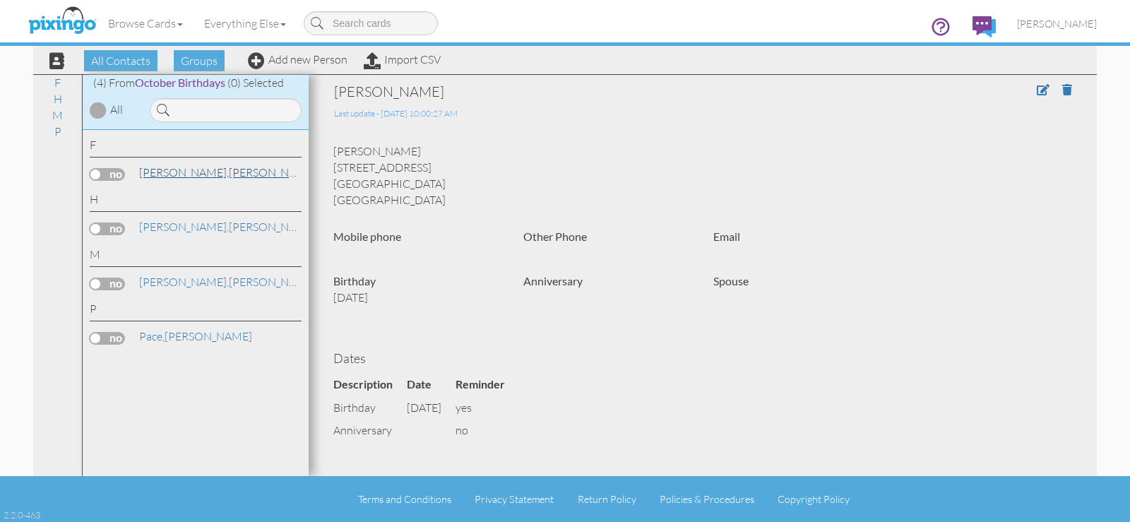
click at [194, 174] on link "Friese, Ellen" at bounding box center [228, 172] width 180 height 17
click at [1037, 90] on span at bounding box center [1043, 89] width 13 height 11
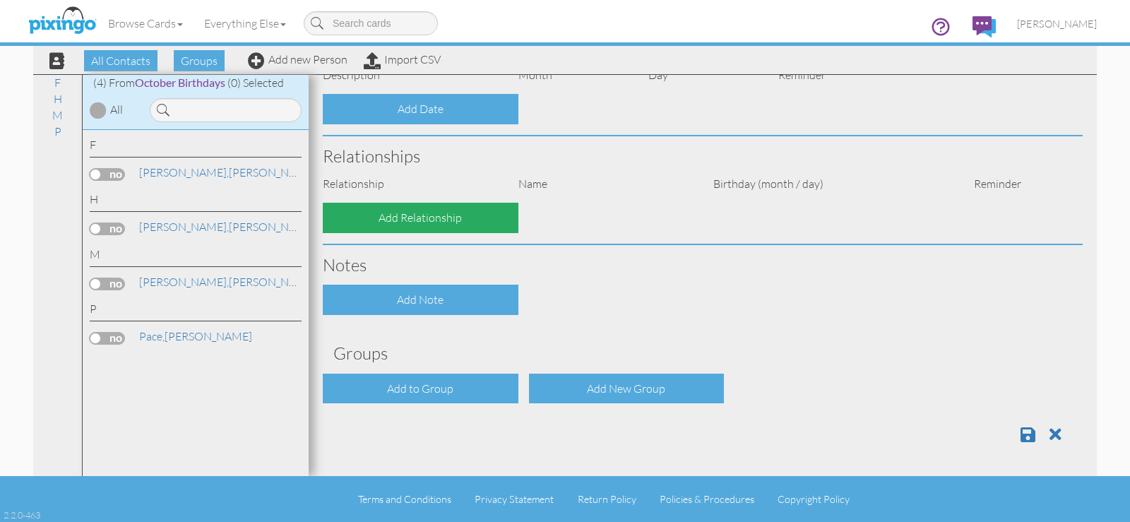
type input "[PERSON_NAME]"
type input "Friese"
type input "1540 Ole Quaker Way"
type input "Centerville"
type input "45458"
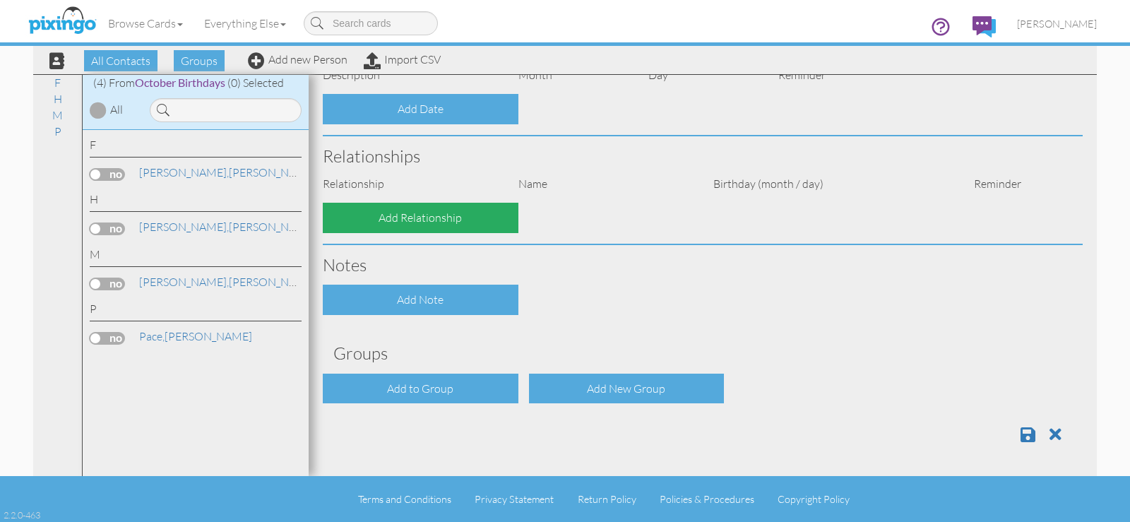
select select "object:1683"
select select "object:1928"
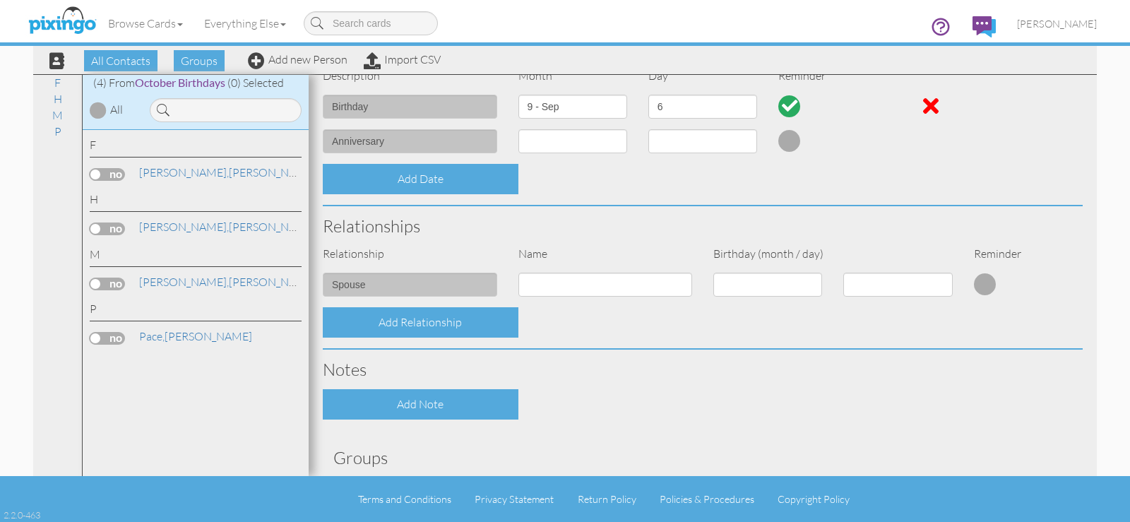
scroll to position [505, 0]
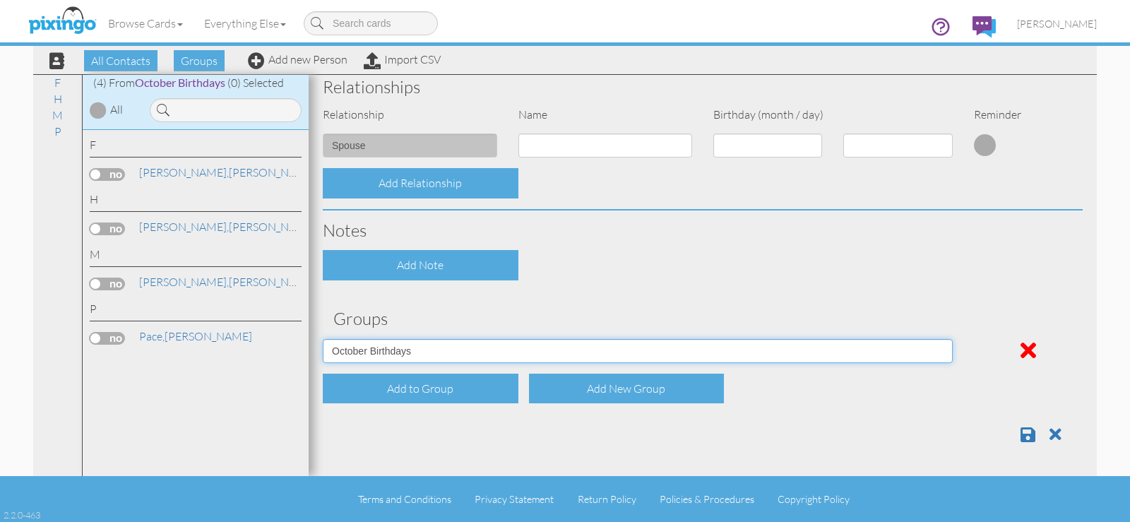
click at [452, 354] on select "April Birthdays August Birthdays Business Contacts 2020 Demo Group February Bir…" at bounding box center [638, 351] width 630 height 24
select select "object:1675"
click at [323, 339] on select "April Birthdays August Birthdays Business Contacts 2020 Demo Group February Bir…" at bounding box center [638, 351] width 630 height 24
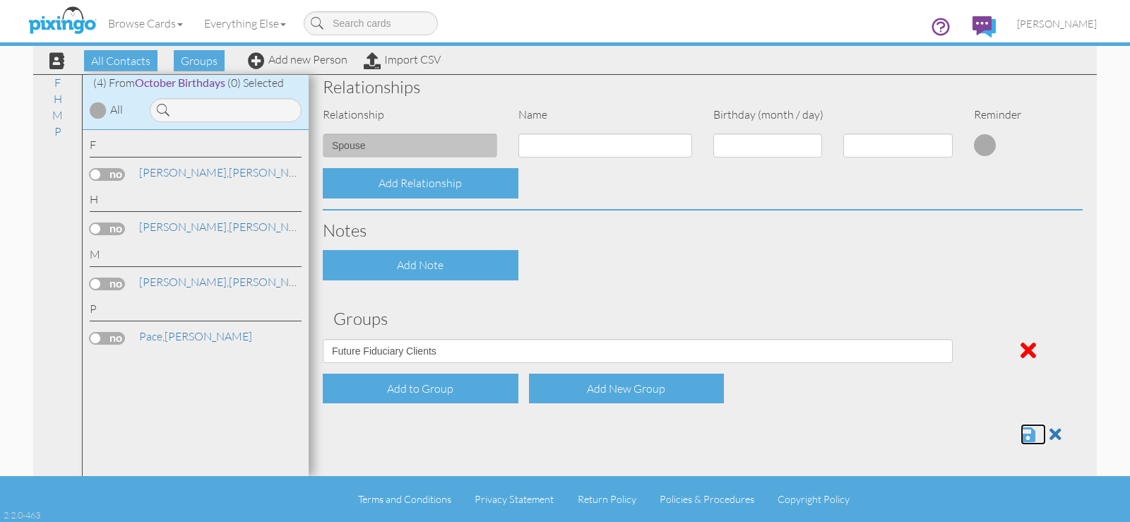
click at [1021, 436] on span at bounding box center [1028, 434] width 15 height 17
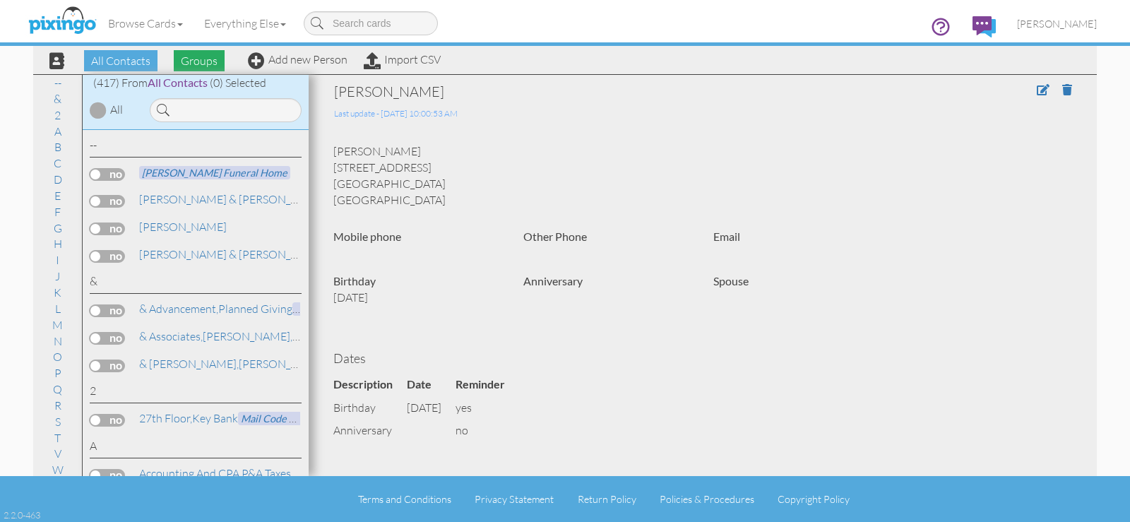
click at [213, 66] on span "Groups" at bounding box center [199, 60] width 51 height 21
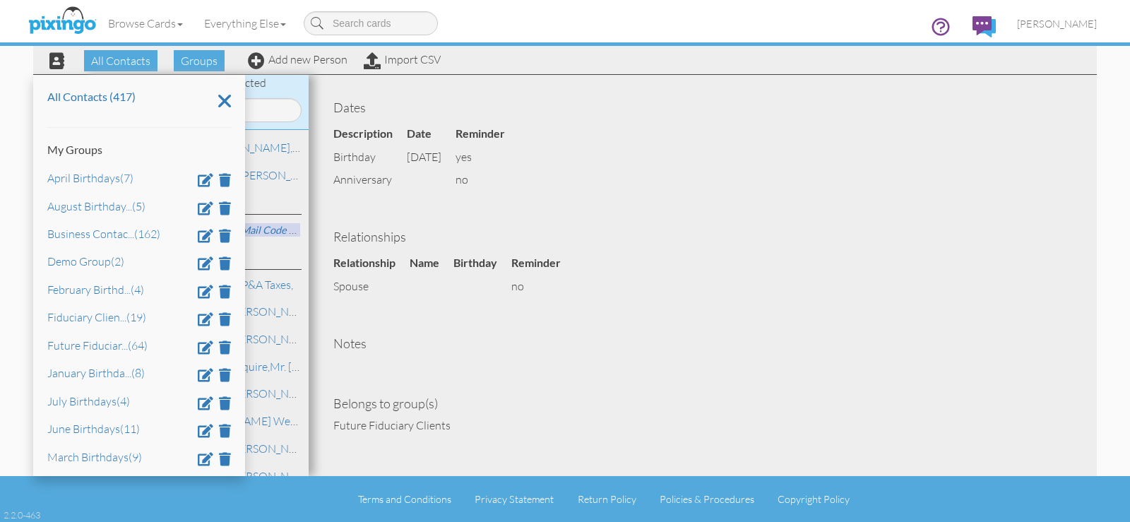
scroll to position [145, 0]
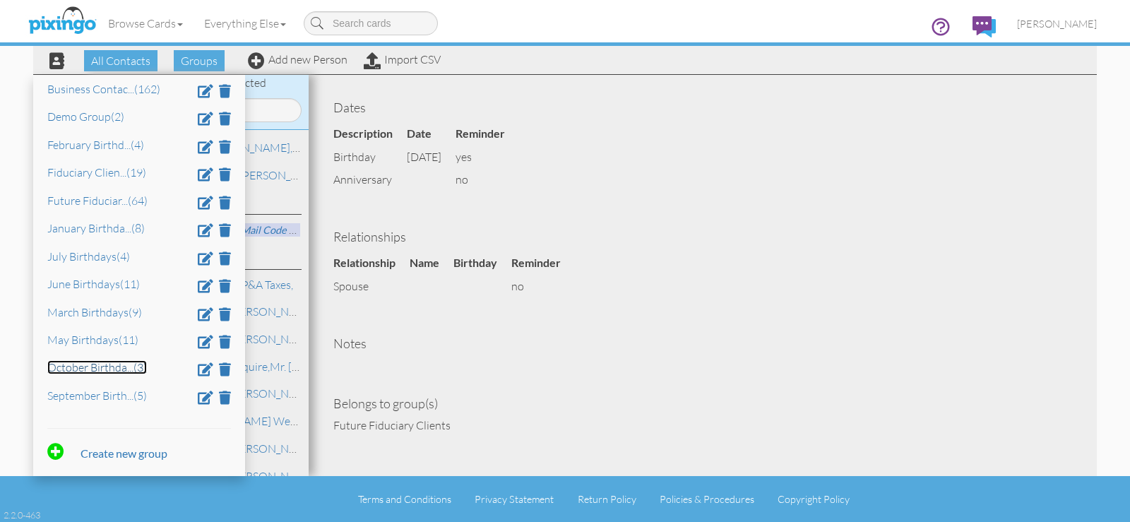
click at [113, 369] on link "October Birthda ... (3)" at bounding box center [97, 367] width 100 height 14
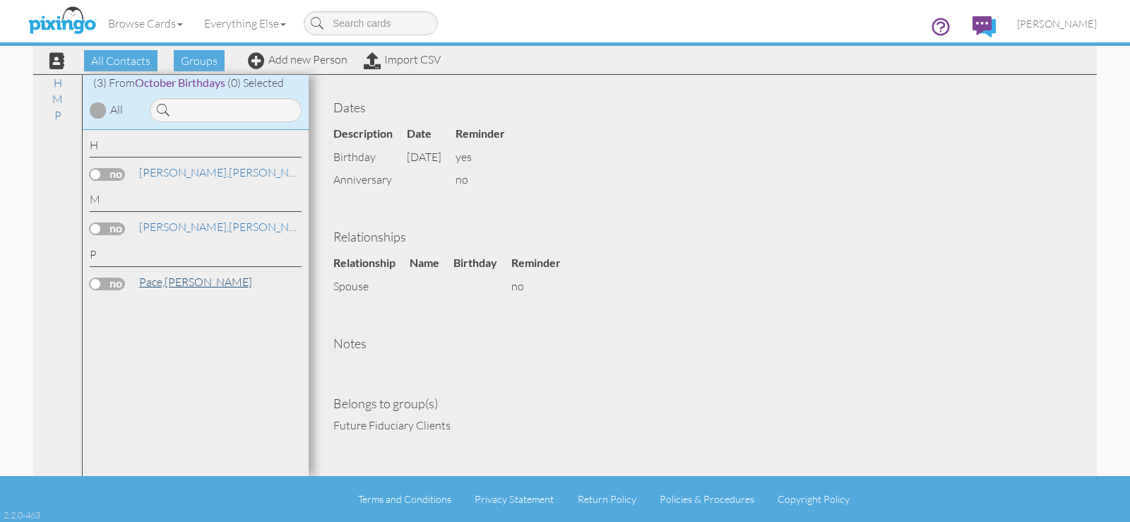
click at [162, 280] on span "Pace," at bounding box center [151, 282] width 25 height 14
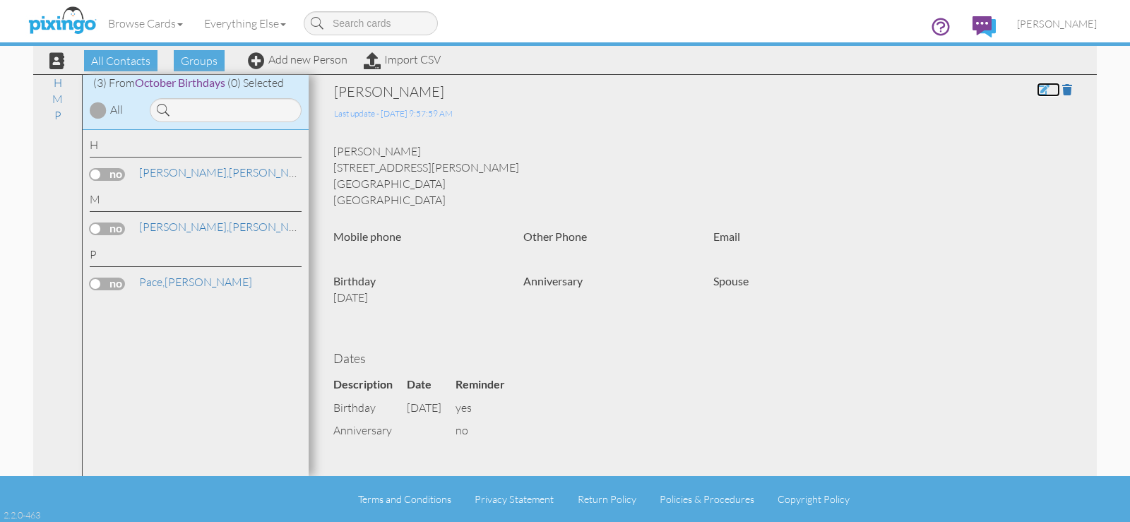
click at [1037, 92] on span at bounding box center [1043, 89] width 13 height 11
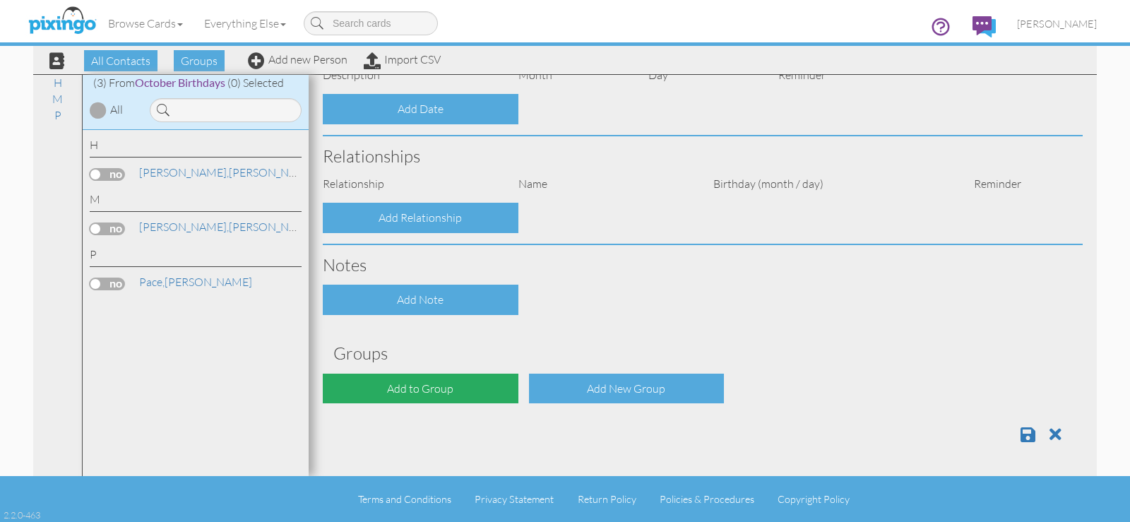
type input "[PERSON_NAME]"
type input "Pace"
type input "217 Sinclair Place"
type input "Westfield"
type input "07090"
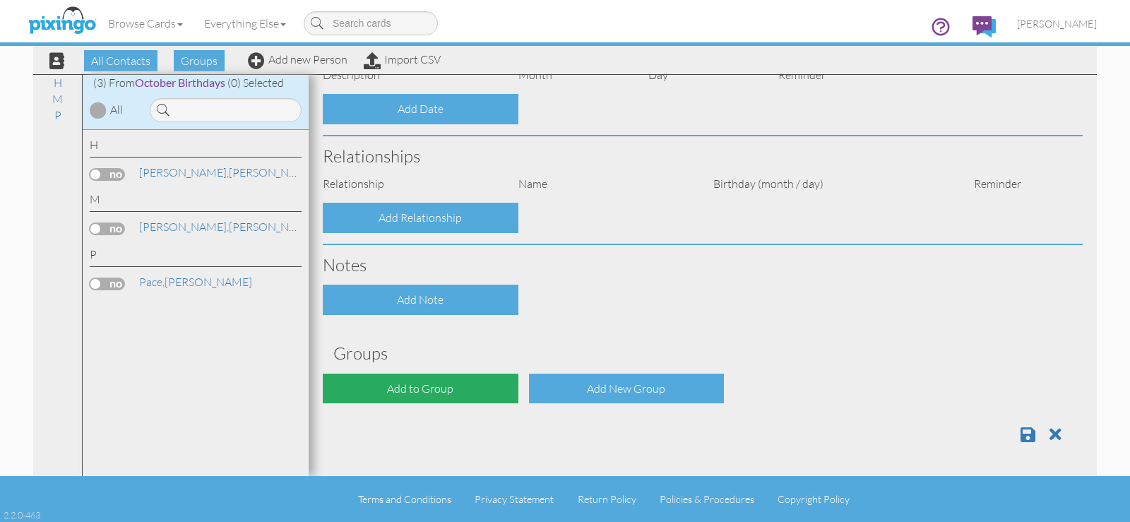
scroll to position [366, 0]
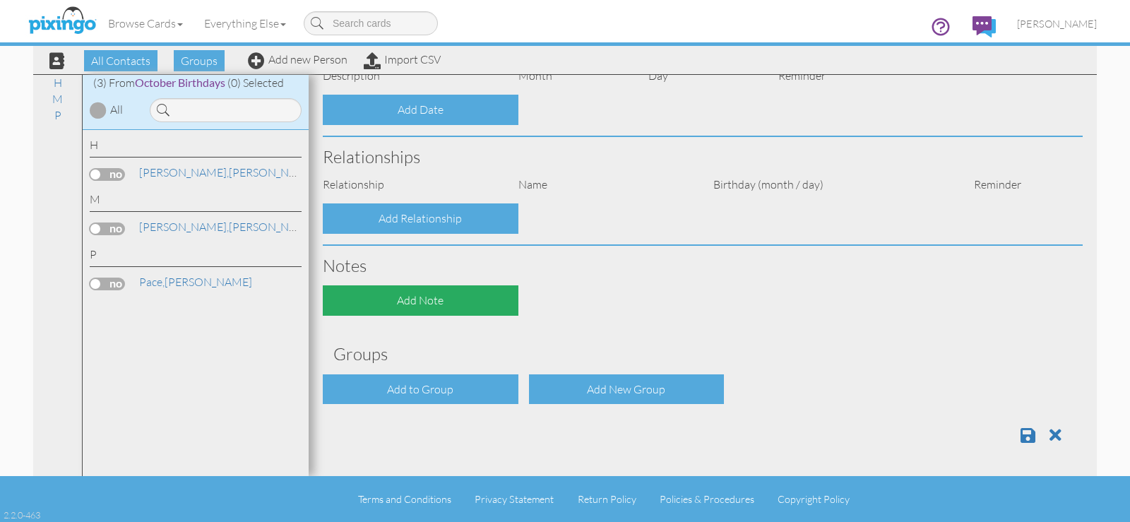
select select "object:1681"
select select "object:1926"
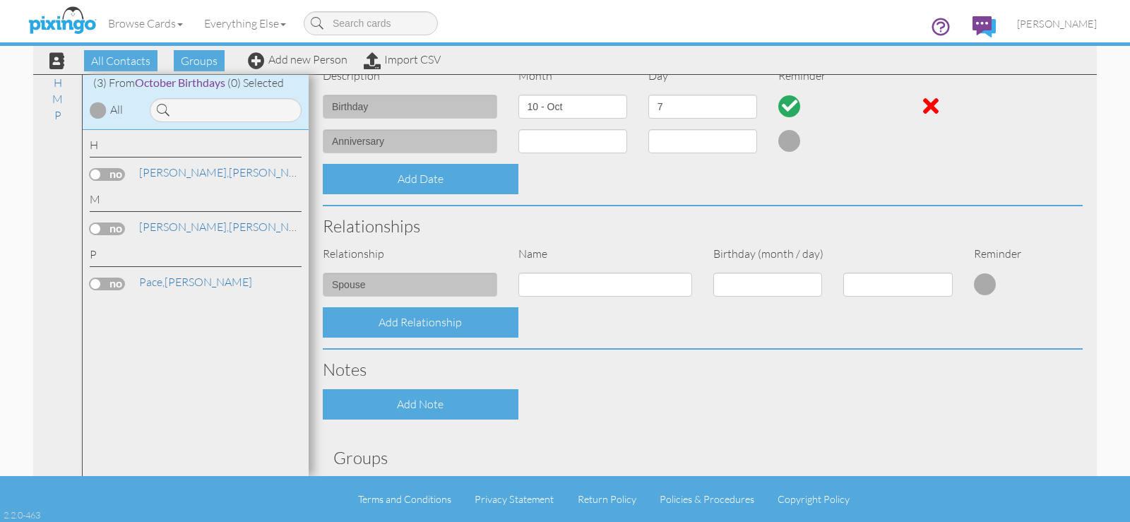
scroll to position [505, 0]
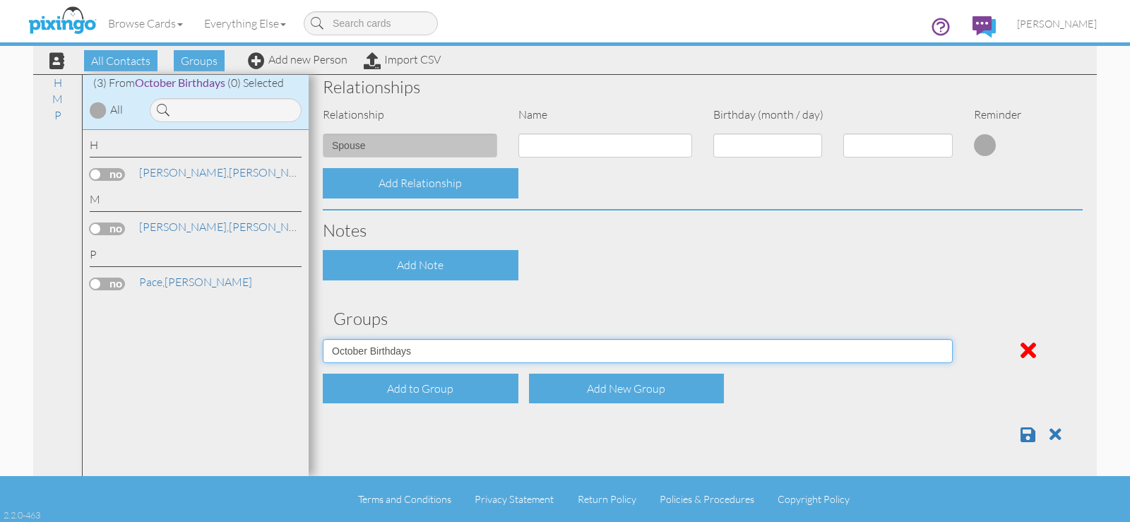
click at [441, 351] on select "April Birthdays August Birthdays Business Contacts 2020 Demo Group February Bir…" at bounding box center [638, 351] width 630 height 24
select select "object:1673"
click at [323, 339] on select "April Birthdays August Birthdays Business Contacts 2020 Demo Group February Bir…" at bounding box center [638, 351] width 630 height 24
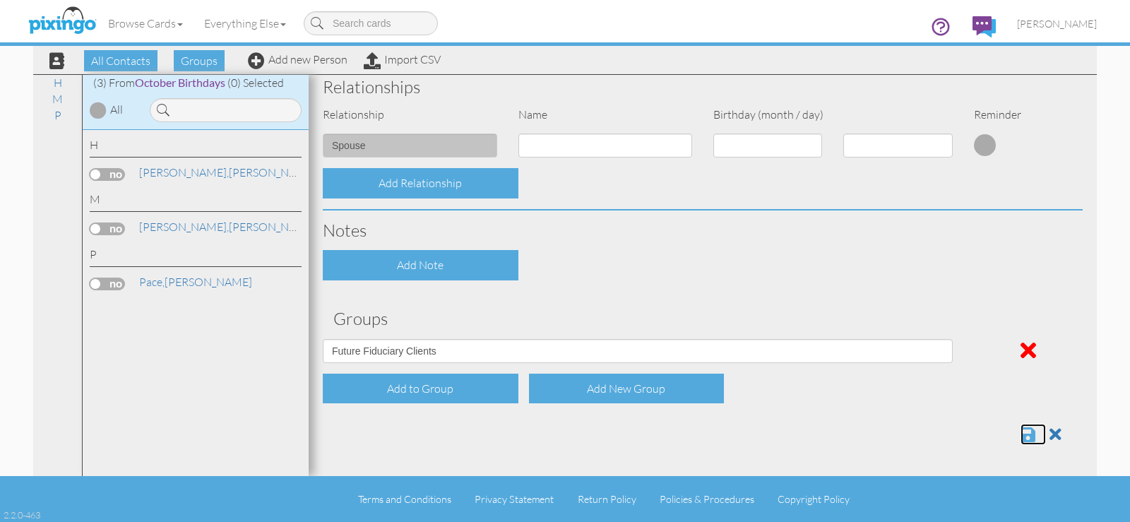
click at [1021, 429] on span at bounding box center [1028, 434] width 15 height 17
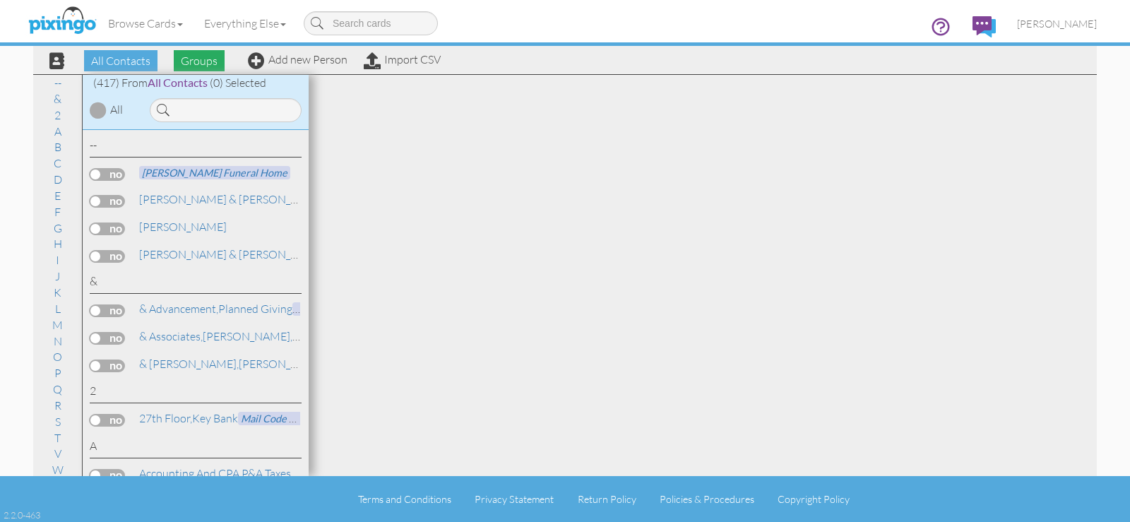
click at [209, 64] on span "Groups" at bounding box center [199, 60] width 51 height 21
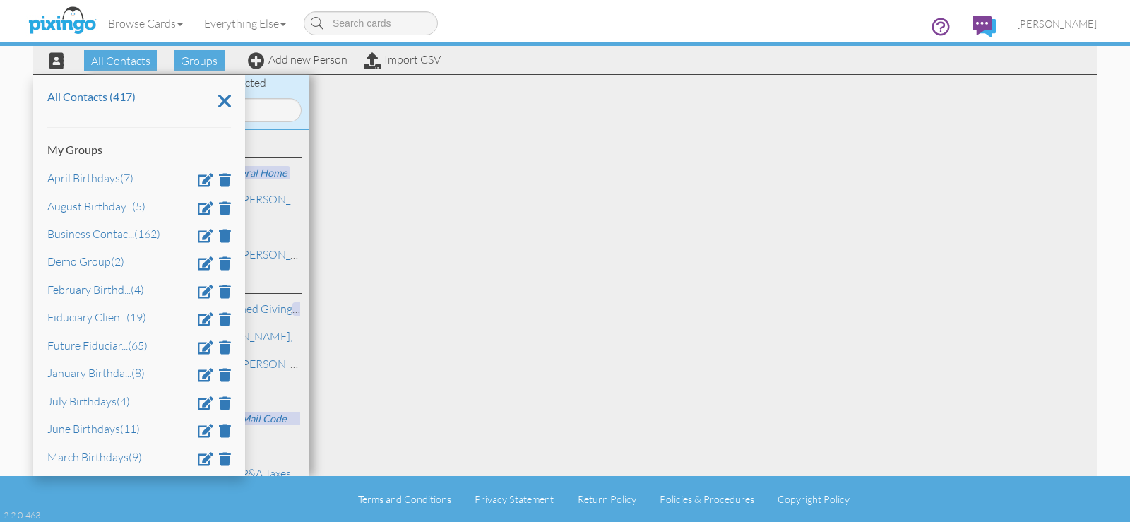
scroll to position [145, 0]
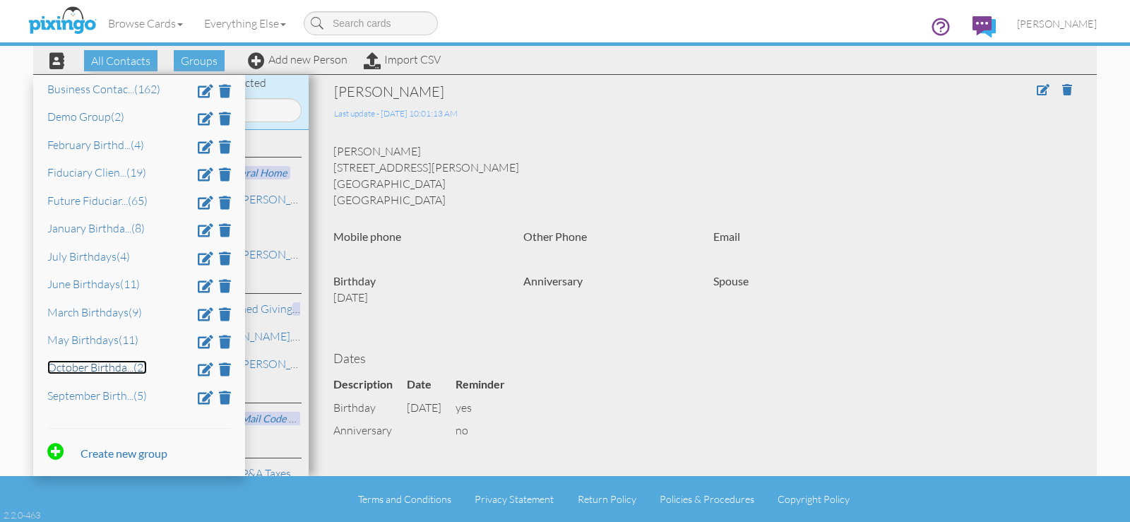
click at [104, 364] on link "October Birthda ... (2)" at bounding box center [97, 367] width 100 height 14
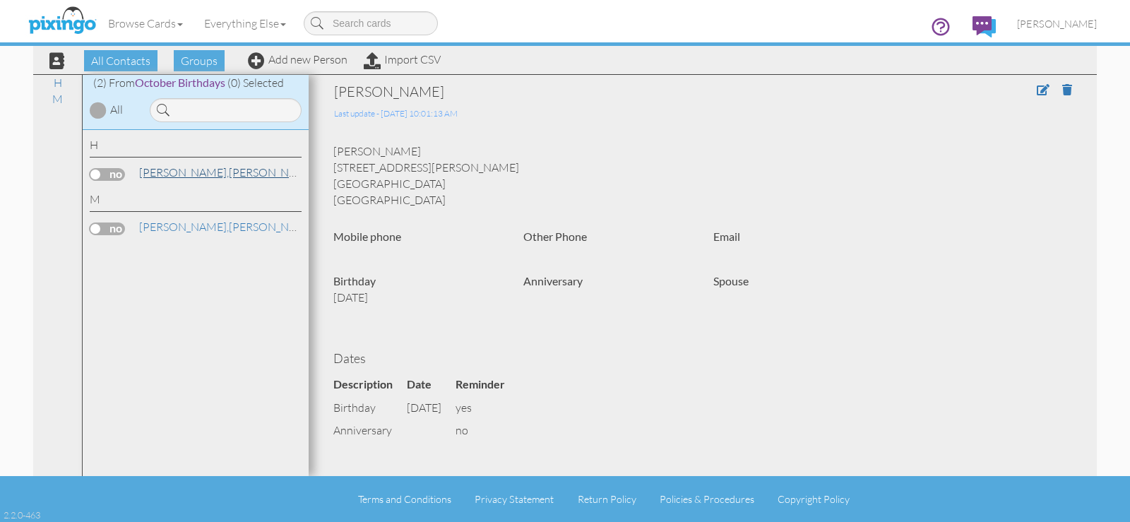
click at [185, 169] on link "[PERSON_NAME]" at bounding box center [228, 172] width 180 height 17
click at [1037, 88] on span at bounding box center [1043, 89] width 13 height 11
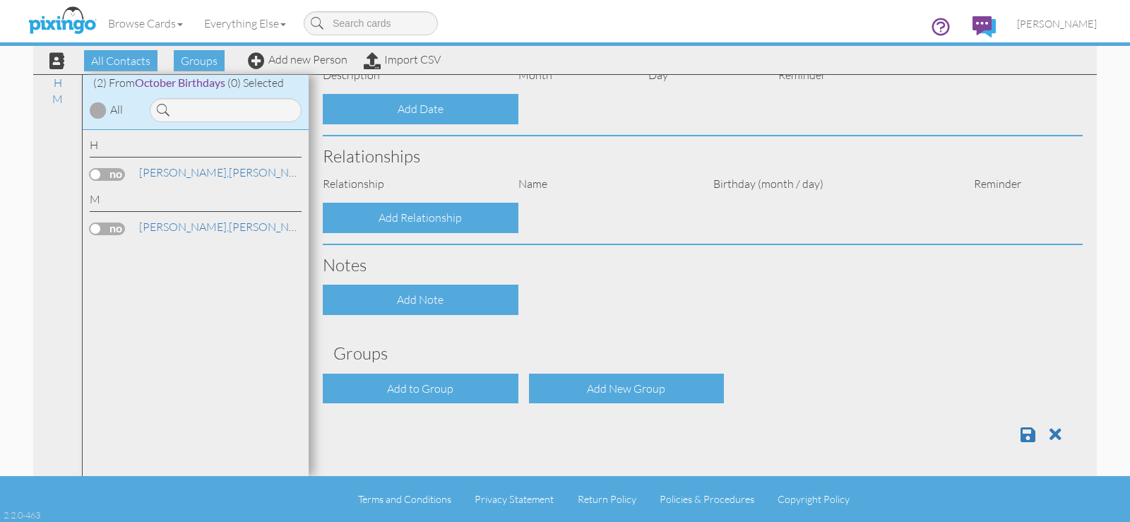
type input "[PERSON_NAME]"
type input "[STREET_ADDRESS]"
type input "[GEOGRAPHIC_DATA]"
type input "45419"
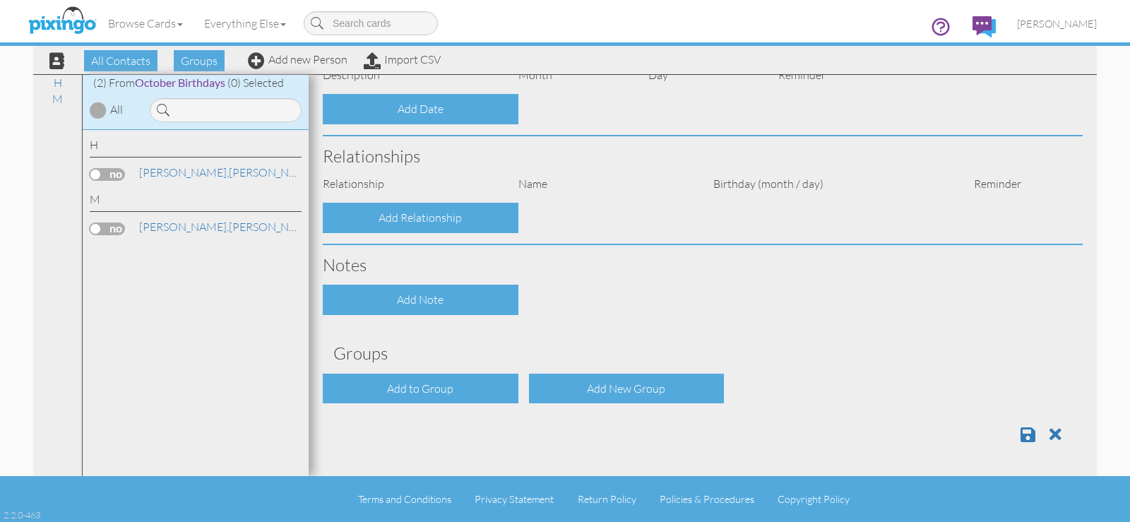
select select "object:1681"
select select "object:1926"
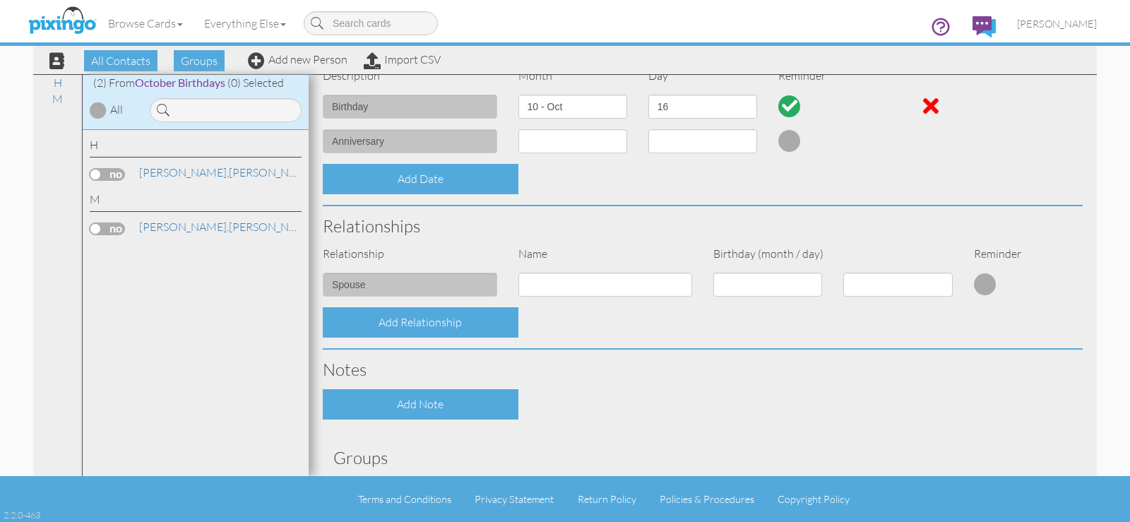
scroll to position [505, 0]
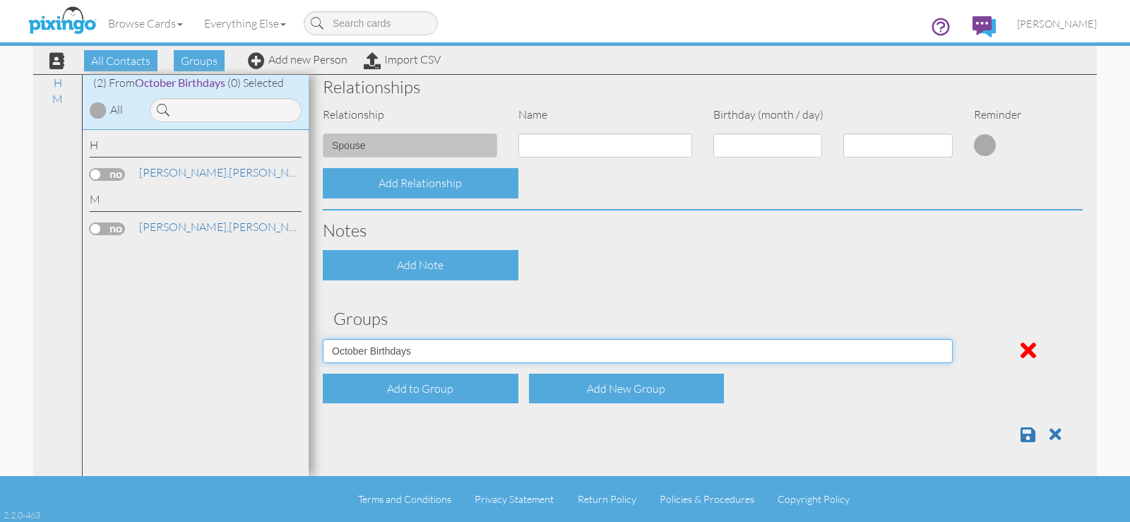
click at [530, 345] on select "April Birthdays August Birthdays Business Contacts 2020 Demo Group February Bir…" at bounding box center [638, 351] width 630 height 24
select select "object:1673"
click at [323, 339] on select "April Birthdays August Birthdays Business Contacts 2020 Demo Group February Bir…" at bounding box center [638, 351] width 630 height 24
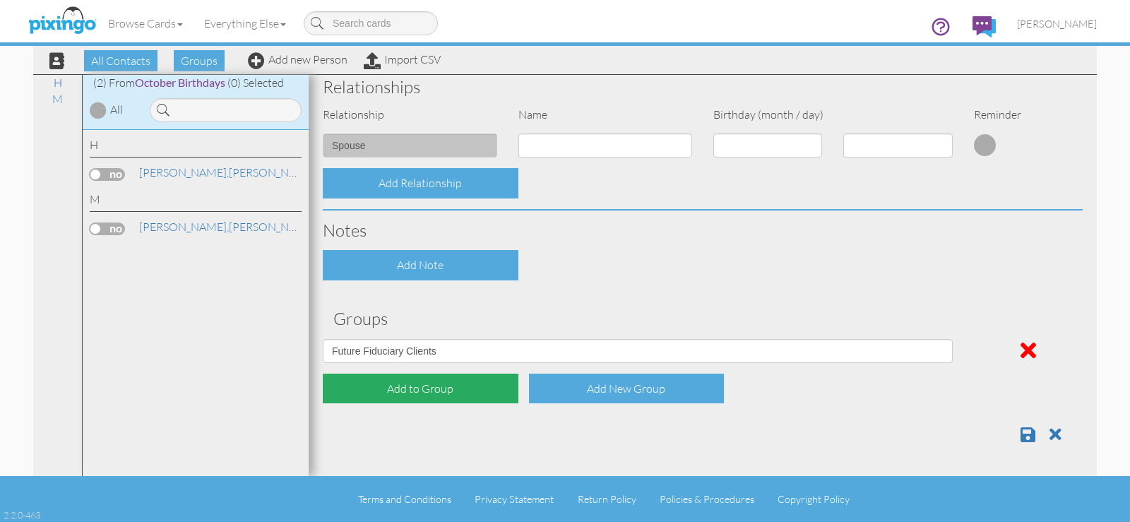
click at [415, 391] on div "Add to Group" at bounding box center [421, 389] width 196 height 30
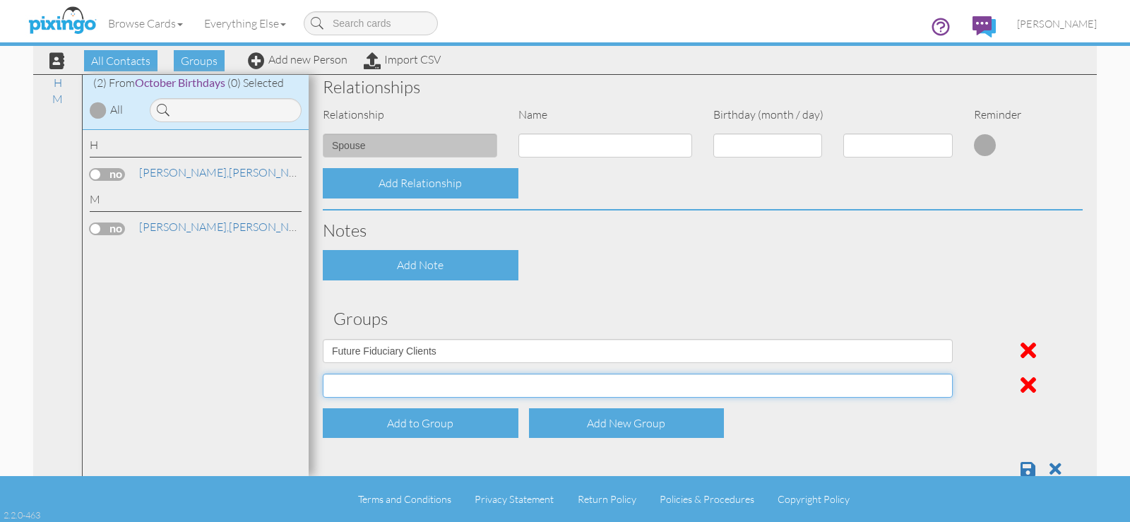
click at [926, 389] on select "April Birthdays August Birthdays Business Contacts 2020 Demo Group February Bir…" at bounding box center [638, 386] width 630 height 24
select select "object:1679"
click at [323, 374] on select "April Birthdays August Birthdays Business Contacts 2020 Demo Group February Bir…" at bounding box center [638, 386] width 630 height 24
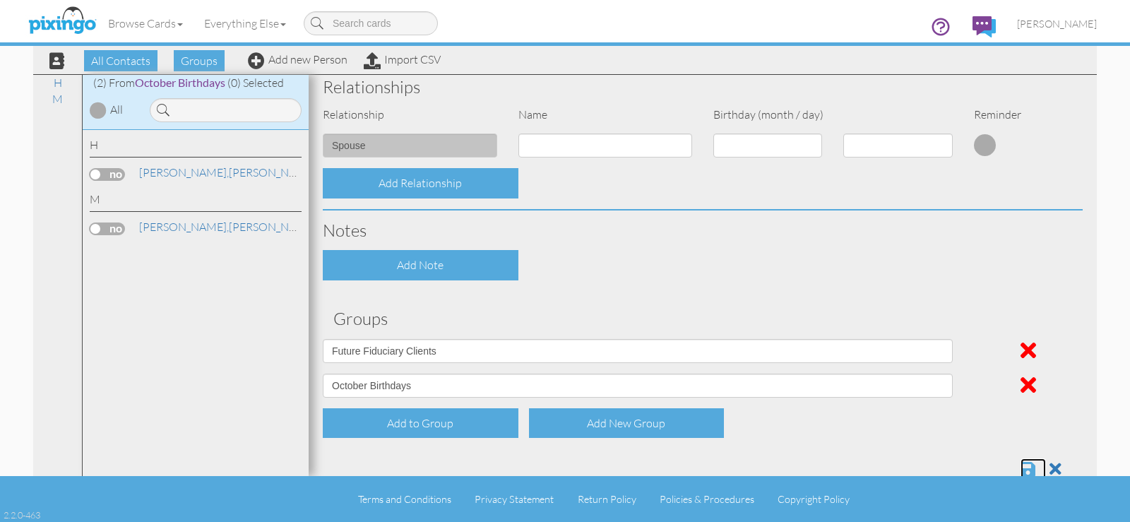
click at [1021, 465] on span at bounding box center [1028, 469] width 15 height 17
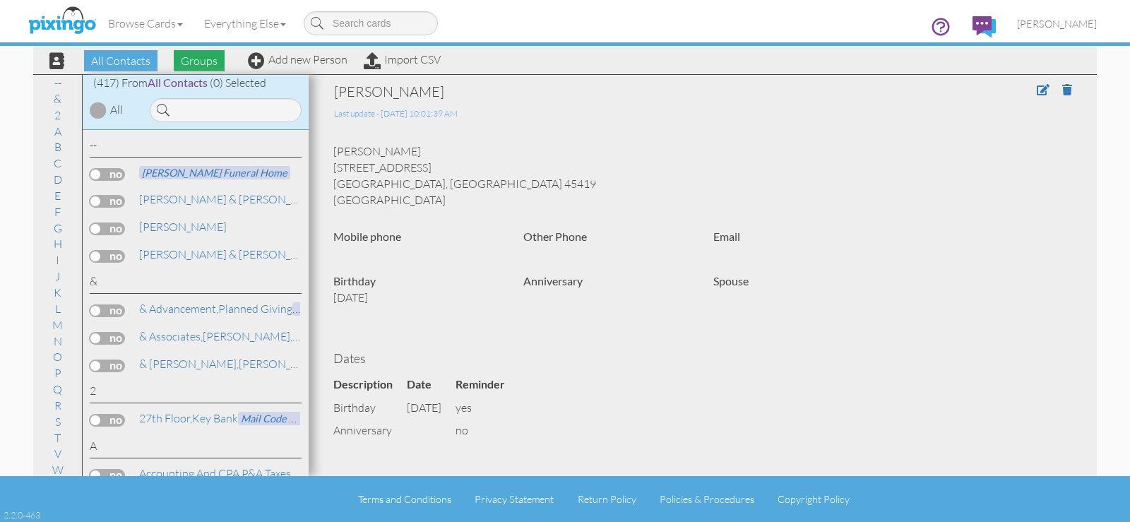
click at [208, 60] on span "Groups" at bounding box center [199, 60] width 51 height 21
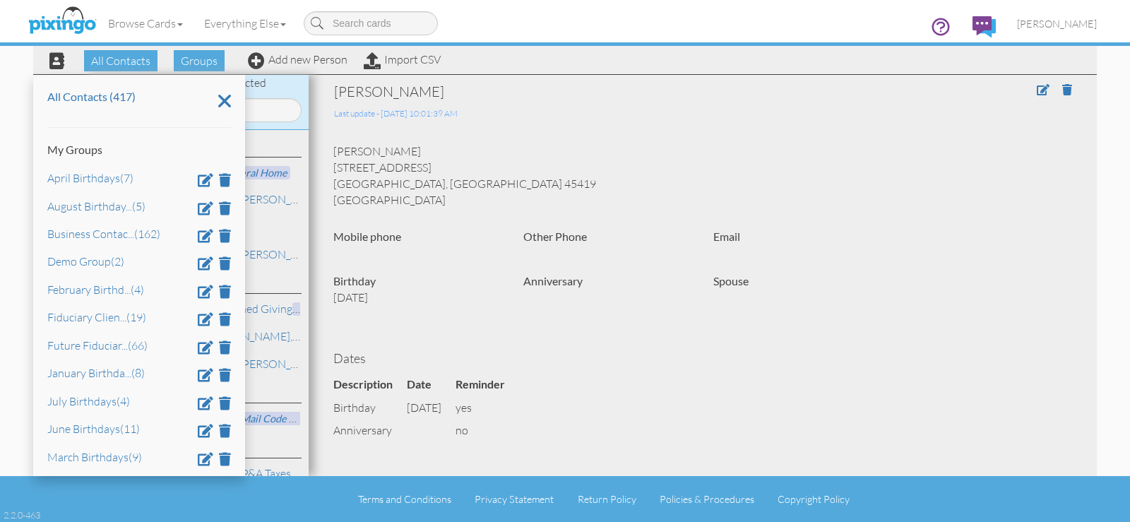
scroll to position [145, 0]
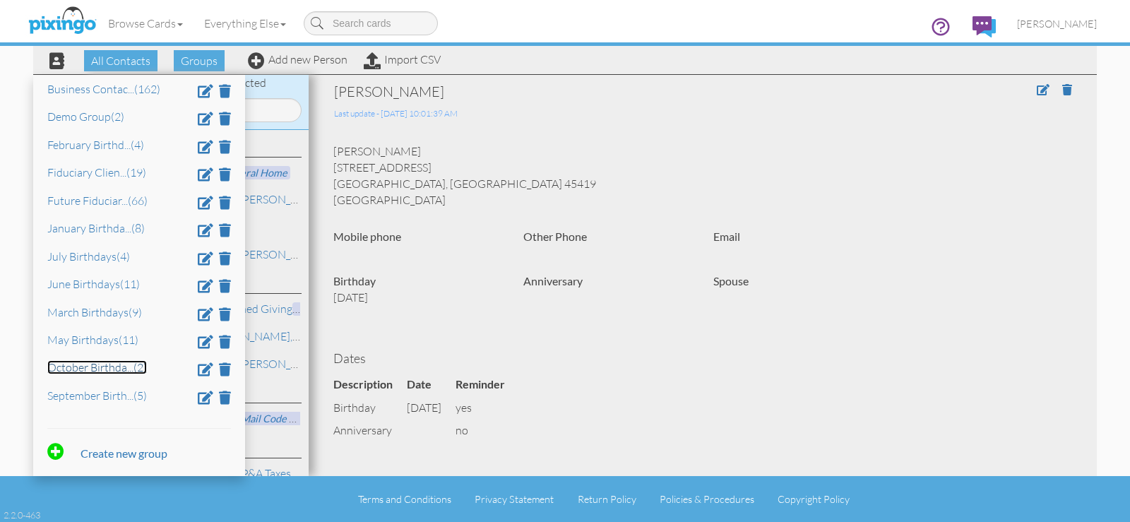
click at [102, 361] on link "October Birthda ... (2)" at bounding box center [97, 367] width 100 height 14
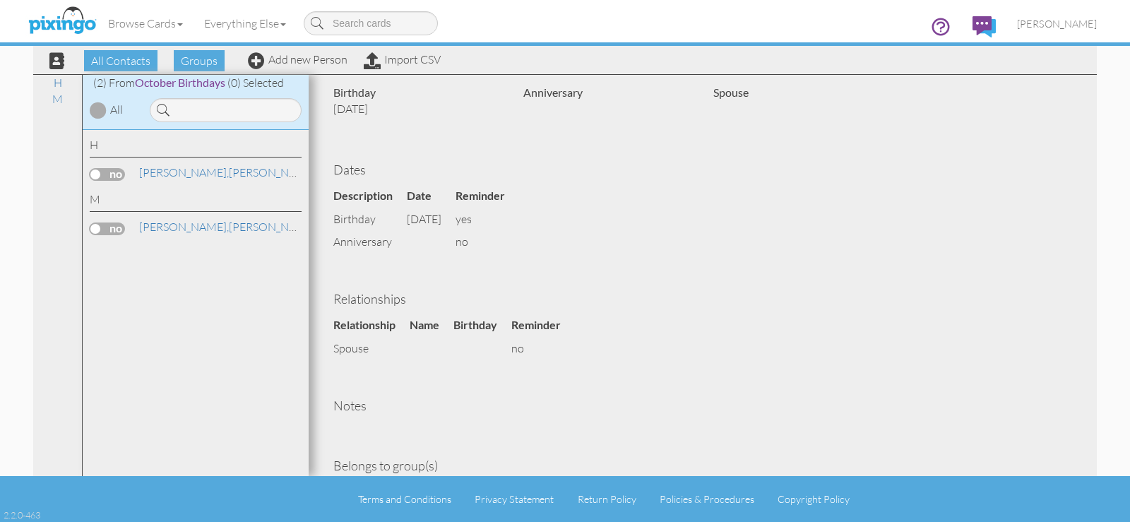
scroll to position [267, 0]
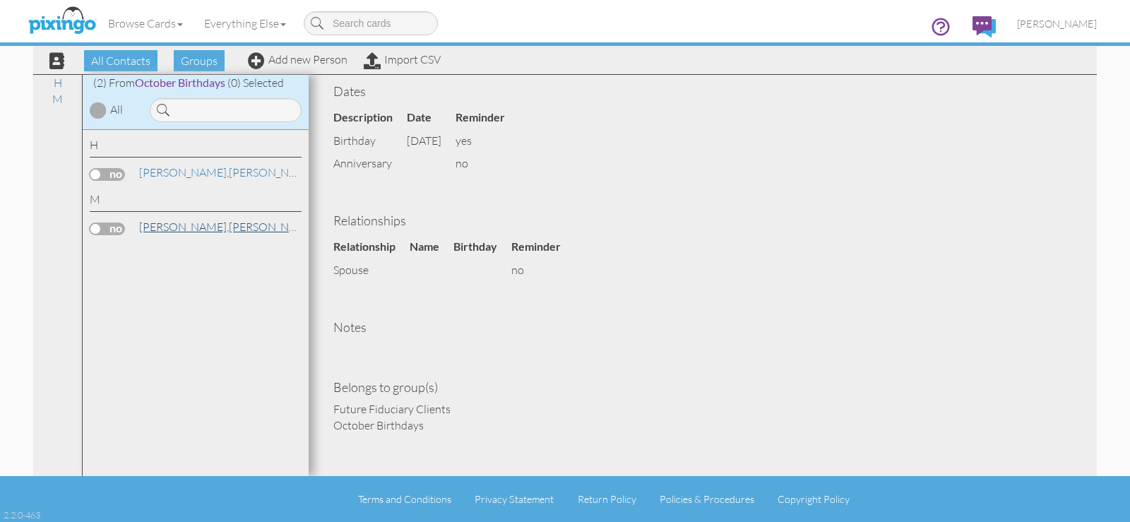
click at [189, 226] on link "[PERSON_NAME]" at bounding box center [228, 226] width 180 height 17
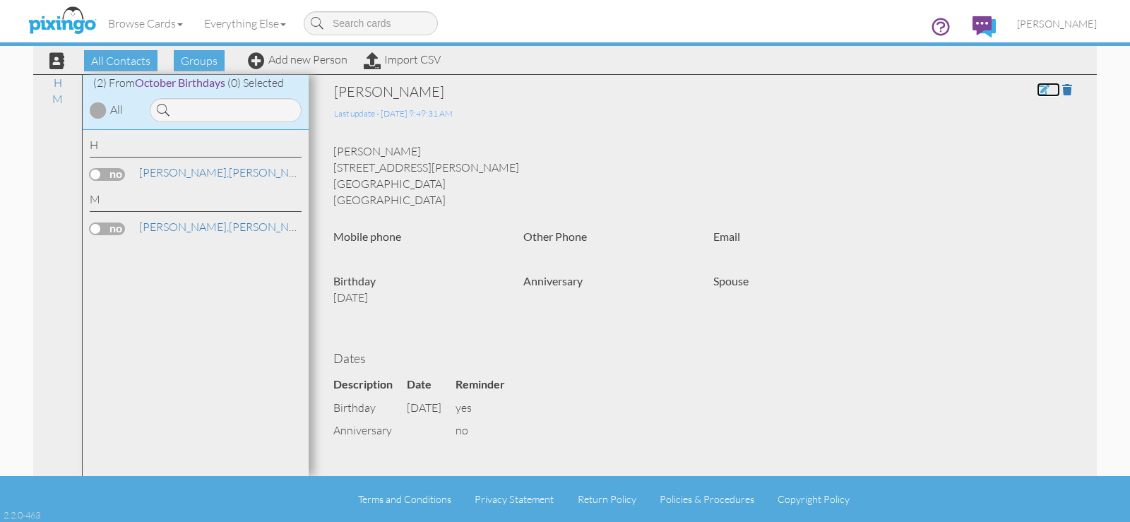
click at [1037, 90] on span at bounding box center [1043, 89] width 13 height 11
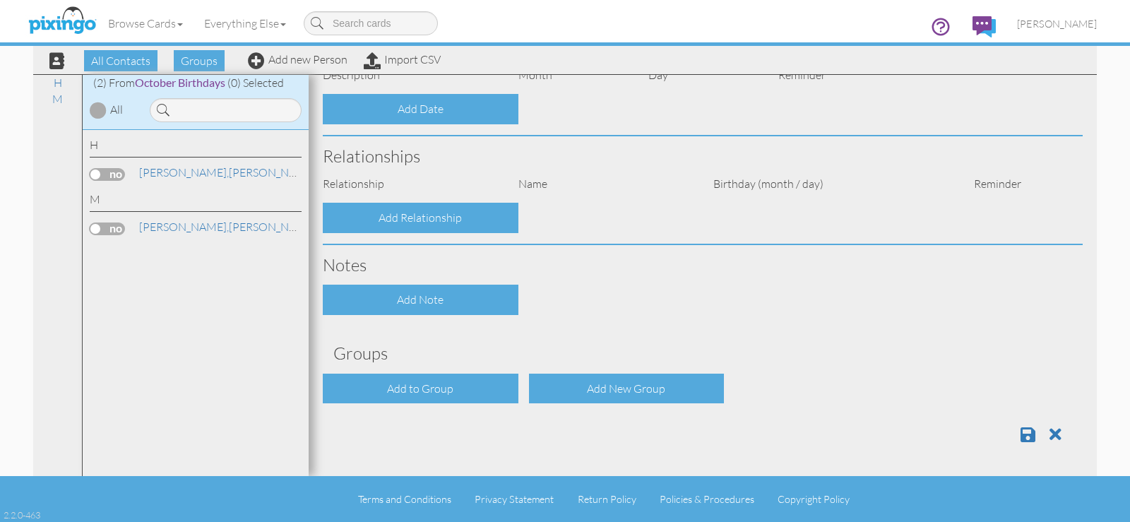
type input "[PERSON_NAME]"
type input "[STREET_ADDRESS][PERSON_NAME]"
type input "[GEOGRAPHIC_DATA]"
type input "45405"
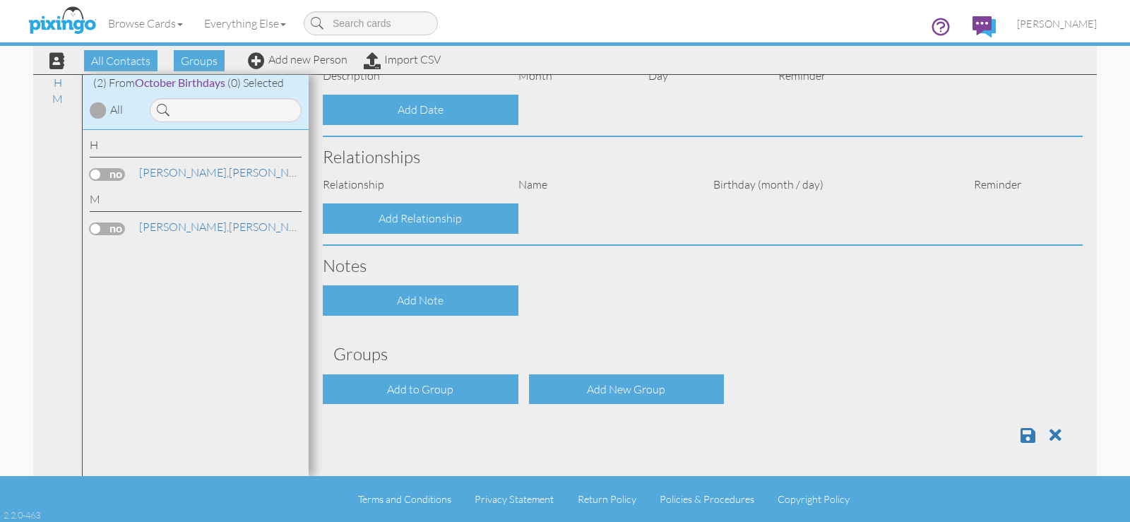
select select "object:1682"
select select "object:1927"
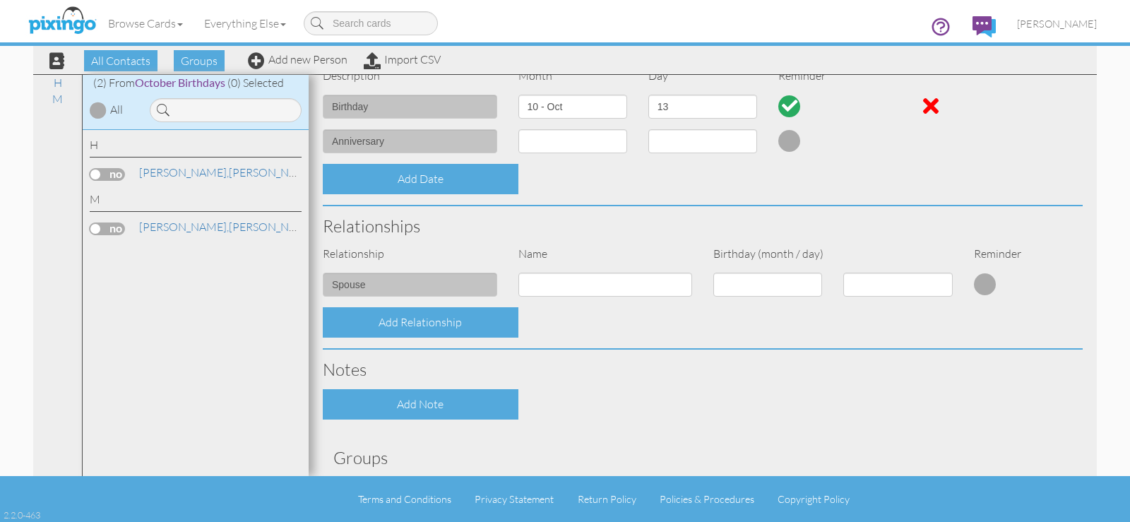
scroll to position [505, 0]
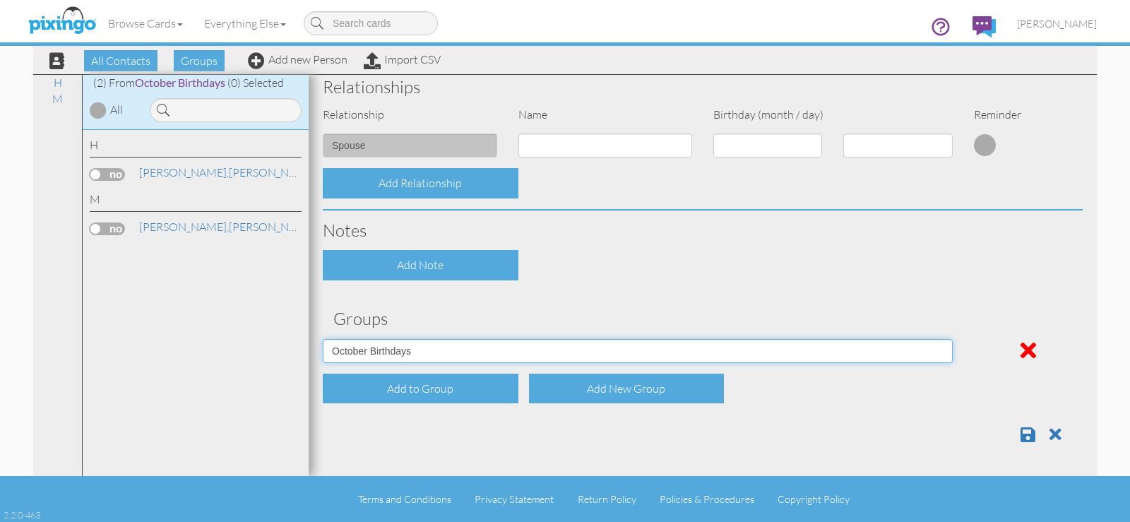
click at [440, 355] on select "April Birthdays August Birthdays Business Contacts 2020 Demo Group February Bir…" at bounding box center [638, 351] width 630 height 24
click at [441, 352] on select "April Birthdays August Birthdays Business Contacts 2020 Demo Group February Bir…" at bounding box center [638, 351] width 630 height 24
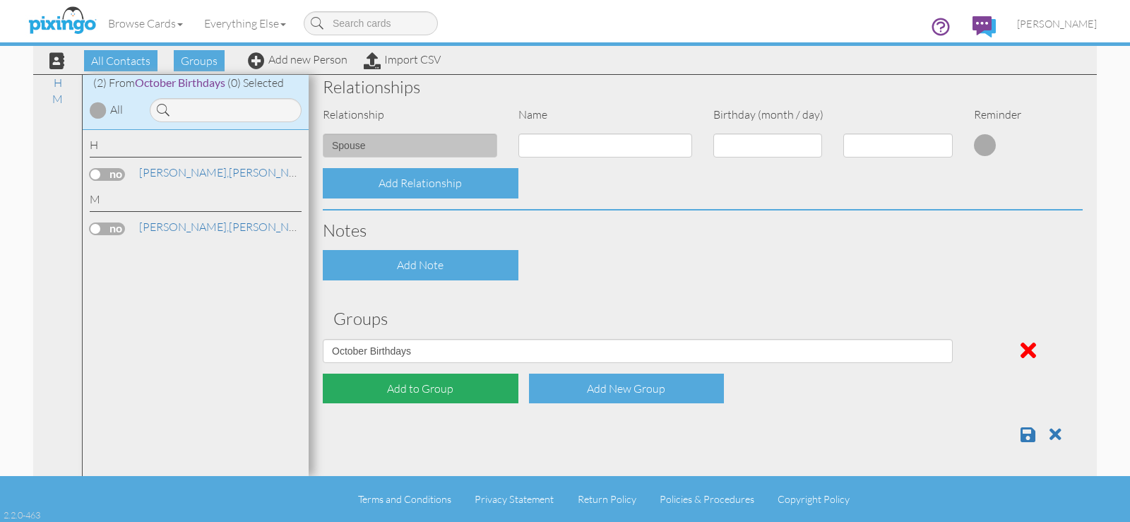
click at [441, 388] on div "Add to Group" at bounding box center [421, 389] width 196 height 30
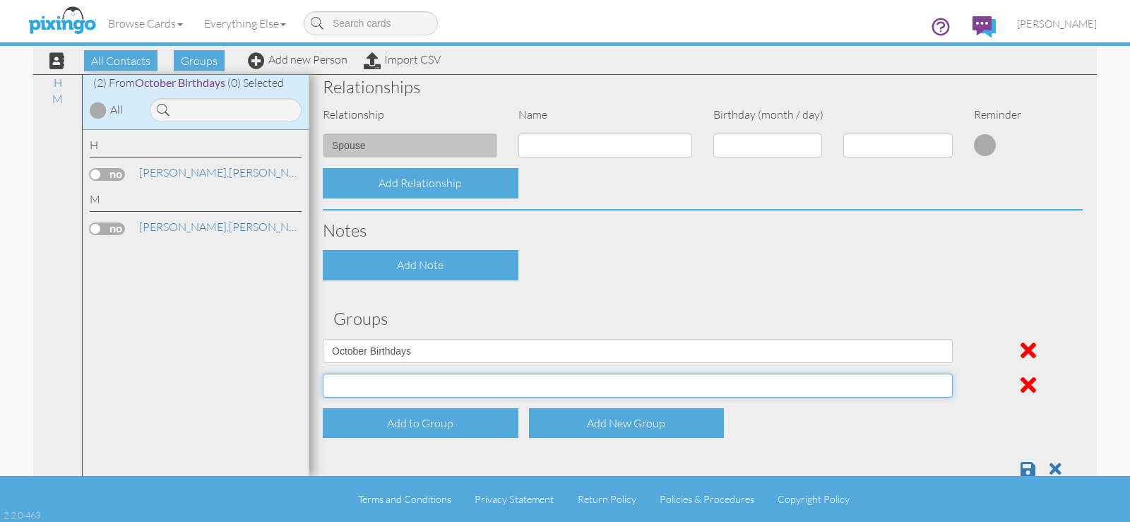
click at [429, 386] on select "April Birthdays August Birthdays Business Contacts 2020 Demo Group February Bir…" at bounding box center [638, 386] width 630 height 24
select select "object:1674"
click at [323, 374] on select "April Birthdays August Birthdays Business Contacts 2020 Demo Group February Bir…" at bounding box center [638, 386] width 630 height 24
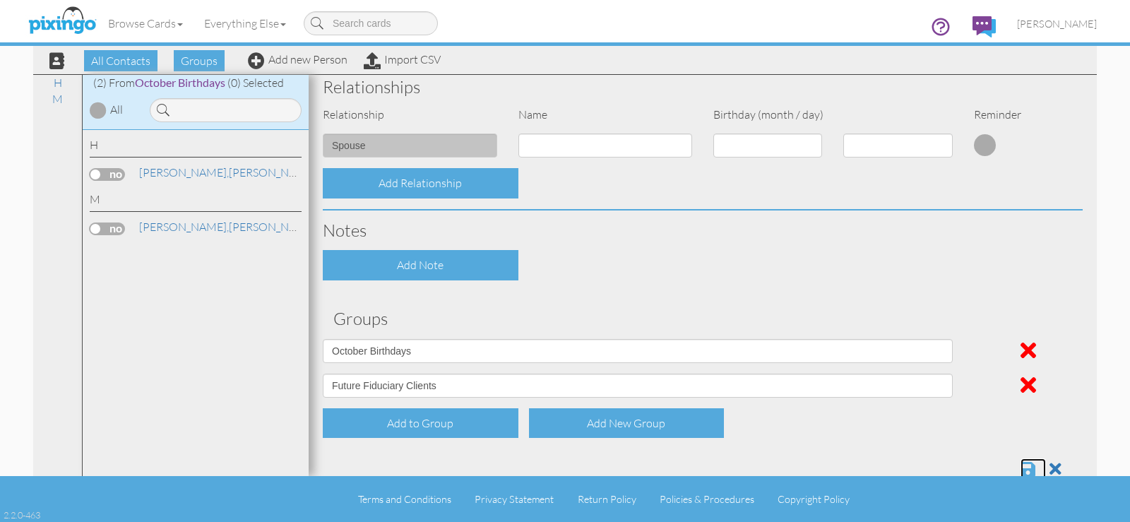
click at [1021, 463] on span at bounding box center [1028, 469] width 15 height 17
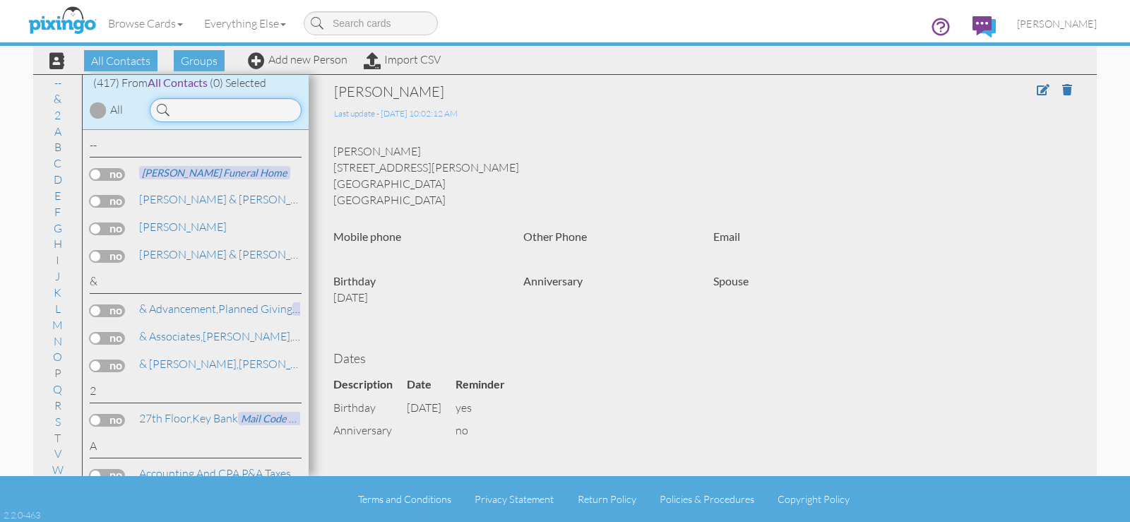
click at [227, 110] on input at bounding box center [226, 110] width 152 height 24
click at [50, 372] on link "P" at bounding box center [57, 372] width 21 height 17
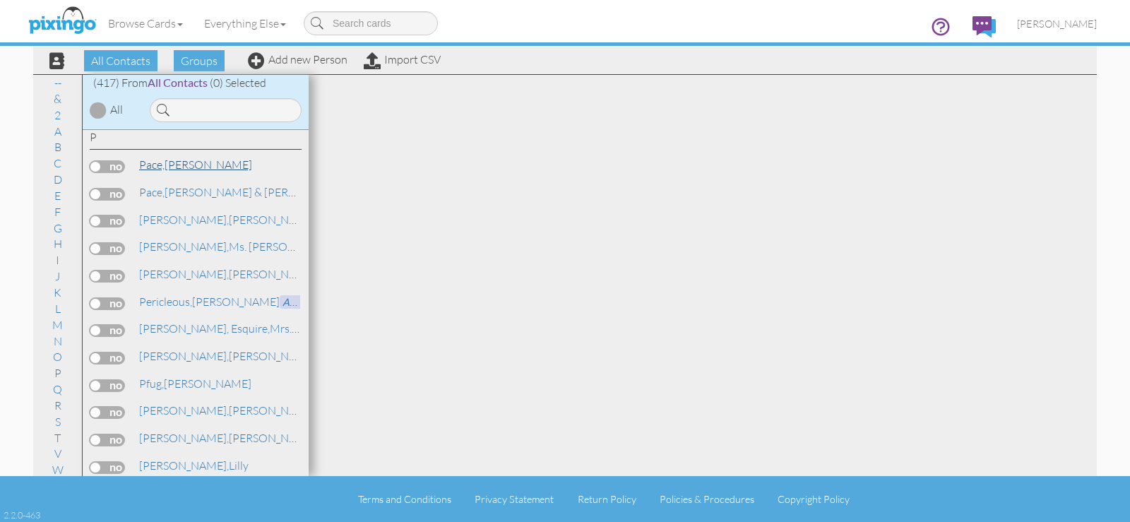
click at [184, 170] on link "Pace, Helen" at bounding box center [196, 164] width 116 height 17
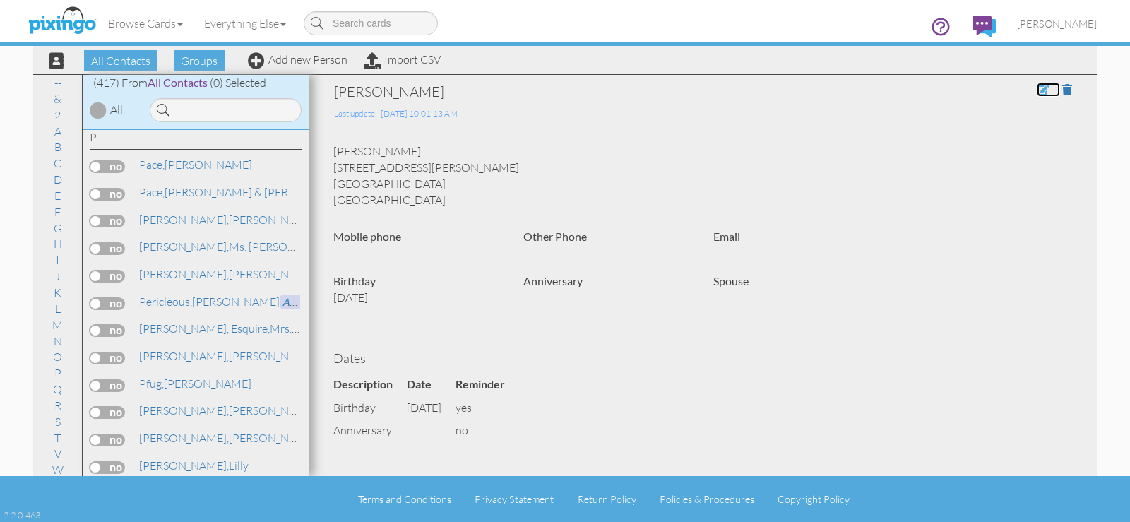
click at [1037, 90] on span at bounding box center [1043, 89] width 13 height 11
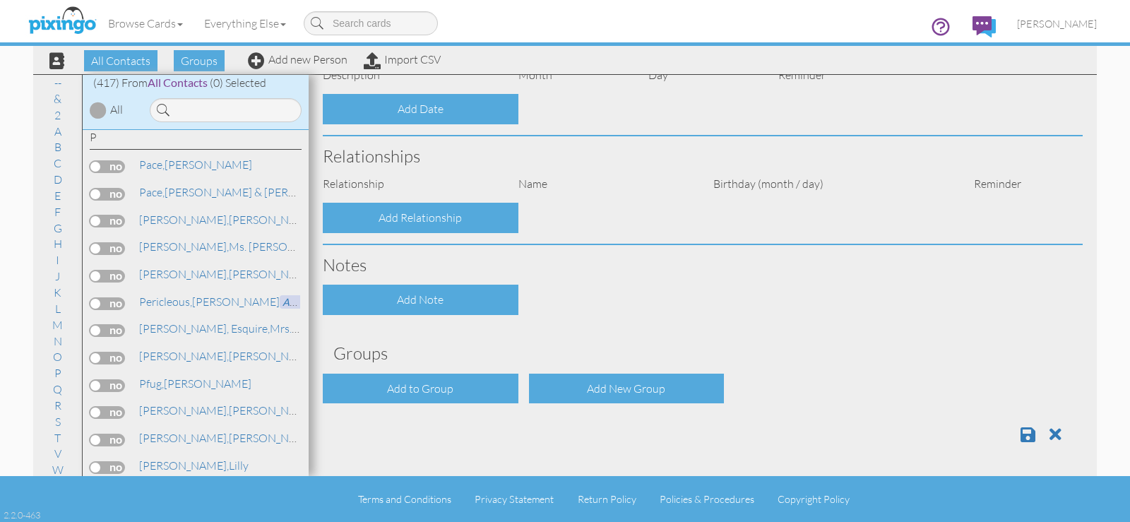
type input "[PERSON_NAME]"
type input "Pace"
type input "217 Sinclair Place"
type input "Westfield"
type input "07090"
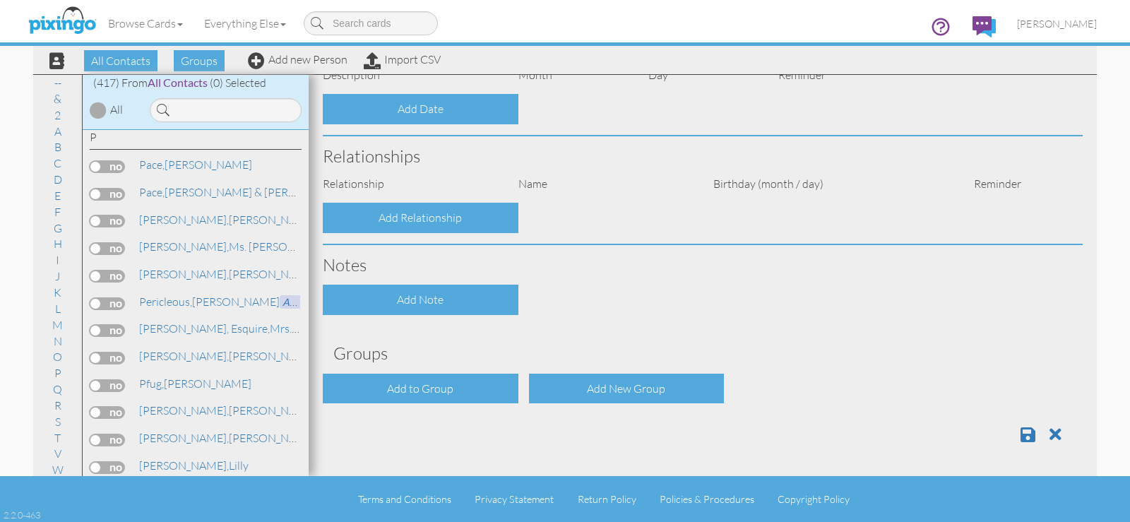
select select "object:1679"
select select "object:1924"
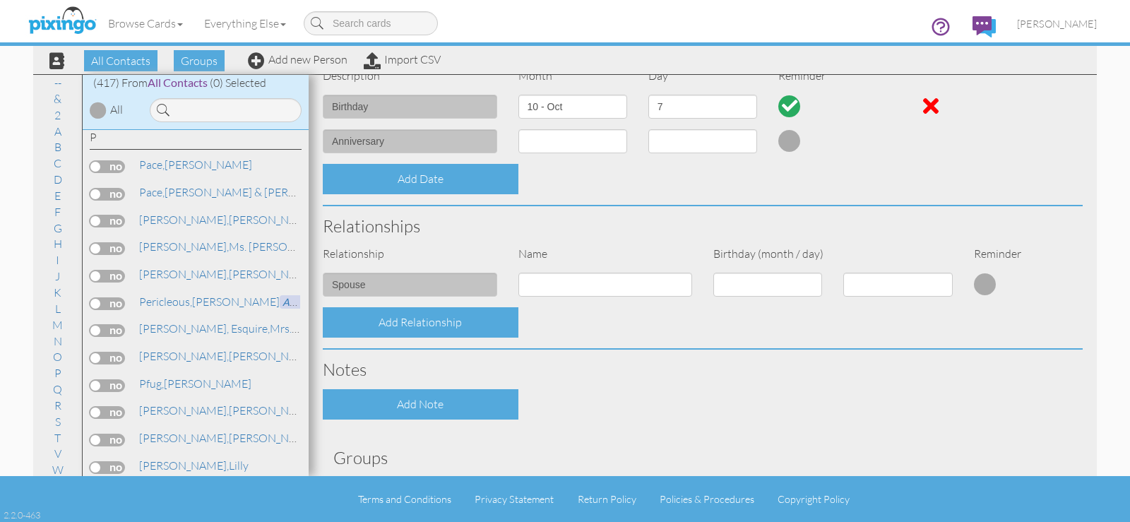
scroll to position [505, 0]
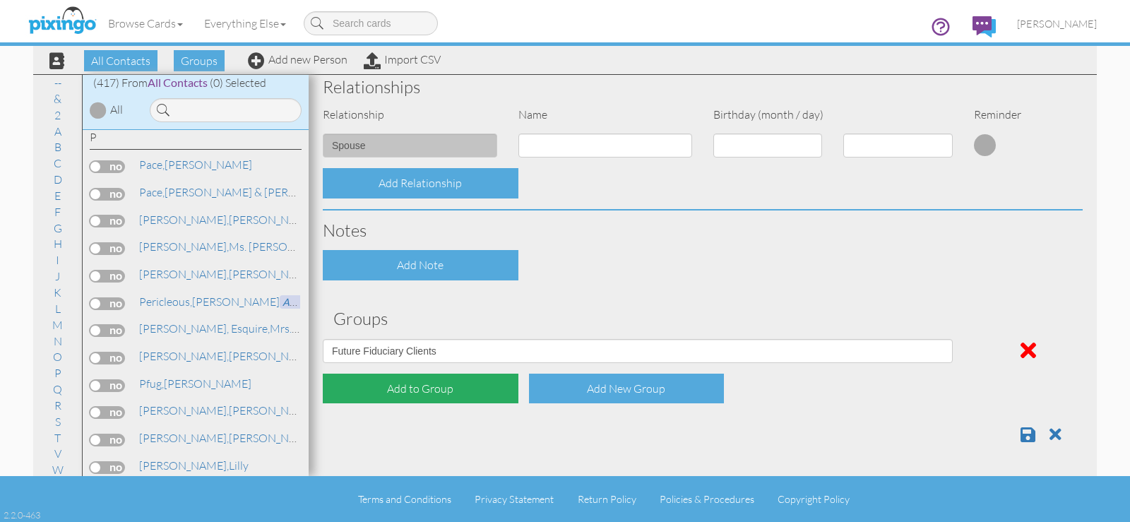
click at [452, 391] on div "Add to Group" at bounding box center [421, 389] width 196 height 30
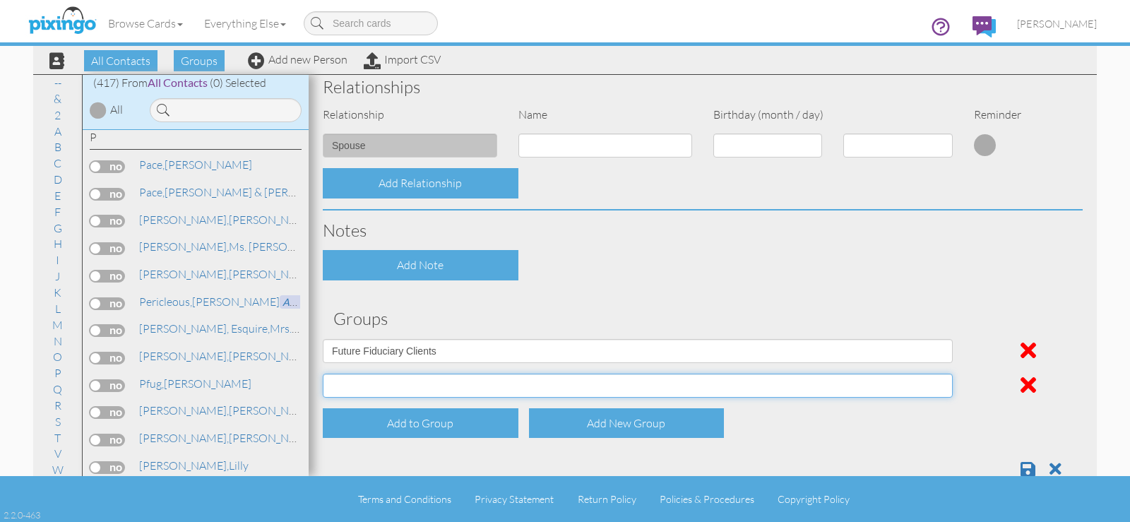
click at [451, 388] on select "April Birthdays August Birthdays Business Contacts 2020 Demo Group February Bir…" at bounding box center [638, 386] width 630 height 24
select select "object:1677"
click at [323, 374] on select "April Birthdays August Birthdays Business Contacts 2020 Demo Group February Bir…" at bounding box center [638, 386] width 630 height 24
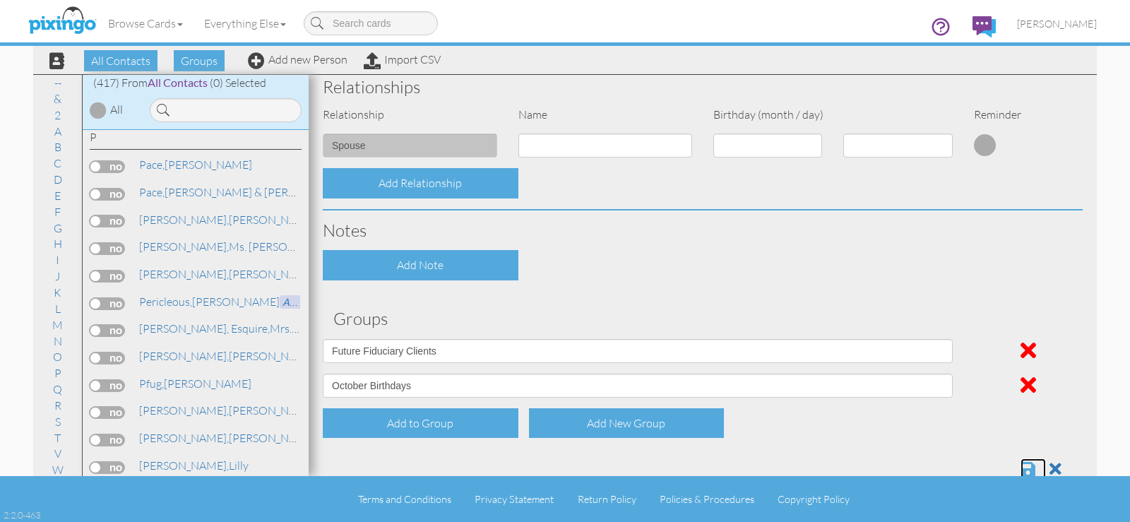
click at [1021, 470] on span at bounding box center [1028, 469] width 15 height 17
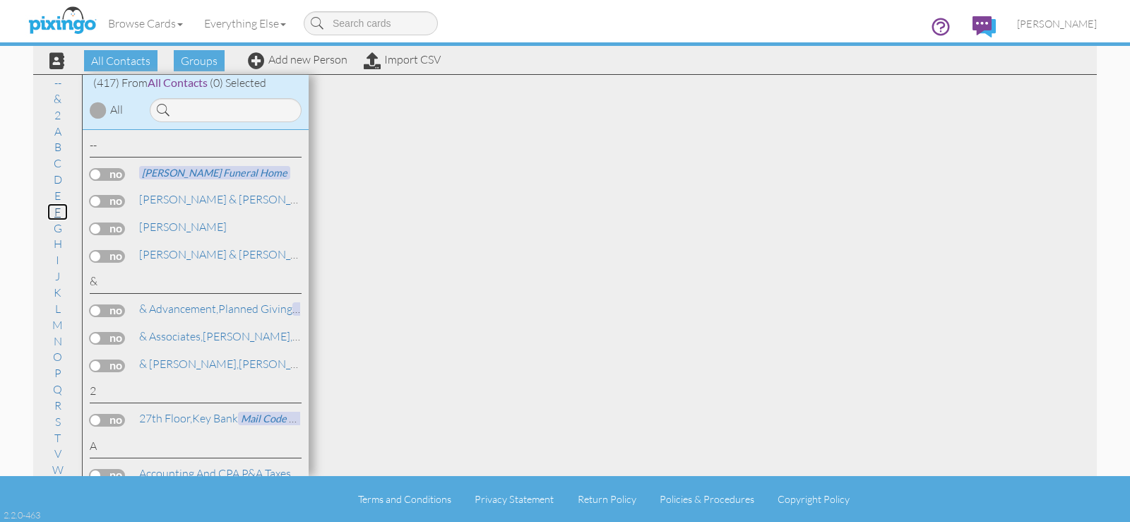
click at [52, 213] on link "F" at bounding box center [57, 211] width 20 height 17
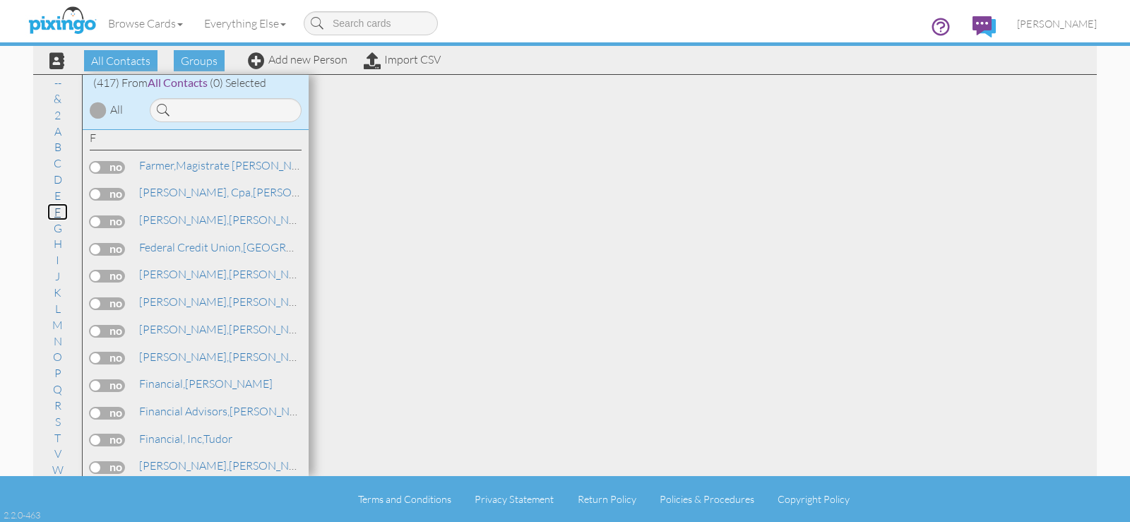
scroll to position [3992, 0]
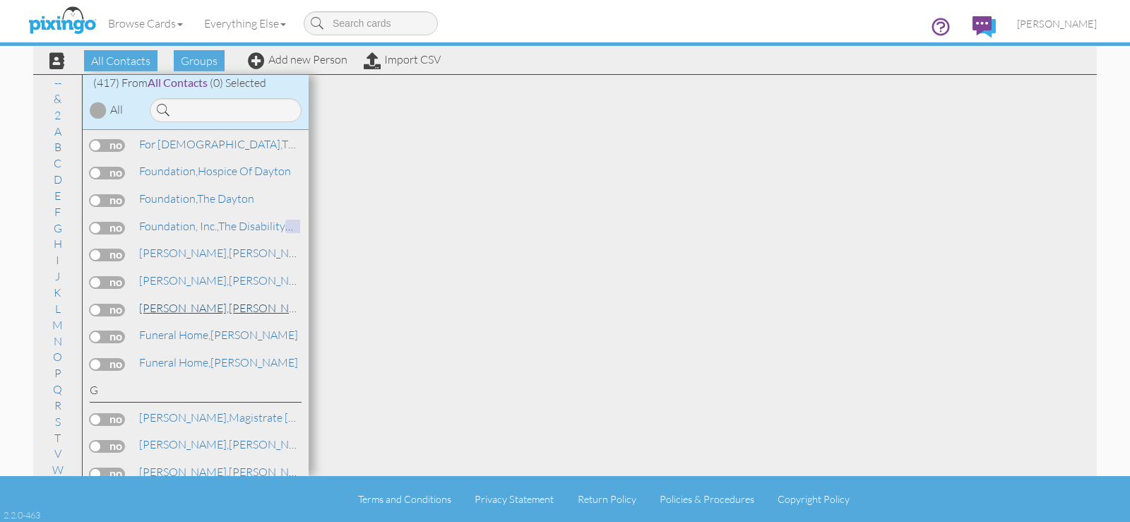
click at [165, 308] on span "[PERSON_NAME]," at bounding box center [184, 308] width 90 height 14
click at [165, 307] on span "[PERSON_NAME]," at bounding box center [184, 308] width 90 height 14
click at [181, 303] on link "[PERSON_NAME]" at bounding box center [228, 308] width 180 height 17
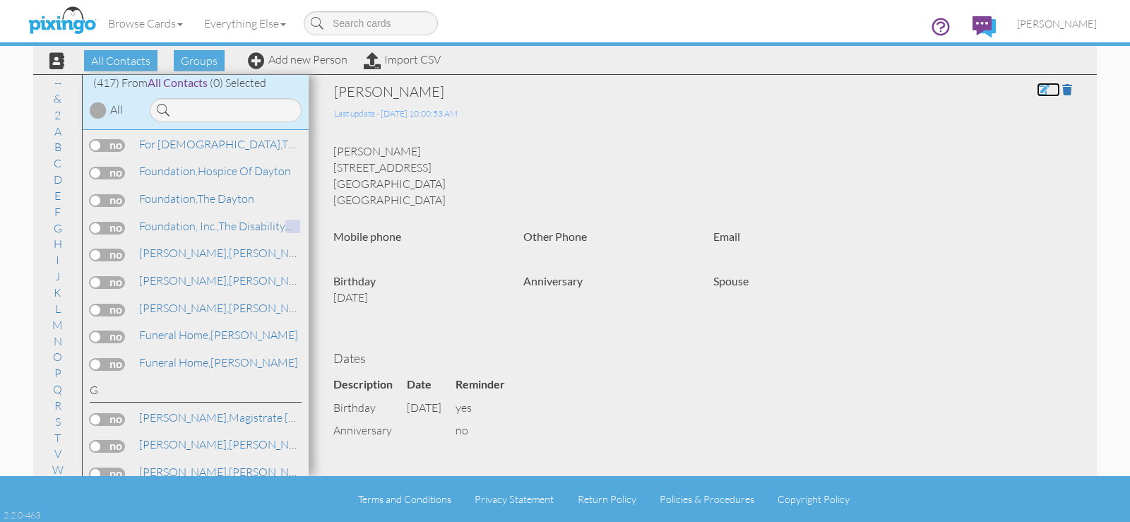
click at [1037, 92] on span at bounding box center [1043, 89] width 13 height 11
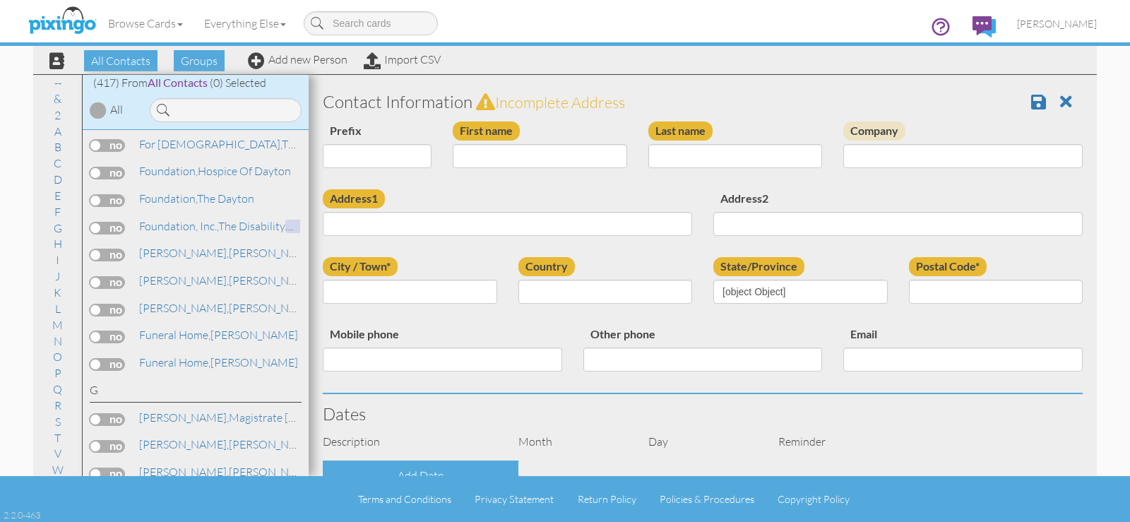
scroll to position [367, 0]
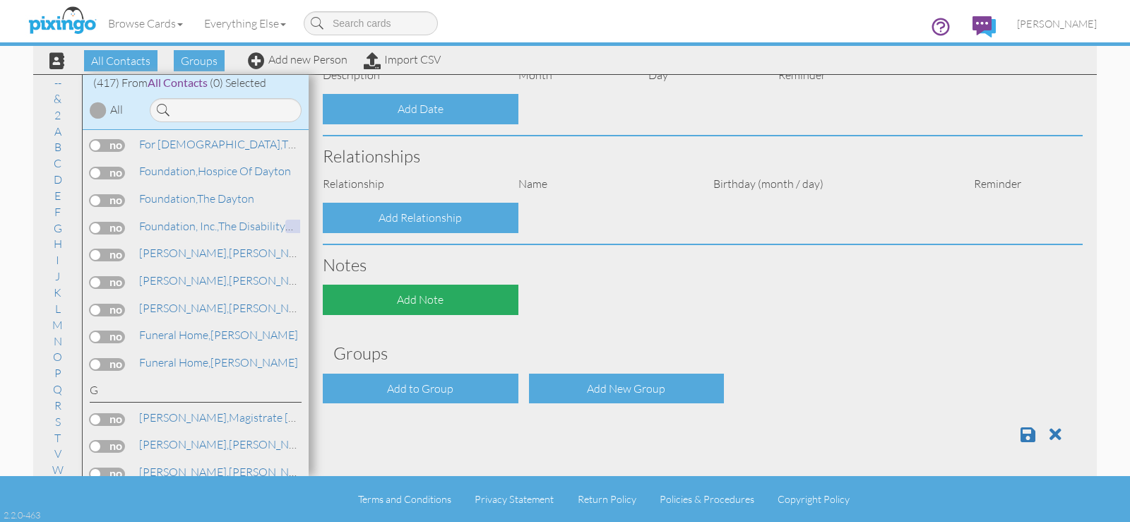
type input "[PERSON_NAME]"
type input "Friese"
type input "1540 Ole Quaker Way"
type input "Centerville"
type input "45458"
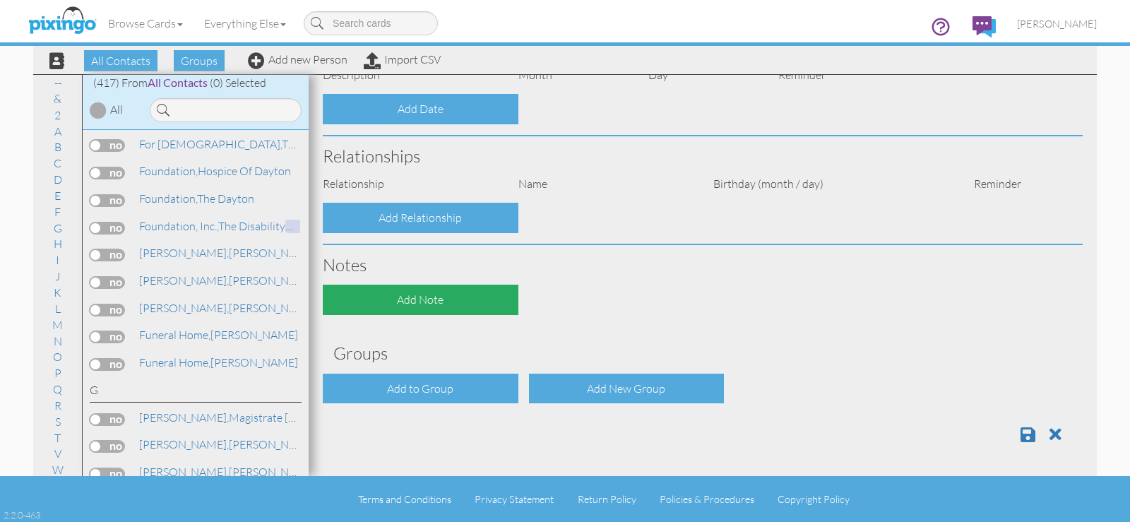
select select "object:1665"
select select "object:1910"
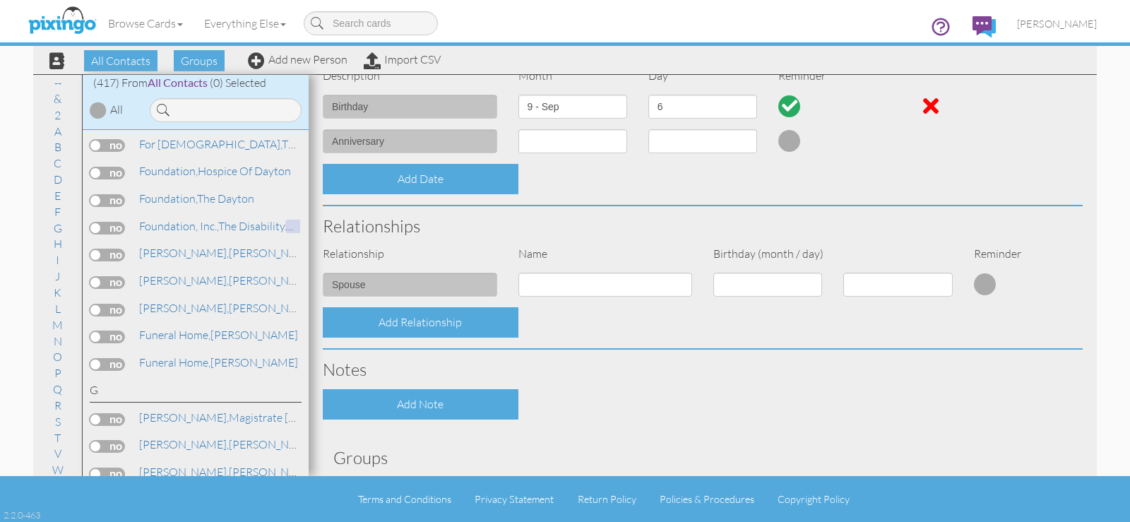
scroll to position [505, 0]
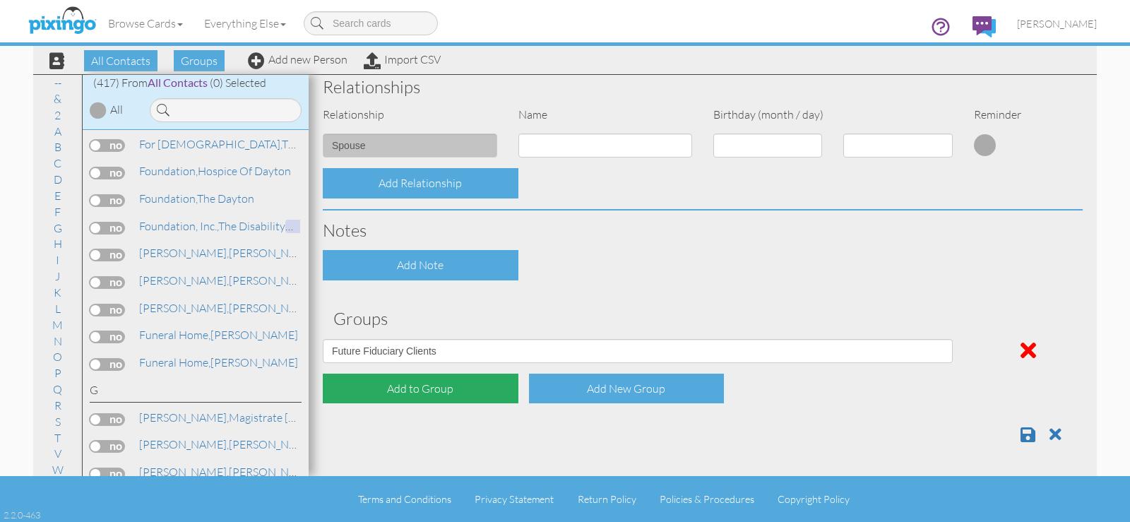
click at [437, 391] on div "Add to Group" at bounding box center [421, 389] width 196 height 30
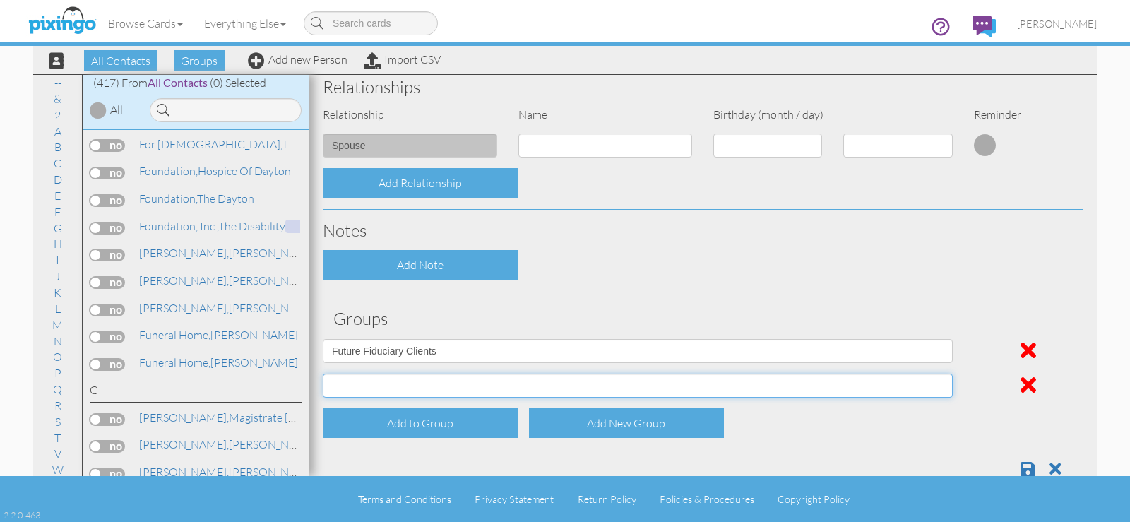
click at [429, 384] on select "April Birthdays August Birthdays Business Contacts 2020 Demo Group February Bir…" at bounding box center [638, 386] width 630 height 24
select select "object:1663"
click at [323, 374] on select "April Birthdays August Birthdays Business Contacts 2020 Demo Group February Bir…" at bounding box center [638, 386] width 630 height 24
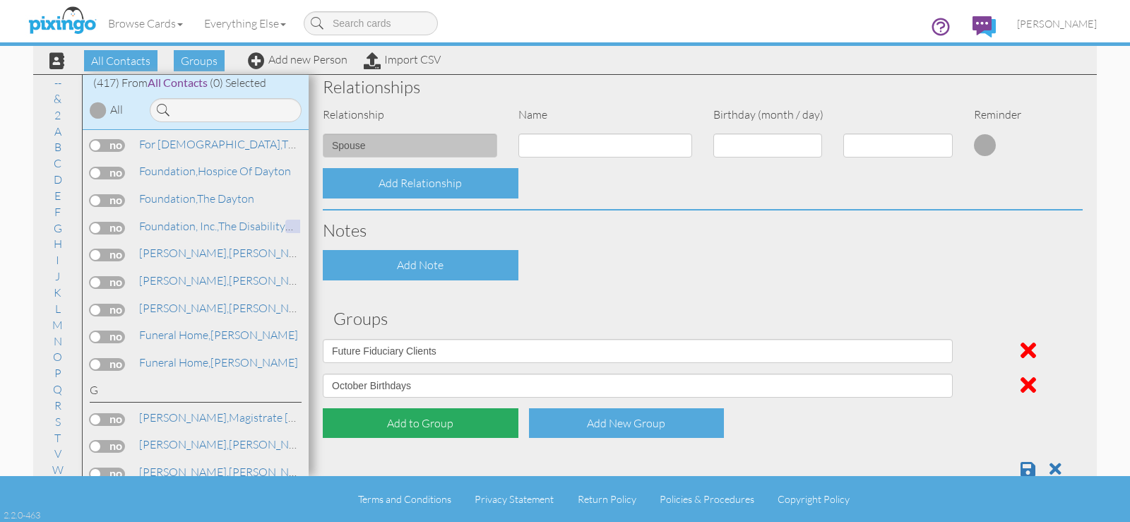
click at [417, 427] on div "Add to Group" at bounding box center [421, 423] width 196 height 30
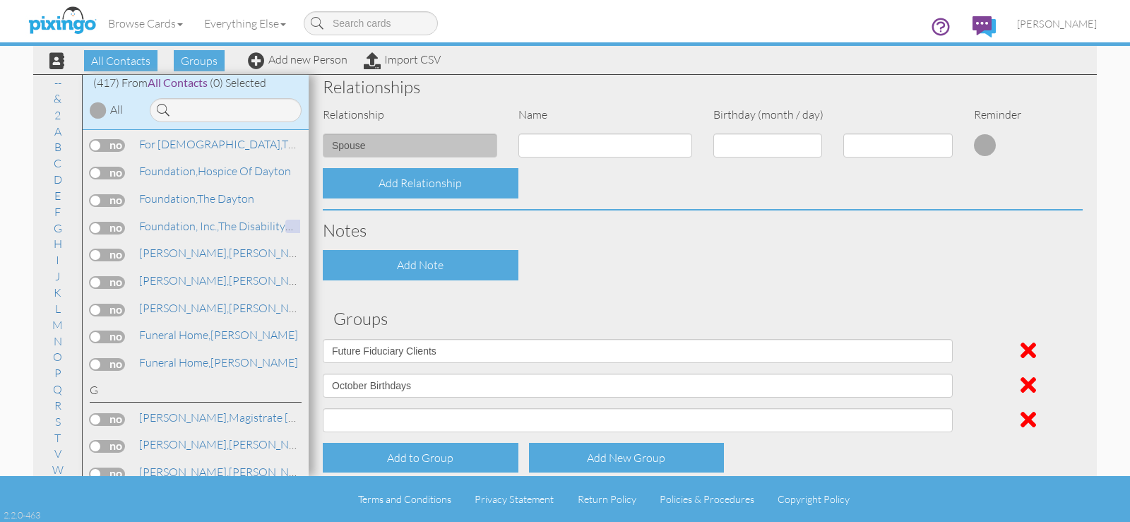
scroll to position [574, 0]
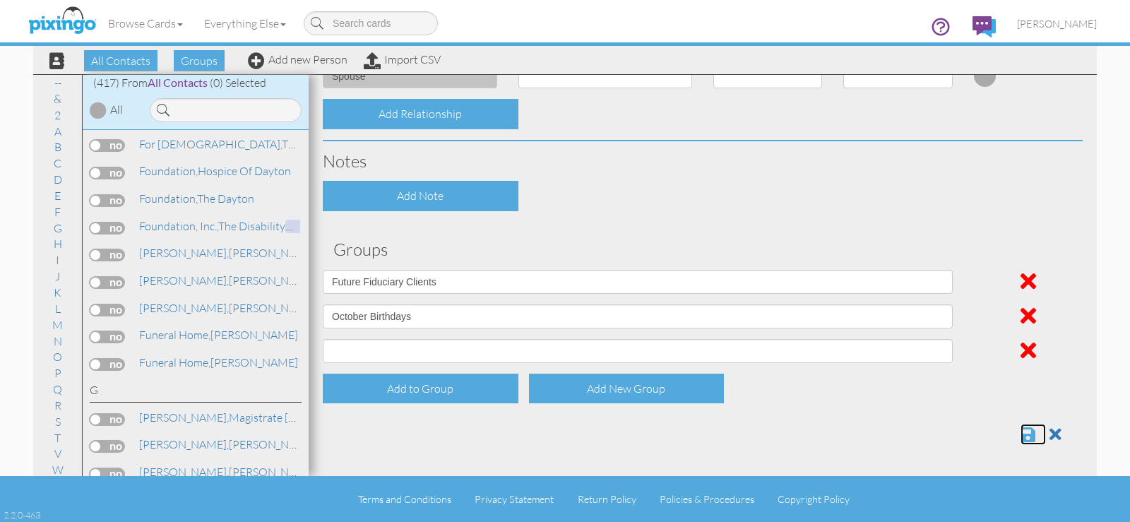
click at [1021, 431] on span at bounding box center [1028, 434] width 15 height 17
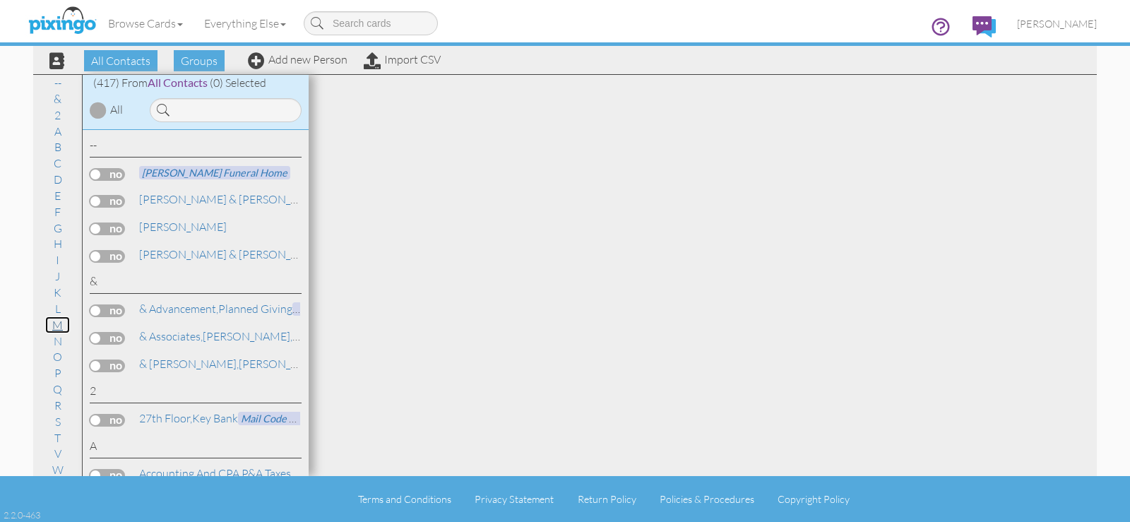
drag, startPoint x: 61, startPoint y: 326, endPoint x: 51, endPoint y: 323, distance: 11.2
click at [59, 326] on link "M" at bounding box center [57, 324] width 25 height 17
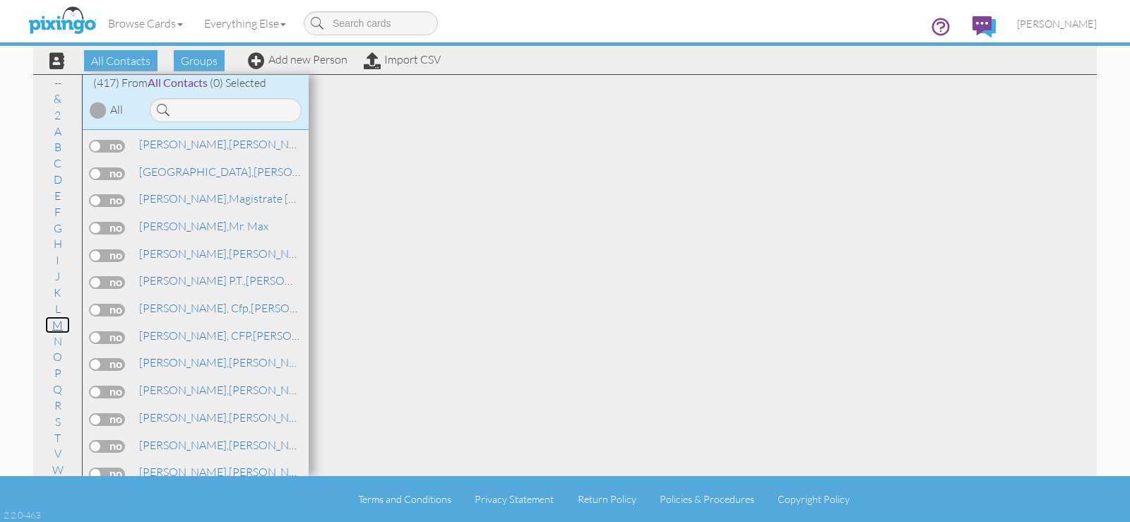
scroll to position [7193, 0]
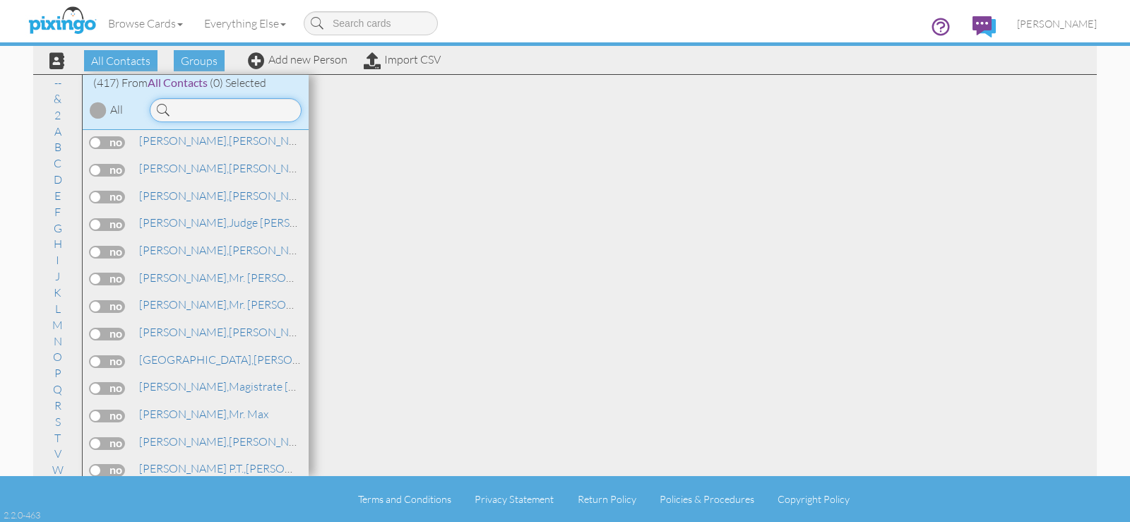
click at [215, 113] on input at bounding box center [226, 110] width 152 height 24
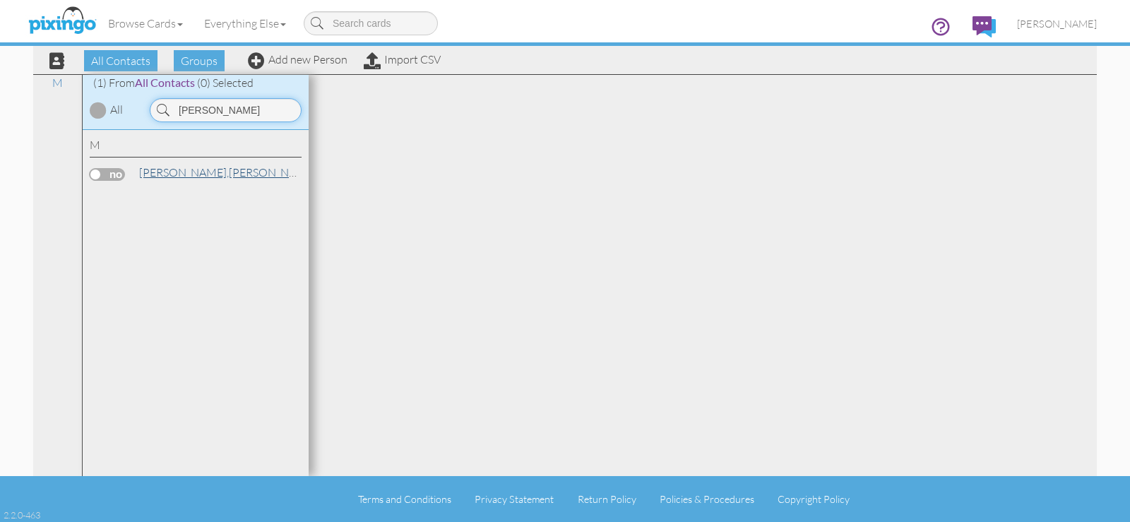
type input "[PERSON_NAME]"
click at [179, 176] on link "[PERSON_NAME]" at bounding box center [228, 172] width 180 height 17
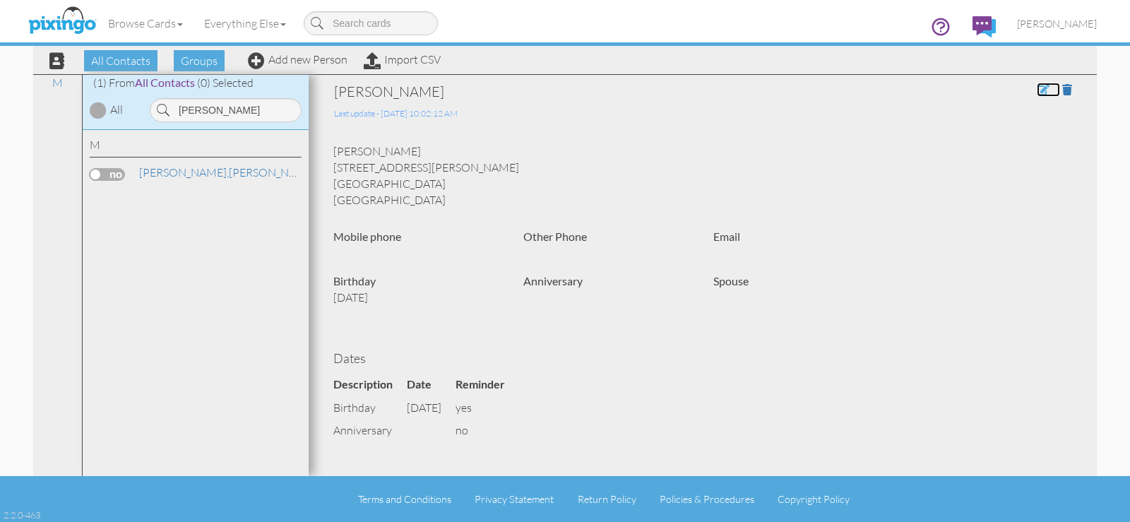
click at [1037, 92] on span at bounding box center [1043, 89] width 13 height 11
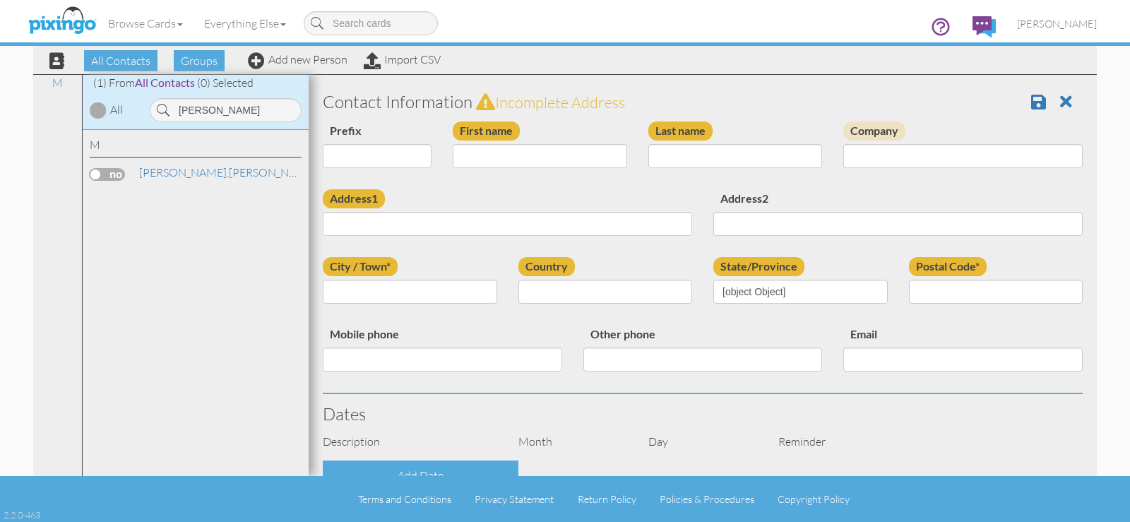
type input "[PERSON_NAME]"
type input "[STREET_ADDRESS][PERSON_NAME]"
type input "[GEOGRAPHIC_DATA]"
type input "45405"
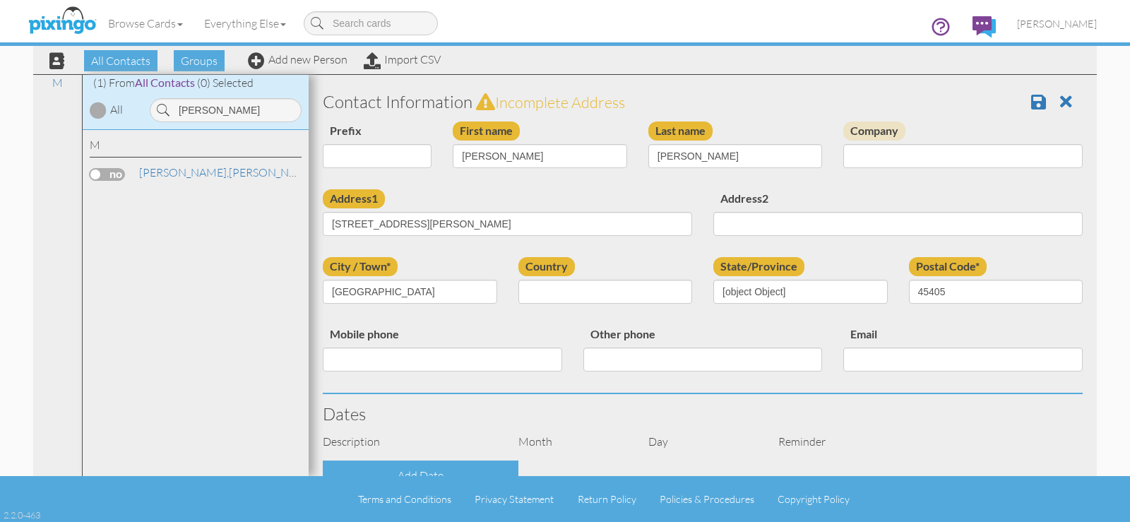
select select "object:1721"
select select "object:1966"
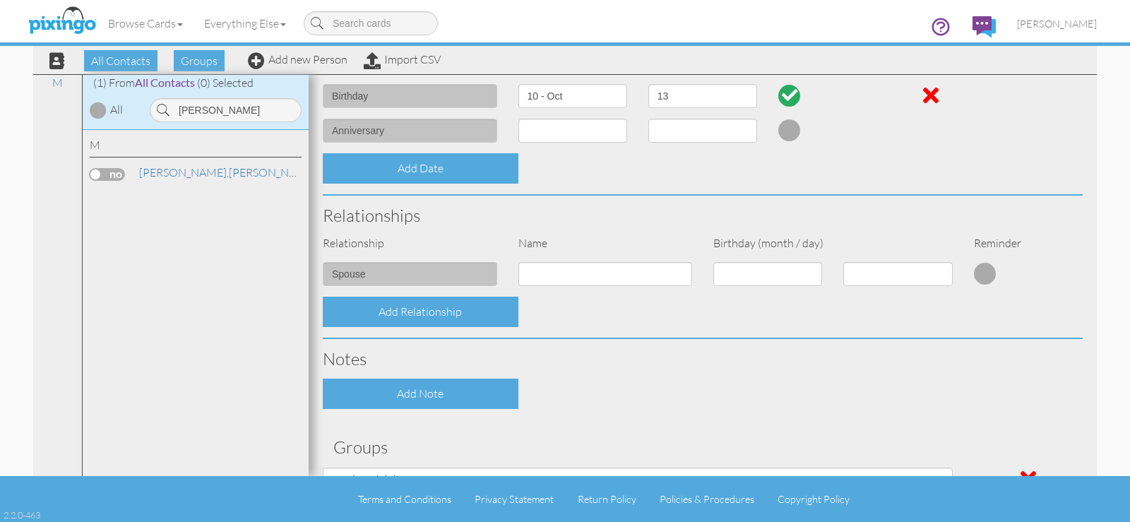
scroll to position [540, 0]
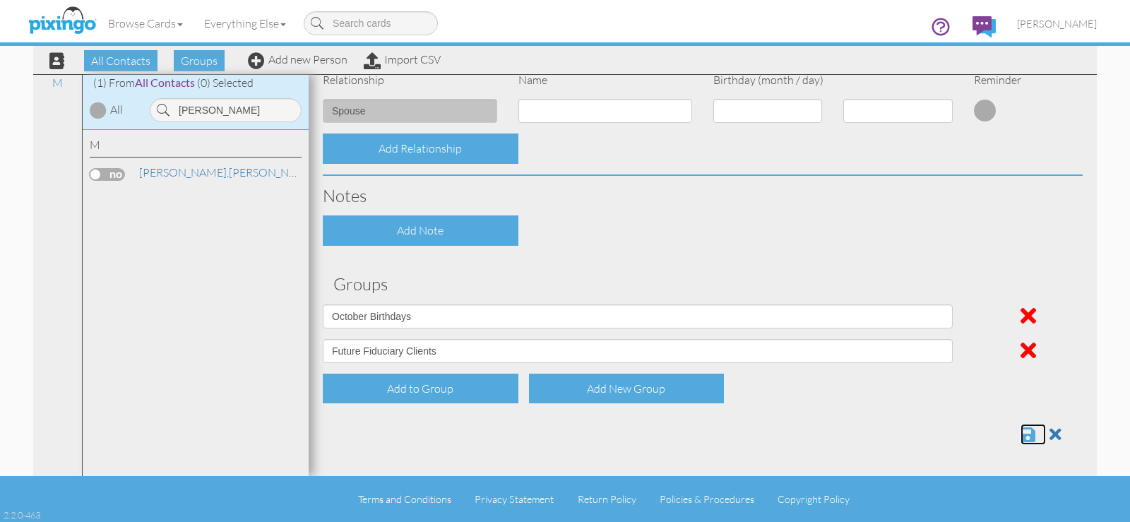
click at [1021, 436] on span at bounding box center [1028, 434] width 15 height 17
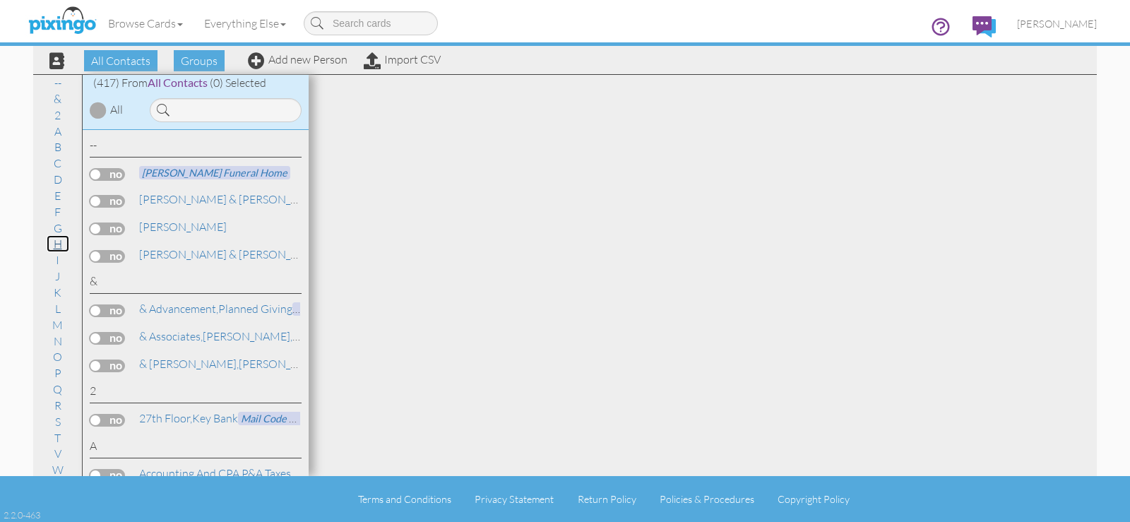
click at [55, 248] on link "H" at bounding box center [58, 243] width 23 height 17
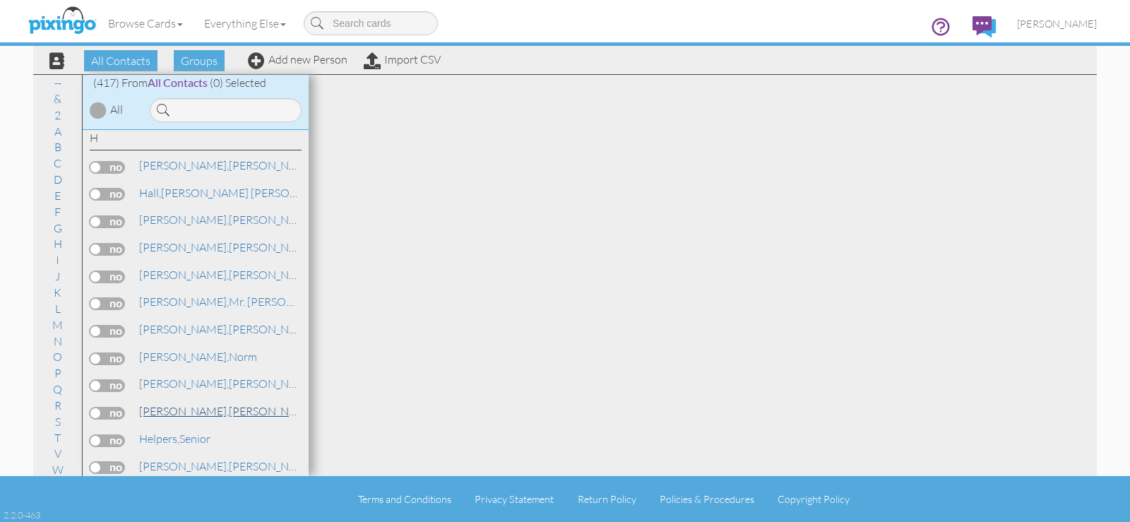
click at [181, 414] on span "[PERSON_NAME]," at bounding box center [184, 411] width 90 height 14
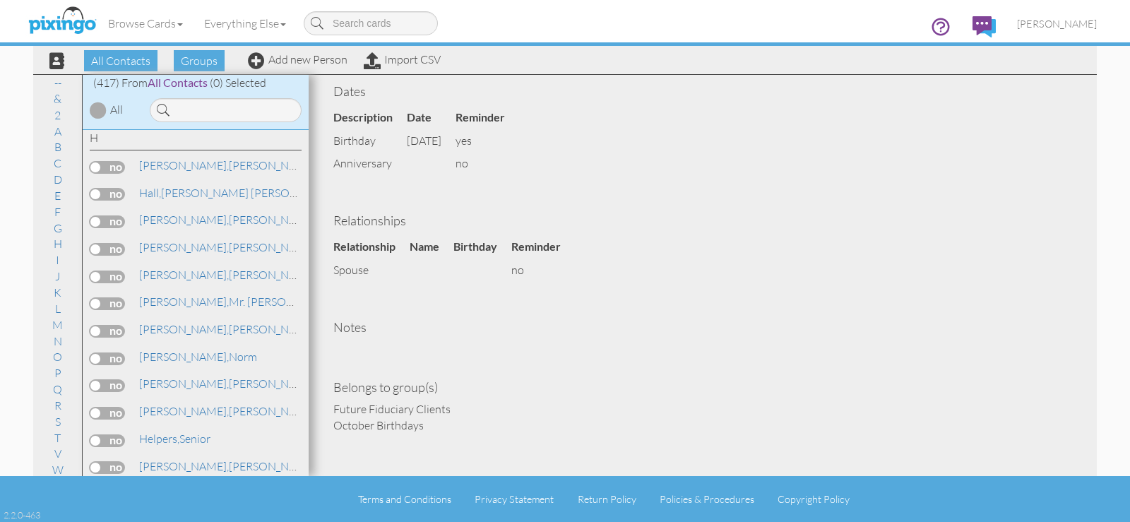
scroll to position [78, 0]
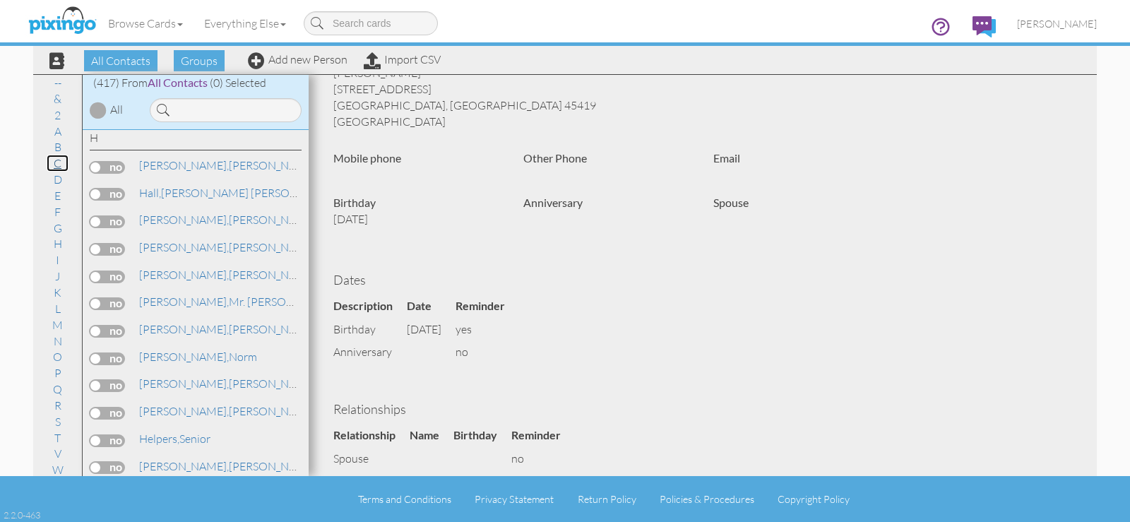
click at [56, 164] on link "C" at bounding box center [58, 163] width 22 height 17
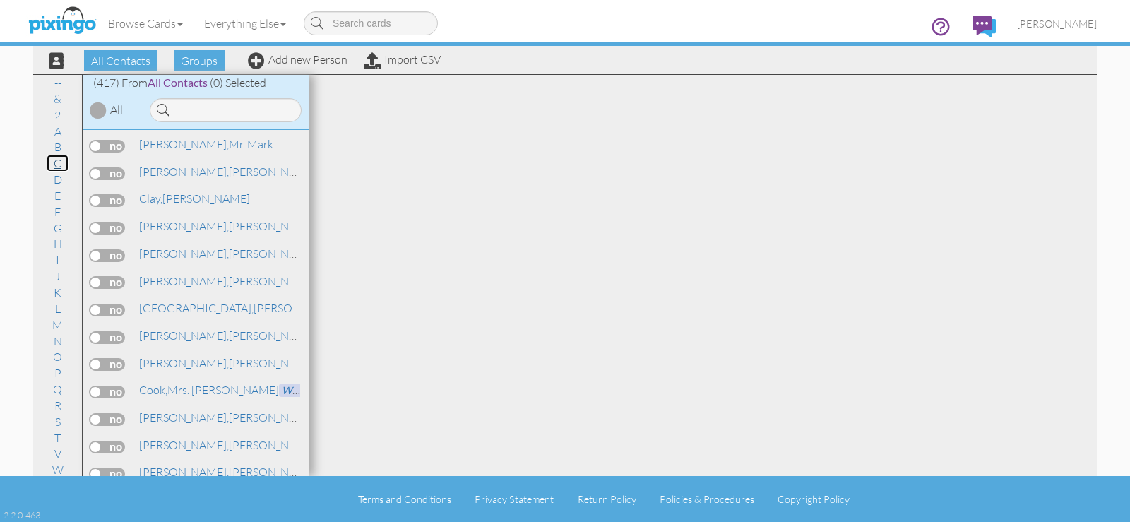
scroll to position [2349, 0]
click at [194, 283] on link "[PERSON_NAME]" at bounding box center [228, 283] width 180 height 17
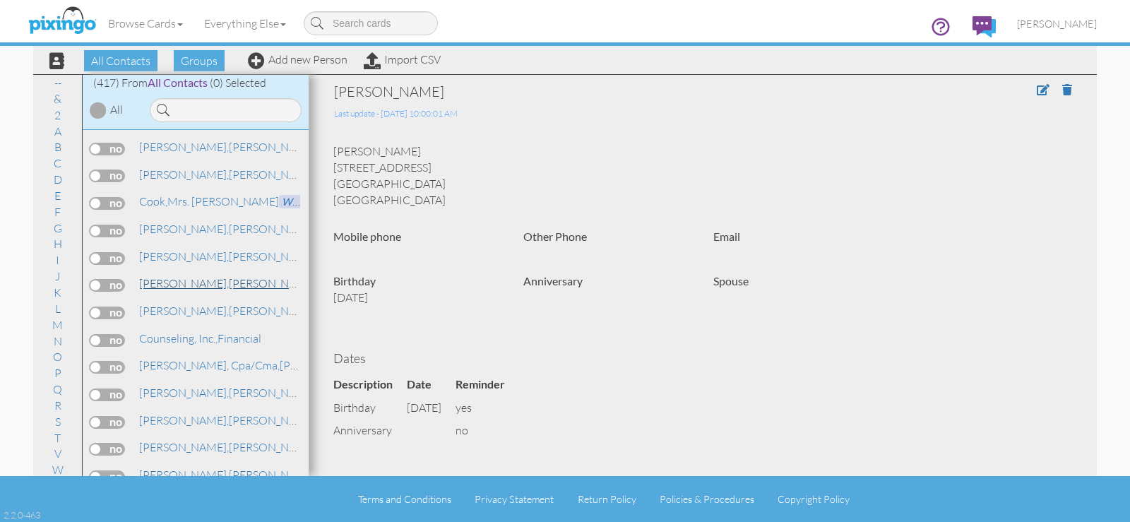
click at [199, 282] on link "[PERSON_NAME]" at bounding box center [228, 283] width 180 height 17
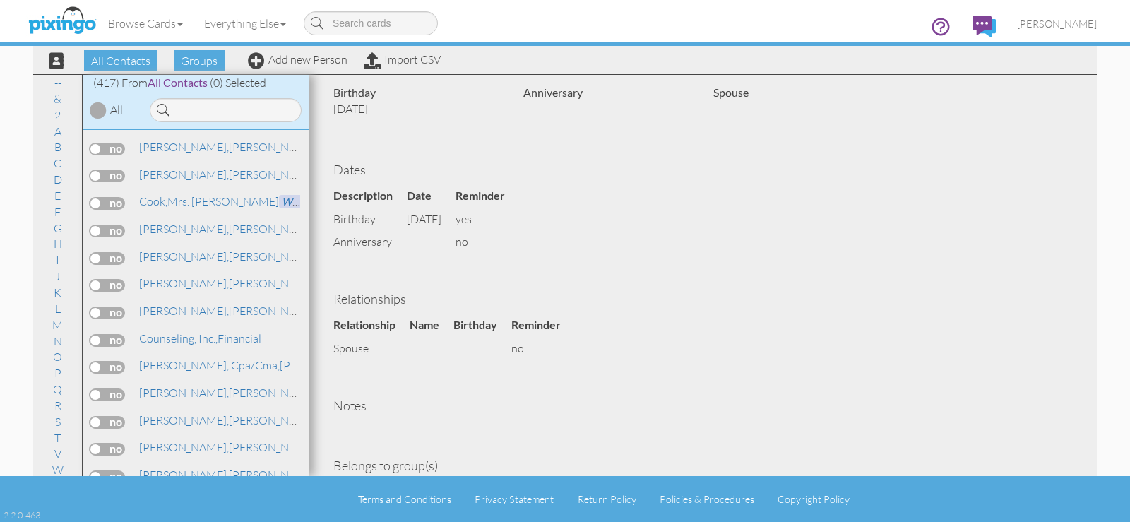
scroll to position [251, 0]
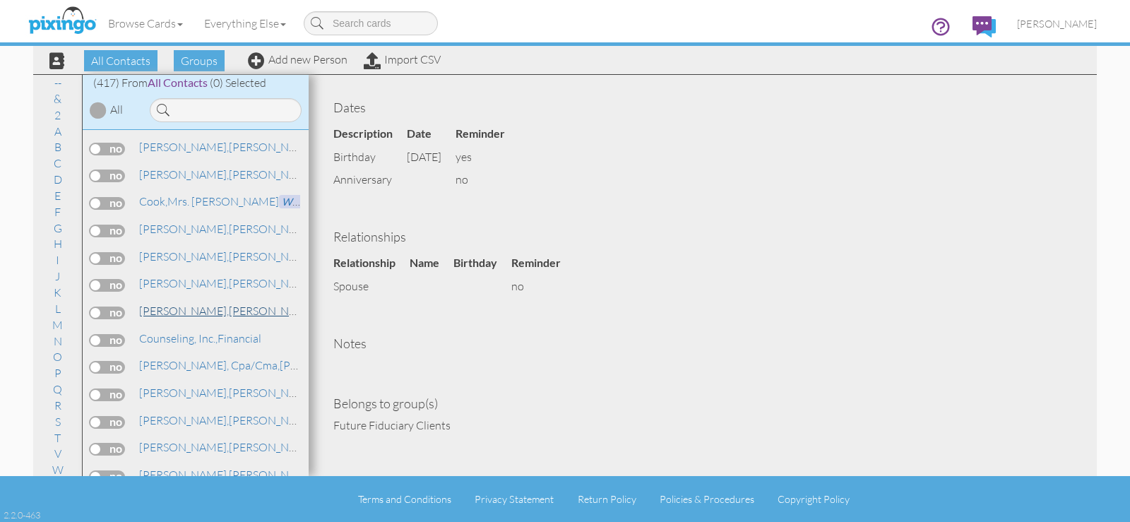
click at [195, 312] on link "[PERSON_NAME]" at bounding box center [228, 310] width 180 height 17
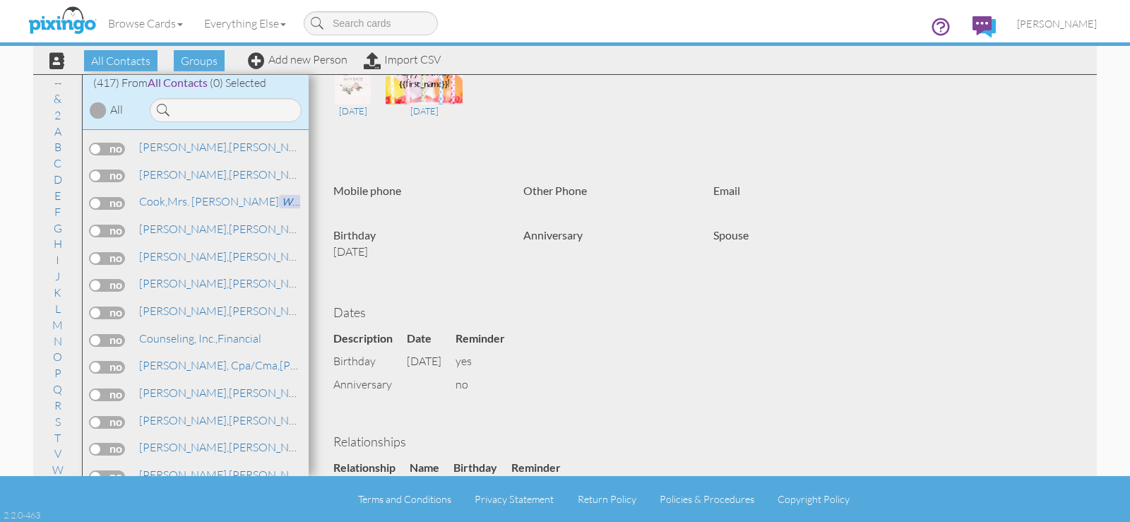
scroll to position [8, 0]
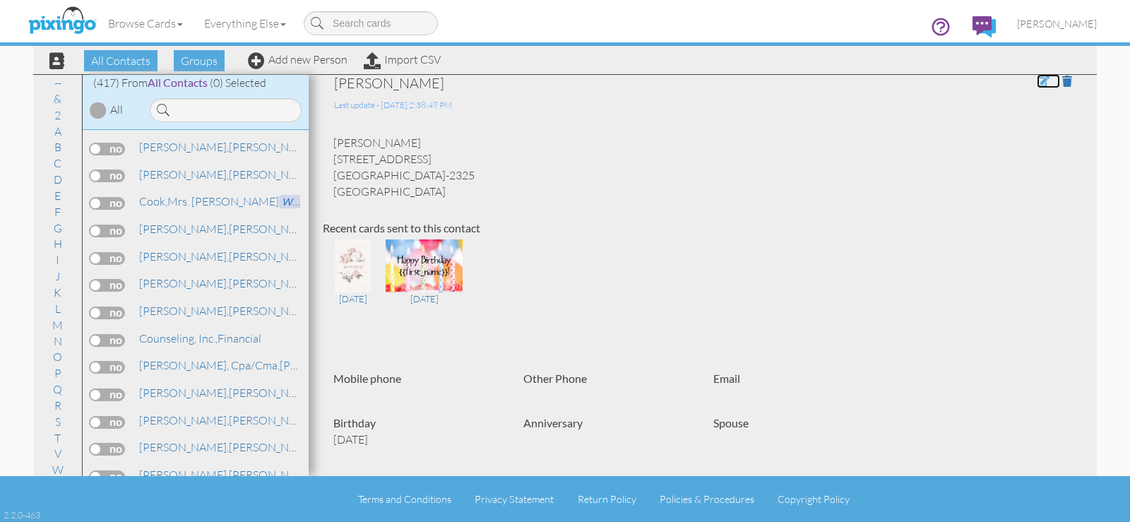
click at [1037, 81] on span at bounding box center [1043, 81] width 13 height 11
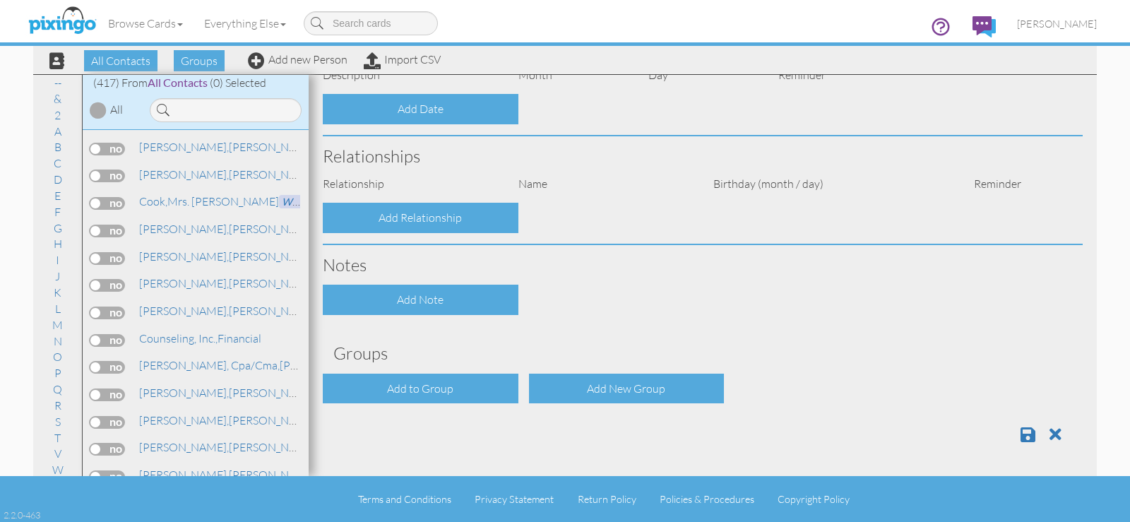
type input "[PERSON_NAME]"
type input "Corbett"
type input "[STREET_ADDRESS]"
type input "Dayton"
type input "45410-2325"
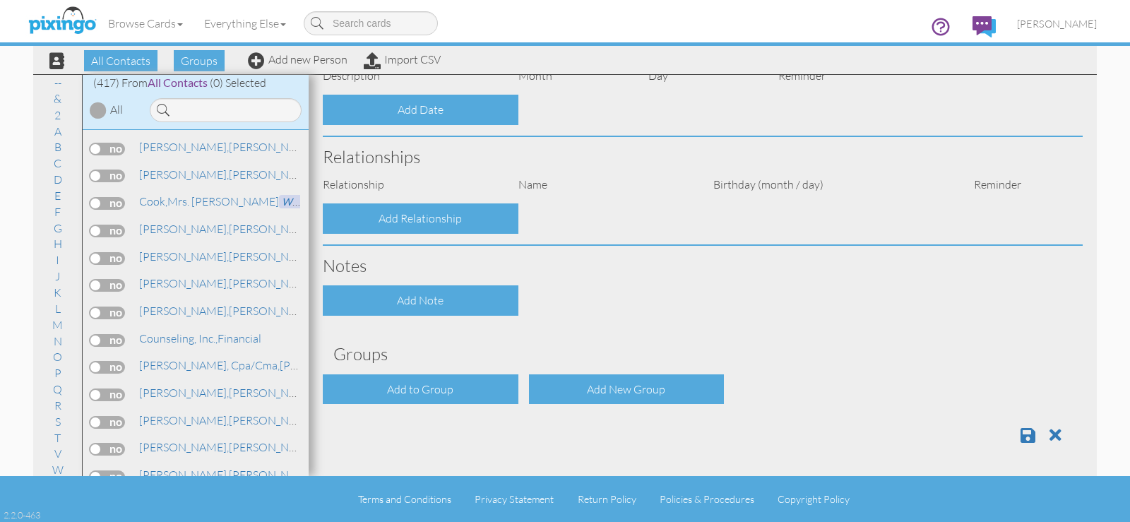
select select "object:1686"
select select "object:1931"
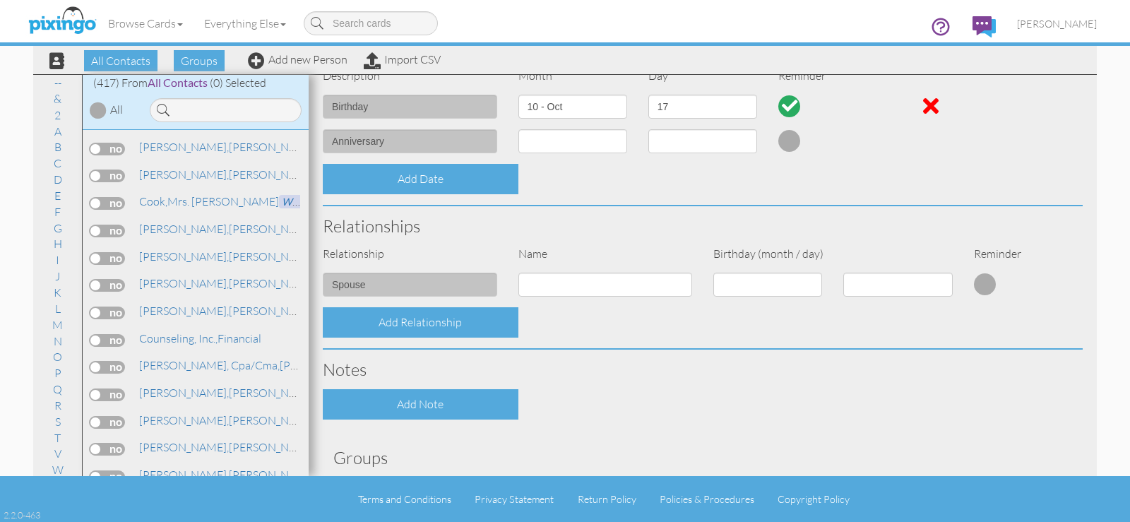
scroll to position [470, 0]
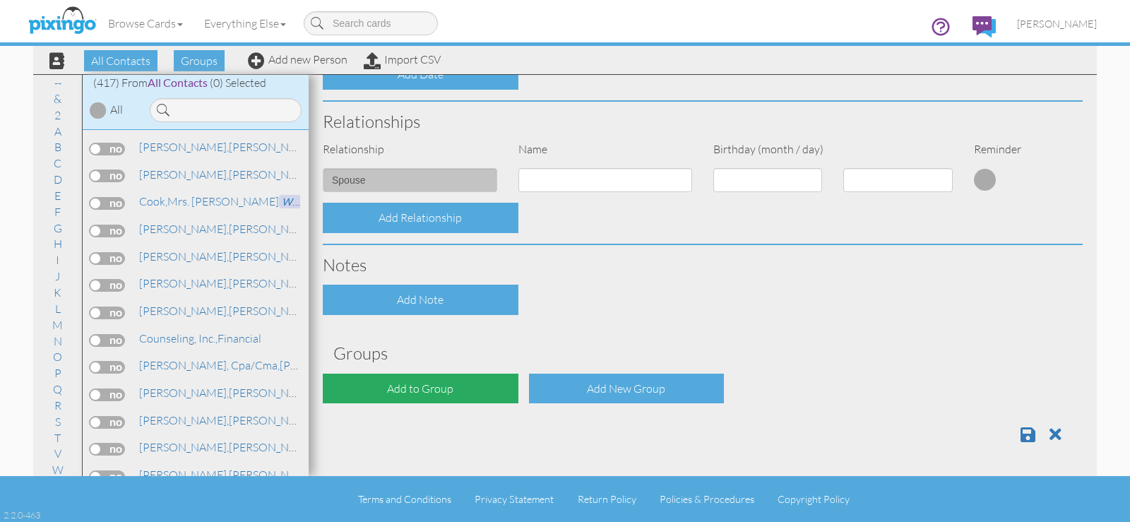
click at [423, 388] on div "Add to Group" at bounding box center [421, 389] width 196 height 30
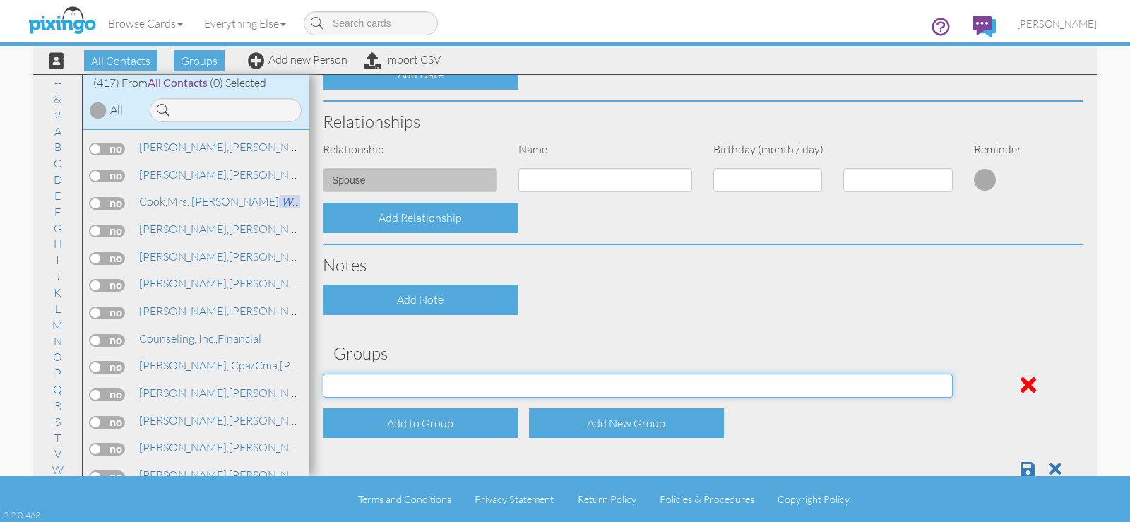
click at [428, 383] on select "April Birthdays August Birthdays Business Contacts 2020 Demo Group February Bir…" at bounding box center [638, 386] width 630 height 24
select select "object:2010"
click at [323, 374] on select "April Birthdays August Birthdays Business Contacts 2020 Demo Group February Bir…" at bounding box center [638, 386] width 630 height 24
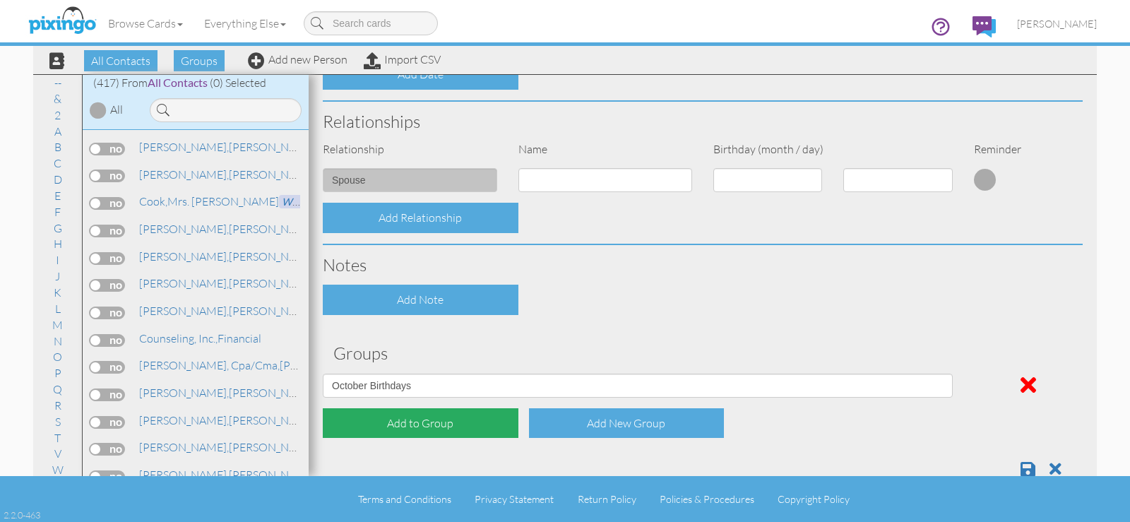
click at [406, 420] on div "Add to Group" at bounding box center [421, 423] width 196 height 30
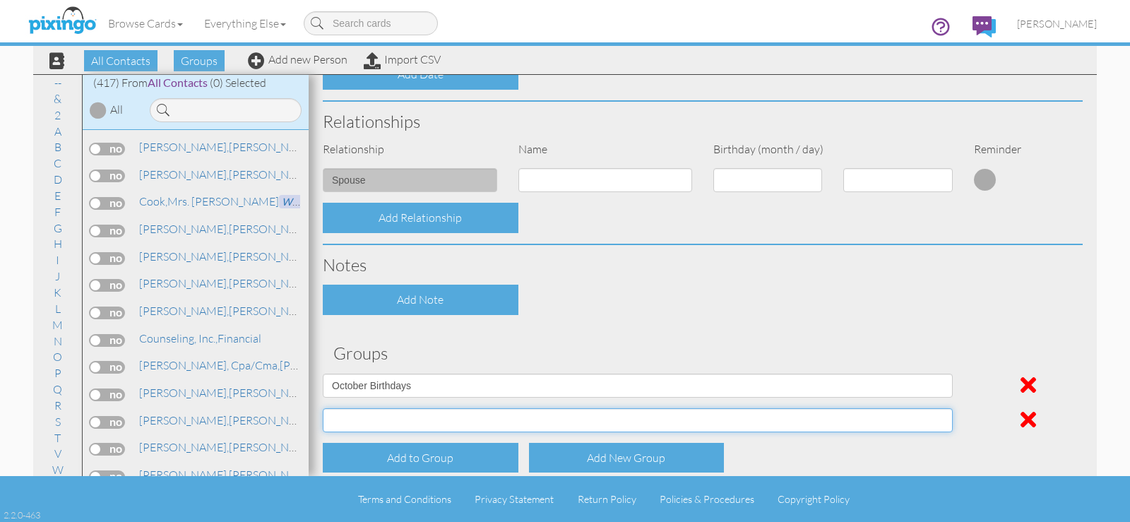
click at [404, 421] on select "April Birthdays August Birthdays Business Contacts 2020 Demo Group February Bir…" at bounding box center [638, 420] width 630 height 24
select select "object:2004"
click at [323, 408] on select "April Birthdays August Birthdays Business Contacts 2020 Demo Group February Bir…" at bounding box center [638, 420] width 630 height 24
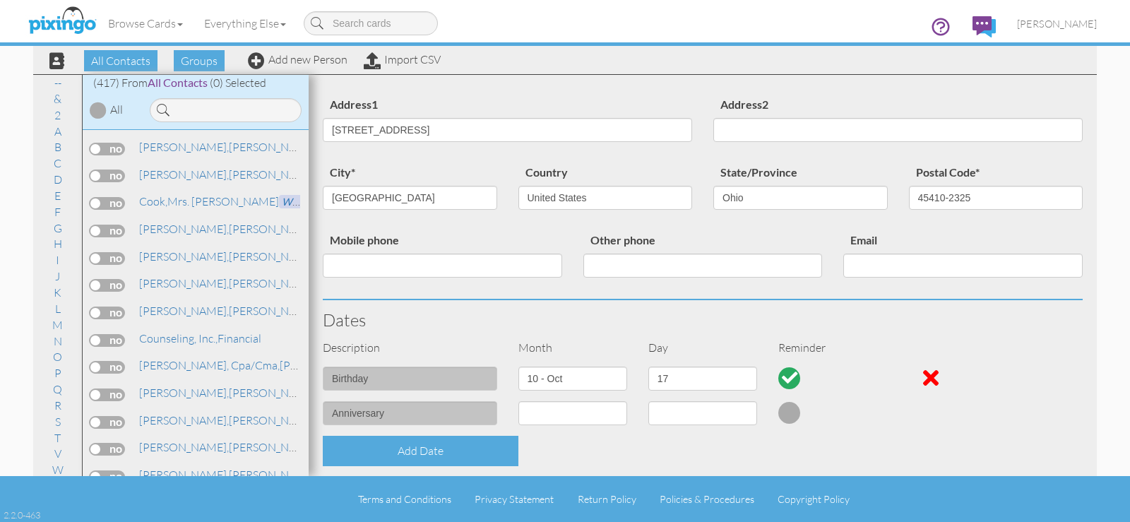
scroll to position [0, 0]
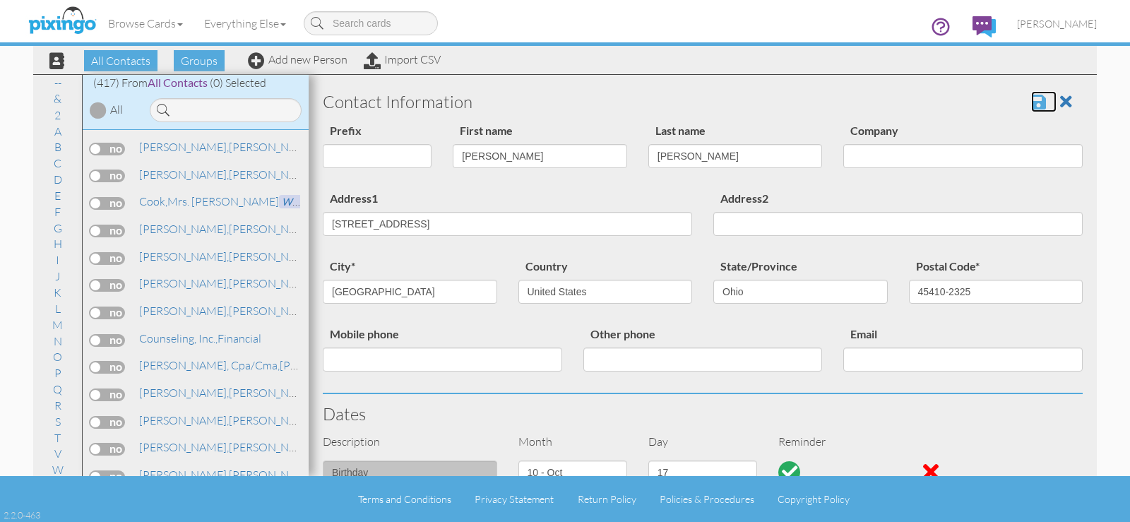
click at [1031, 102] on span at bounding box center [1038, 101] width 15 height 17
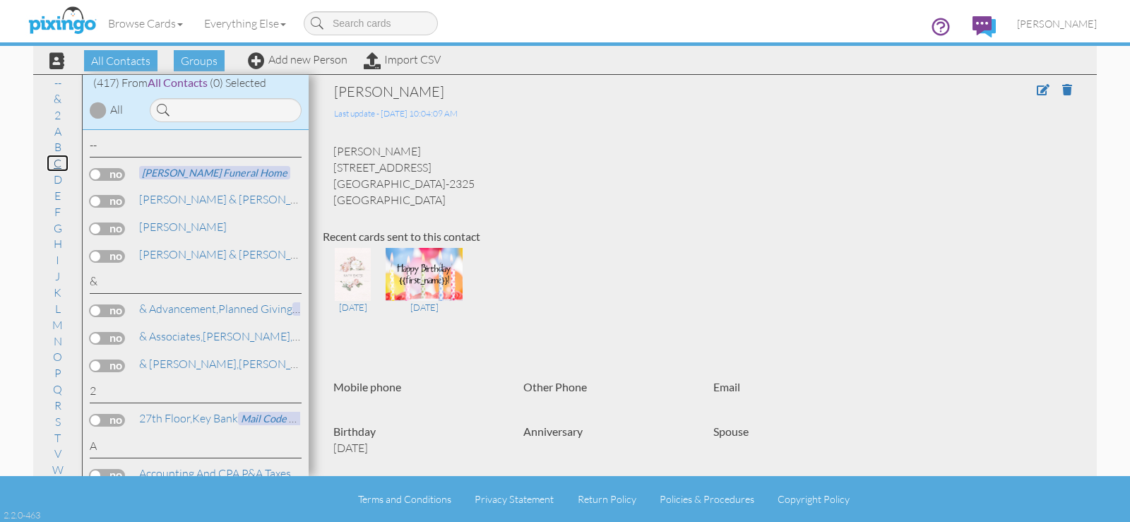
click at [55, 160] on link "C" at bounding box center [58, 163] width 22 height 17
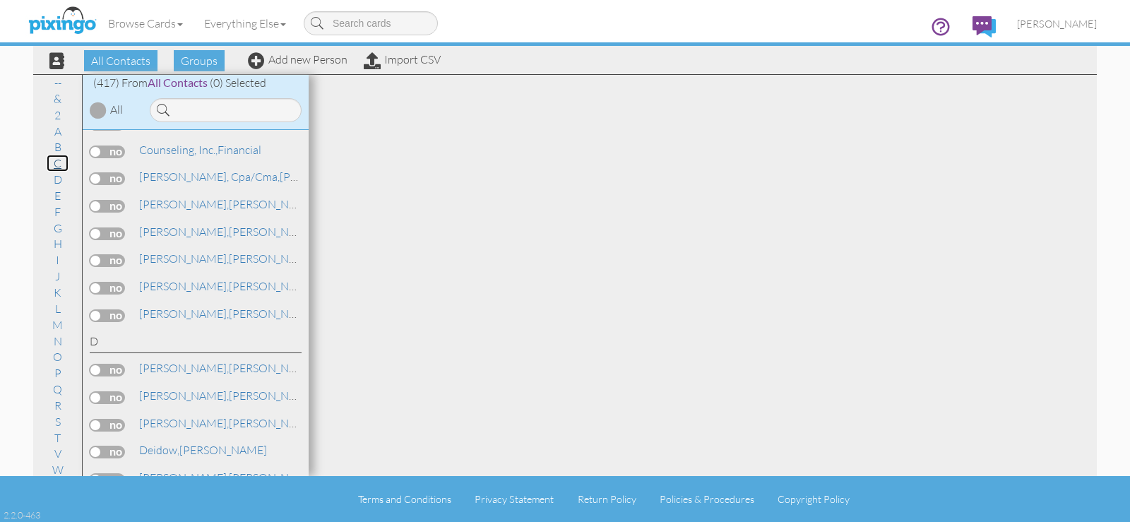
scroll to position [2349, 0]
click at [203, 282] on link "[PERSON_NAME]" at bounding box center [228, 283] width 180 height 17
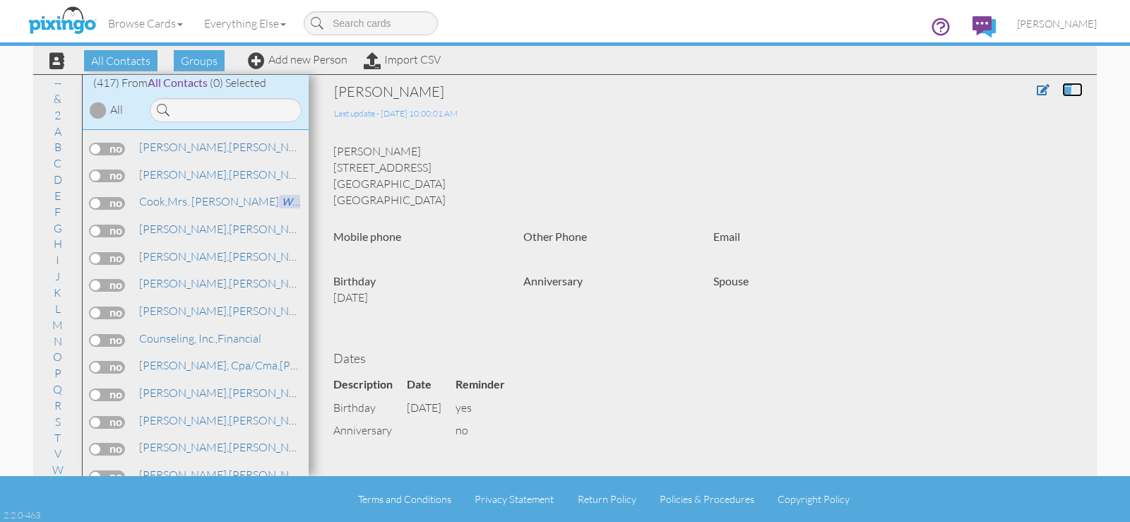
click at [1062, 92] on span at bounding box center [1067, 89] width 10 height 11
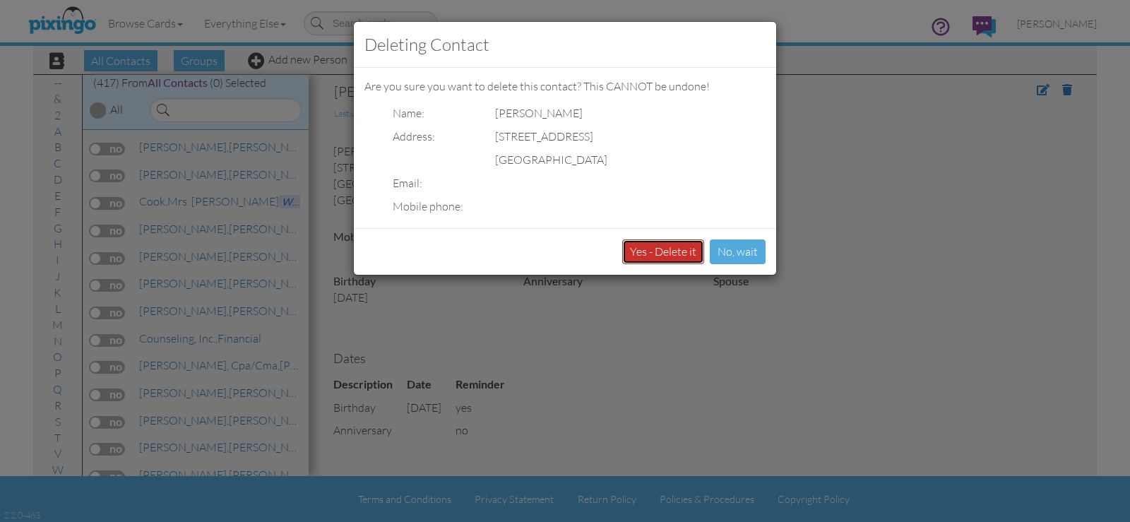
click at [695, 256] on button "Yes - Delete it" at bounding box center [663, 251] width 82 height 25
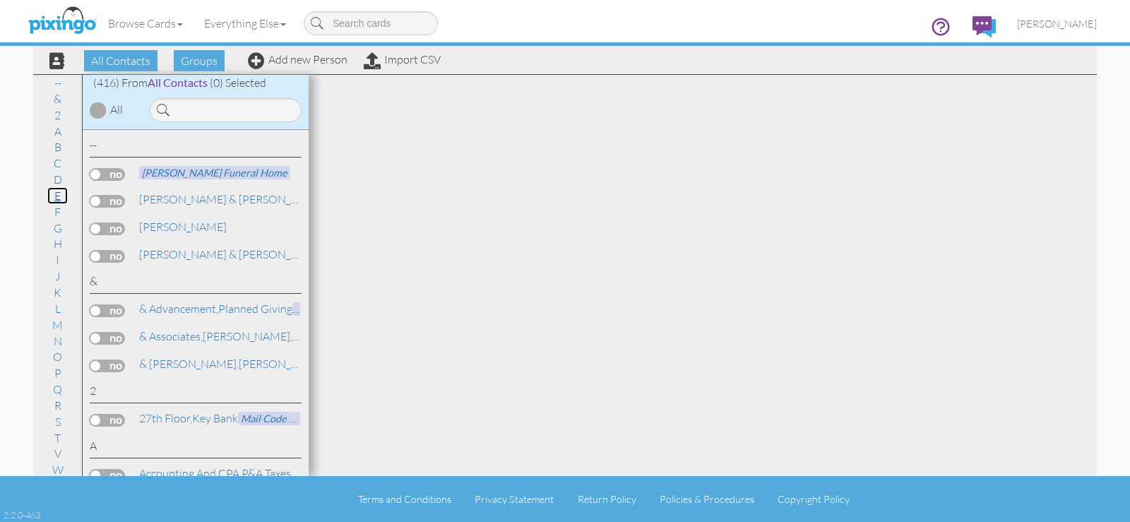
click at [52, 197] on link "E" at bounding box center [57, 195] width 20 height 17
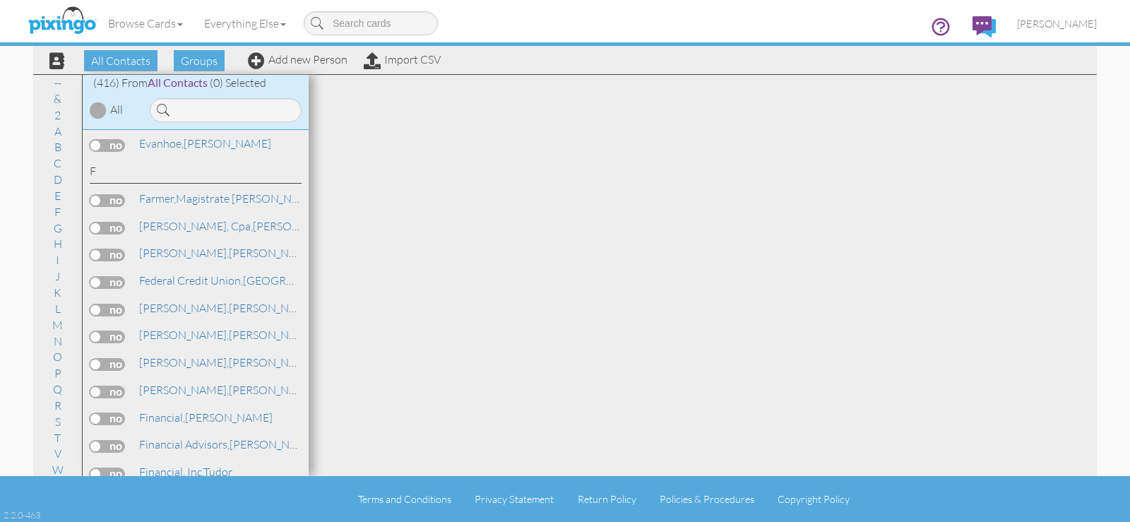
scroll to position [3367, 0]
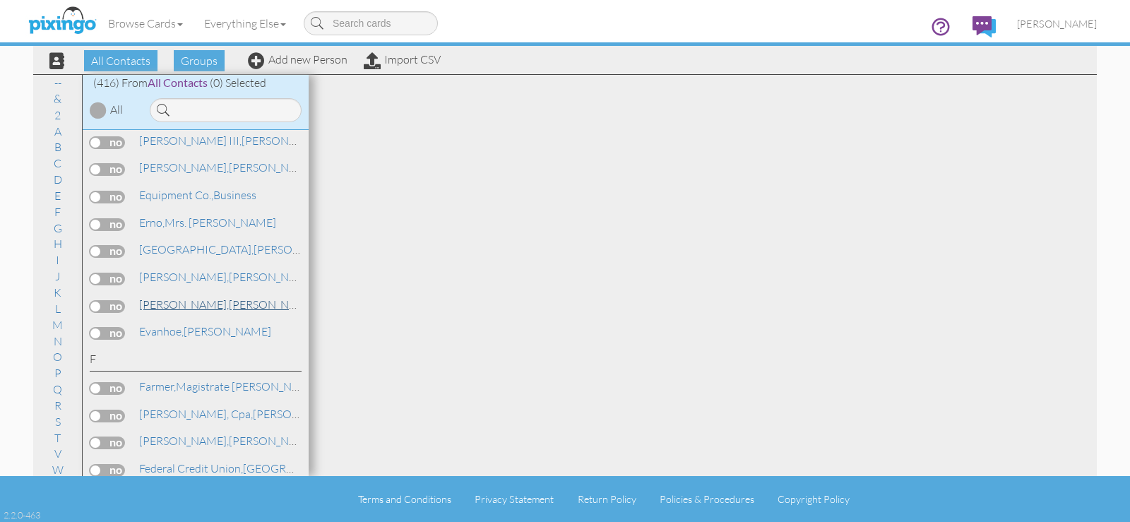
click at [191, 306] on span "[PERSON_NAME]," at bounding box center [184, 304] width 90 height 14
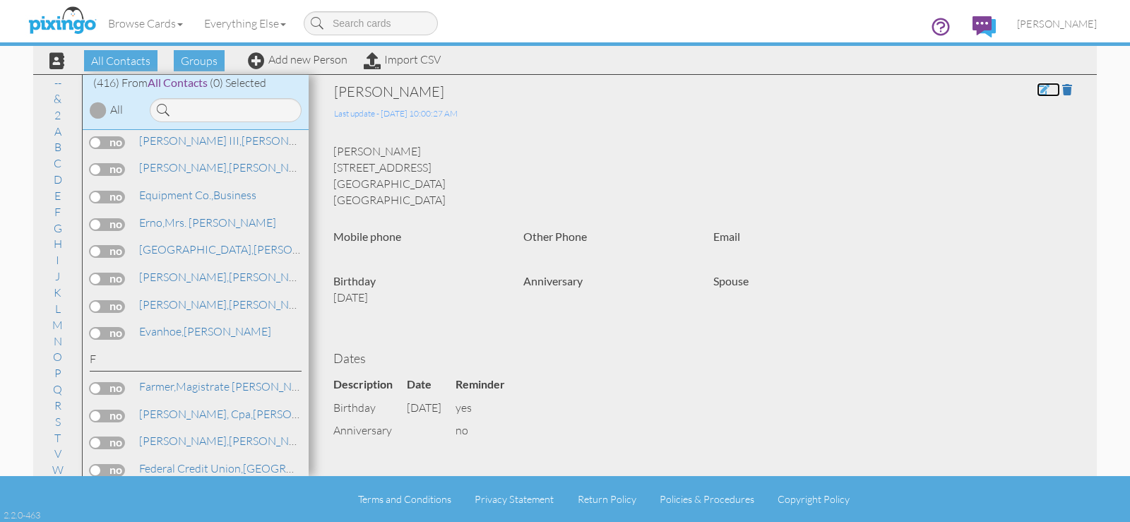
click at [1037, 88] on span at bounding box center [1043, 89] width 13 height 11
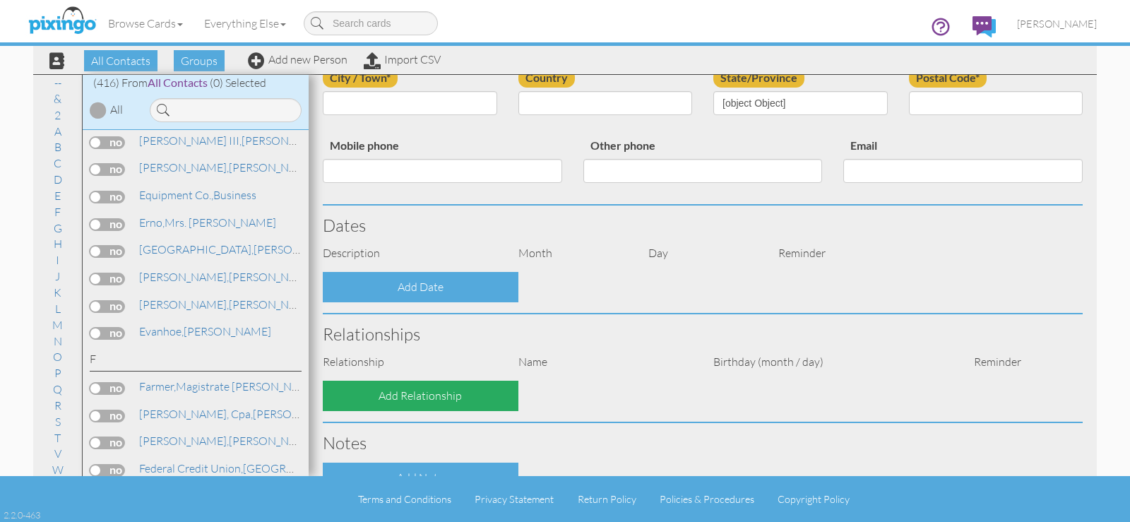
type input "[PERSON_NAME]"
type input "Euchenhofer"
type input "532 Legendary Way"
type input "Centerville"
type input "45458"
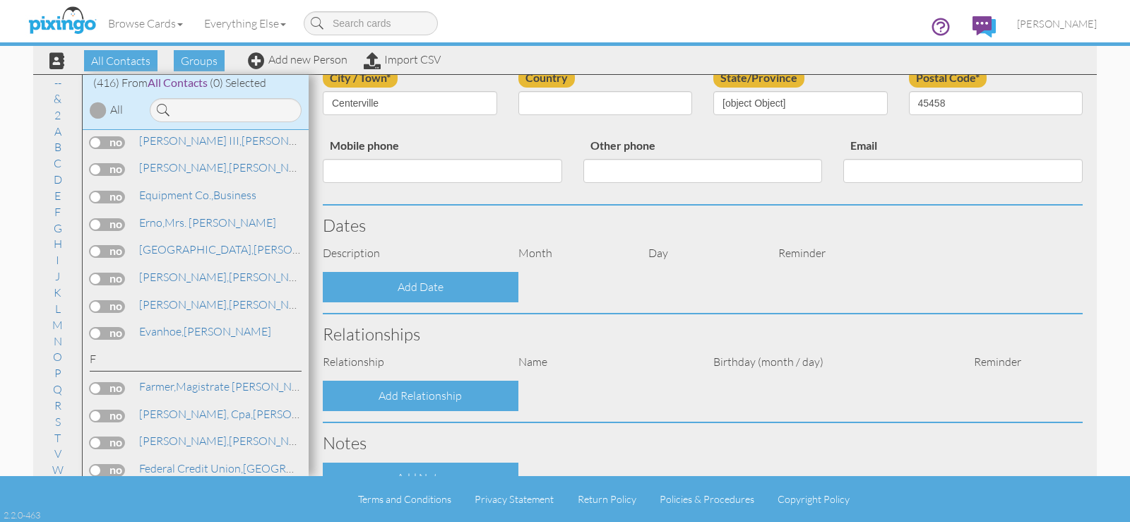
select select "object:1659"
select select "object:1904"
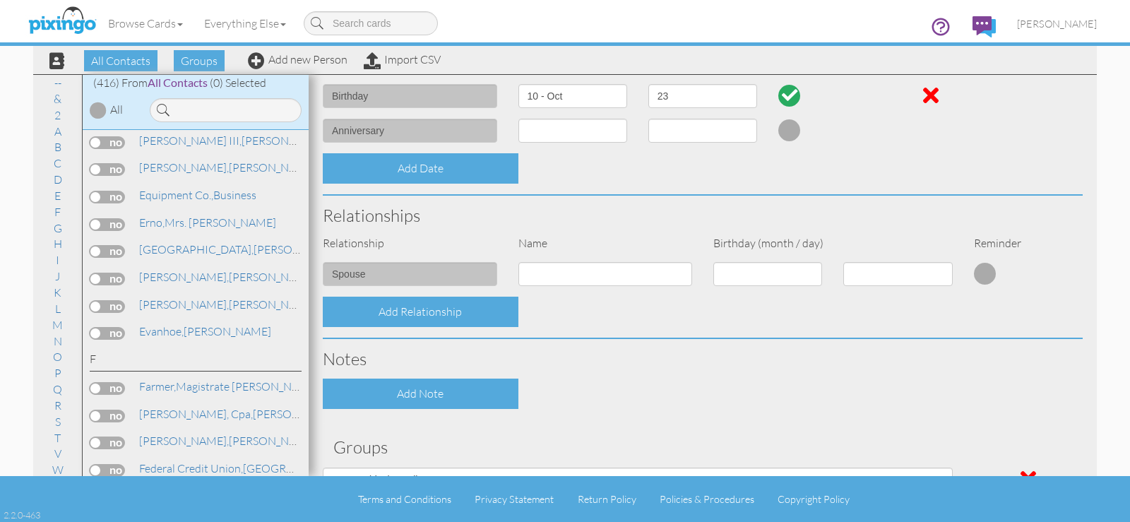
scroll to position [505, 0]
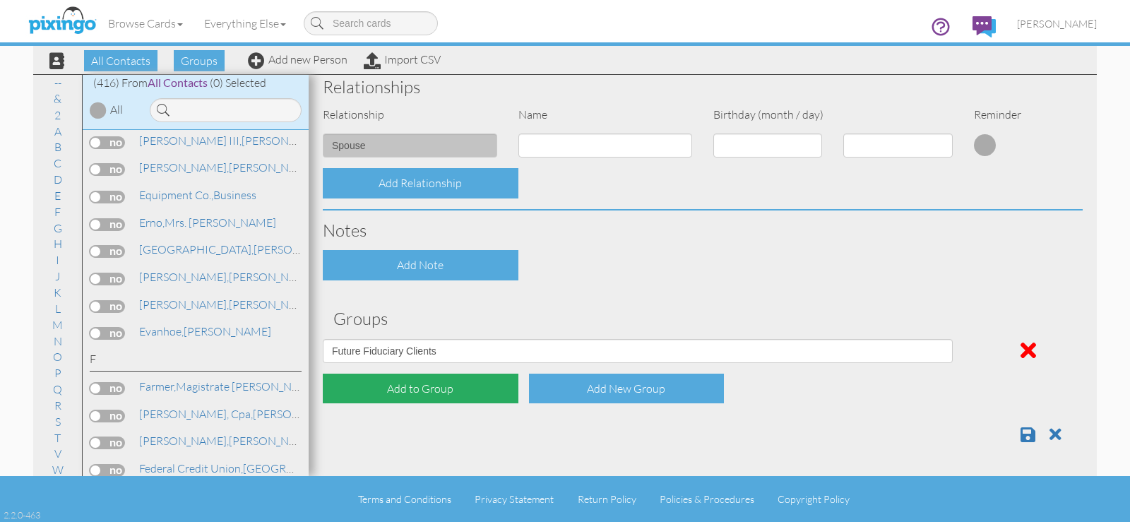
click at [446, 392] on div "Add to Group" at bounding box center [421, 389] width 196 height 30
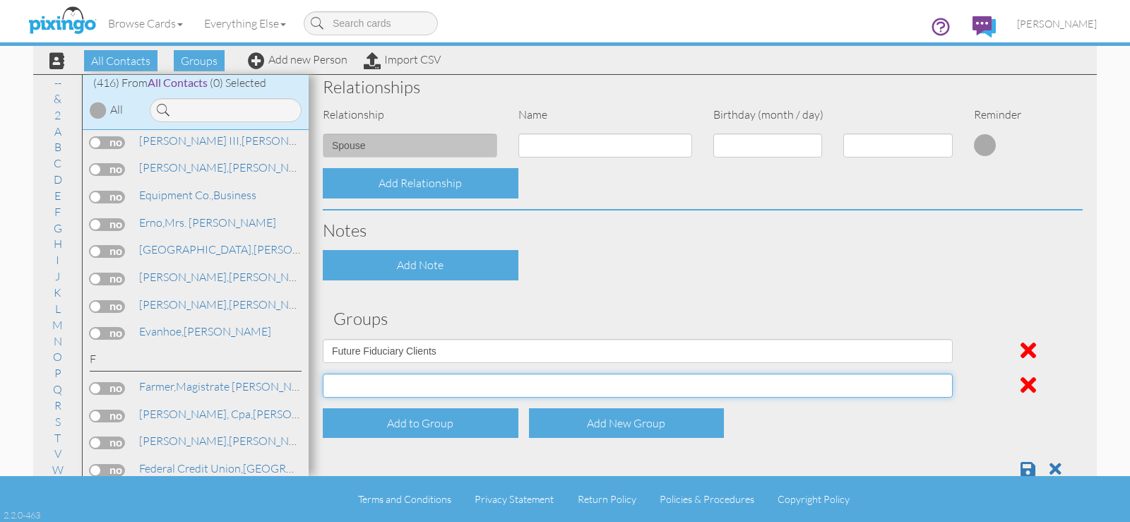
click at [441, 391] on select "April Birthdays August Birthdays Business Contacts 2020 Demo Group February Bir…" at bounding box center [638, 386] width 630 height 24
select select "object:1657"
click at [323, 374] on select "April Birthdays August Birthdays Business Contacts 2020 Demo Group February Bir…" at bounding box center [638, 386] width 630 height 24
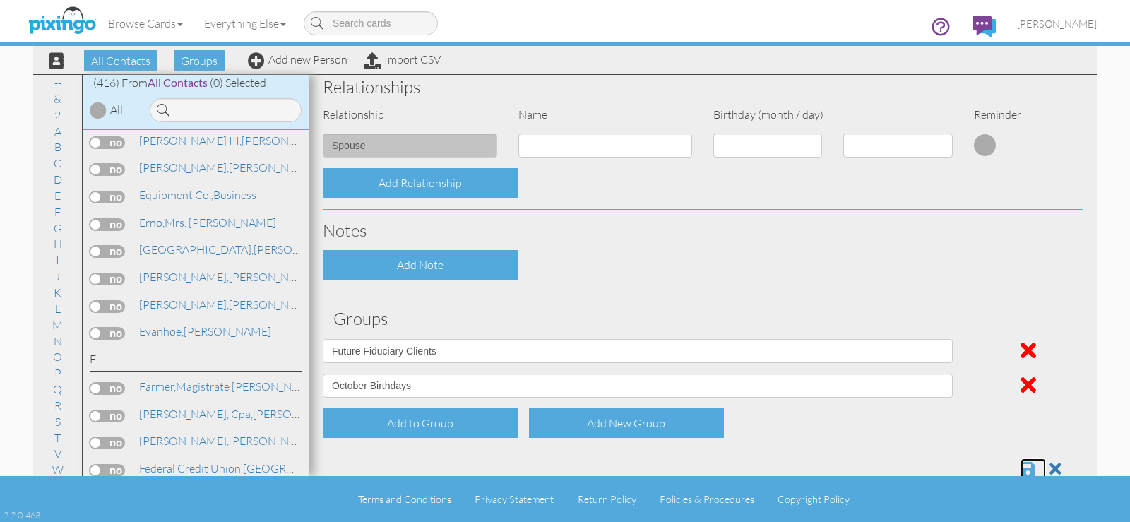
click at [1021, 466] on span at bounding box center [1028, 469] width 15 height 17
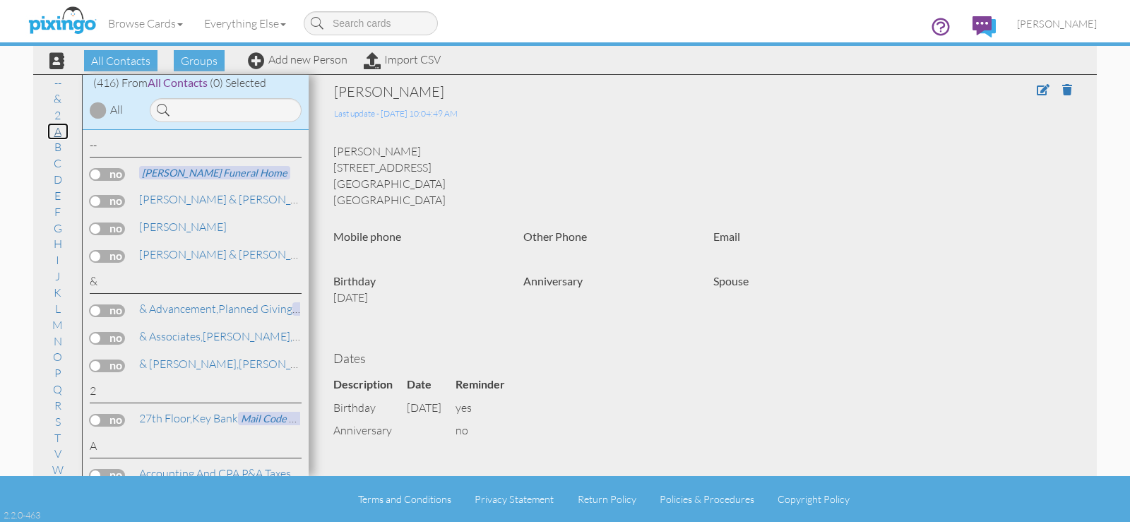
click at [54, 127] on link "A" at bounding box center [57, 131] width 21 height 17
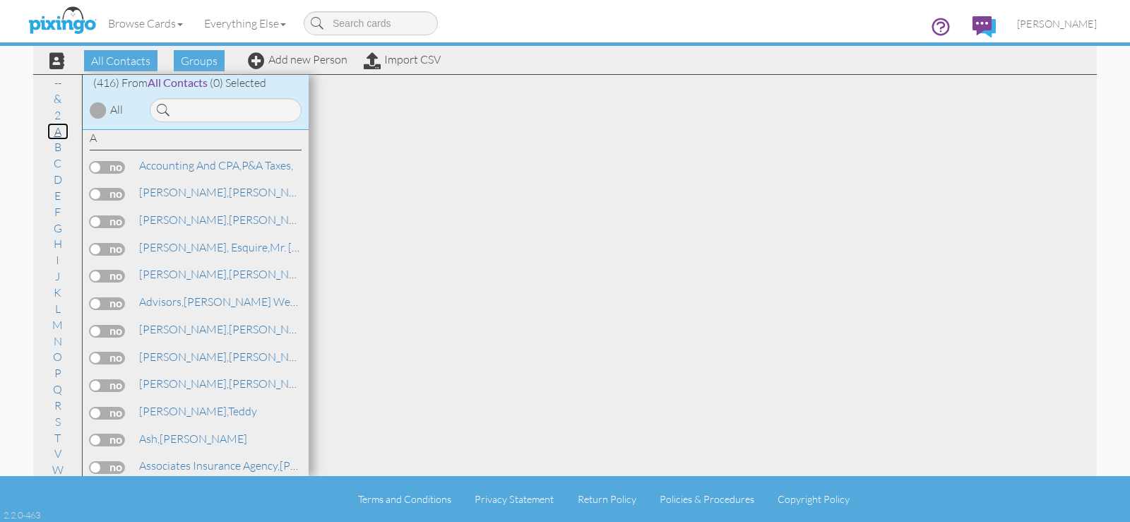
scroll to position [497, 0]
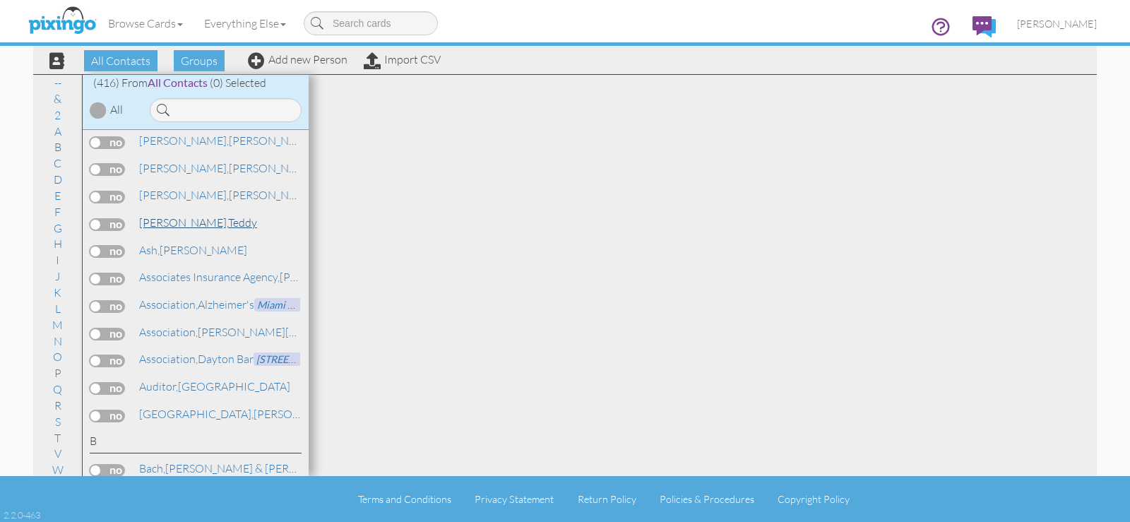
click at [186, 225] on link "Artz, Teddy" at bounding box center [198, 222] width 121 height 17
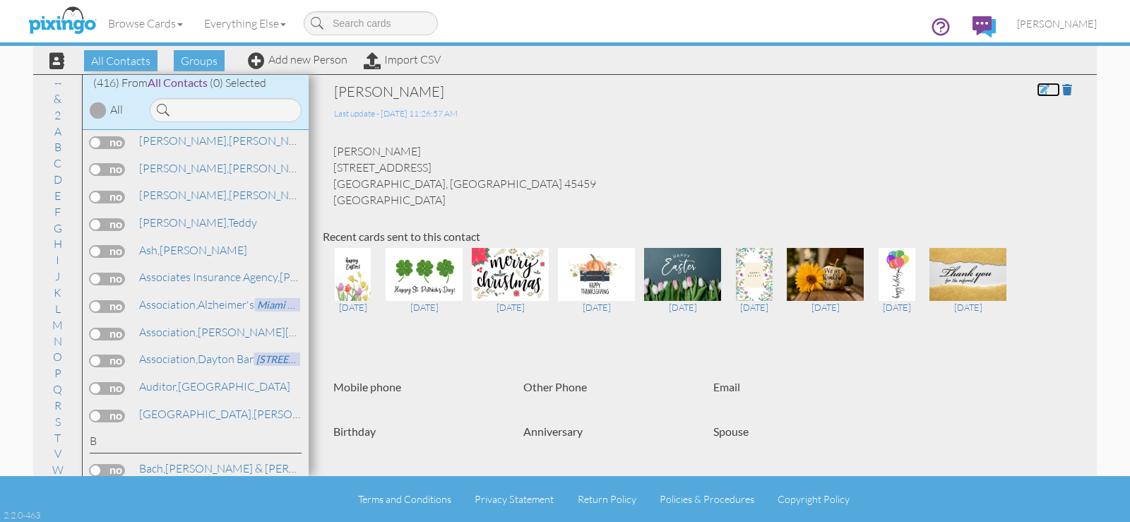
click at [1037, 88] on span at bounding box center [1043, 89] width 13 height 11
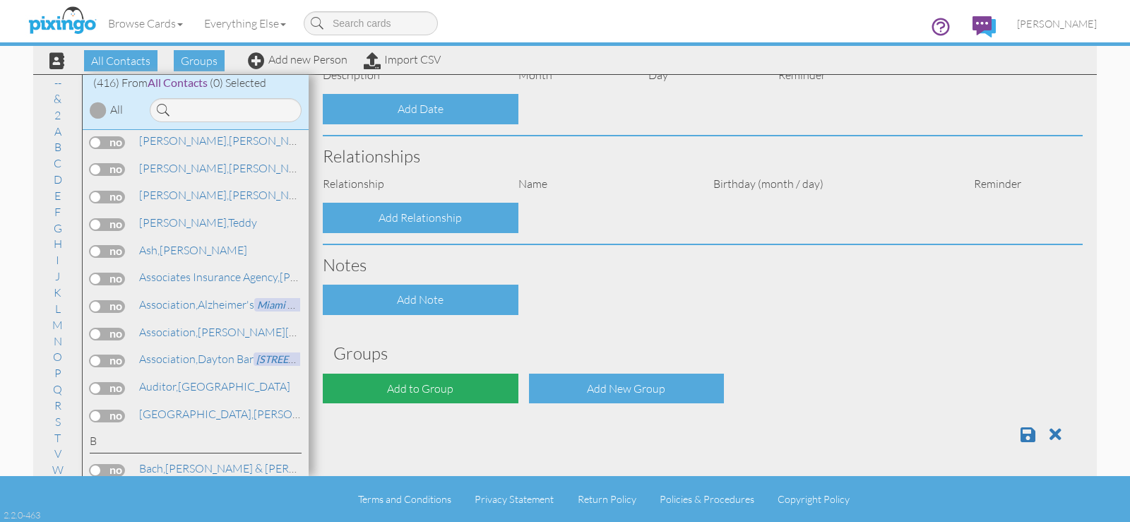
type input "Teddy"
type input "Artz"
type input "6445 Far Hills Avenue"
type input "[GEOGRAPHIC_DATA]"
type input "45459"
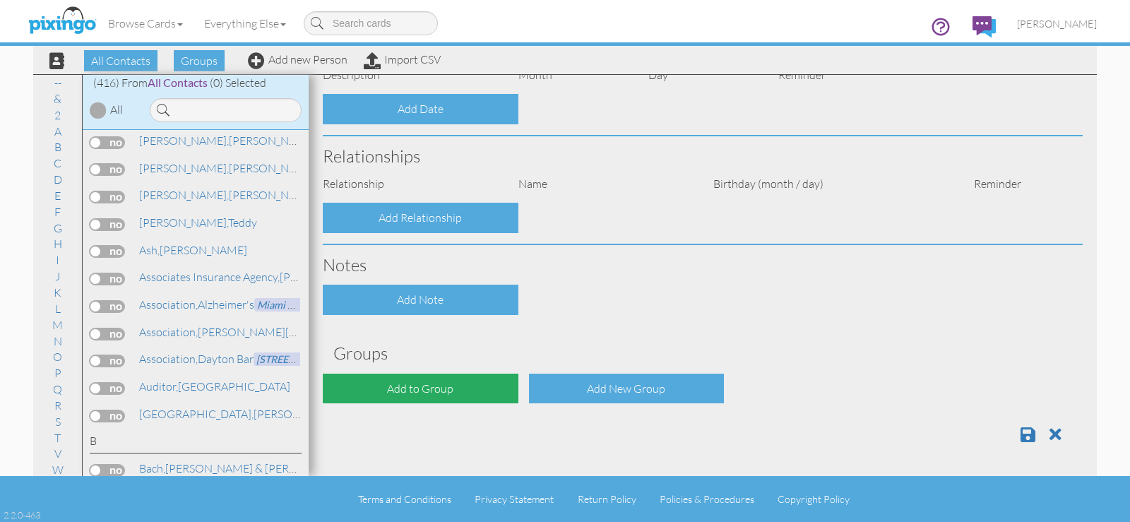
select select "object:1678"
select select "object:1923"
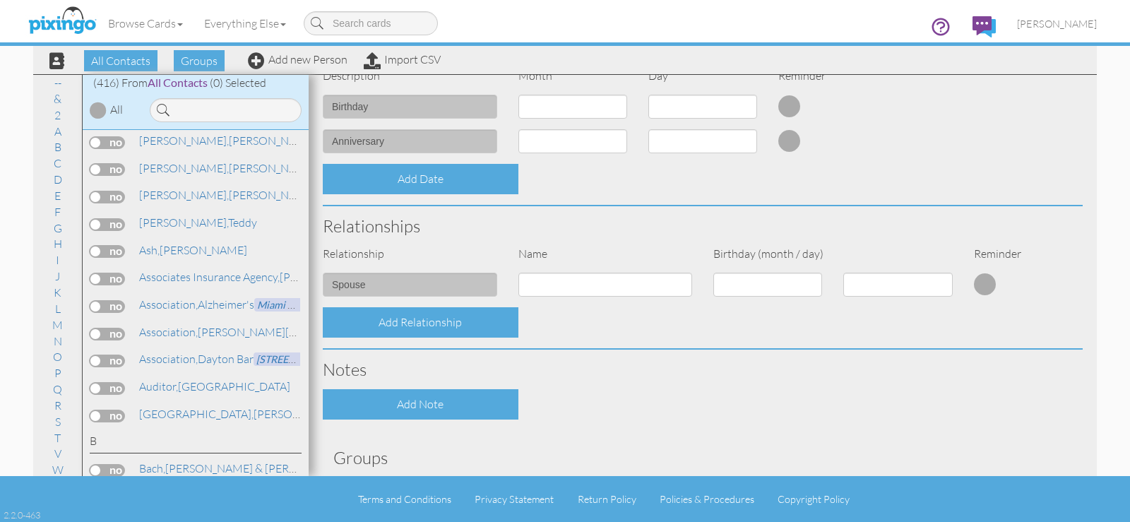
click at [477, 388] on div "Contact Information Prefix Dr. Mr. Mrs. First name Teddy Last name Artz Company…" at bounding box center [703, 155] width 760 height 878
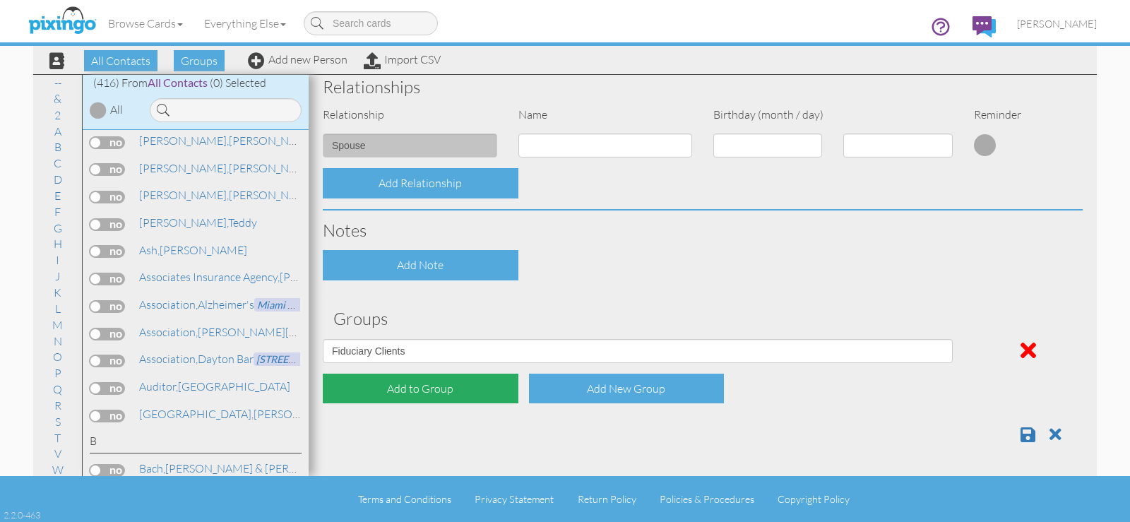
click at [431, 385] on div "Add to Group" at bounding box center [421, 389] width 196 height 30
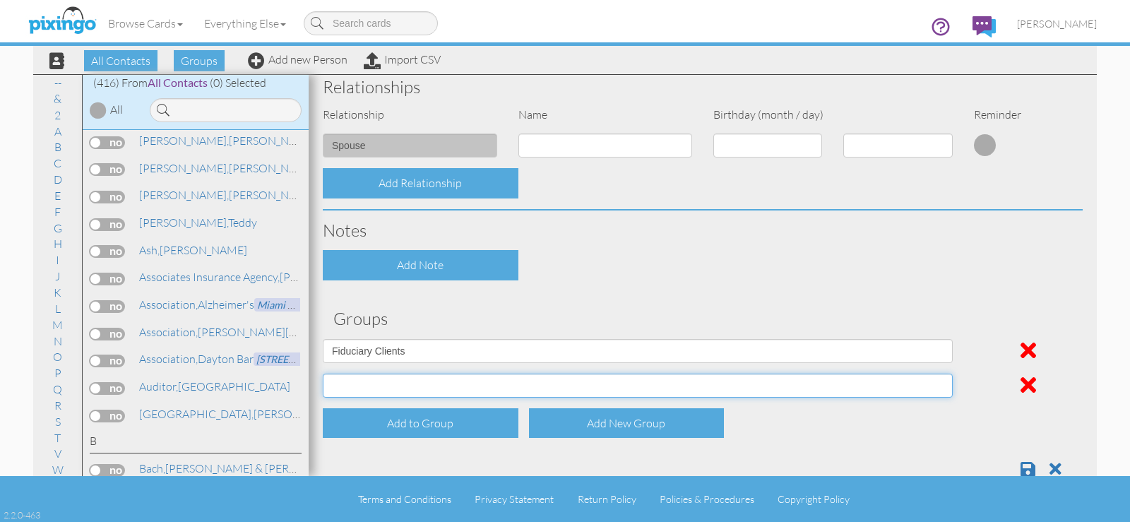
click at [418, 385] on select "April Birthdays August Birthdays Business Contacts 2020 Demo Group February Bir…" at bounding box center [638, 386] width 630 height 24
select select "object:1676"
click at [323, 374] on select "April Birthdays August Birthdays Business Contacts 2020 Demo Group February Bir…" at bounding box center [638, 386] width 630 height 24
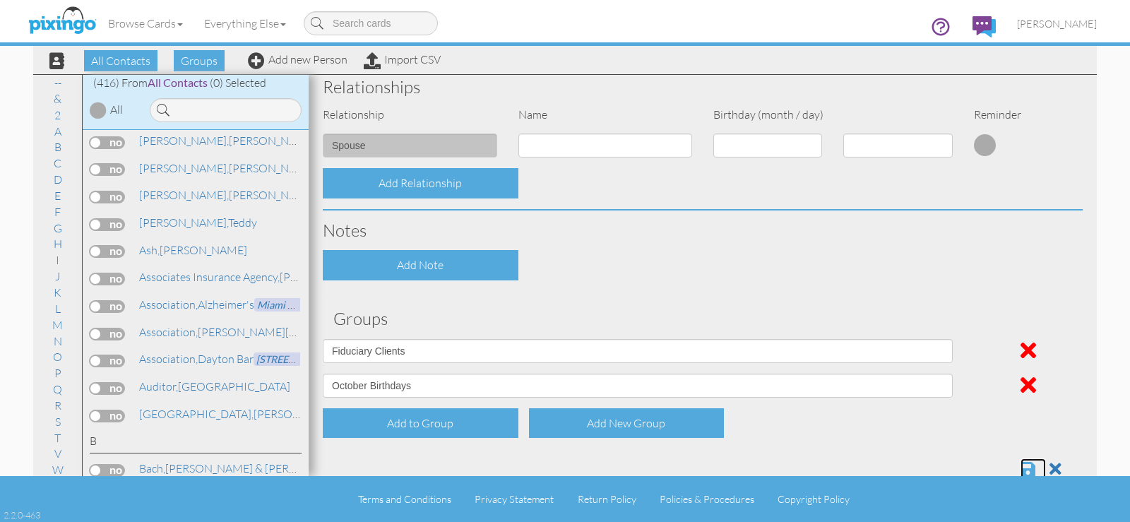
click at [1021, 464] on span at bounding box center [1028, 469] width 15 height 17
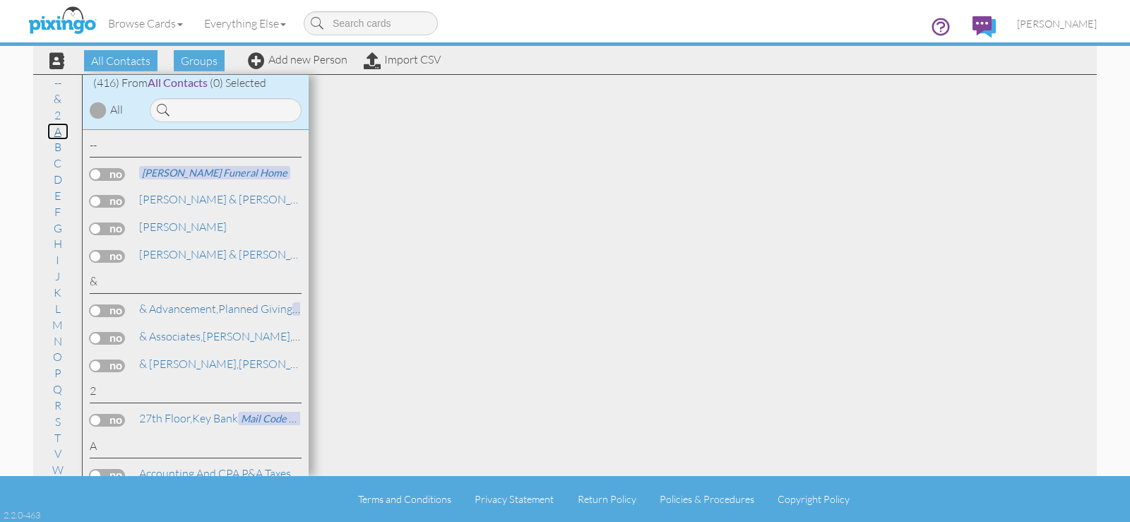
click at [53, 131] on link "A" at bounding box center [57, 131] width 21 height 17
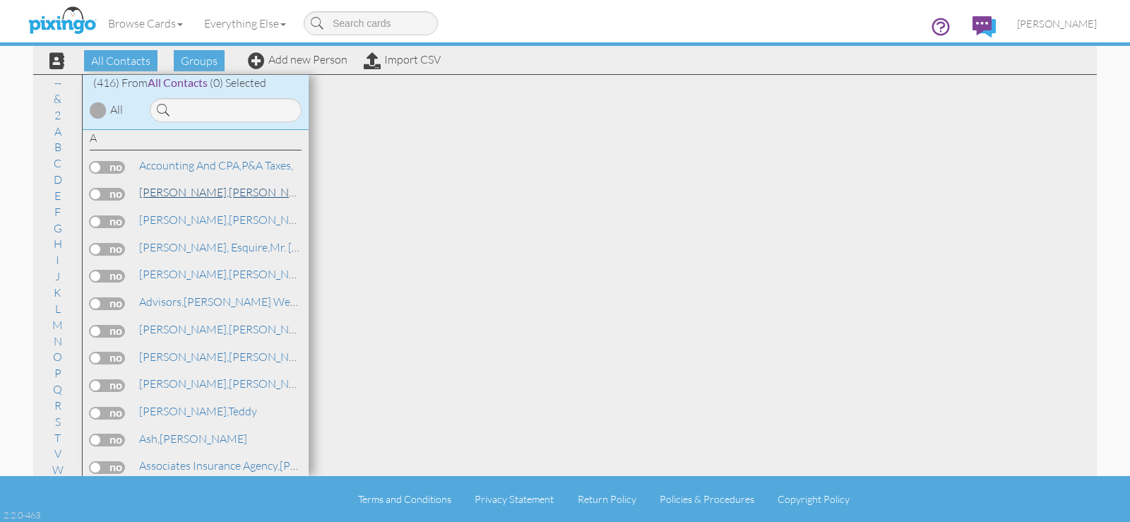
click at [187, 192] on link "Acevedo, Julie" at bounding box center [228, 192] width 180 height 17
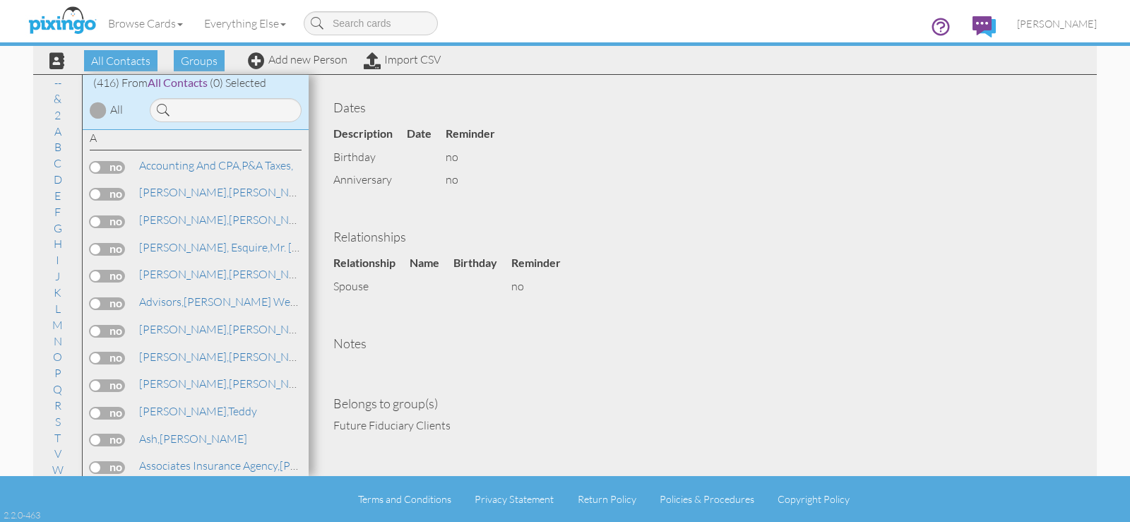
scroll to position [1, 0]
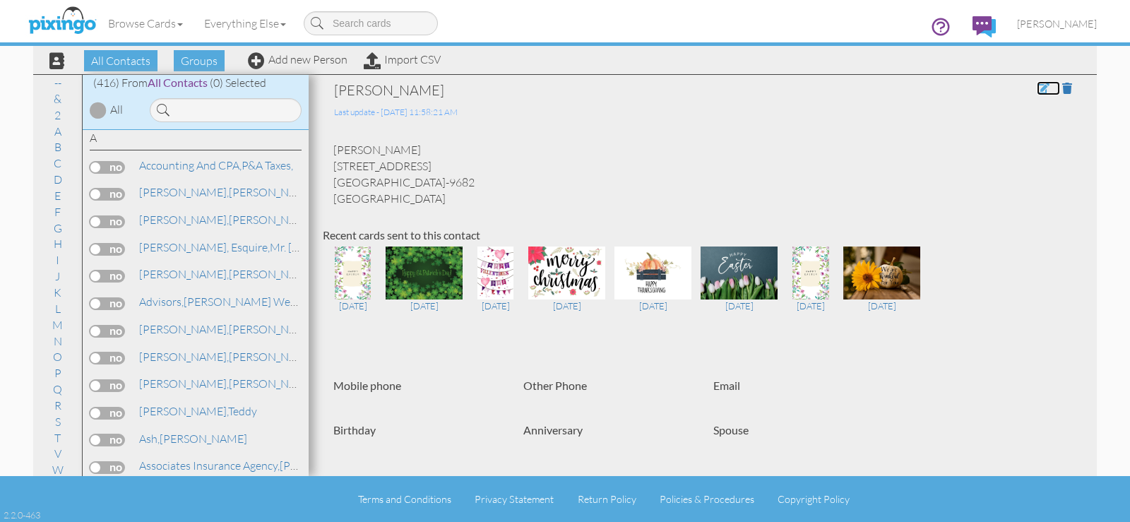
click at [1037, 86] on span at bounding box center [1043, 88] width 13 height 11
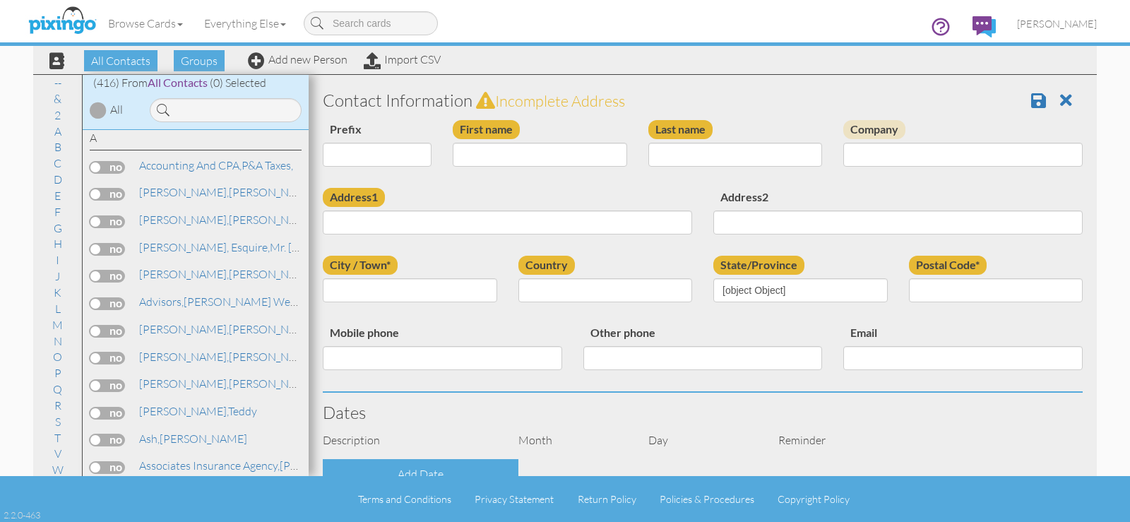
scroll to position [367, 0]
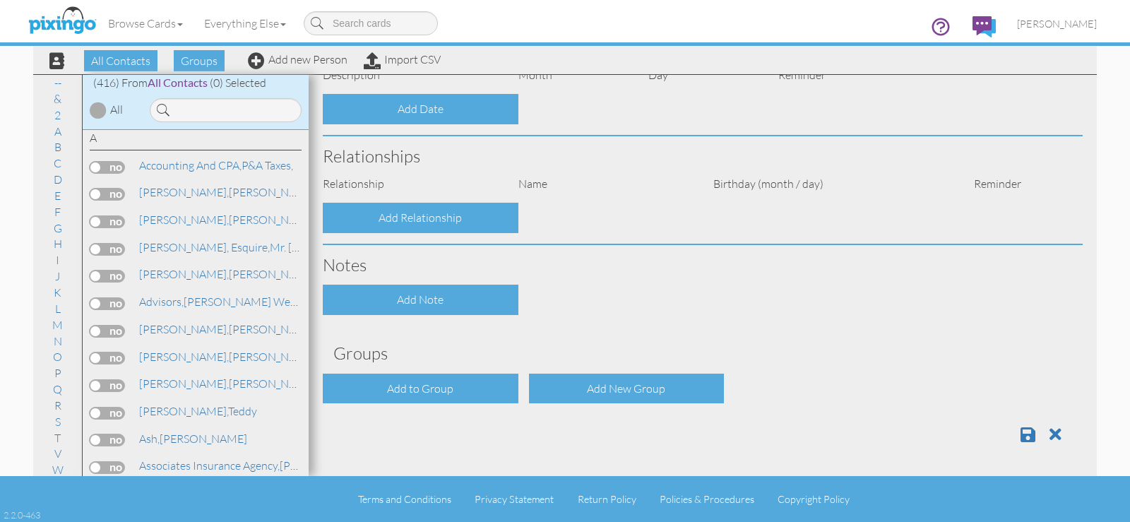
type input "[PERSON_NAME]"
type input "Acevedo"
type input "1331 Orchardview Court"
type input "Centerville"
type input "45458-9682"
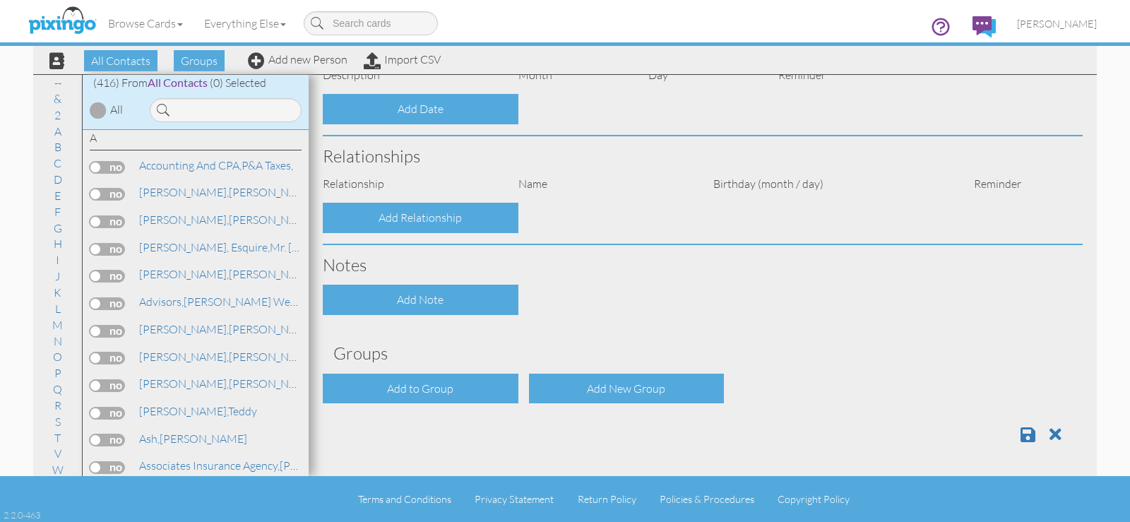
select select "object:1662"
select select "object:1907"
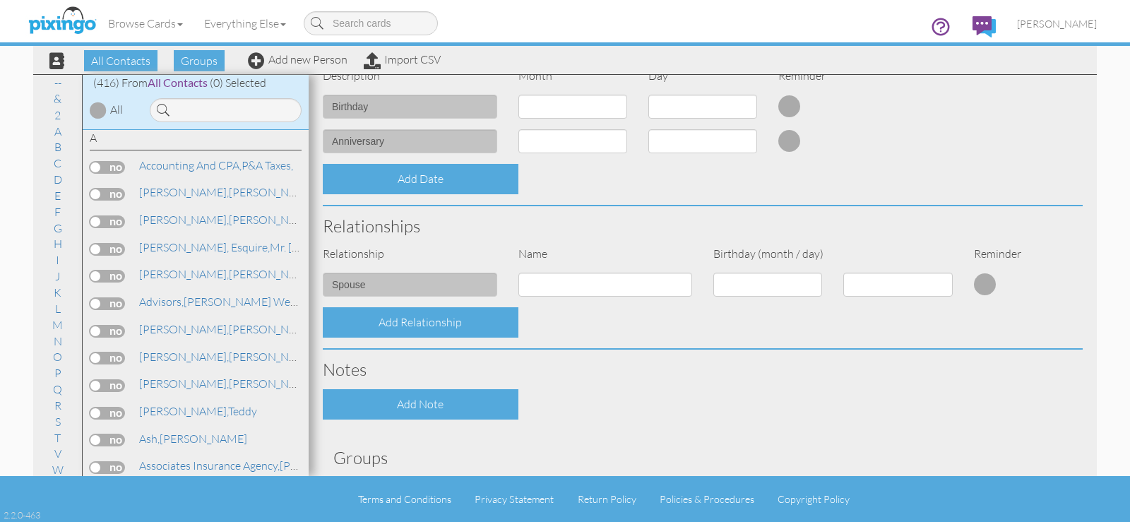
scroll to position [505, 0]
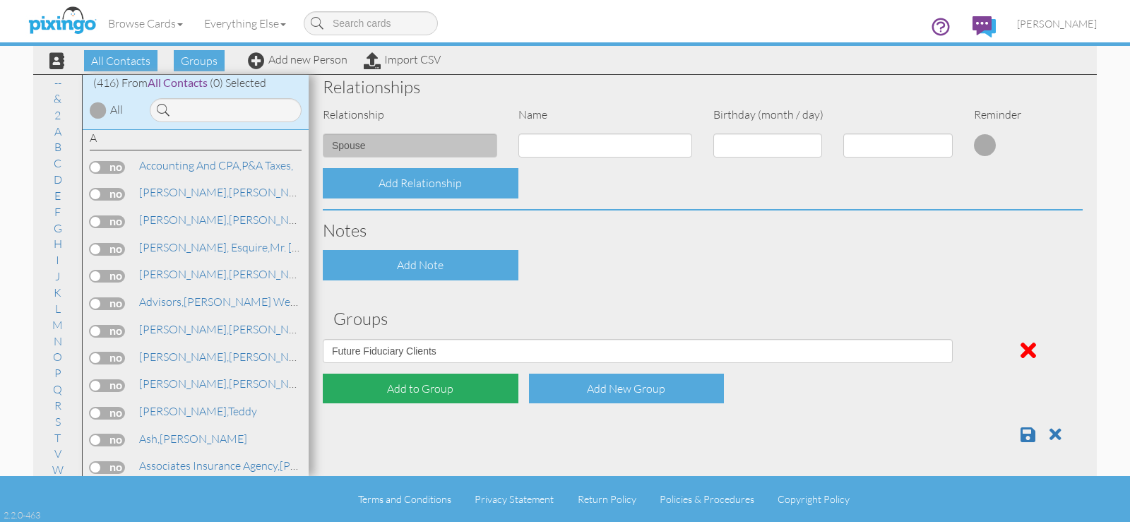
click at [456, 391] on div "Add to Group" at bounding box center [421, 389] width 196 height 30
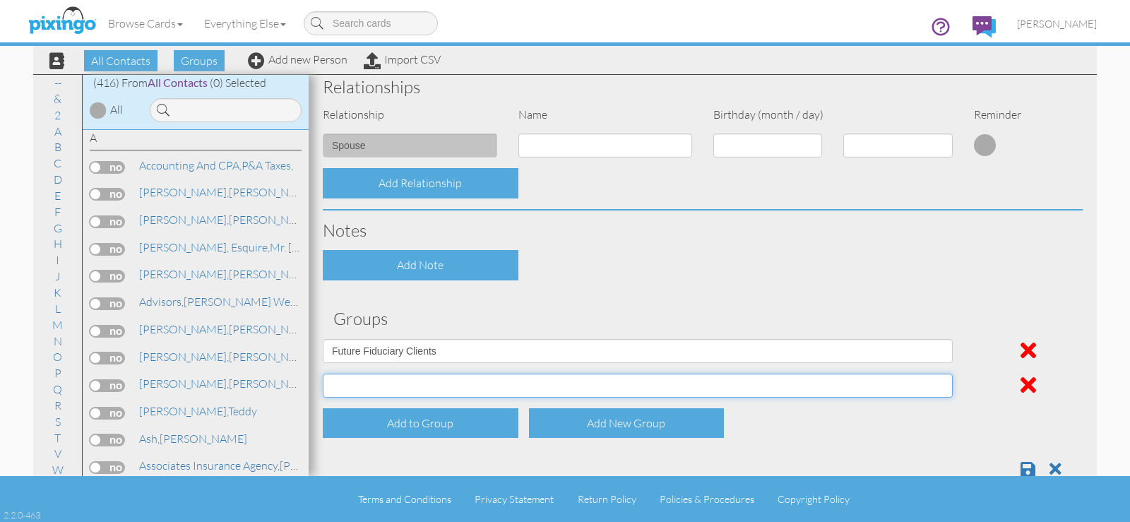
click at [450, 389] on select "April Birthdays August Birthdays Business Contacts 2020 Demo Group February Bir…" at bounding box center [638, 386] width 630 height 24
select select "object:1660"
click at [323, 374] on select "April Birthdays August Birthdays Business Contacts 2020 Demo Group February Bir…" at bounding box center [638, 386] width 630 height 24
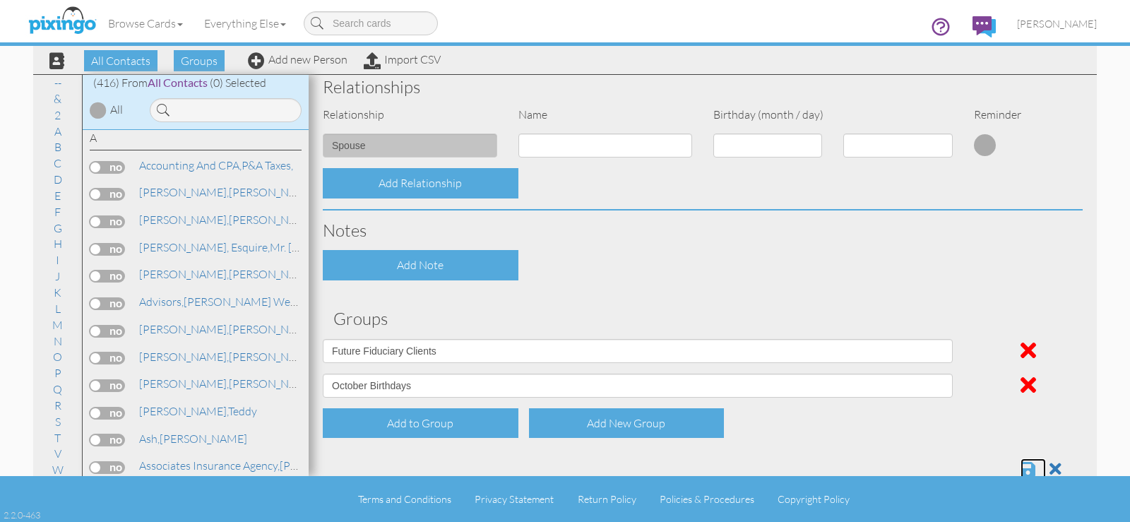
click at [1021, 462] on span at bounding box center [1028, 469] width 15 height 17
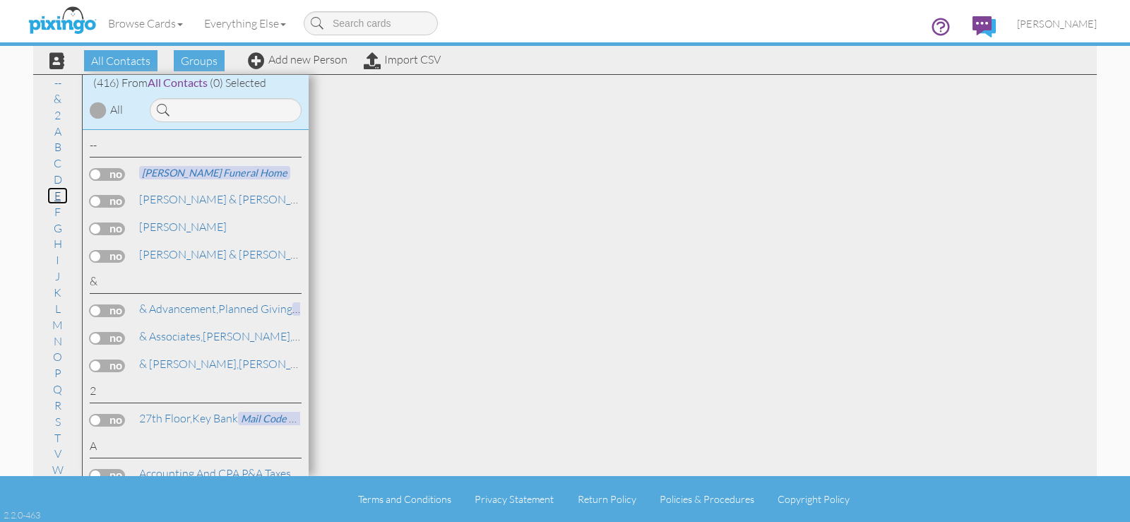
click at [56, 195] on link "E" at bounding box center [57, 195] width 20 height 17
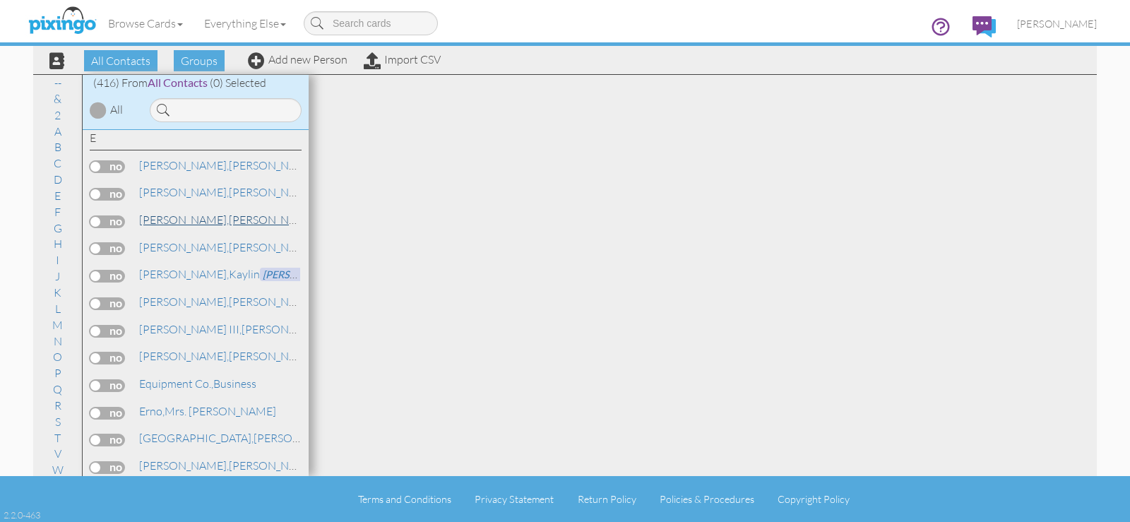
click at [158, 221] on span "[PERSON_NAME]," at bounding box center [184, 220] width 90 height 14
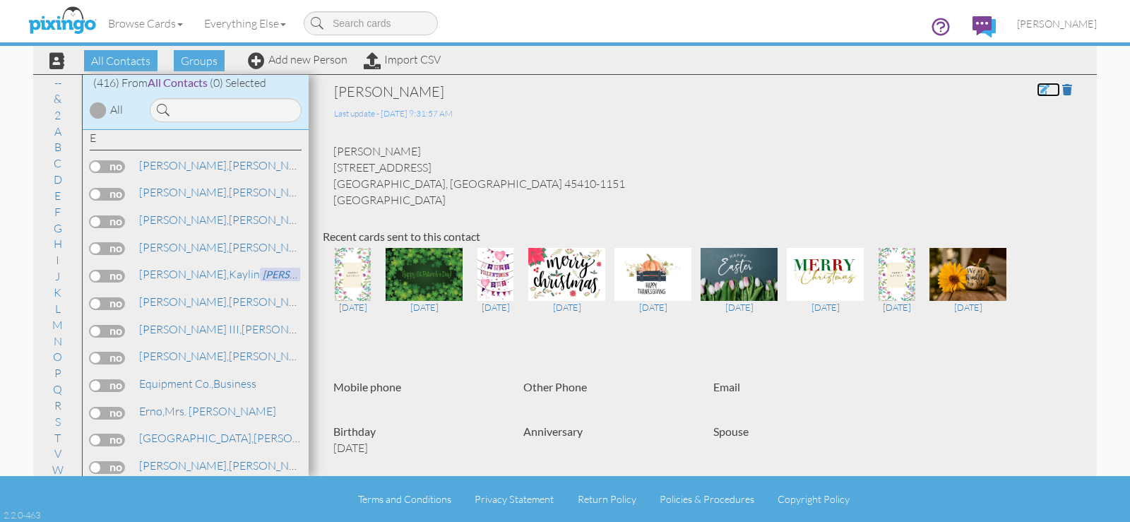
click at [1037, 90] on span at bounding box center [1043, 89] width 13 height 11
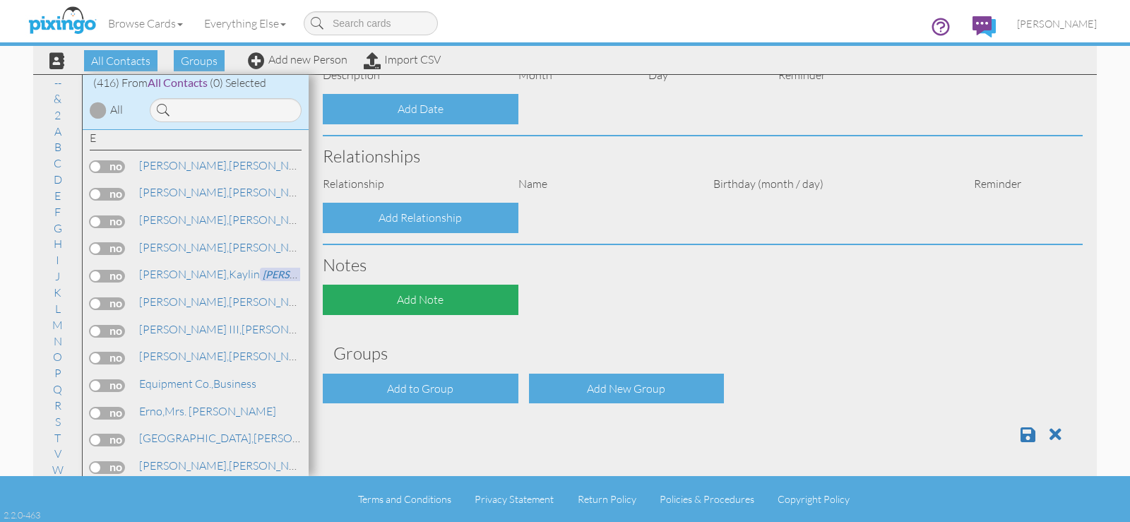
type input "[PERSON_NAME]"
type input "Ellis"
type input "303 Park Manor Drive"
type input "Dayton"
type input "45410-1151"
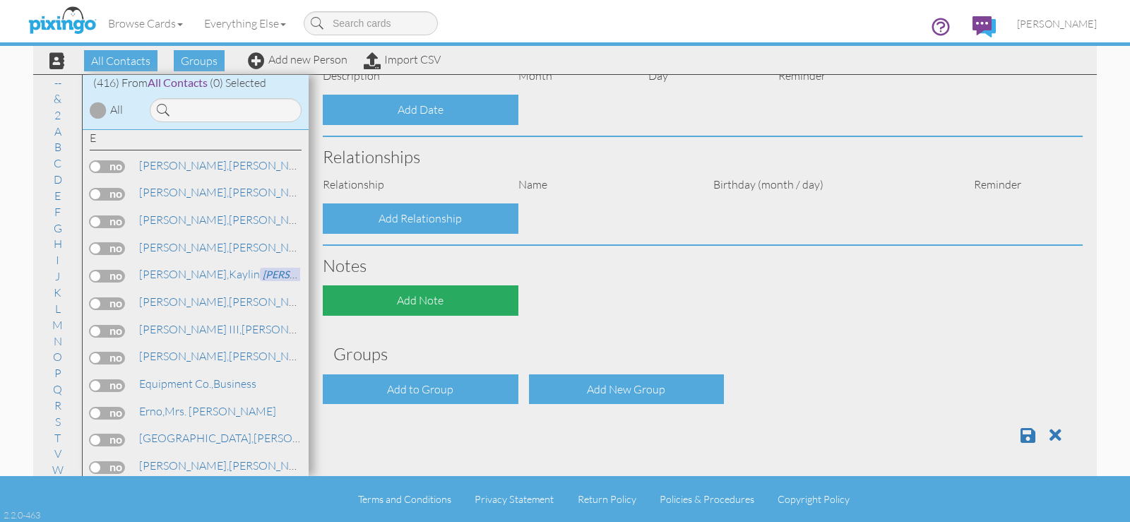
select select "object:1694"
select select "object:1939"
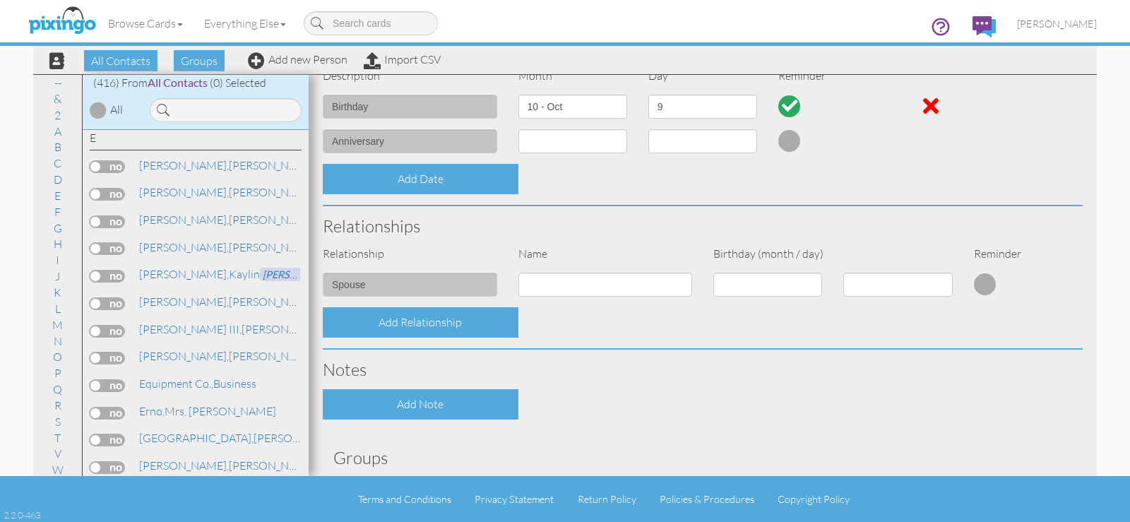
scroll to position [505, 0]
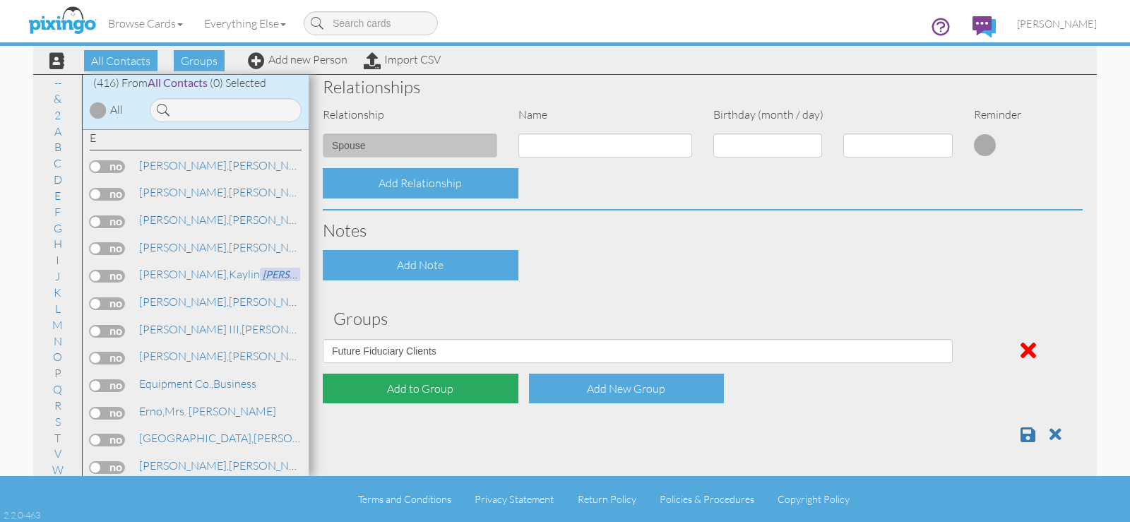
click at [452, 391] on div "Add to Group" at bounding box center [421, 389] width 196 height 30
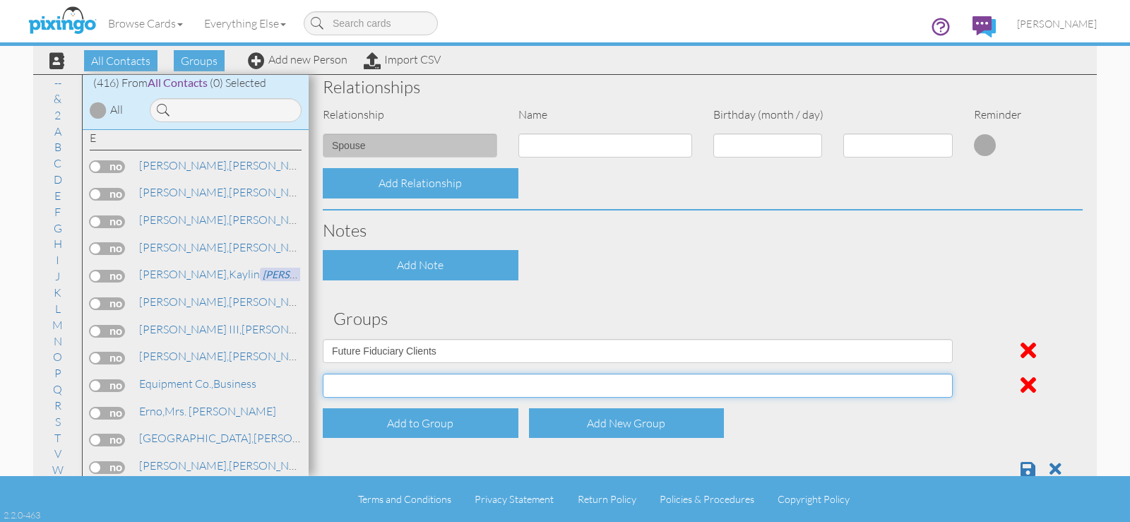
click at [416, 385] on select "April Birthdays August Birthdays Business Contacts 2020 Demo Group February Bir…" at bounding box center [638, 386] width 630 height 24
select select "object:1692"
click at [323, 374] on select "April Birthdays August Birthdays Business Contacts 2020 Demo Group February Bir…" at bounding box center [638, 386] width 630 height 24
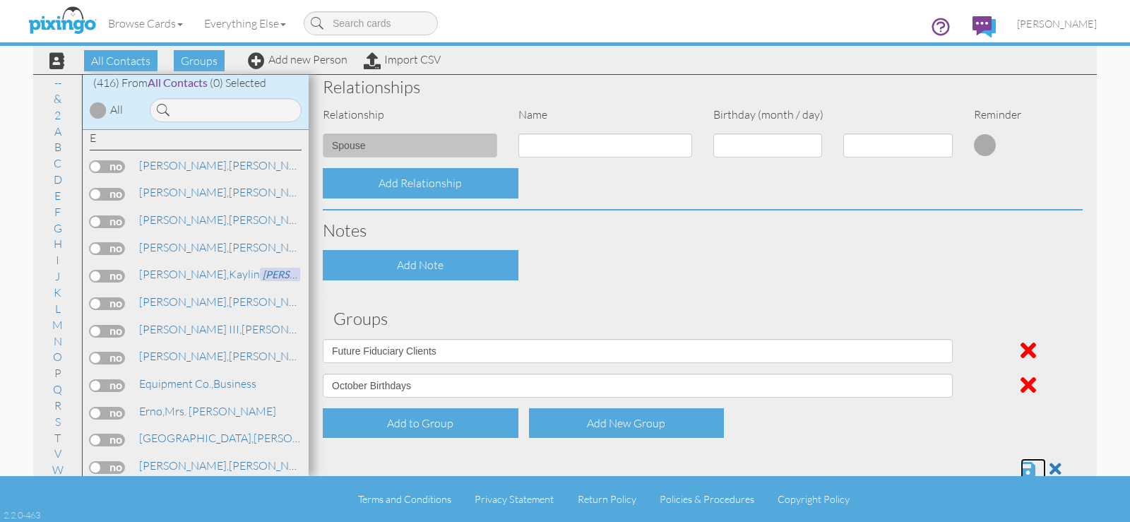
click at [1021, 464] on span at bounding box center [1028, 469] width 15 height 17
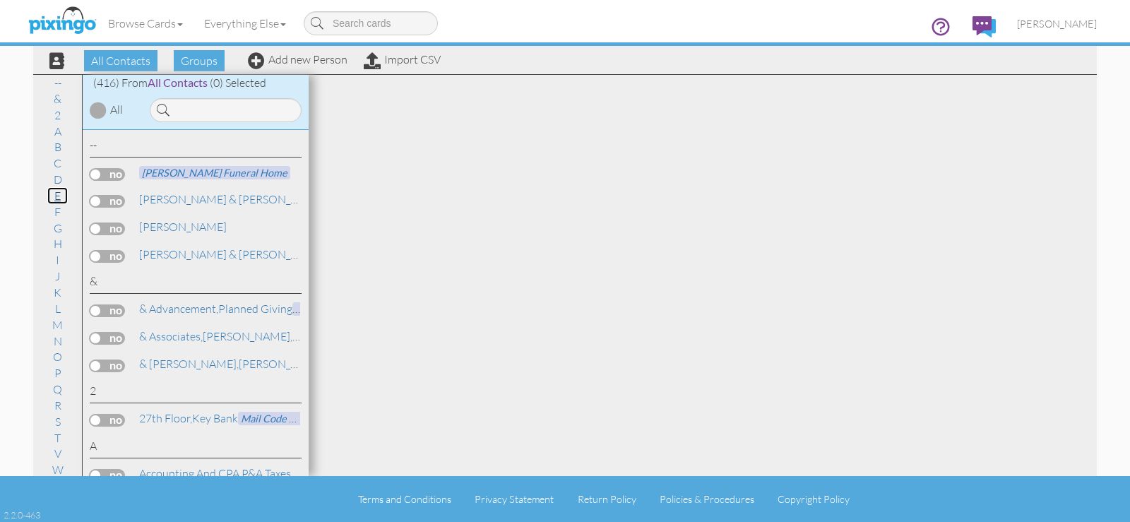
click at [50, 195] on link "E" at bounding box center [57, 195] width 20 height 17
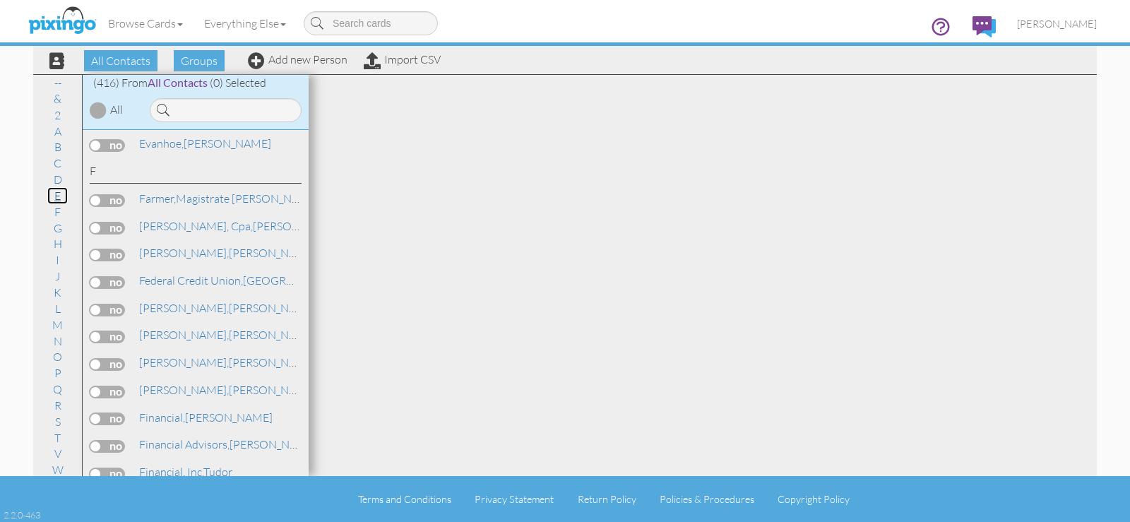
scroll to position [3367, 0]
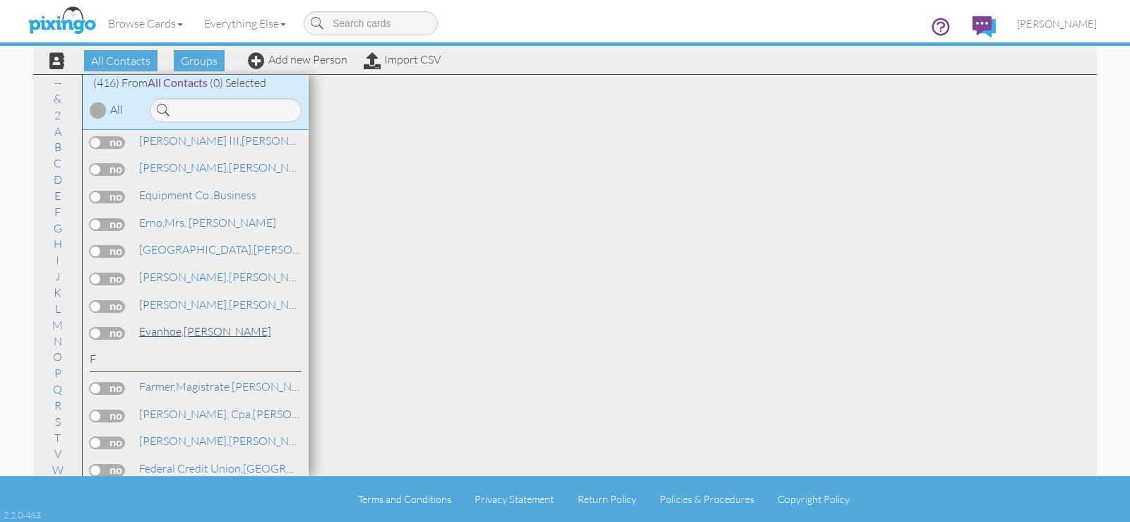
click at [201, 331] on link "Evanhoe, [PERSON_NAME]" at bounding box center [205, 331] width 135 height 17
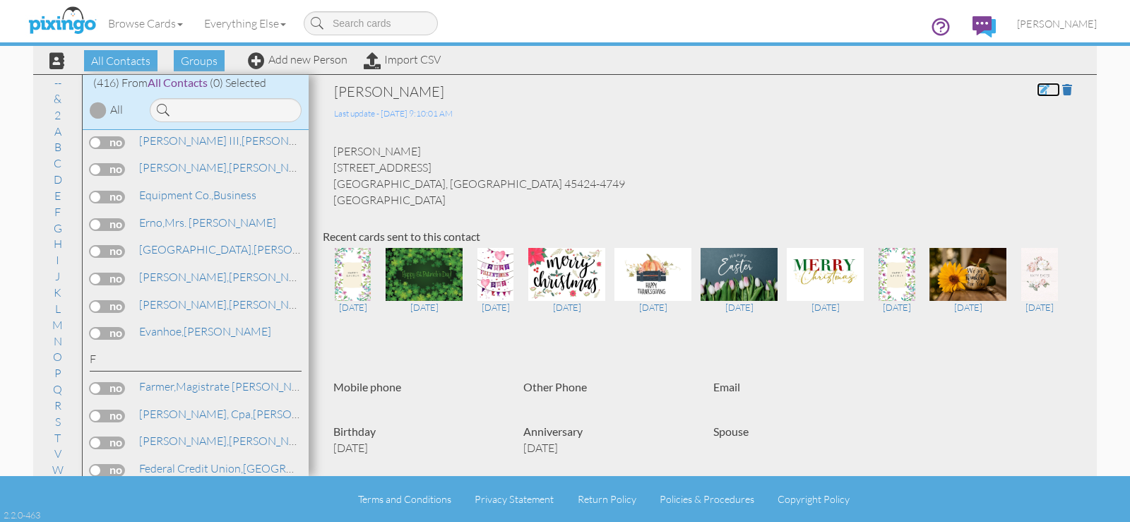
click at [1037, 91] on span at bounding box center [1043, 89] width 13 height 11
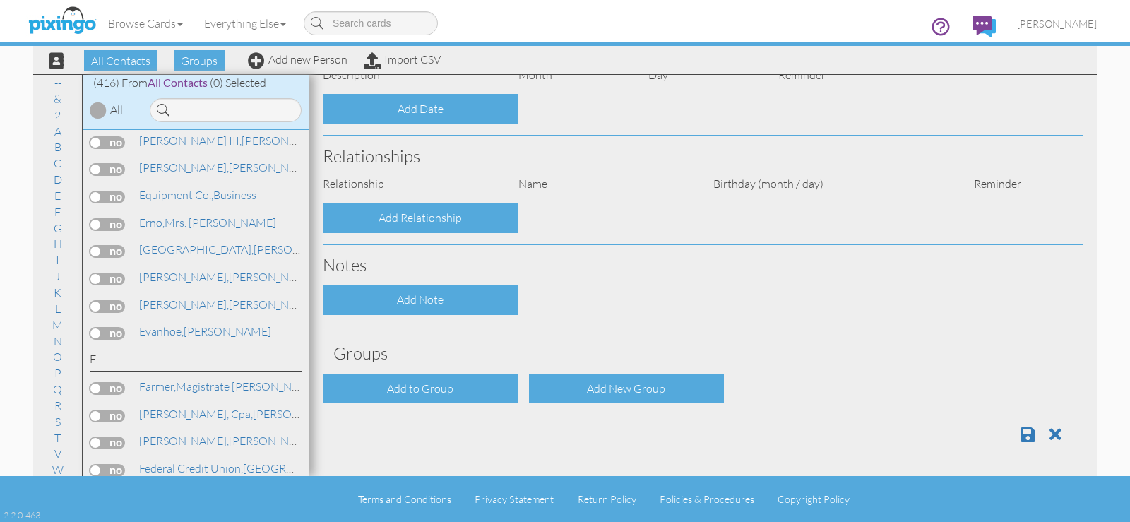
select select "string:Mr."
type input "[PERSON_NAME]"
type input "Evanhoe"
type input "[STREET_ADDRESS]"
type input "[GEOGRAPHIC_DATA]"
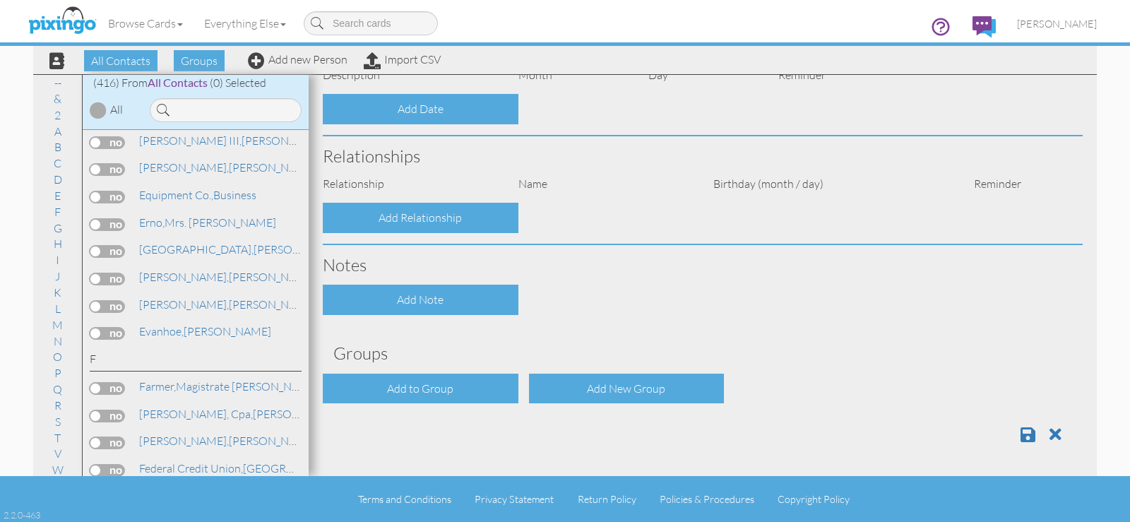
type input "45424-4749"
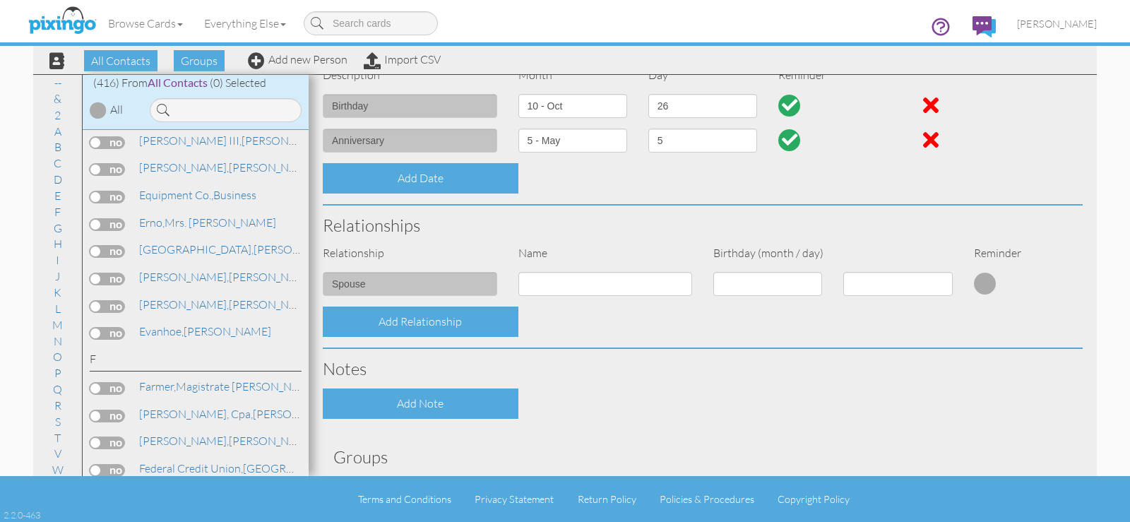
select select "object:1688"
select select "object:1933"
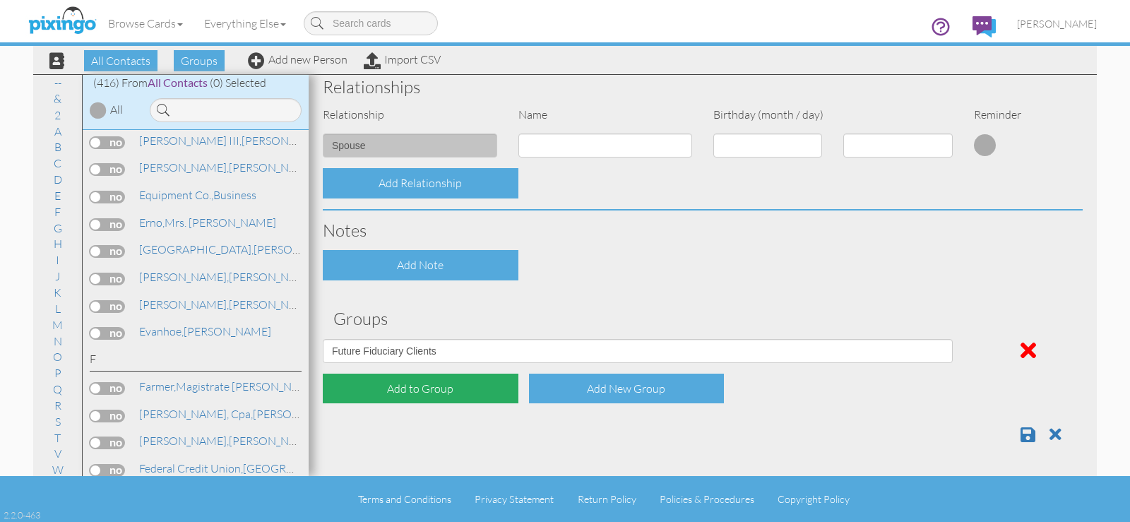
click at [442, 387] on div "Add to Group" at bounding box center [421, 389] width 196 height 30
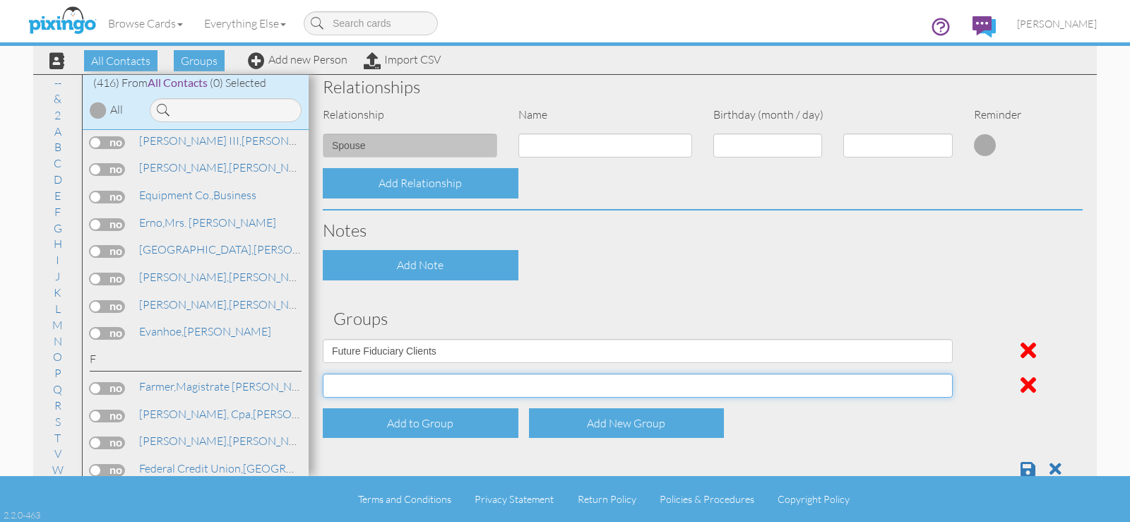
click at [437, 390] on select "April Birthdays August Birthdays Business Contacts 2020 Demo Group February Bir…" at bounding box center [638, 386] width 630 height 24
select select "object:1686"
click at [323, 374] on select "April Birthdays August Birthdays Business Contacts 2020 Demo Group February Bir…" at bounding box center [638, 386] width 630 height 24
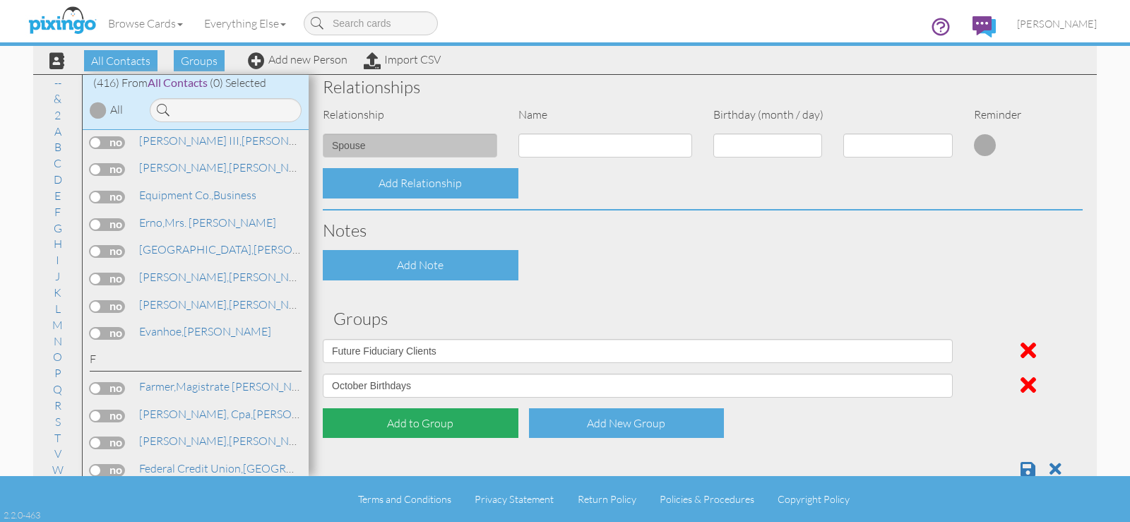
click at [422, 422] on div "Add to Group" at bounding box center [421, 423] width 196 height 30
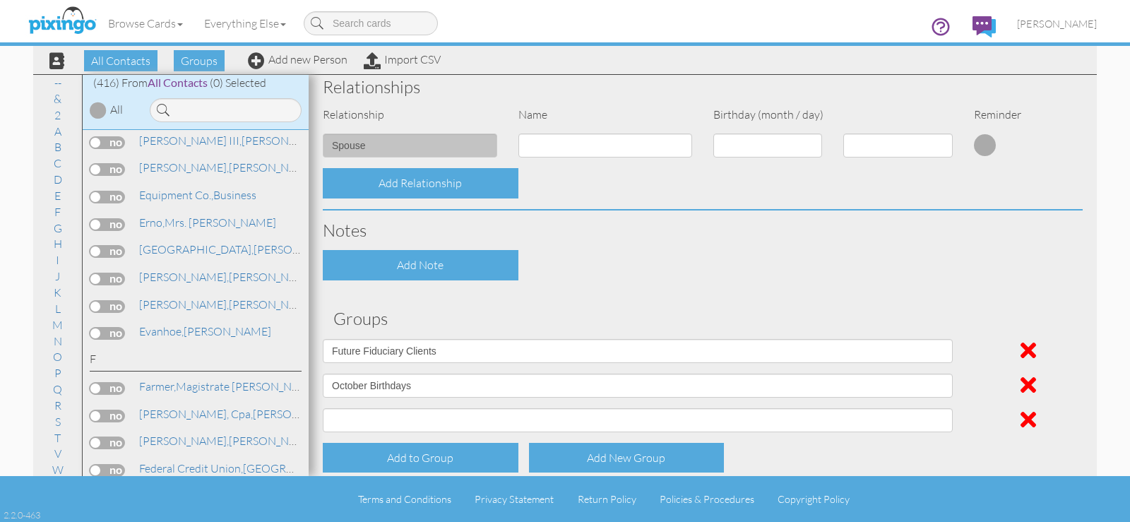
scroll to position [574, 0]
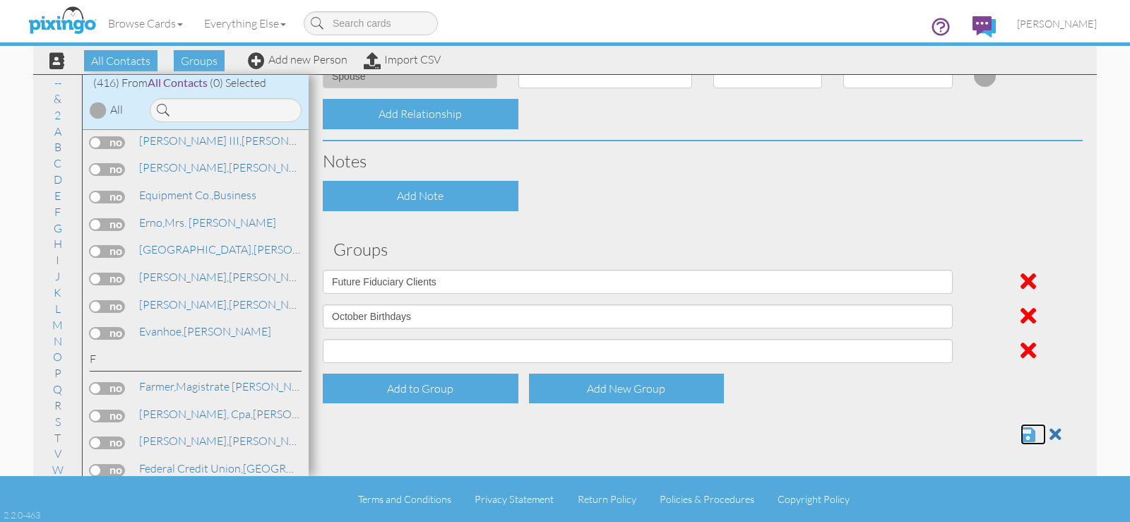
click at [1021, 436] on span at bounding box center [1028, 434] width 15 height 17
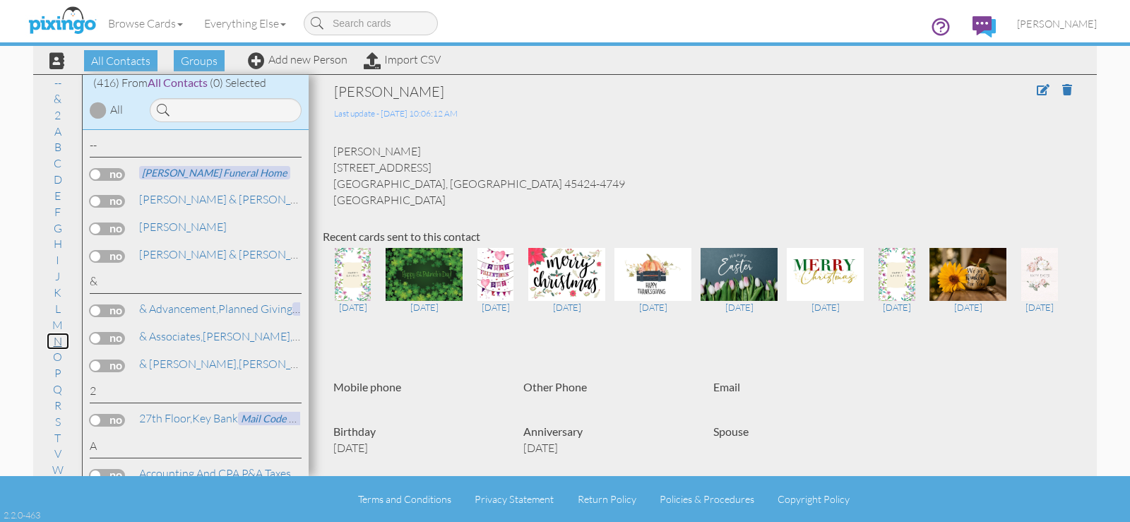
click at [57, 339] on link "N" at bounding box center [58, 341] width 23 height 17
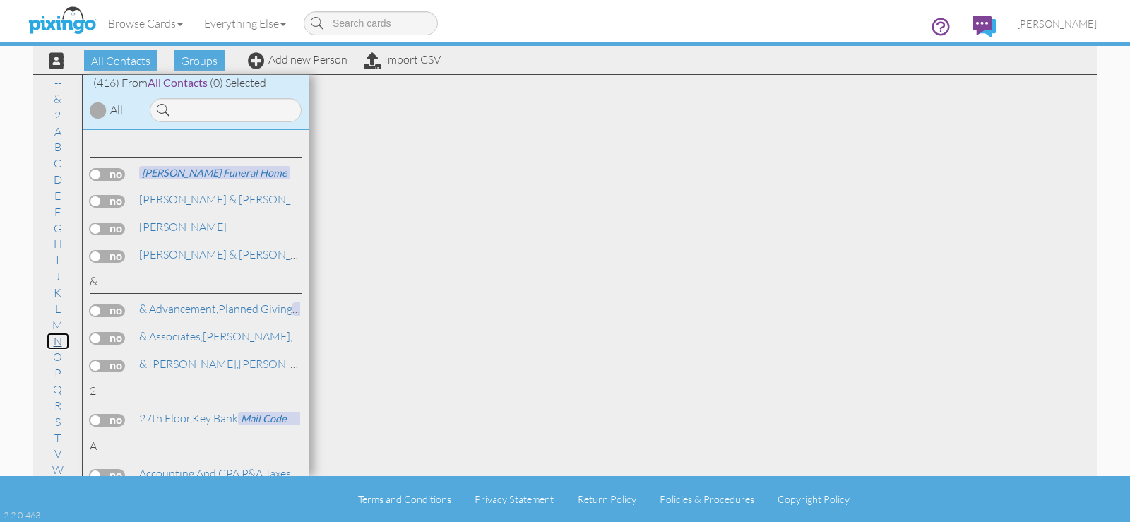
scroll to position [7989, 0]
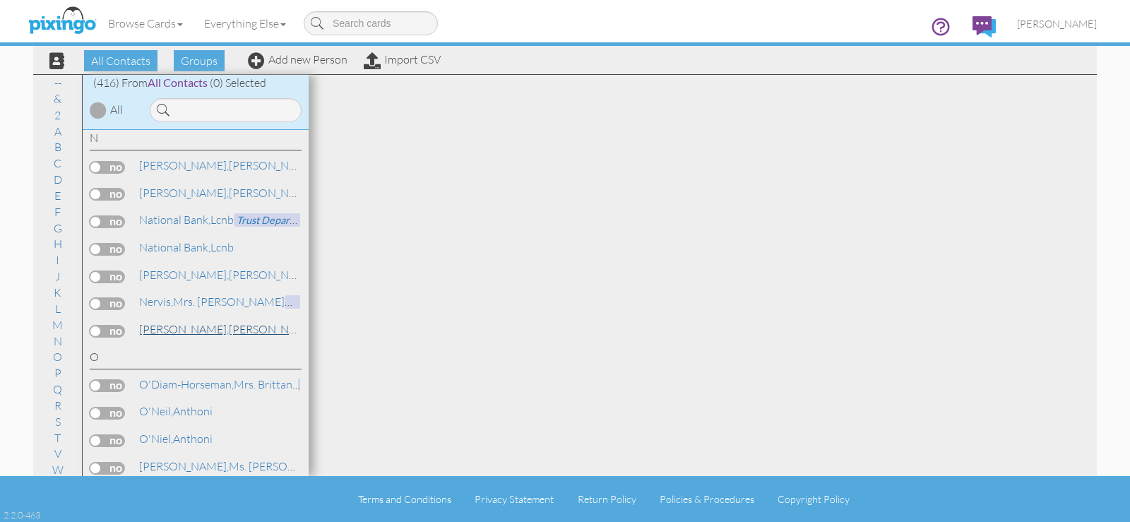
click at [158, 331] on span "[PERSON_NAME]," at bounding box center [184, 329] width 90 height 14
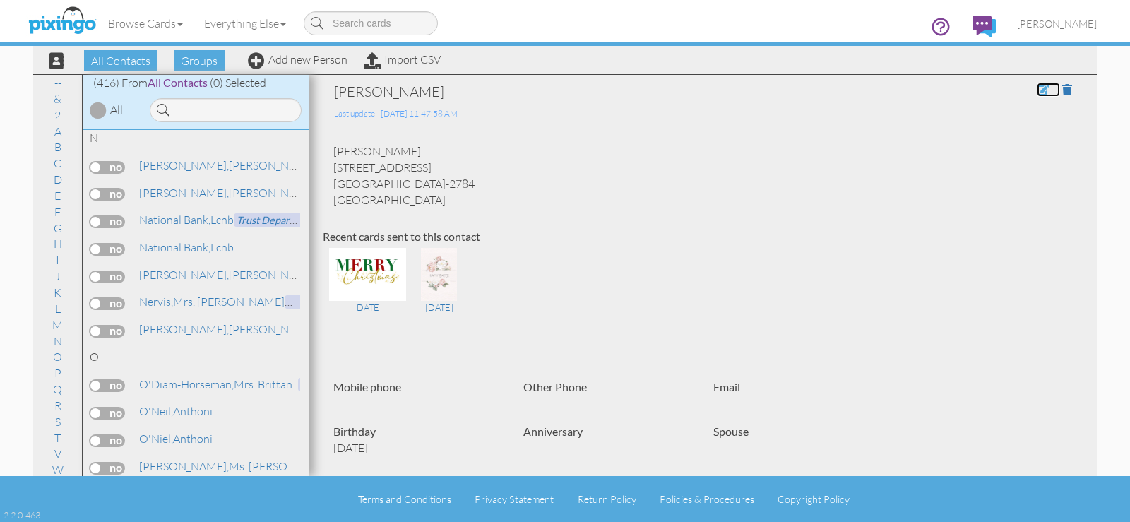
click at [1037, 92] on span at bounding box center [1043, 89] width 13 height 11
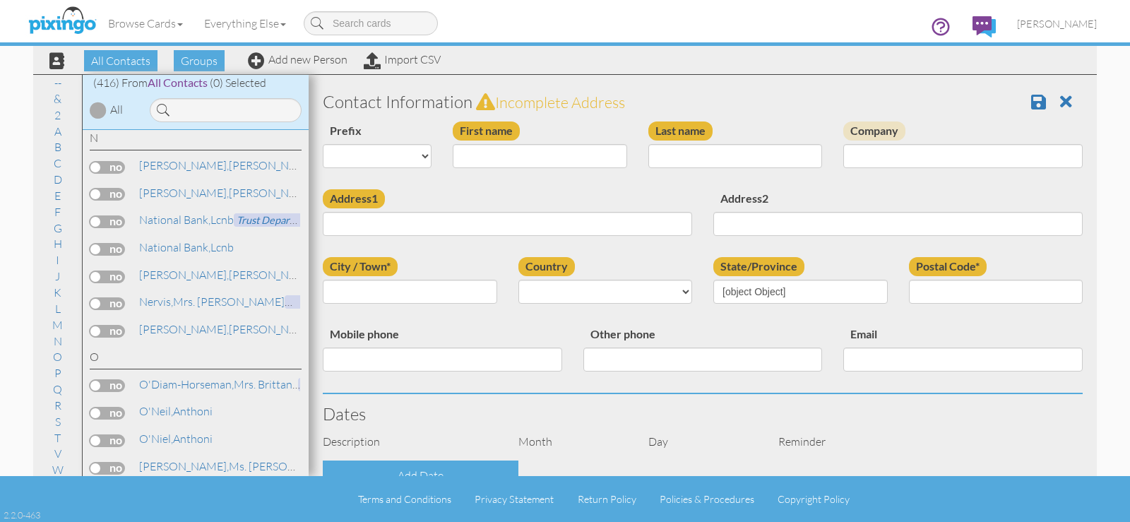
scroll to position [367, 0]
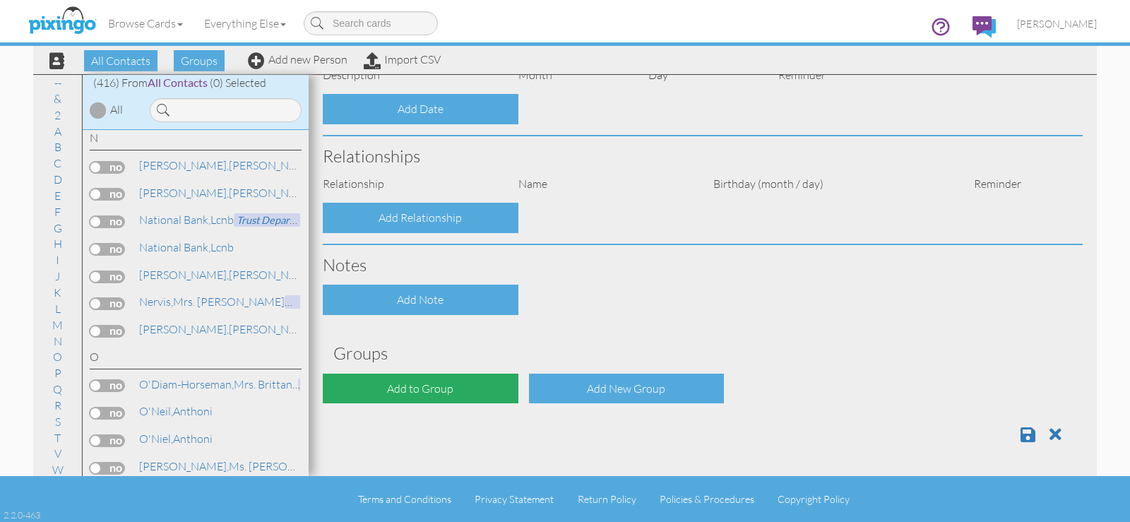
click at [453, 386] on div "Add to Group" at bounding box center [421, 389] width 196 height 30
type input "[PERSON_NAME]"
type input "Neuhauser"
type input "[STREET_ADDRESS]"
type input "[GEOGRAPHIC_DATA]"
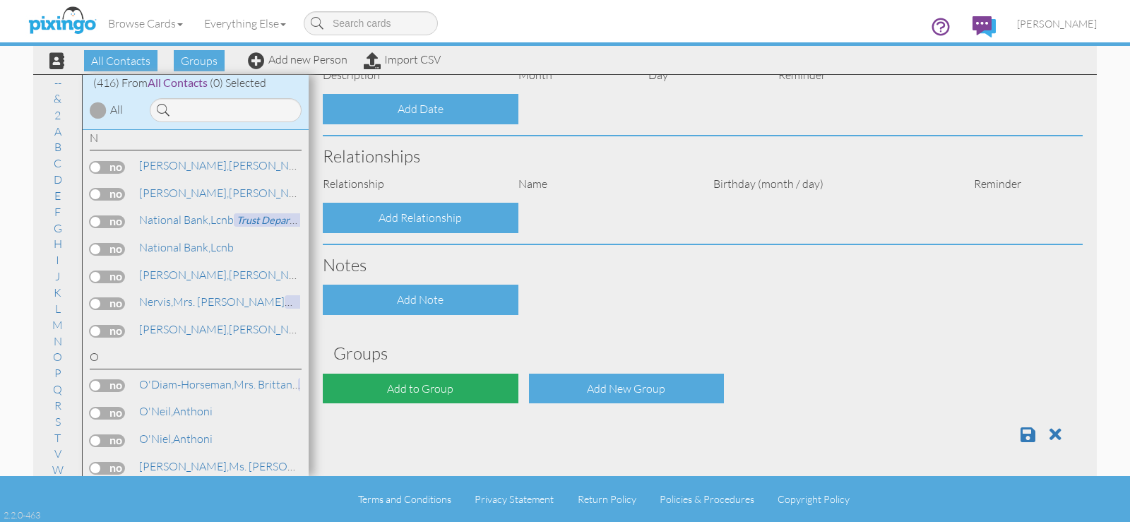
type input "45458-2784"
select select "object:1687"
select select "object:1932"
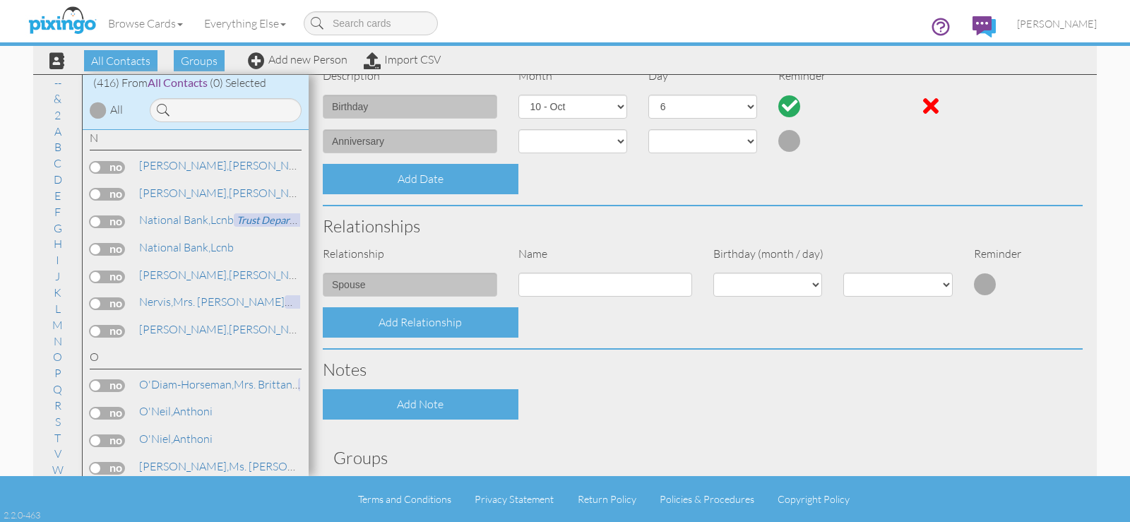
scroll to position [470, 0]
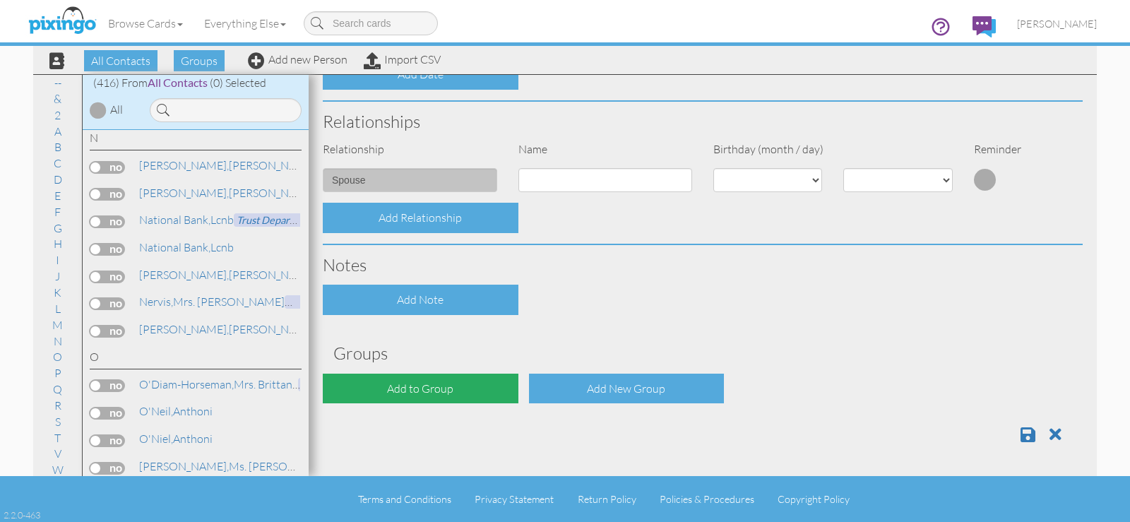
click at [438, 386] on div "Add to Group" at bounding box center [421, 389] width 196 height 30
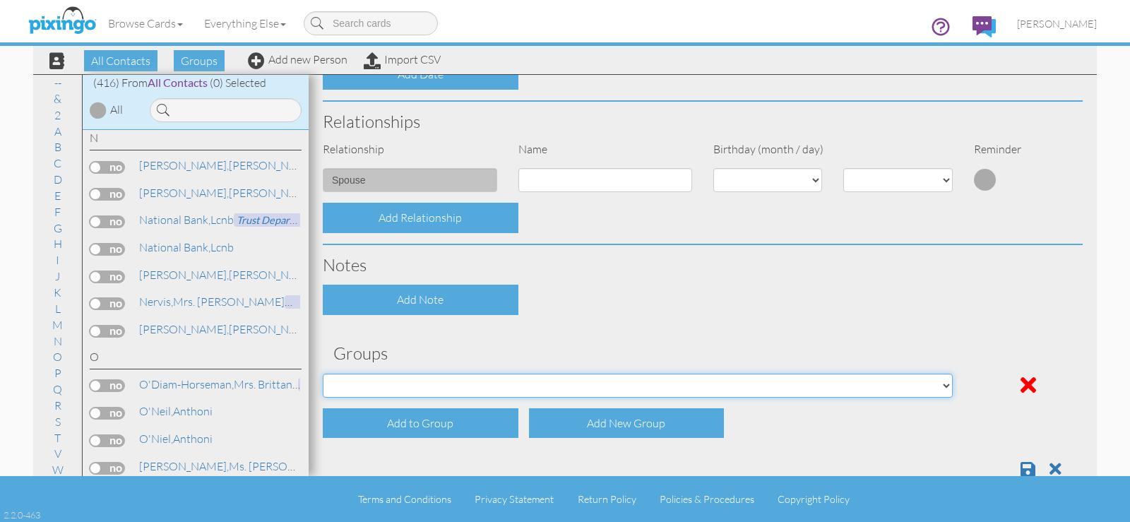
click at [438, 386] on select "April Birthdays August Birthdays Business Contacts 2020 Demo Group February Bir…" at bounding box center [638, 386] width 630 height 24
select select "object:2011"
click at [323, 374] on select "April Birthdays August Birthdays Business Contacts 2020 Demo Group February Bir…" at bounding box center [638, 386] width 630 height 24
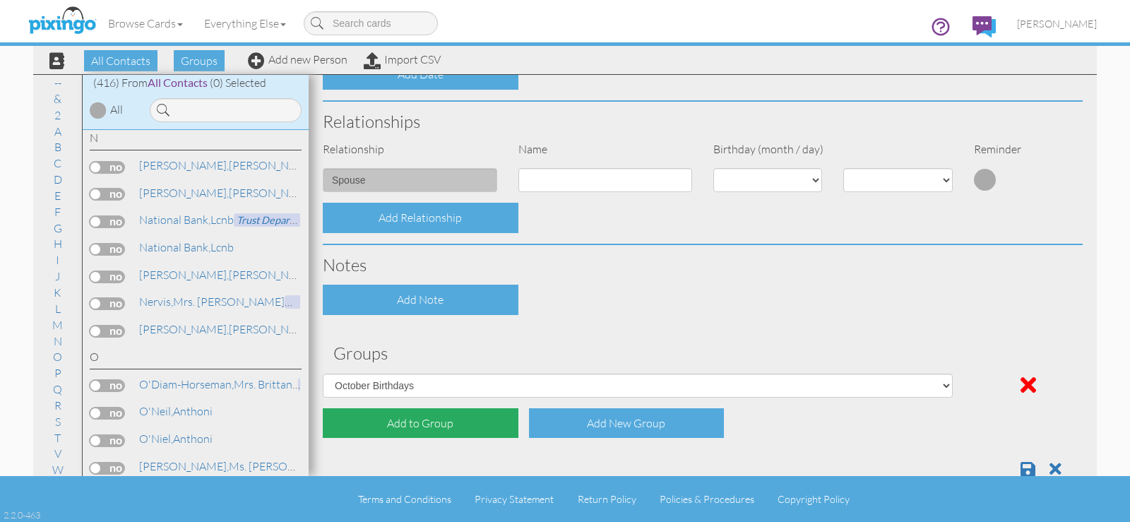
click at [420, 419] on div "Add to Group" at bounding box center [421, 423] width 196 height 30
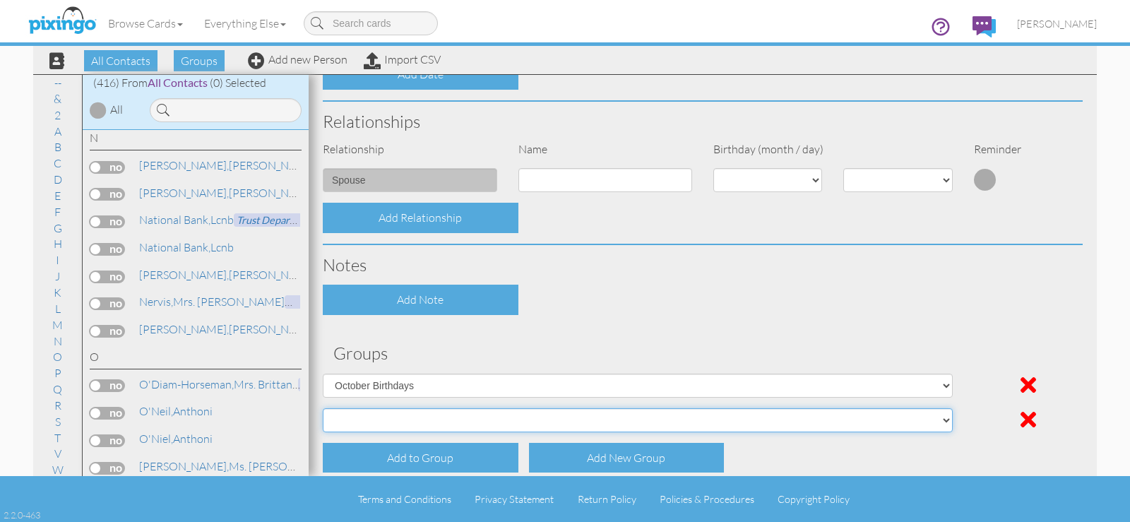
click at [409, 413] on select "April Birthdays August Birthdays Business Contacts 2020 Demo Group February Bir…" at bounding box center [638, 420] width 630 height 24
select select "object:2005"
click at [323, 408] on select "April Birthdays August Birthdays Business Contacts 2020 Demo Group February Bir…" at bounding box center [638, 420] width 630 height 24
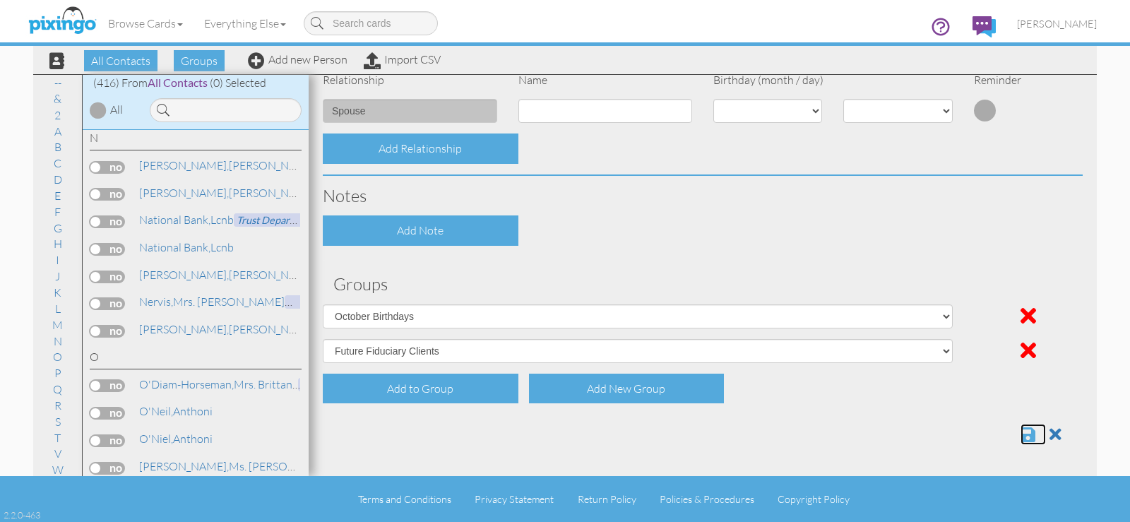
click at [1021, 434] on span at bounding box center [1028, 434] width 15 height 17
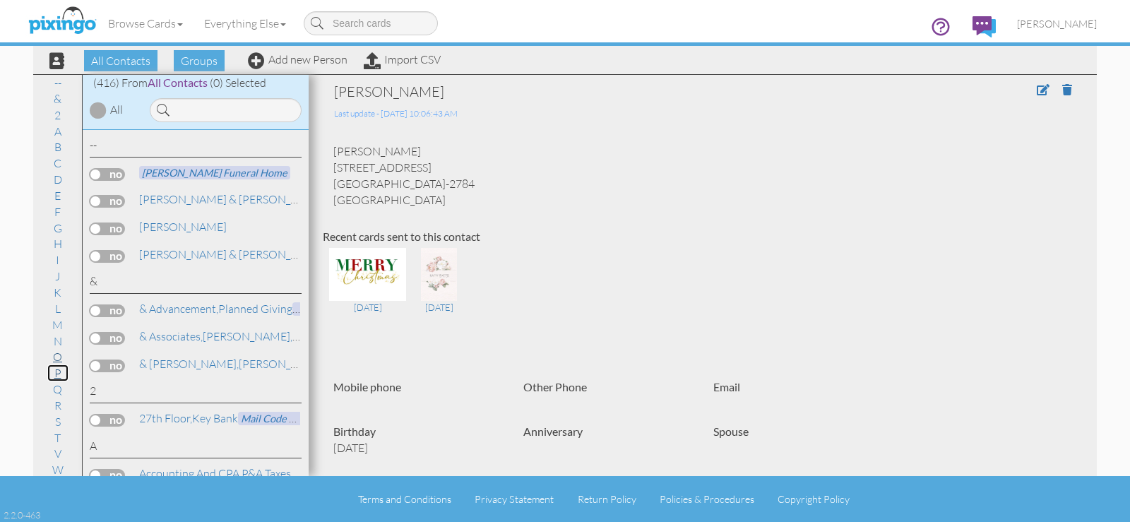
drag, startPoint x: 51, startPoint y: 376, endPoint x: 63, endPoint y: 361, distance: 19.1
click at [52, 374] on link "P" at bounding box center [57, 372] width 21 height 17
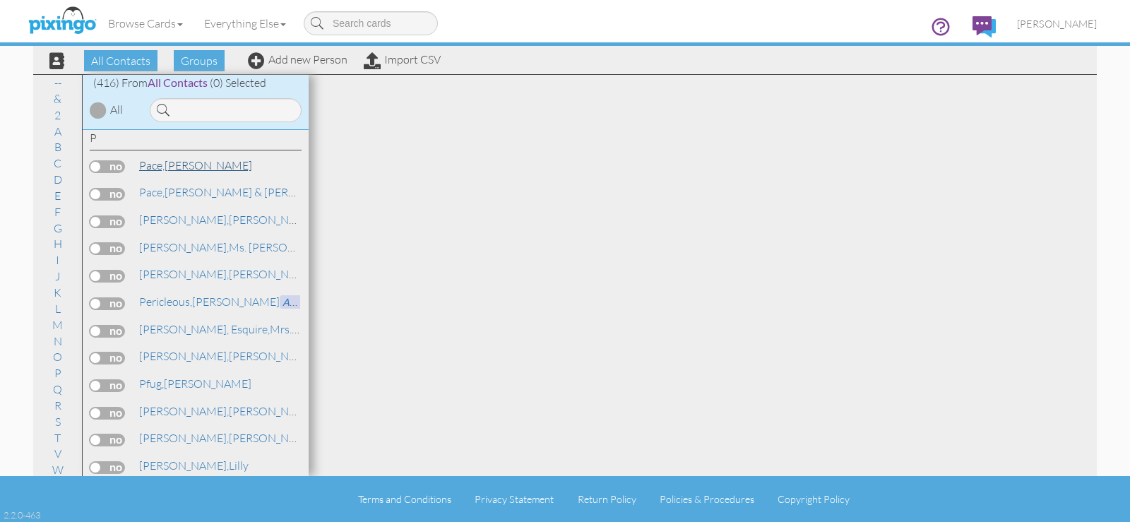
click at [182, 165] on link "[PERSON_NAME]" at bounding box center [196, 165] width 116 height 17
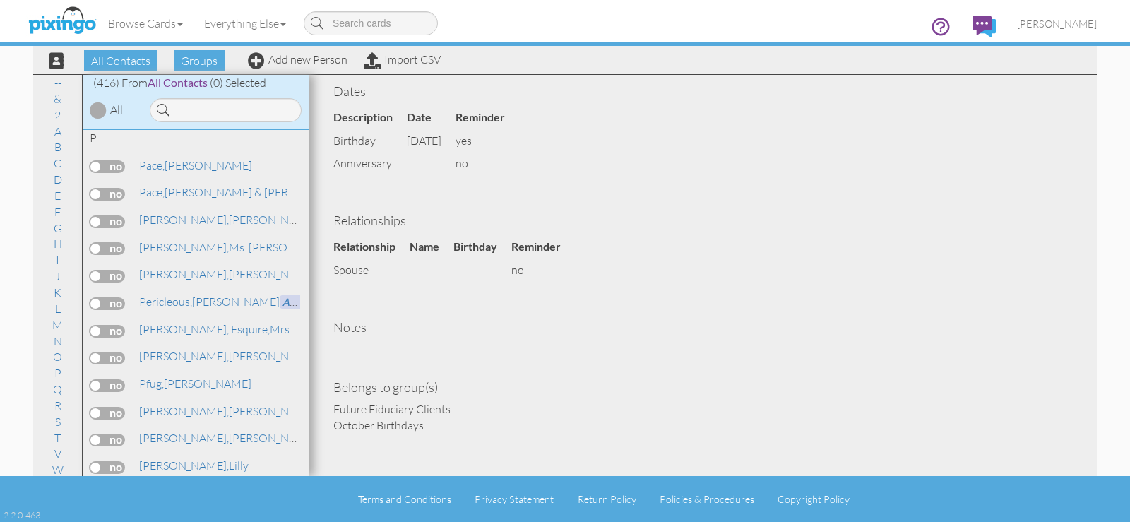
scroll to position [78, 0]
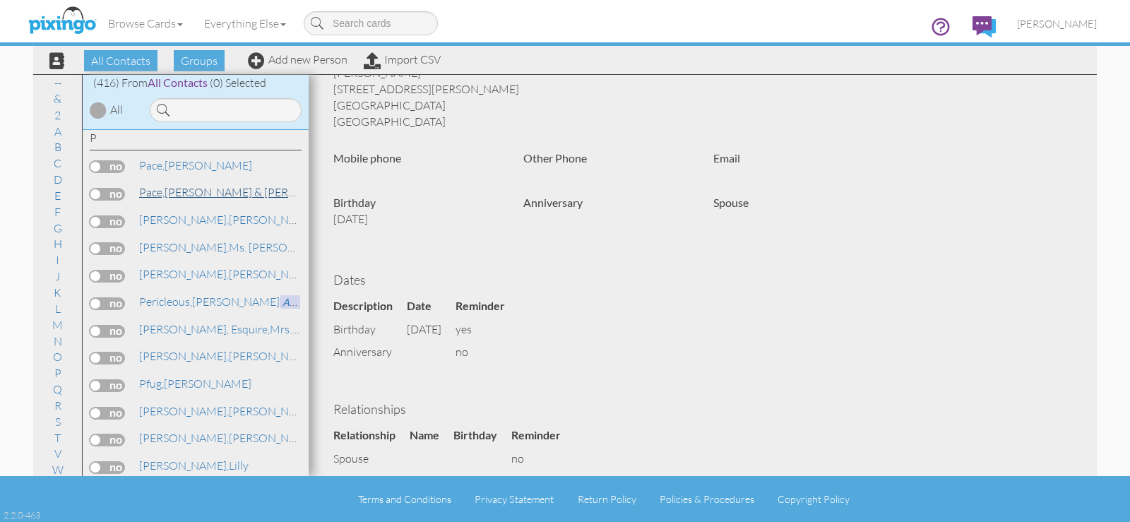
click at [225, 189] on link "[PERSON_NAME] & [PERSON_NAME]" at bounding box center [245, 192] width 215 height 17
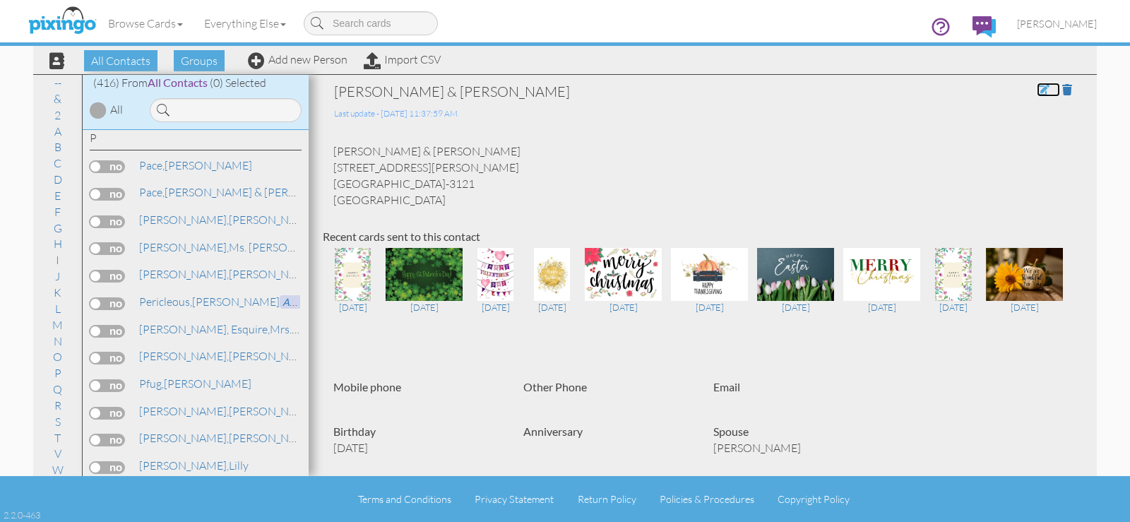
click at [1037, 91] on span at bounding box center [1043, 89] width 13 height 11
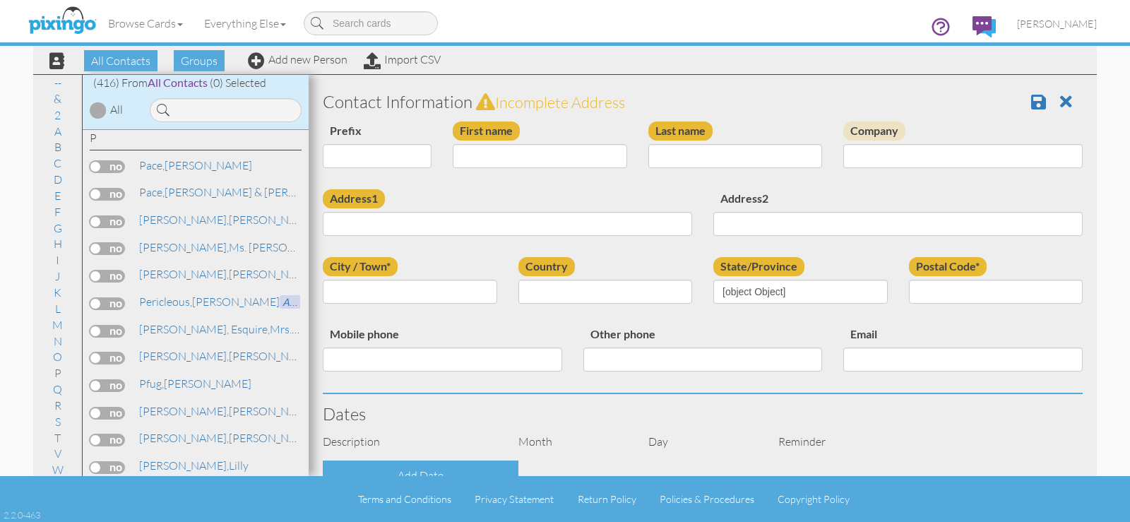
type input "[PERSON_NAME] & [PERSON_NAME]"
type input "Pace"
type input "[STREET_ADDRESS][PERSON_NAME]"
type input "Westfield"
type input "07090-3121"
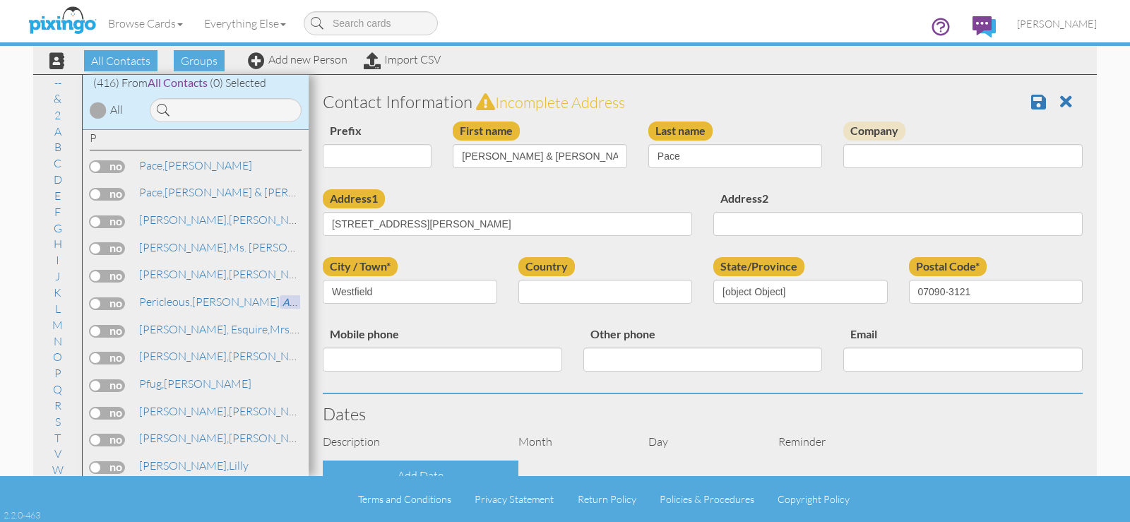
select select "object:1725"
select select "object:1970"
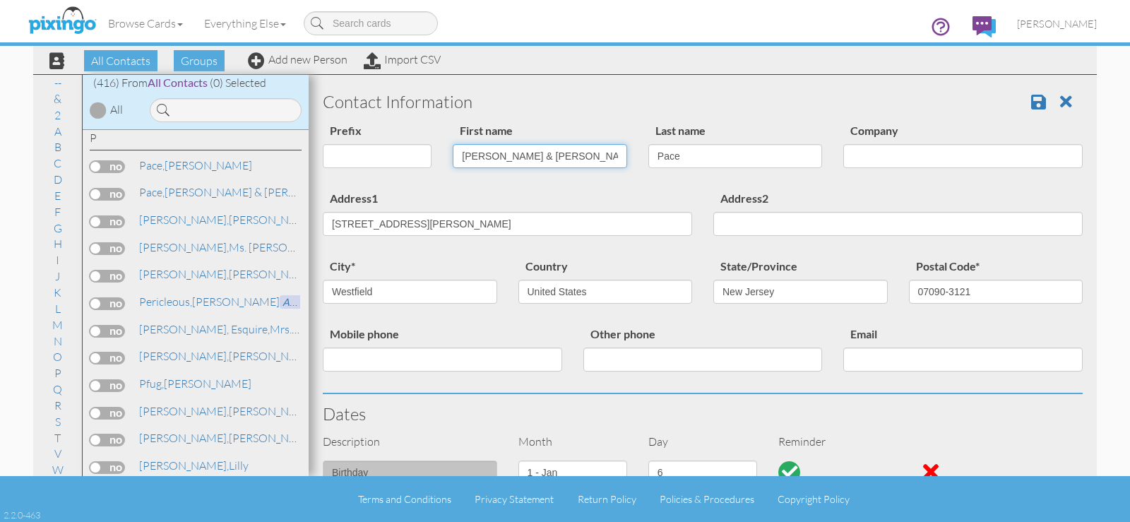
click at [542, 155] on input "[PERSON_NAME] & [PERSON_NAME]" at bounding box center [540, 156] width 174 height 24
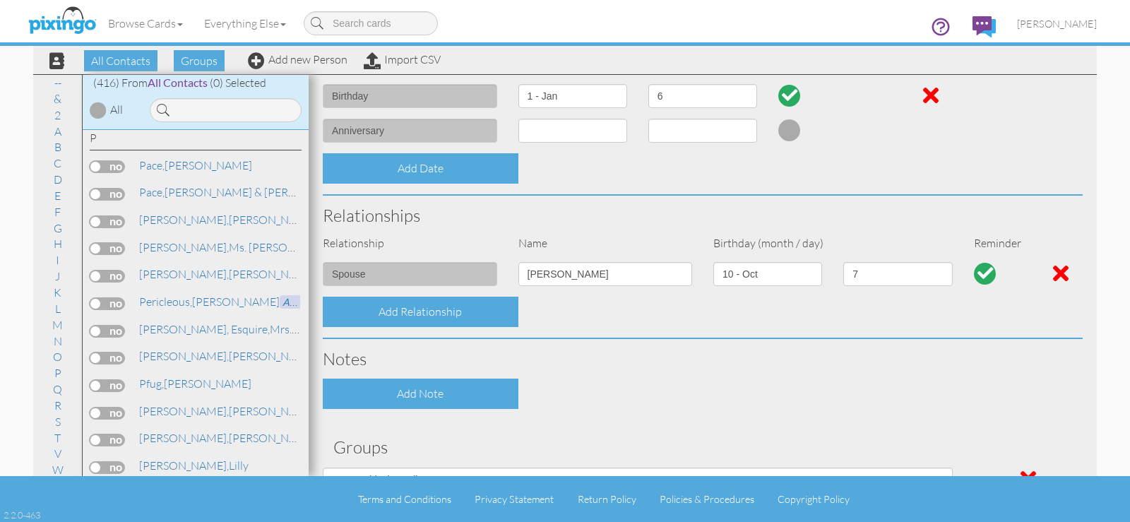
scroll to position [540, 0]
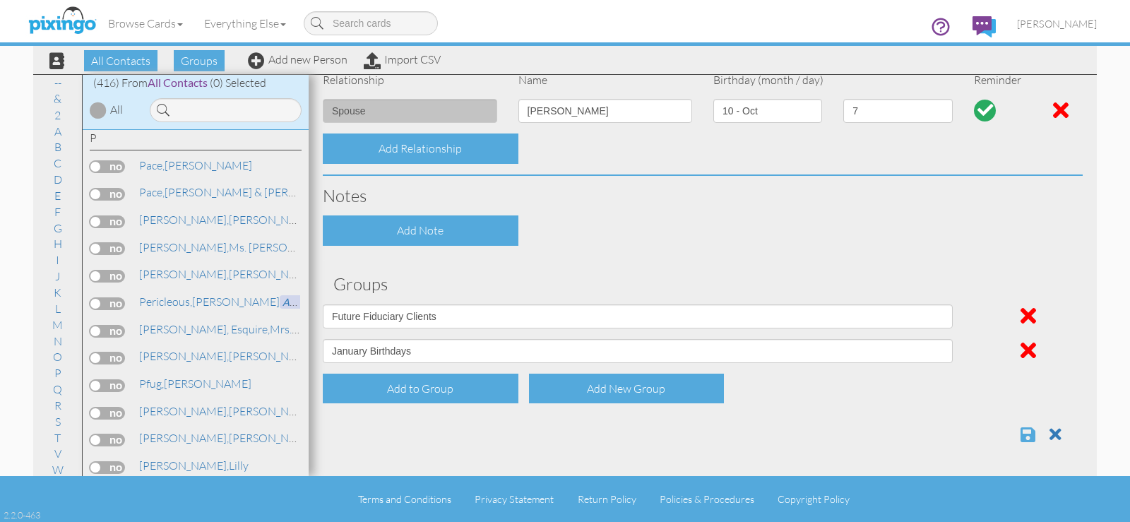
type input "[PERSON_NAME]"
click at [1021, 432] on span at bounding box center [1028, 434] width 15 height 17
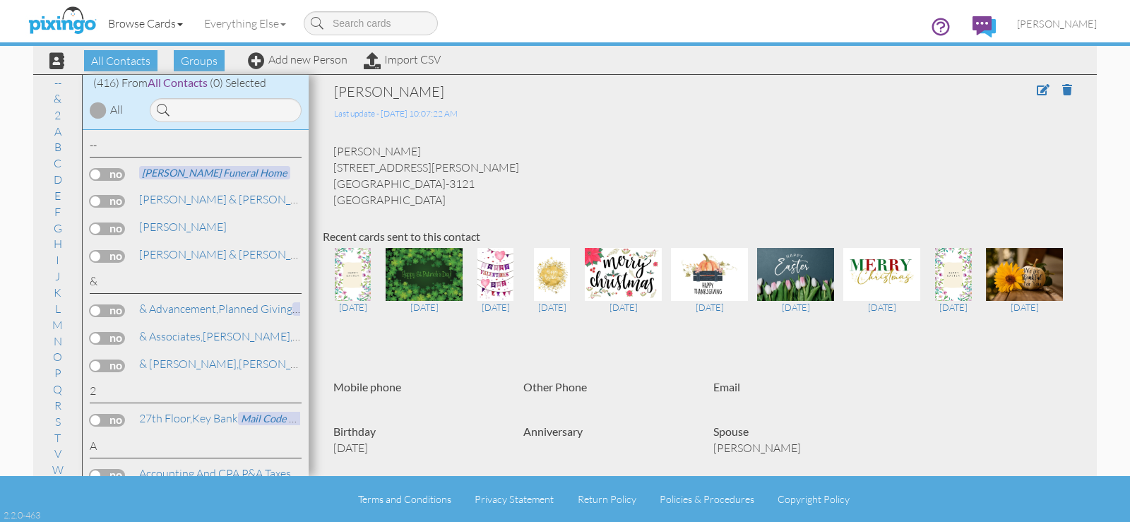
click at [170, 21] on link "Browse Cards" at bounding box center [145, 23] width 96 height 35
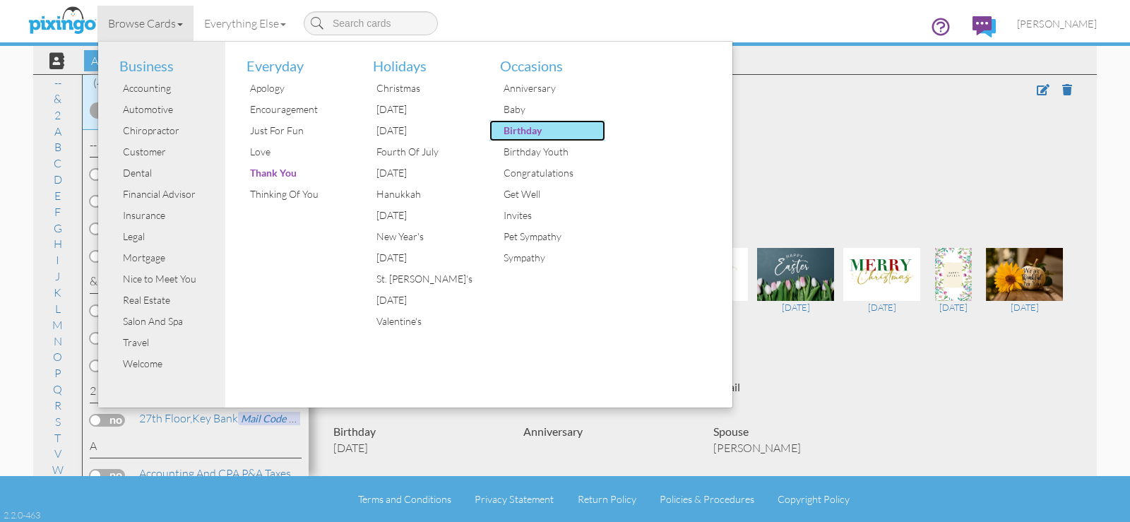
click at [511, 131] on div "Birthday" at bounding box center [553, 130] width 106 height 21
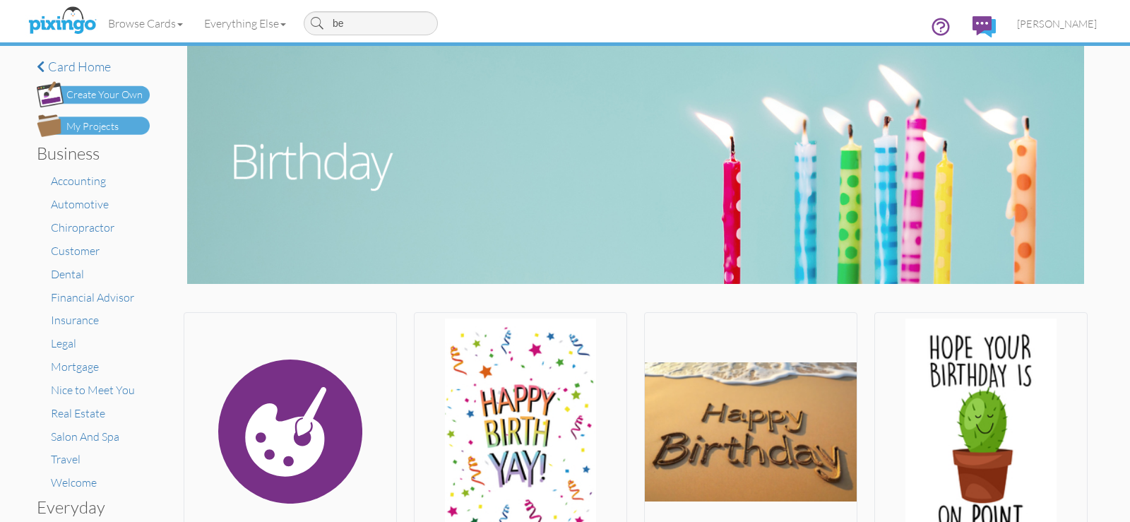
type input "be;"
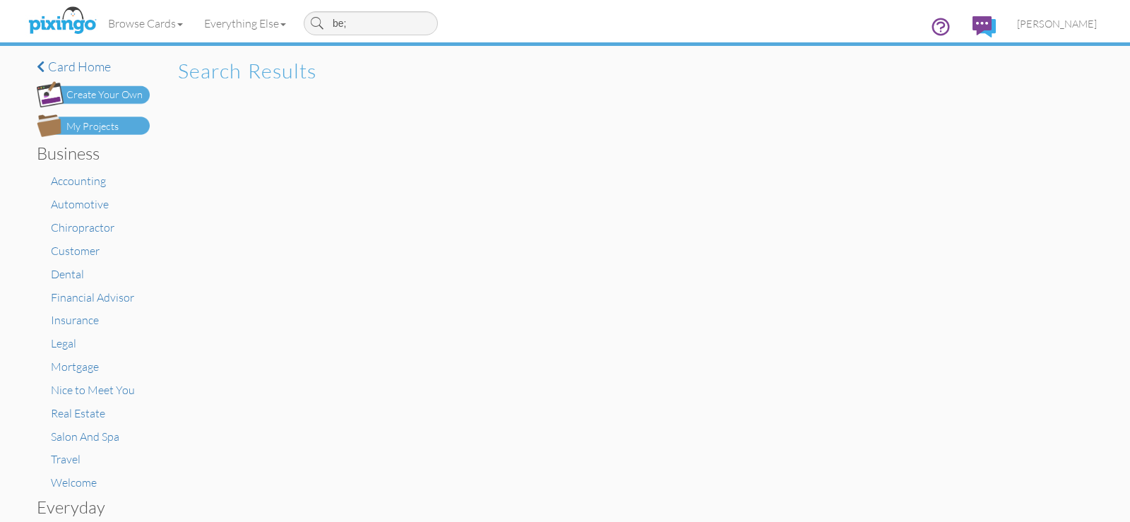
type input "be"
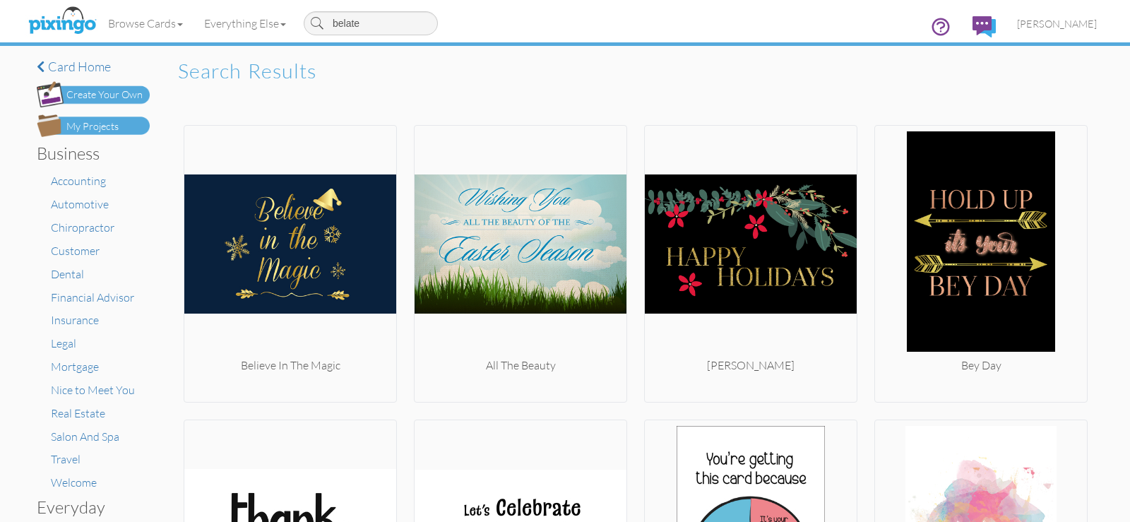
type input "belated"
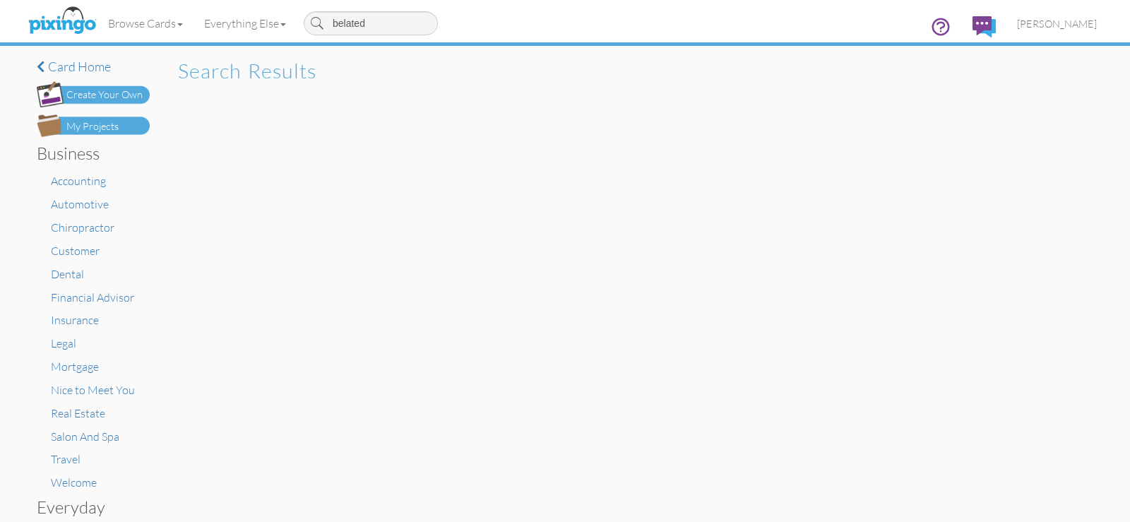
click at [389, 23] on input "belated" at bounding box center [371, 23] width 134 height 24
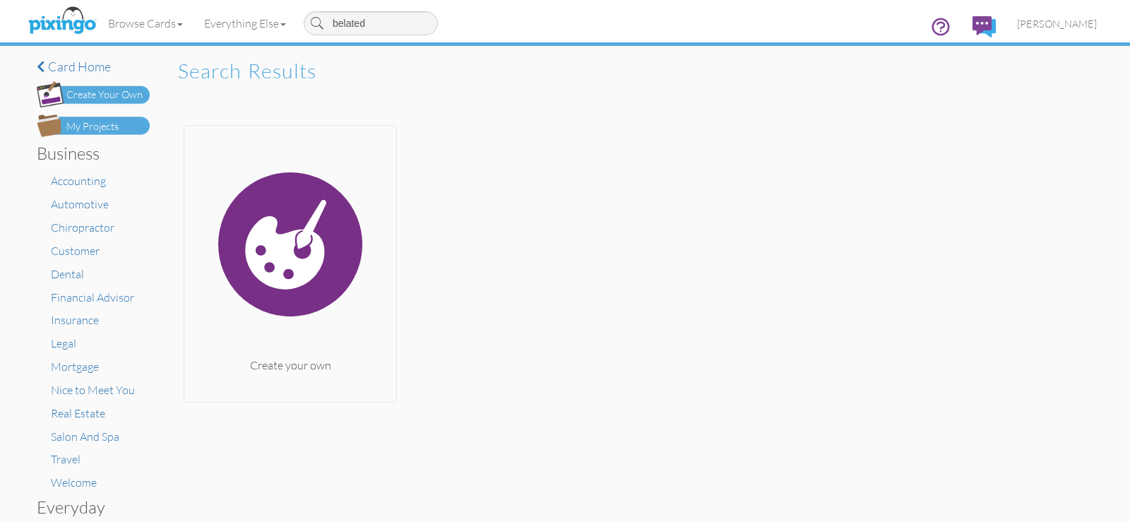
click at [388, 24] on input "belated" at bounding box center [371, 23] width 134 height 24
type input "belated birthday"
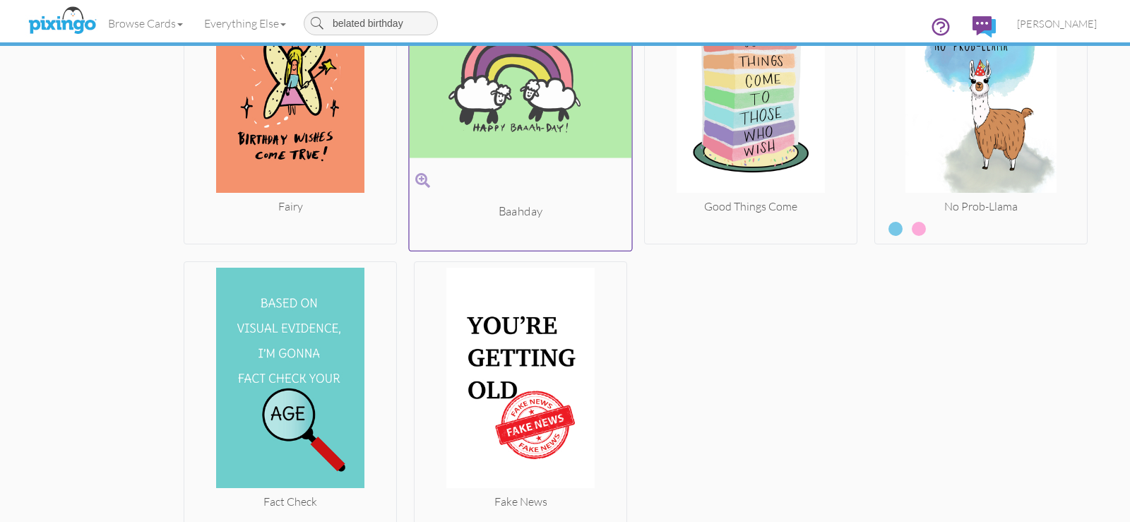
scroll to position [10582, 0]
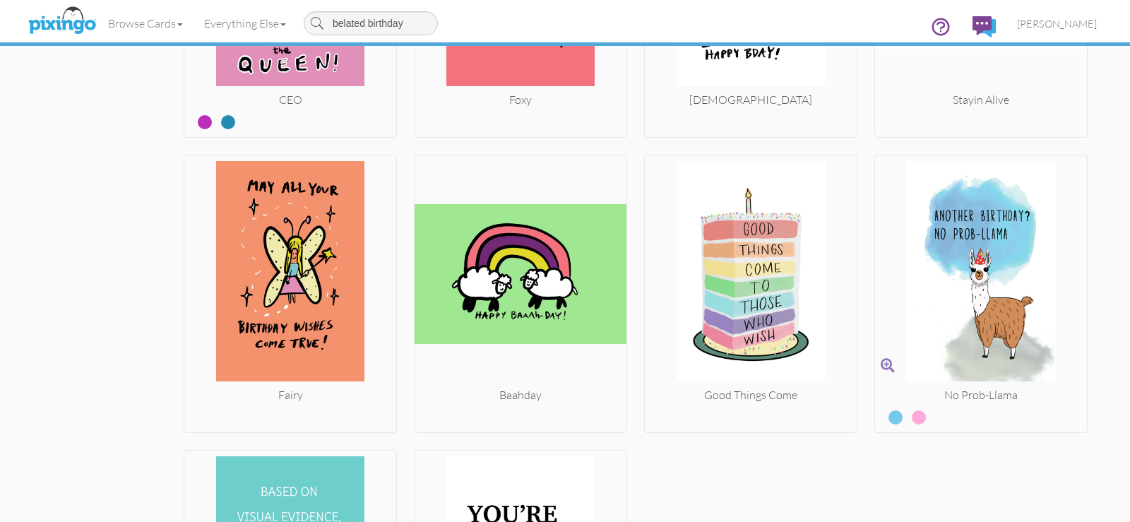
click at [988, 275] on img at bounding box center [981, 274] width 212 height 226
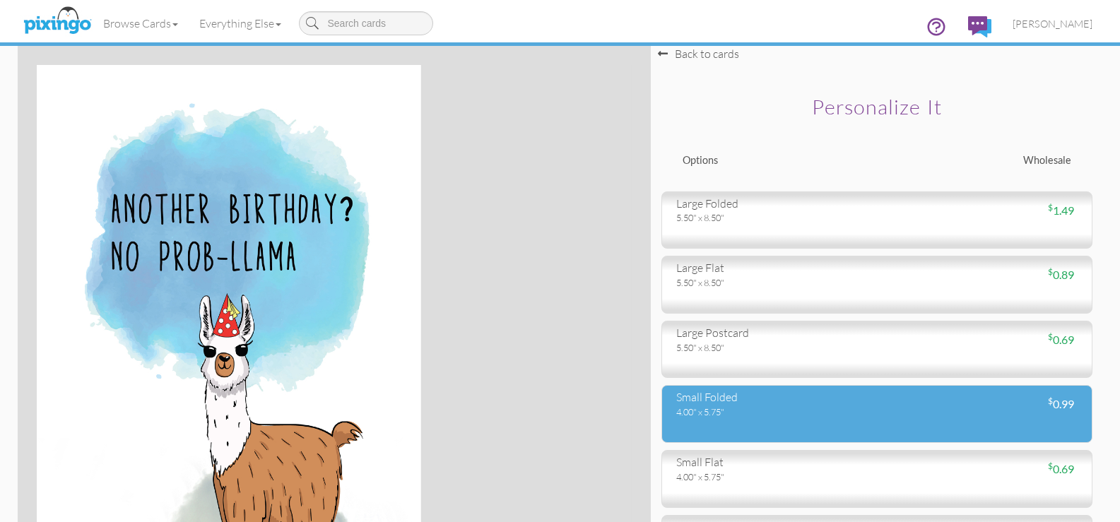
click at [797, 413] on div "4.00" x 5.75"" at bounding box center [771, 411] width 190 height 13
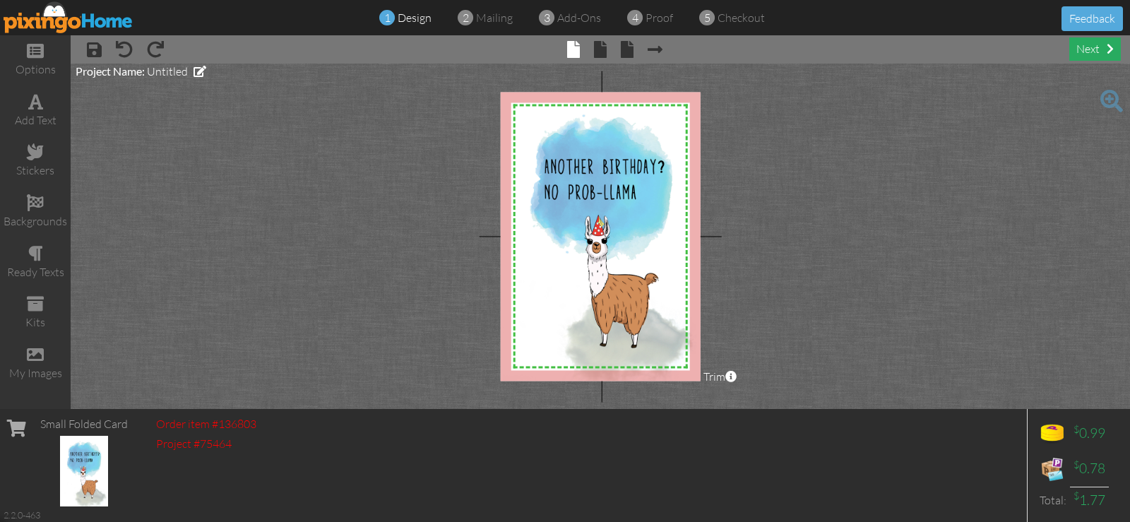
click at [1093, 54] on div "next" at bounding box center [1095, 48] width 52 height 23
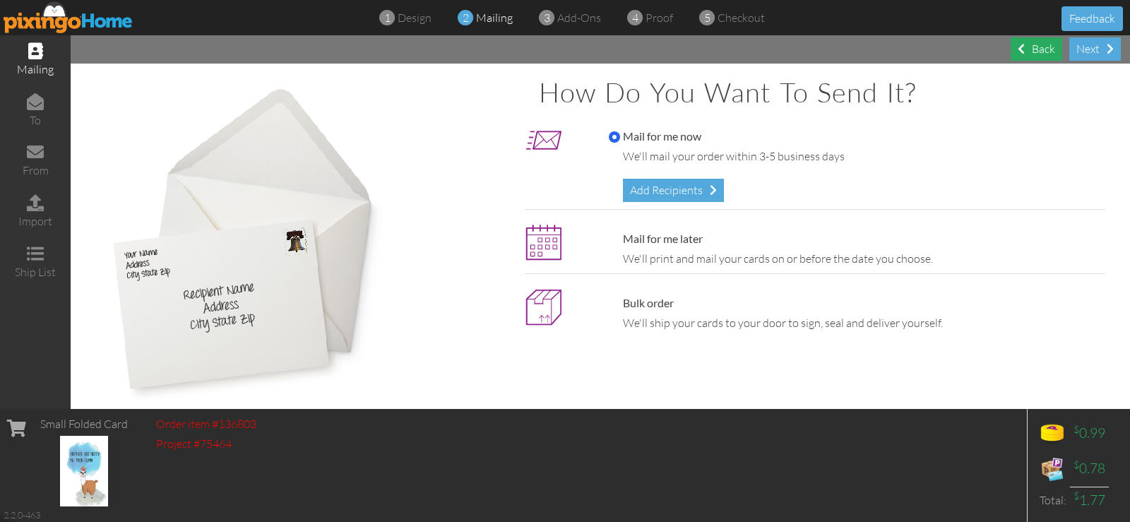
click at [1043, 47] on div "Back" at bounding box center [1037, 48] width 52 height 23
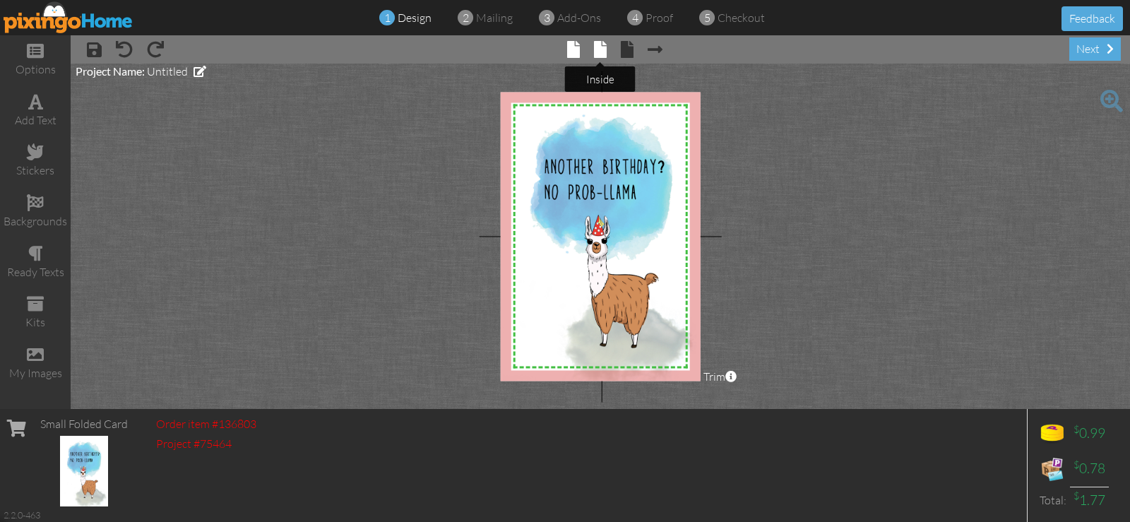
click at [597, 48] on span at bounding box center [600, 49] width 13 height 17
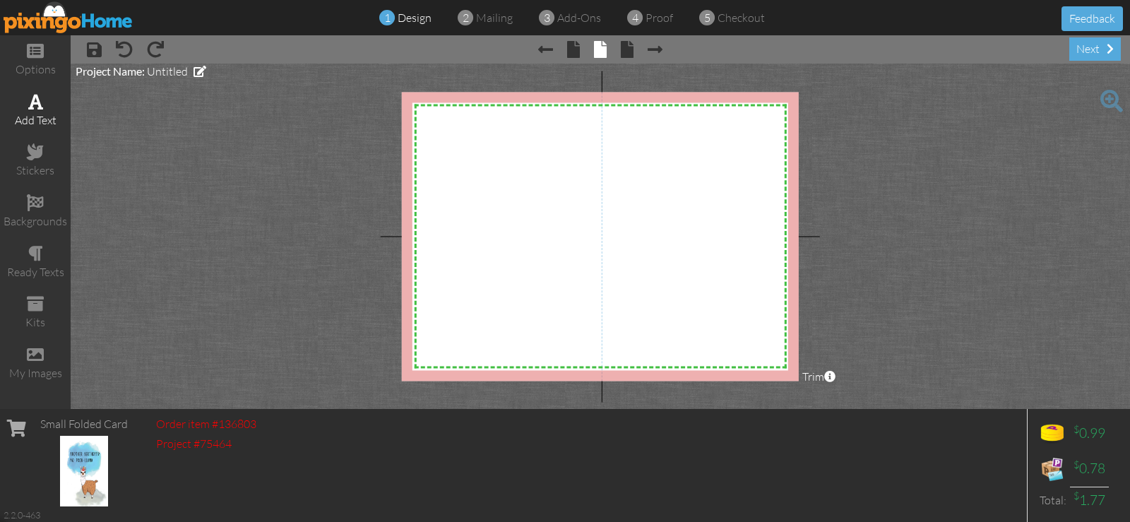
click at [38, 105] on span at bounding box center [35, 101] width 15 height 17
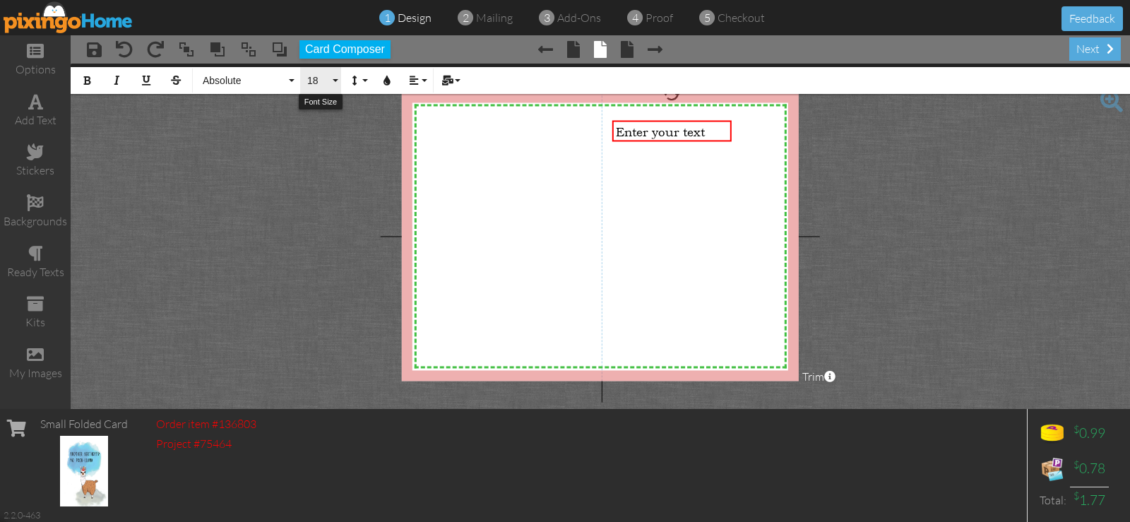
click at [309, 78] on span "18" at bounding box center [318, 81] width 24 height 12
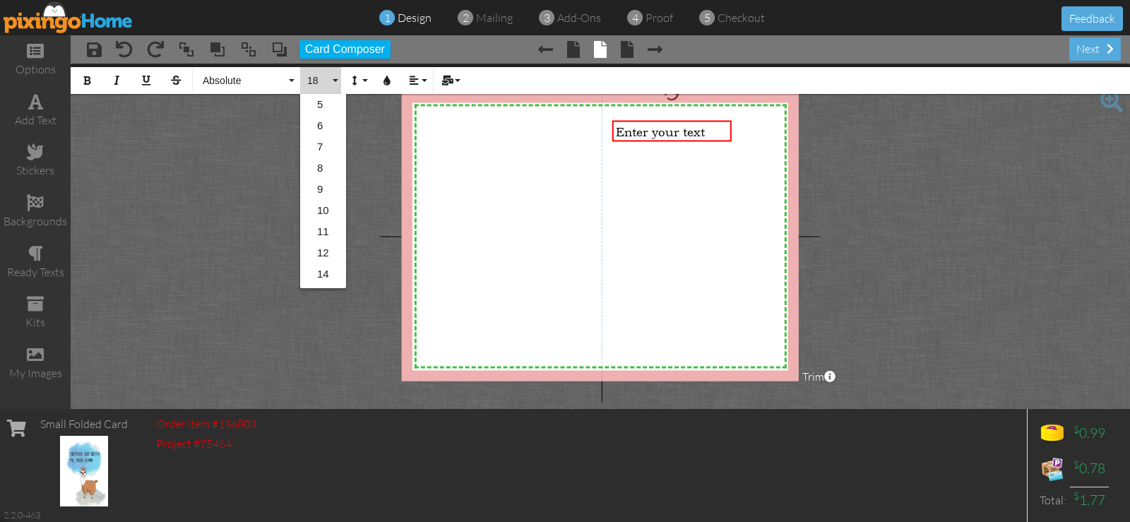
scroll to position [126, 0]
click at [328, 232] on link "22" at bounding box center [323, 233] width 46 height 21
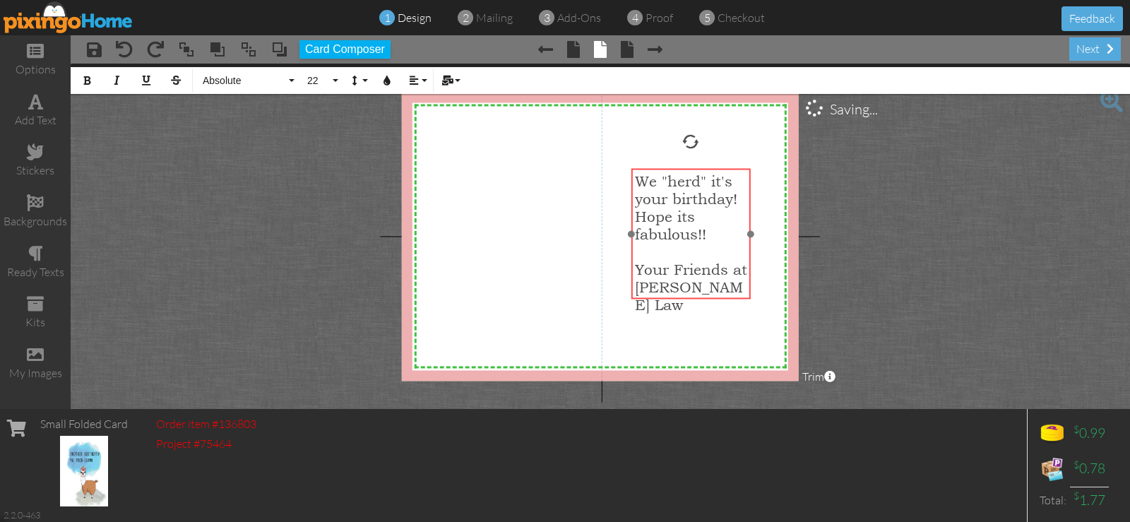
drag, startPoint x: 665, startPoint y: 250, endPoint x: 684, endPoint y: 298, distance: 51.7
click at [684, 298] on div "We "herd" it's your birthday! Hope its fabulous!! ​ Your Friends at [PERSON_NAM…" at bounding box center [691, 243] width 119 height 148
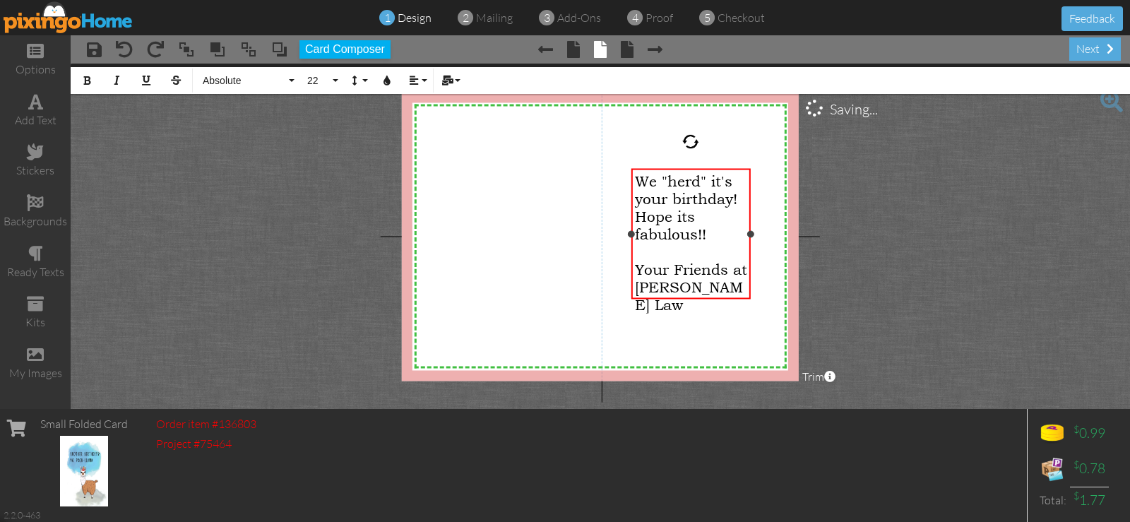
click at [636, 215] on span "We "herd" it's your birthday! Hope its fabulous!!" at bounding box center [686, 207] width 102 height 71
click at [635, 232] on span "We "herd" it's your birthday! Hope its fabulous!!" at bounding box center [688, 207] width 107 height 71
click at [650, 214] on span "We "herd" it's your birthday! Hope its" at bounding box center [691, 198] width 112 height 53
drag, startPoint x: 647, startPoint y: 249, endPoint x: 726, endPoint y: 256, distance: 79.5
click at [726, 243] on div "fabulous!!" at bounding box center [691, 234] width 112 height 18
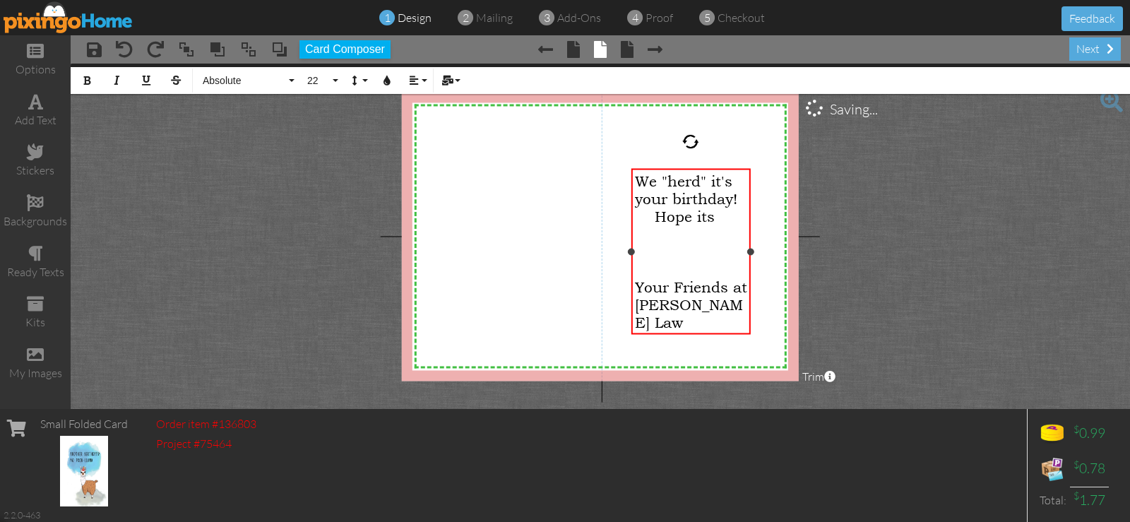
click at [718, 220] on span "We "herd" it's your birthday! Hope its" at bounding box center [691, 198] width 112 height 53
click at [635, 178] on span "We "herd" it's your birthday! Hope its fabulous!" at bounding box center [691, 207] width 112 height 71
click at [637, 302] on span "Your Friends at [PERSON_NAME] Law" at bounding box center [691, 322] width 112 height 53
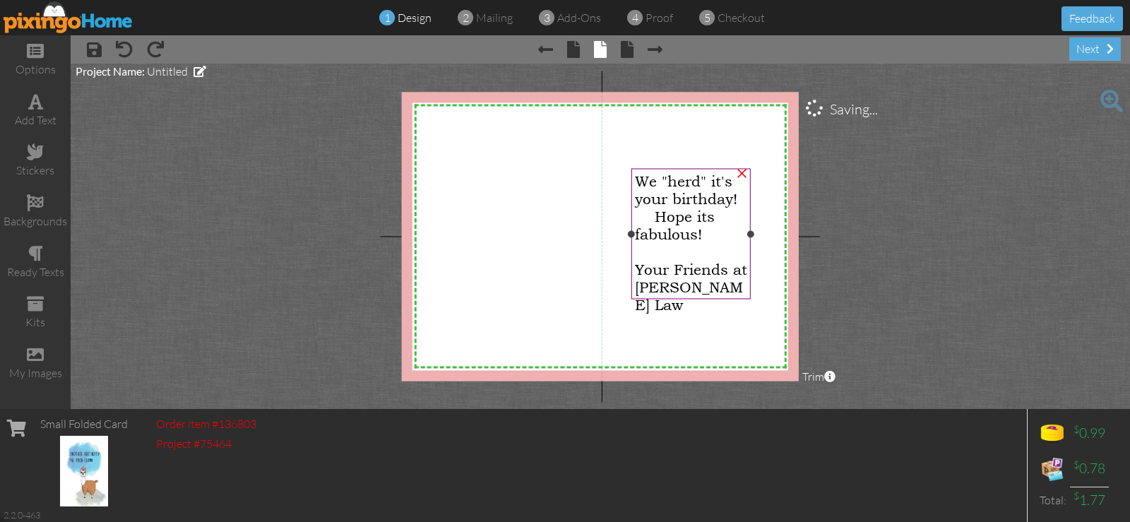
click at [699, 235] on span "We "herd" it's your birthday! Hope its fabulous!" at bounding box center [691, 207] width 112 height 71
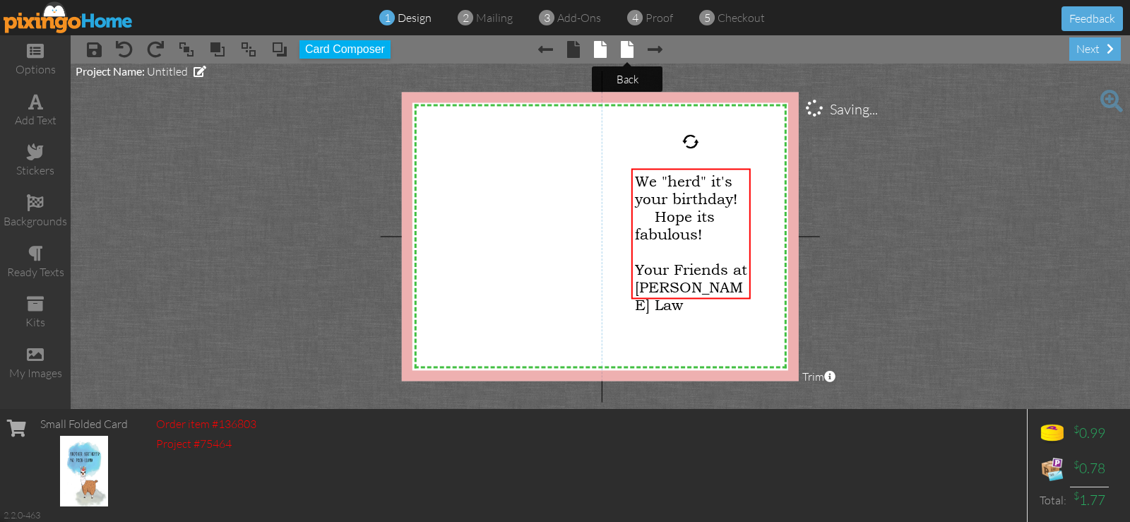
click at [624, 48] on span at bounding box center [627, 49] width 13 height 17
click at [1082, 52] on div "next" at bounding box center [1095, 48] width 52 height 23
click at [452, 206] on div "X X X X X X X X X X X X X X X X X X X X X X X X X X X X X X X X X X X X X X X X…" at bounding box center [600, 236] width 397 height 289
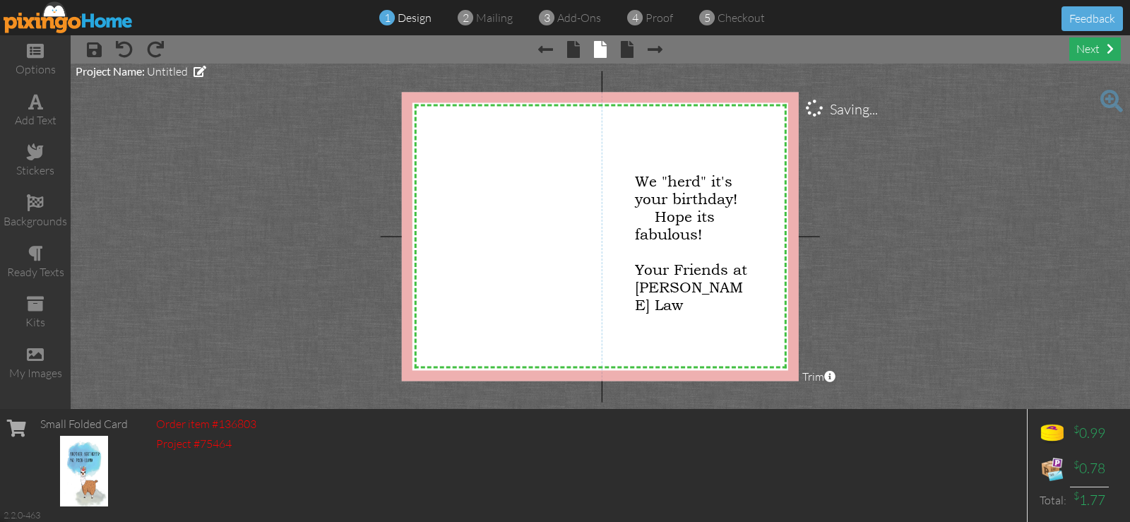
click at [1086, 49] on div "next" at bounding box center [1095, 48] width 52 height 23
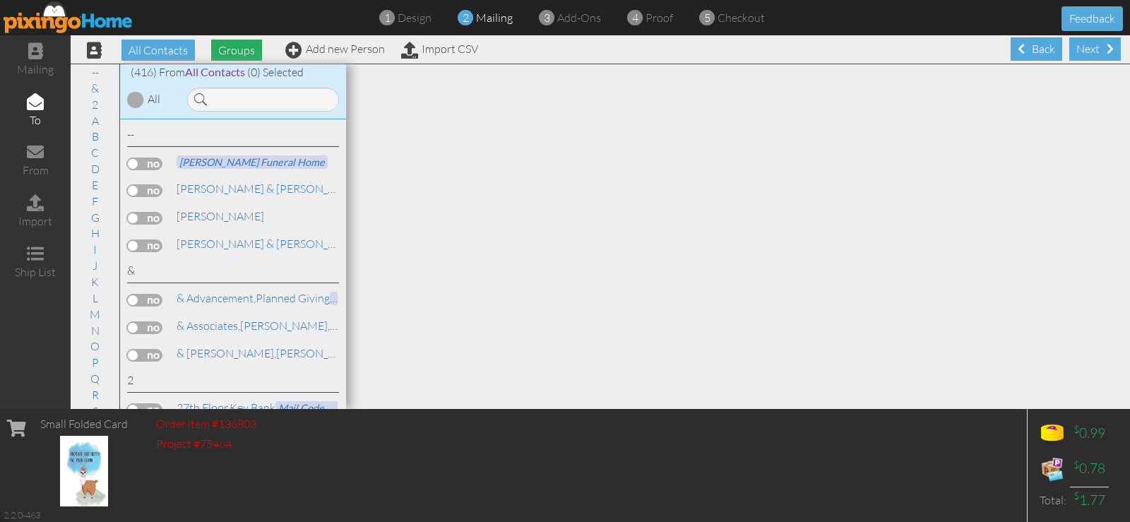
click at [237, 49] on span "Groups" at bounding box center [236, 50] width 51 height 21
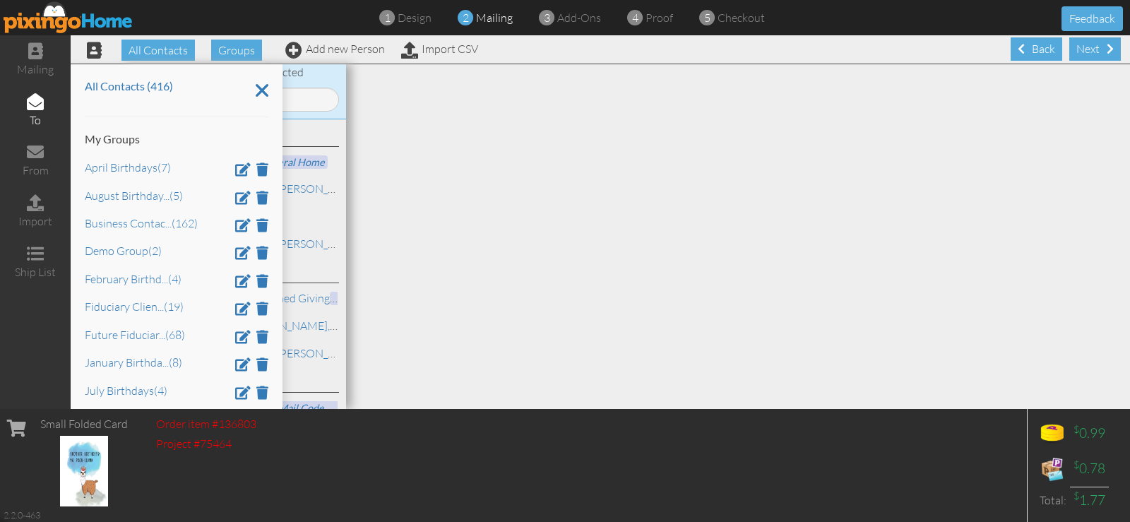
scroll to position [189, 0]
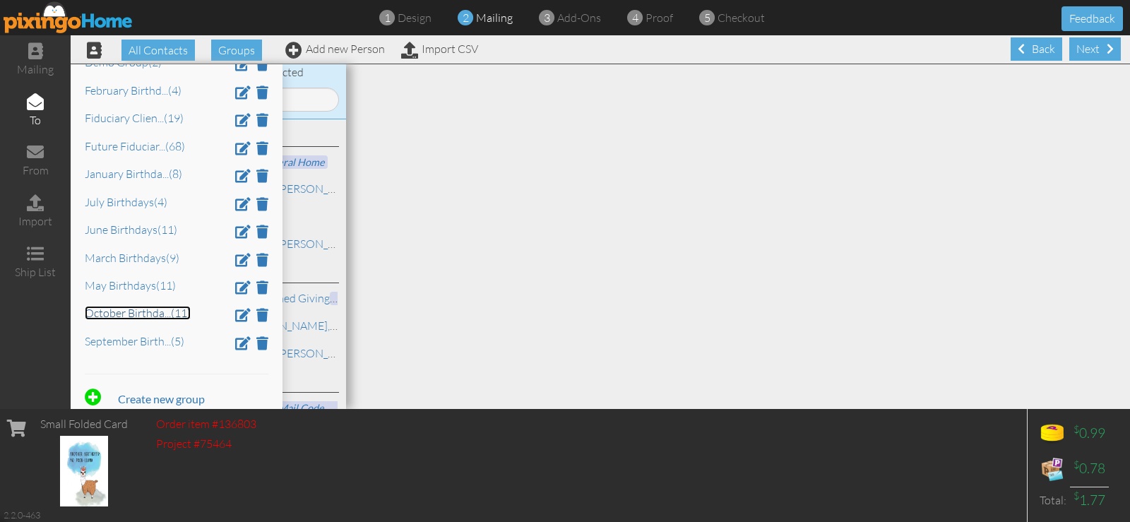
click at [137, 310] on link "October Birthda ... (11)" at bounding box center [138, 313] width 106 height 14
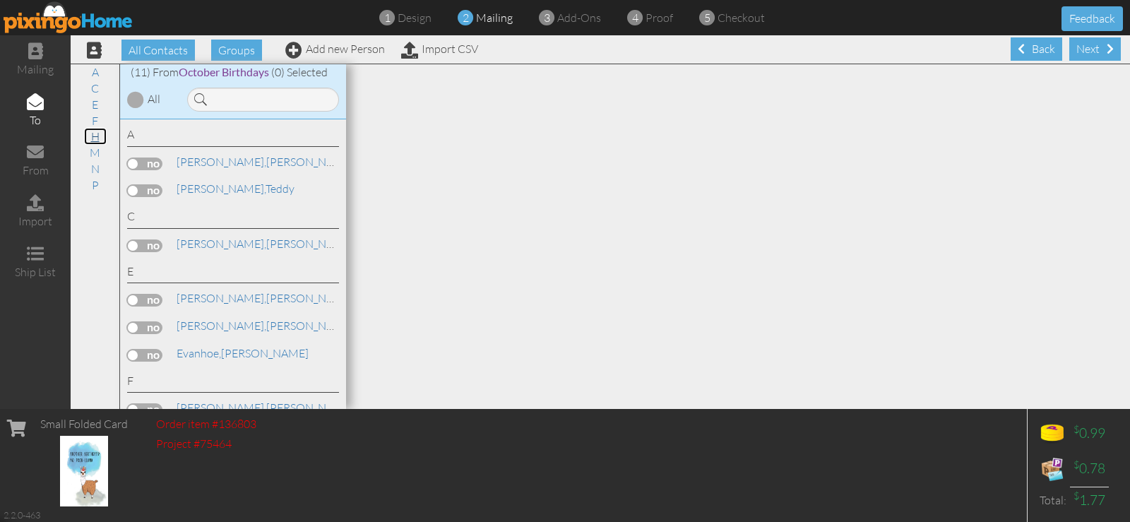
click at [100, 136] on link "H" at bounding box center [95, 136] width 23 height 17
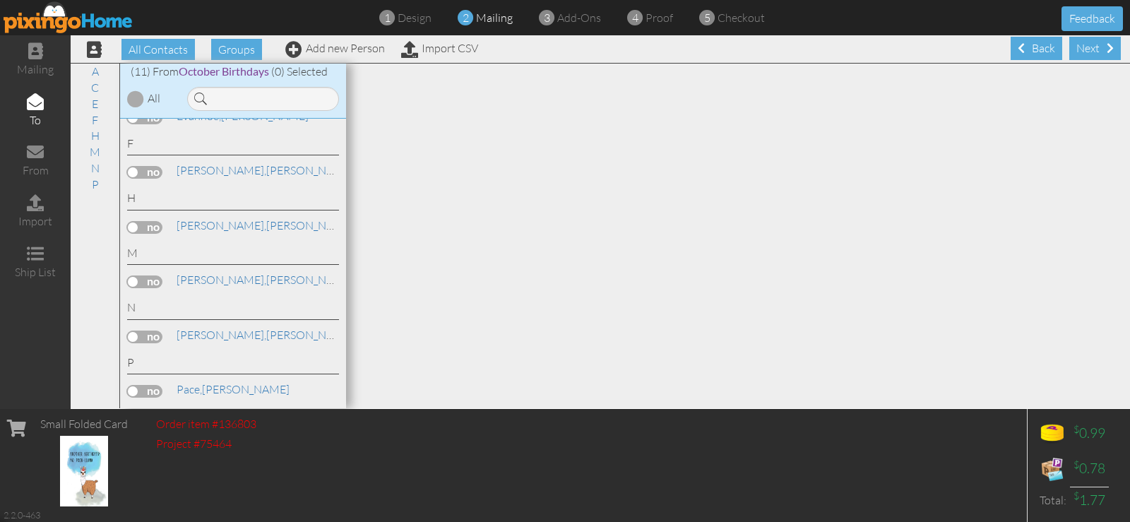
click at [129, 229] on label at bounding box center [144, 227] width 35 height 13
click at [0, 0] on input "checkbox" at bounding box center [0, 0] width 0 height 0
click at [97, 87] on link "C" at bounding box center [95, 87] width 22 height 17
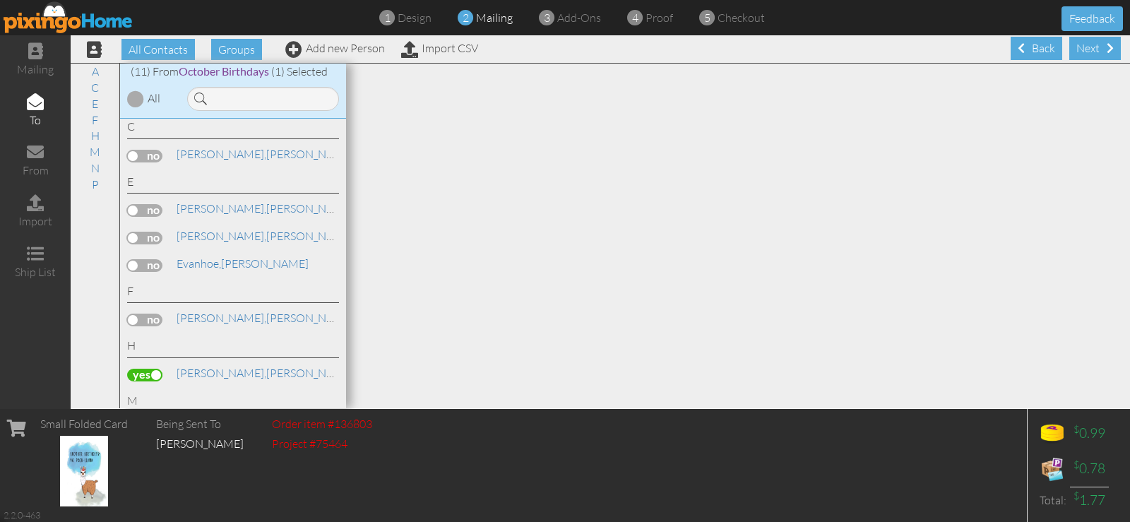
click at [131, 157] on label at bounding box center [144, 156] width 35 height 13
click at [0, 0] on input "checkbox" at bounding box center [0, 0] width 0 height 0
click at [1079, 47] on div "Next" at bounding box center [1095, 48] width 52 height 23
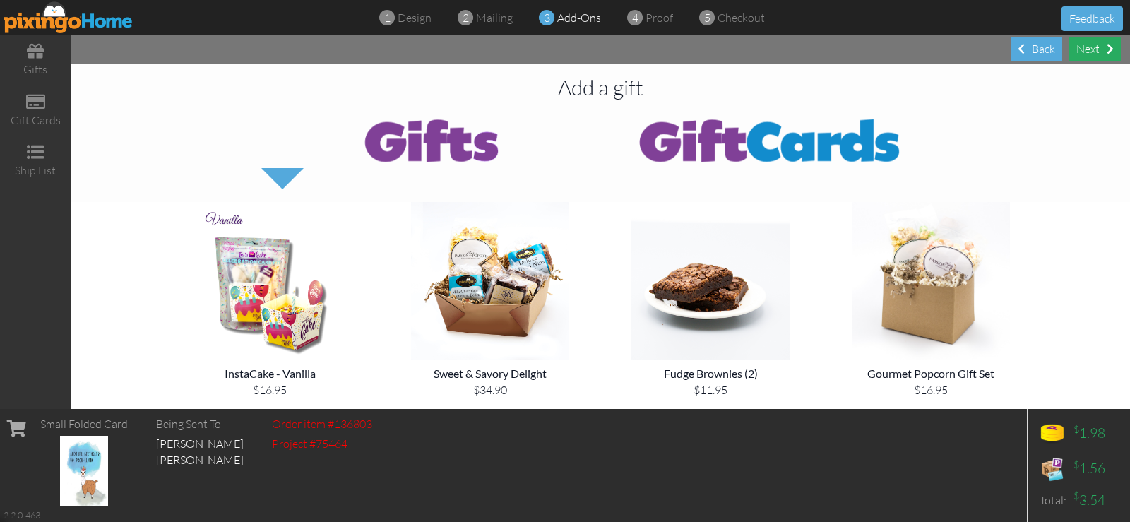
click at [1081, 51] on div "Next" at bounding box center [1095, 48] width 52 height 23
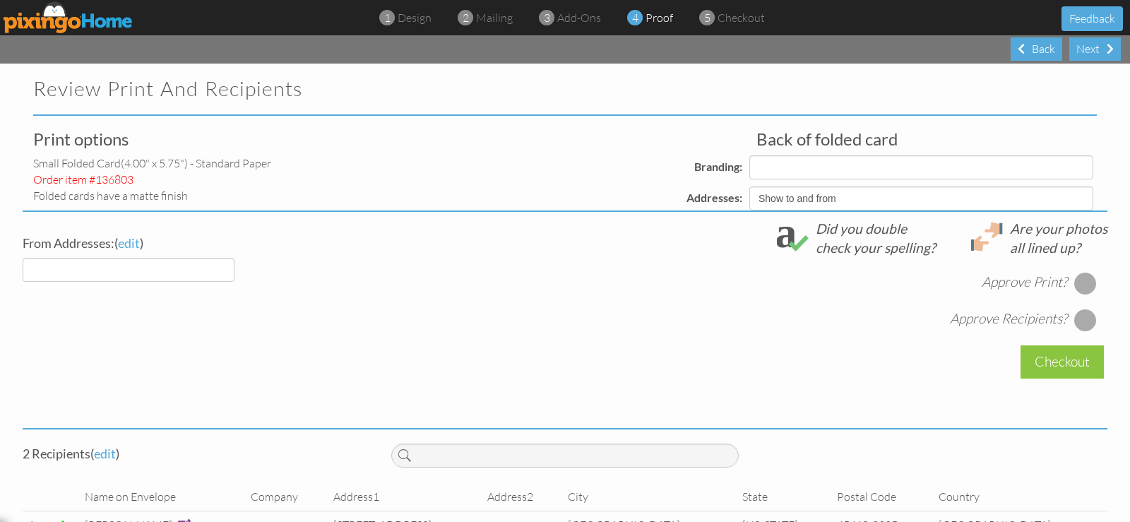
select select "object:5671"
select select "object:5670"
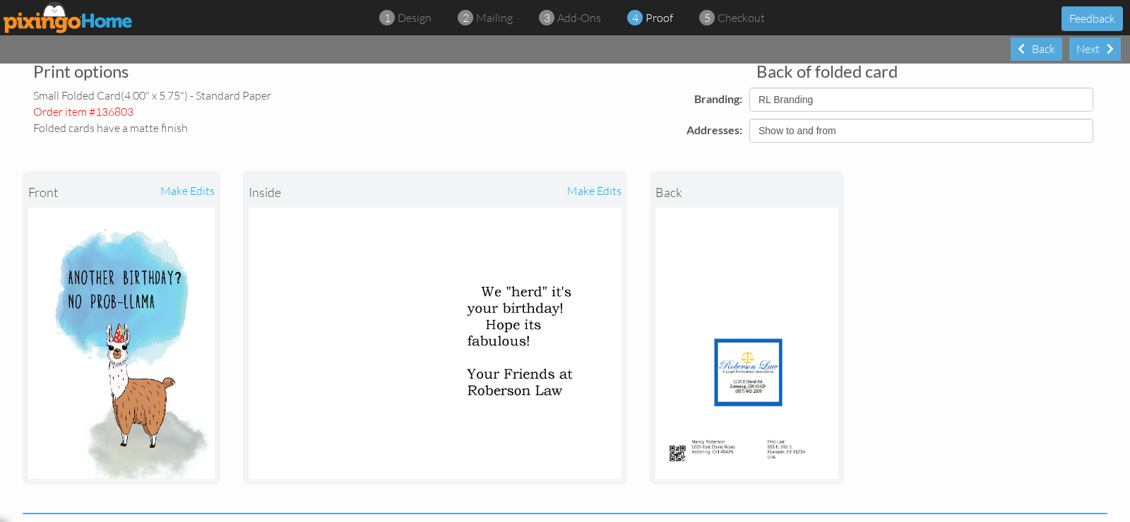
scroll to position [256, 0]
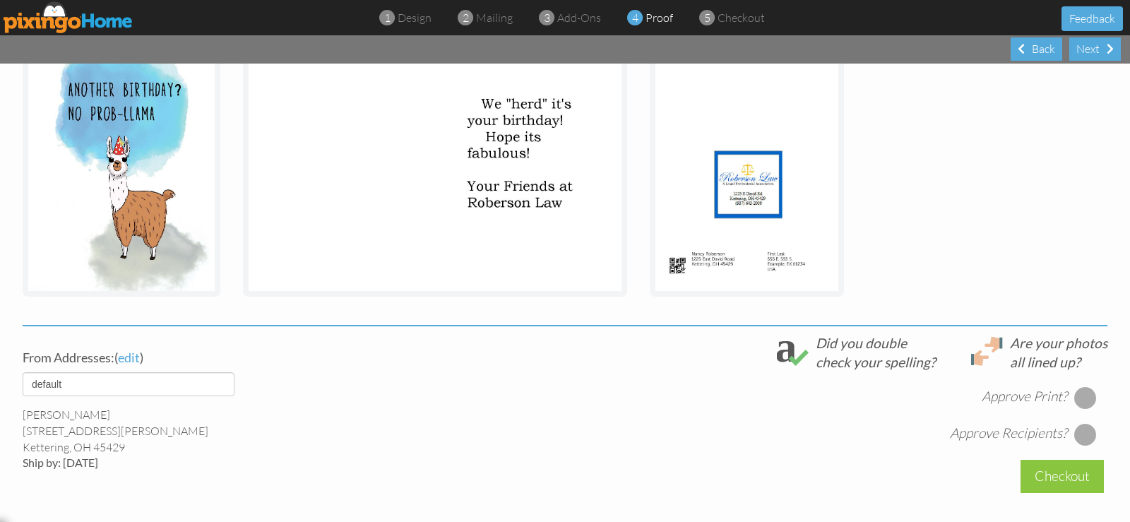
click at [1075, 392] on div at bounding box center [1085, 397] width 23 height 23
click at [1085, 437] on div at bounding box center [1085, 434] width 23 height 23
click at [1065, 477] on div "Checkout" at bounding box center [1062, 476] width 83 height 33
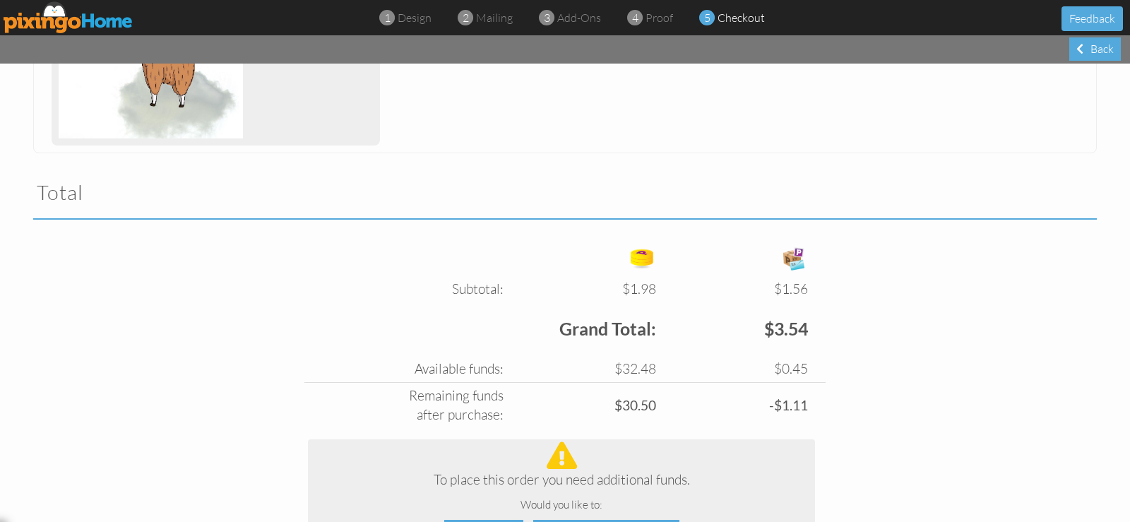
scroll to position [556, 0]
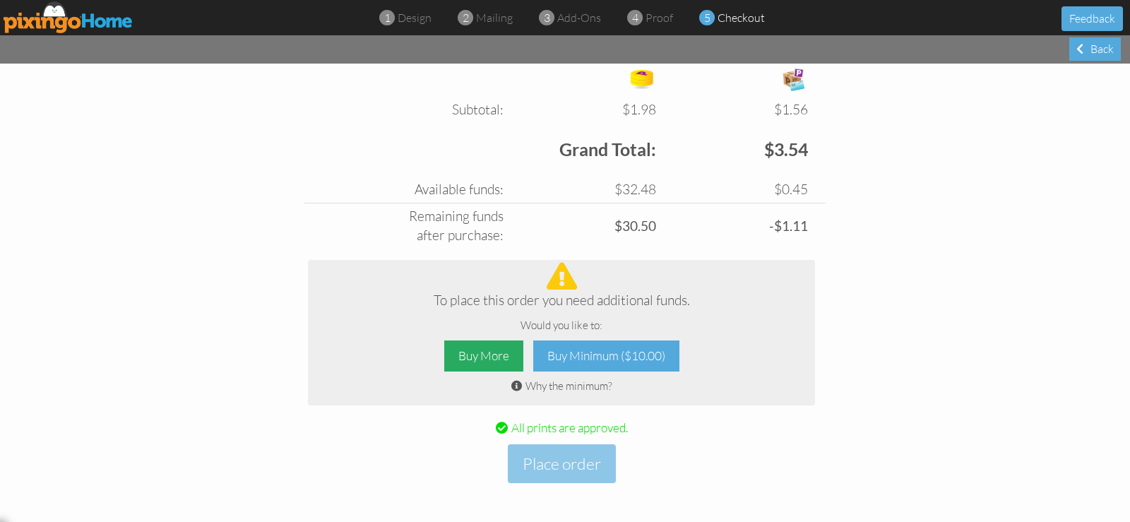
click at [470, 354] on div "Buy More" at bounding box center [483, 356] width 79 height 32
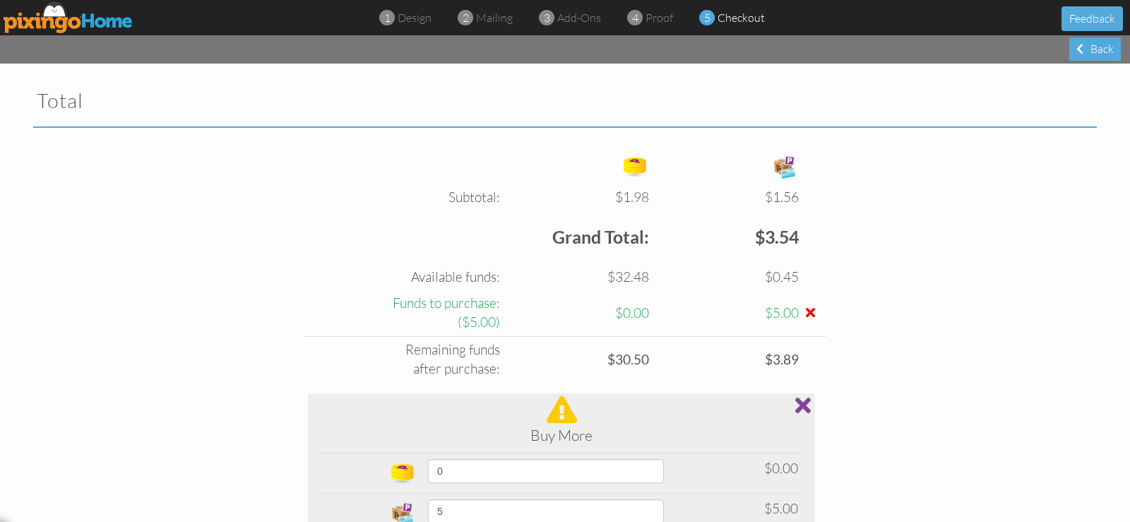
scroll to position [657, 0]
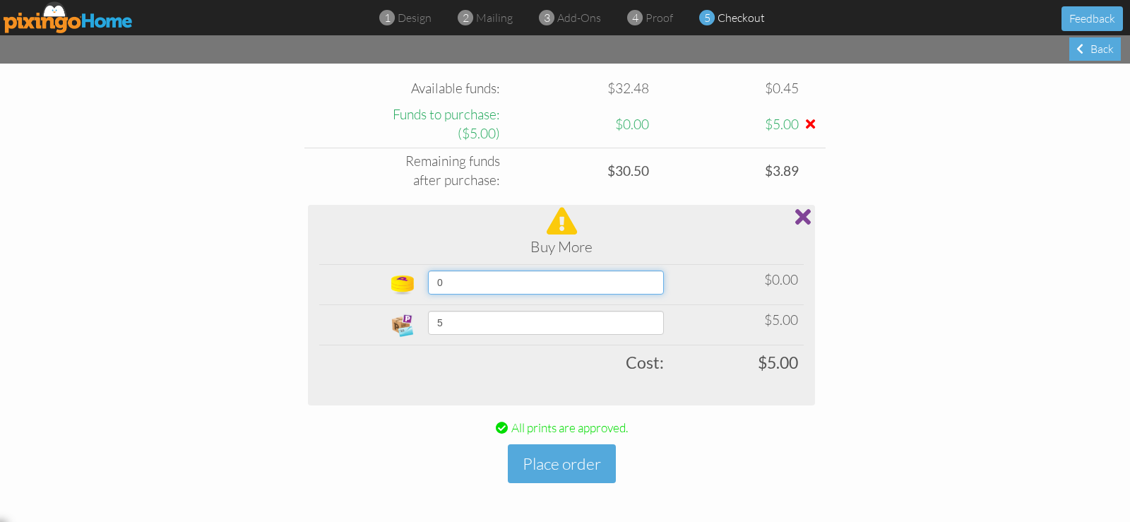
click at [663, 282] on select "0 10 20 30 40 50 60 70 80 90 100 150 200 250 300 350 400 (10% off) 450 (10% off…" at bounding box center [546, 283] width 236 height 24
click at [428, 271] on select "0 10 20 30 40 50 60 70 80 90 100 150 200 250 300 350 400 (10% off) 450 (10% off…" at bounding box center [546, 283] width 236 height 24
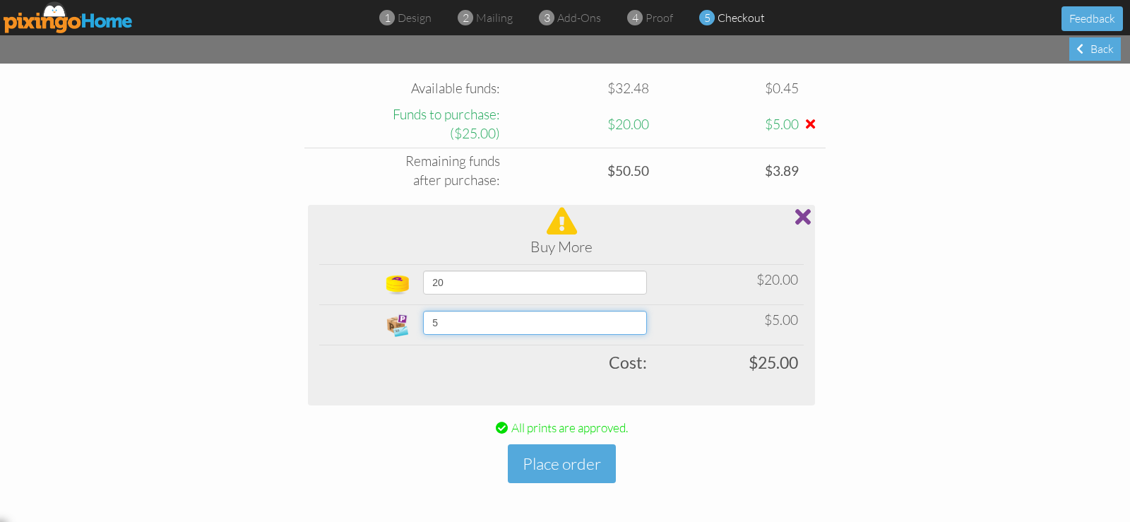
click at [643, 323] on select "5 10 15 20 25 30 35 40 45 50 60 70 80 90 100 200 300 400 500 1000 1500 2000 250…" at bounding box center [535, 323] width 224 height 24
click at [641, 277] on select "0 10 20 30 40 50 60 70 80 90 100 150 200 250 300 350 400 (10% off) 450 (10% off…" at bounding box center [535, 283] width 224 height 24
select select "object:5725"
click at [423, 271] on select "0 10 20 30 40 50 60 70 80 90 100 150 200 250 300 350 400 (10% off) 450 (10% off…" at bounding box center [535, 283] width 224 height 24
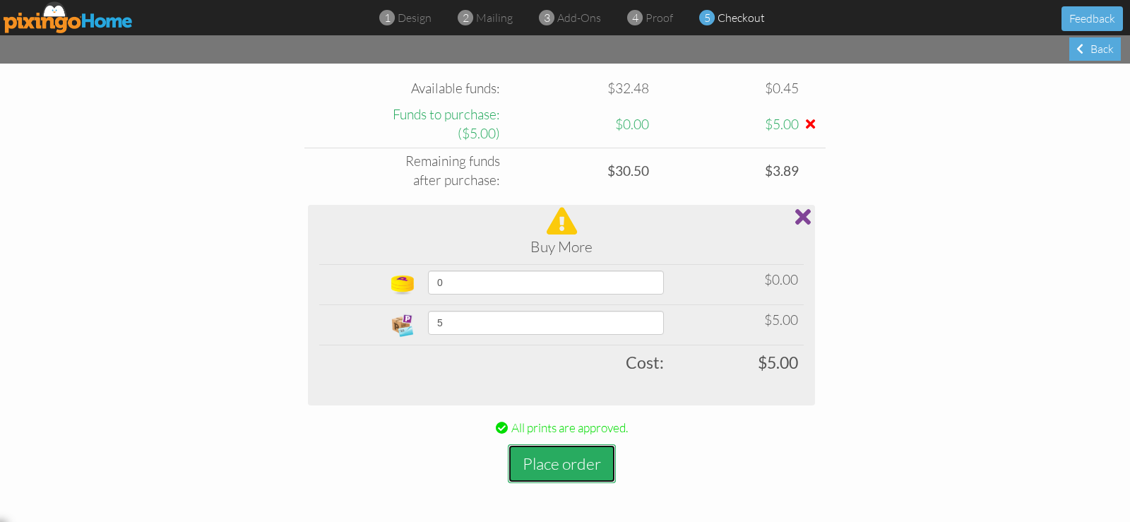
click at [542, 463] on button "Place order" at bounding box center [562, 463] width 108 height 39
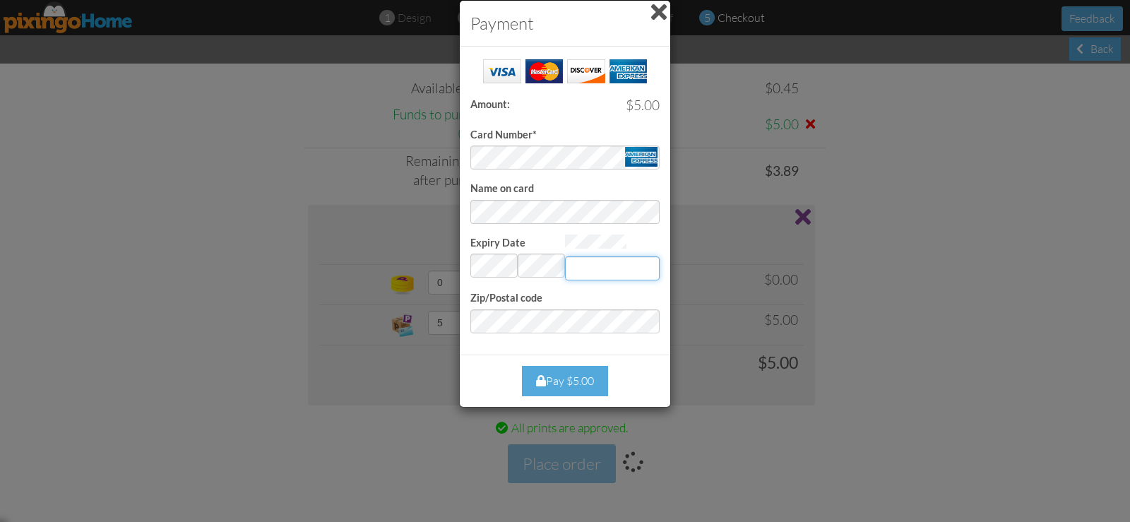
click at [605, 263] on input "Expiry Date" at bounding box center [612, 268] width 95 height 24
type input "1930"
click at [582, 376] on div "Pay $5.00" at bounding box center [565, 381] width 86 height 30
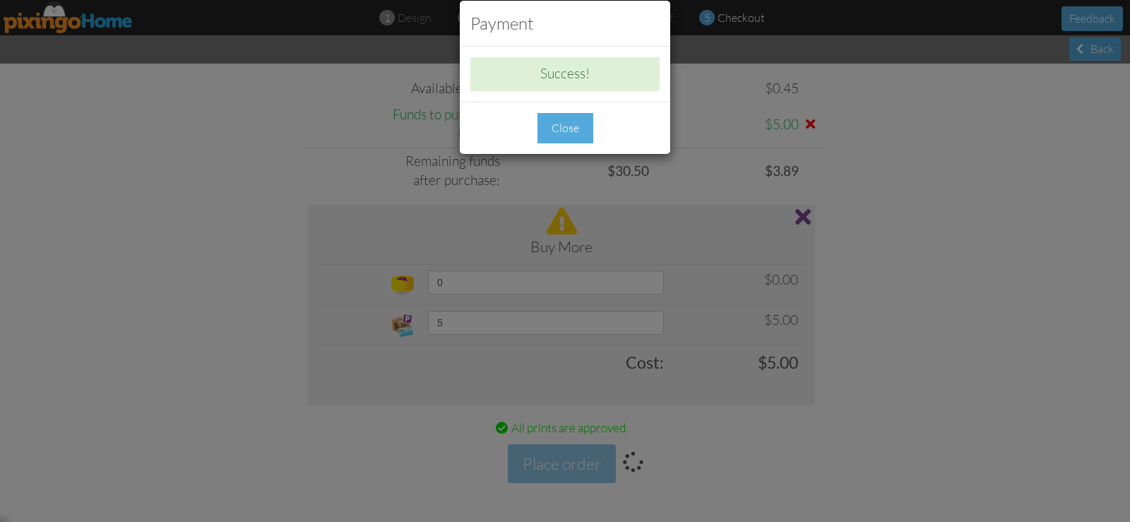
click at [557, 117] on div "Close" at bounding box center [566, 128] width 56 height 30
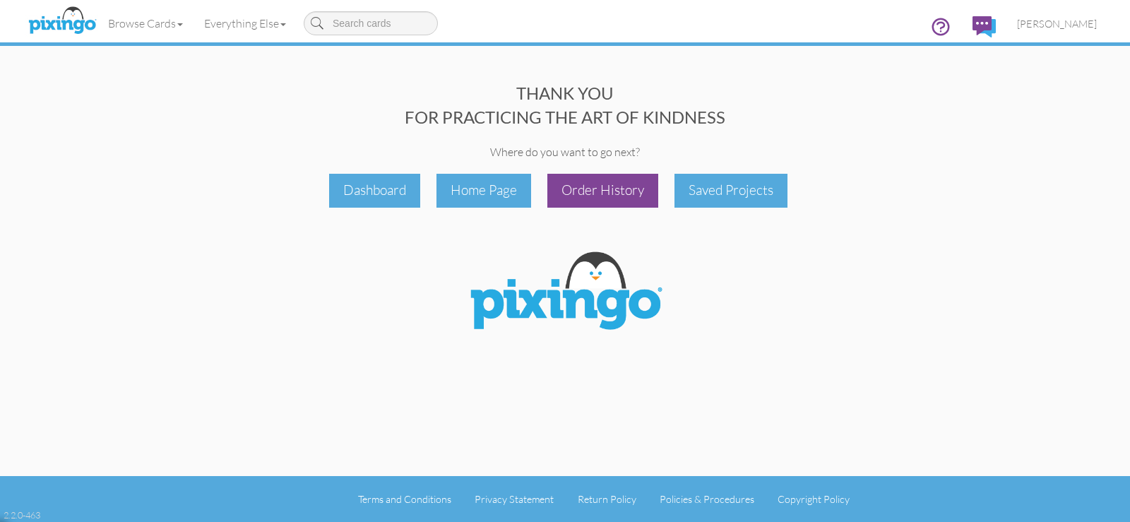
click at [615, 191] on div "Order History" at bounding box center [602, 190] width 111 height 33
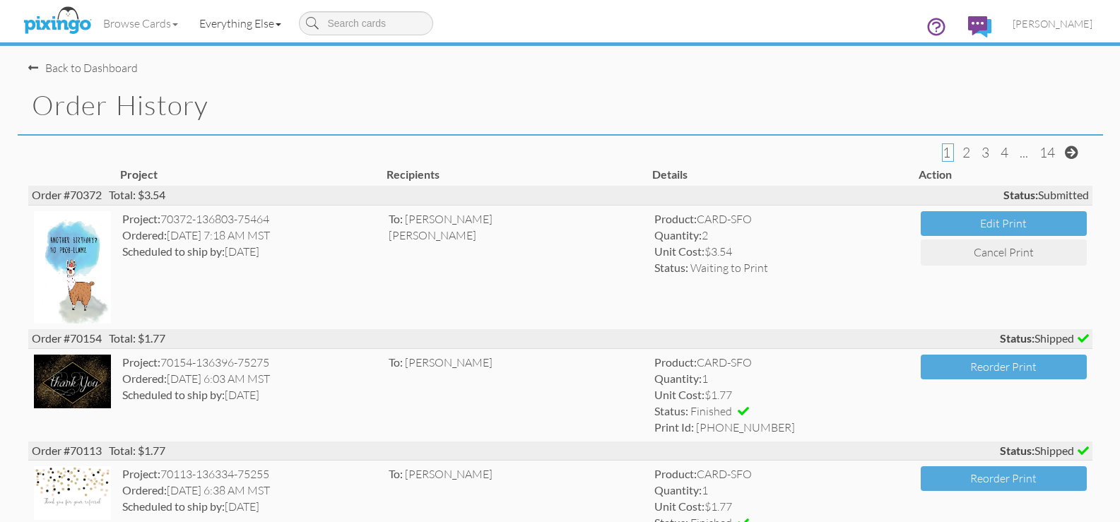
click at [252, 30] on link "Everything Else" at bounding box center [240, 23] width 103 height 35
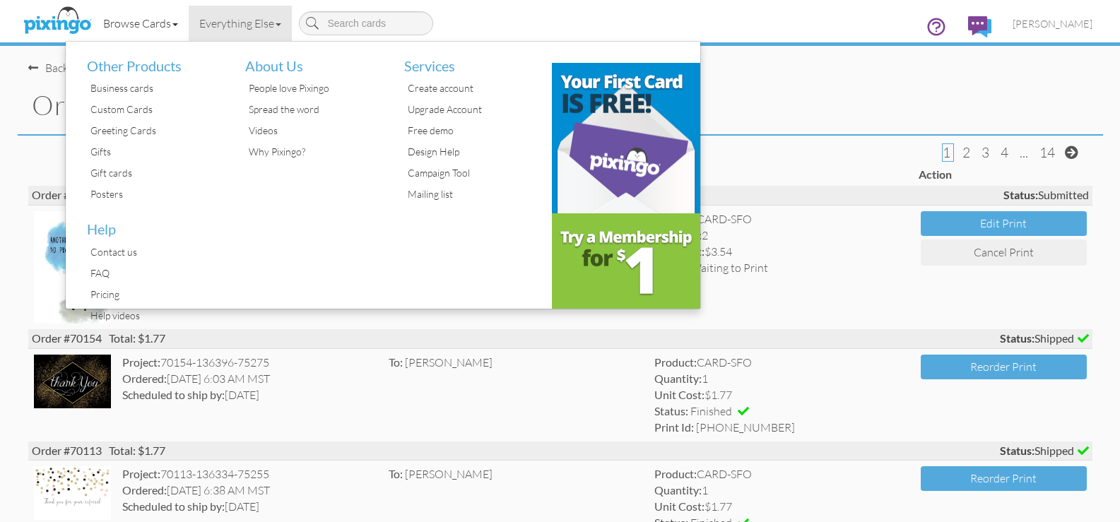
click at [155, 25] on link "Browse Cards" at bounding box center [141, 23] width 96 height 35
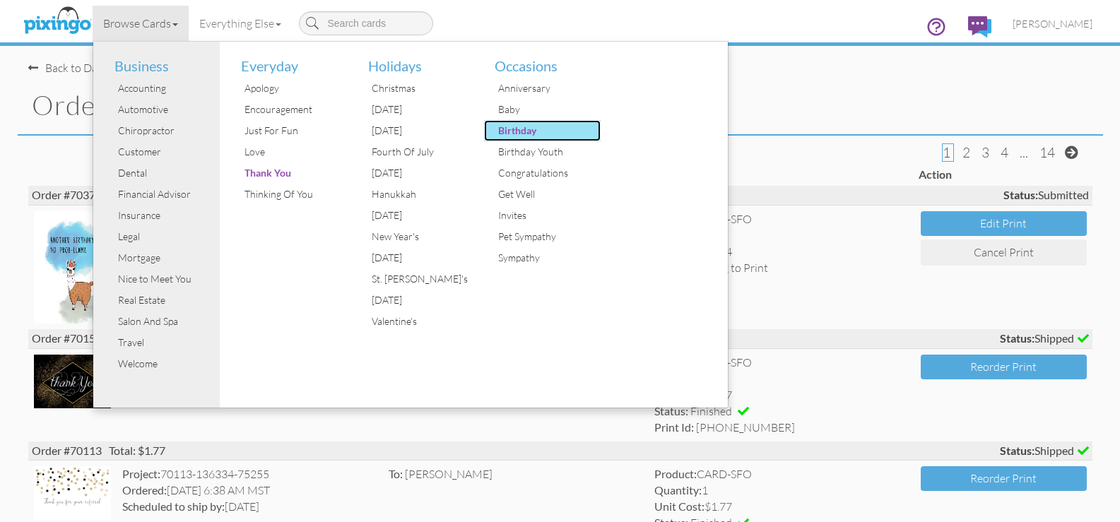
click at [527, 134] on div "Birthday" at bounding box center [547, 130] width 106 height 21
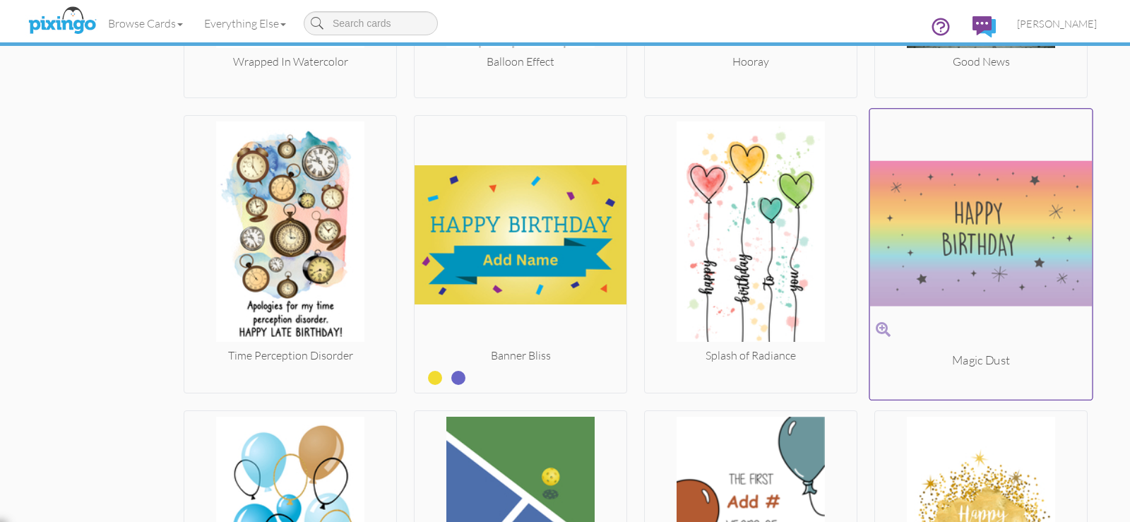
scroll to position [1884, 0]
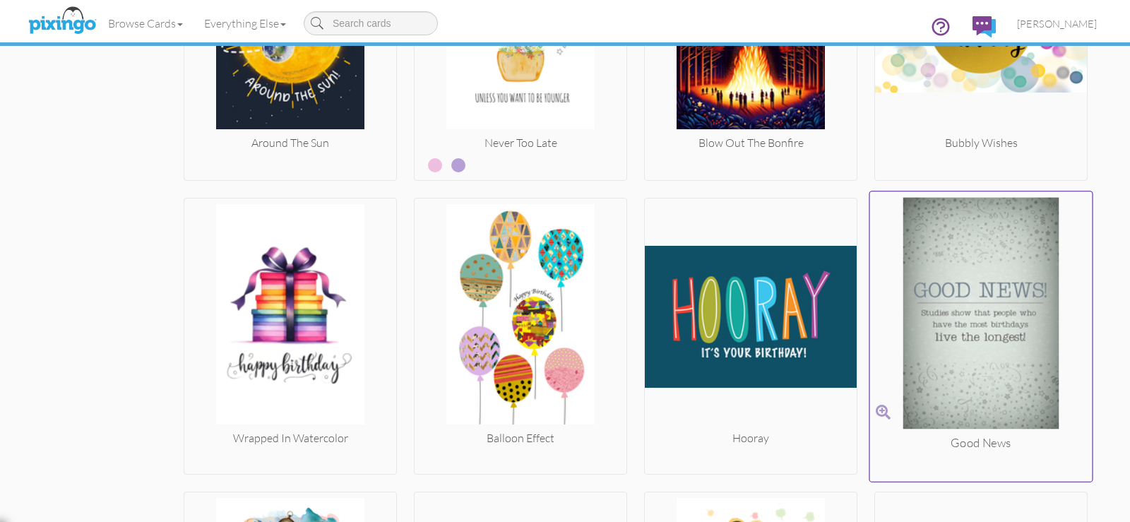
click at [988, 292] on img at bounding box center [981, 315] width 223 height 237
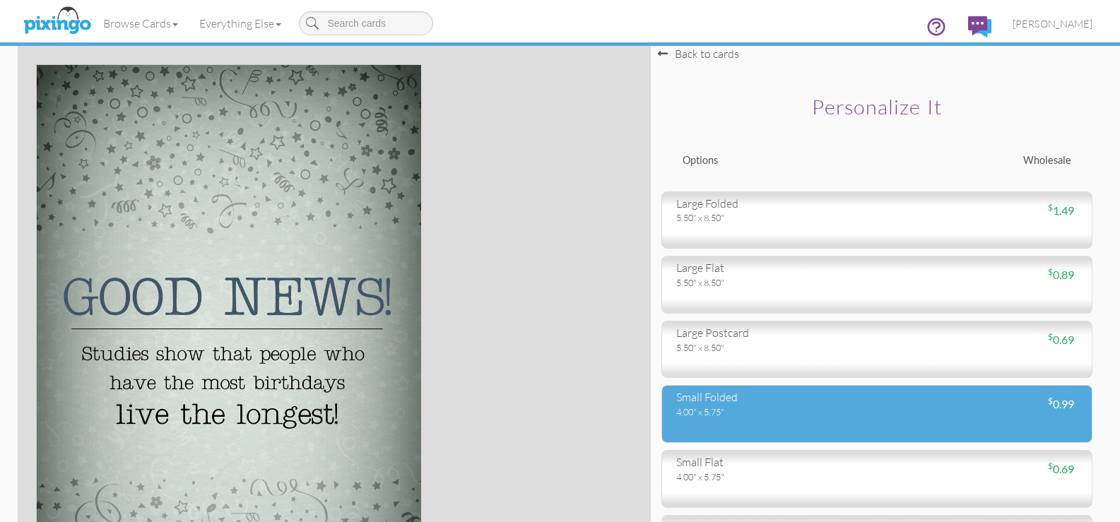
click at [768, 407] on div "4.00" x 5.75"" at bounding box center [771, 411] width 190 height 13
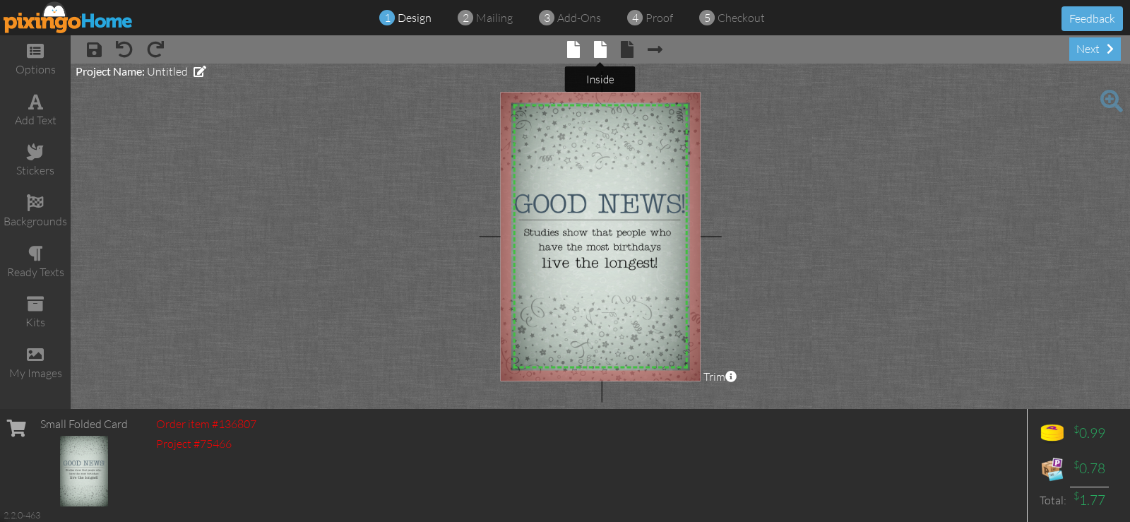
click at [599, 54] on span at bounding box center [600, 49] width 13 height 17
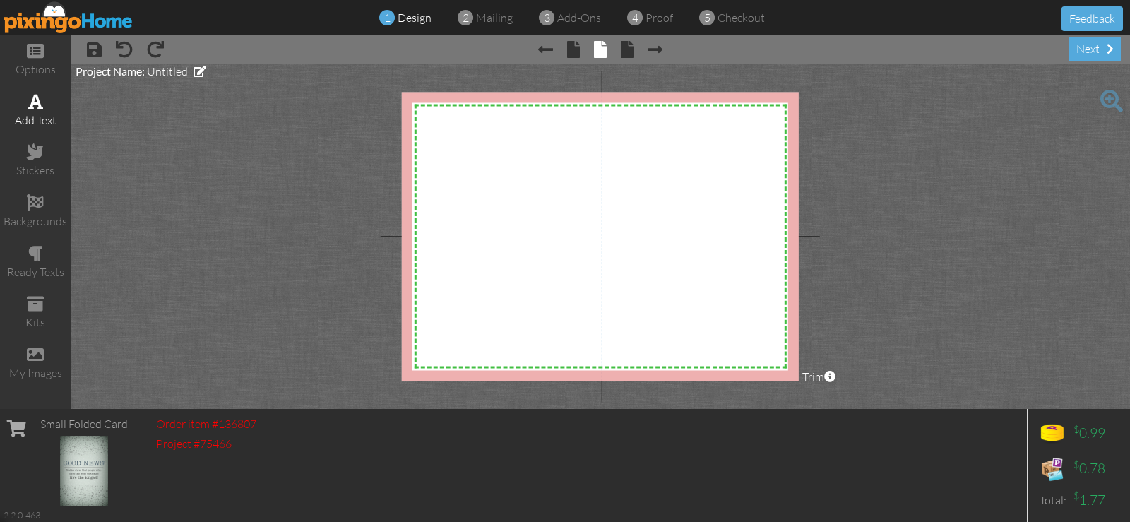
click at [44, 100] on div "add text" at bounding box center [35, 110] width 71 height 49
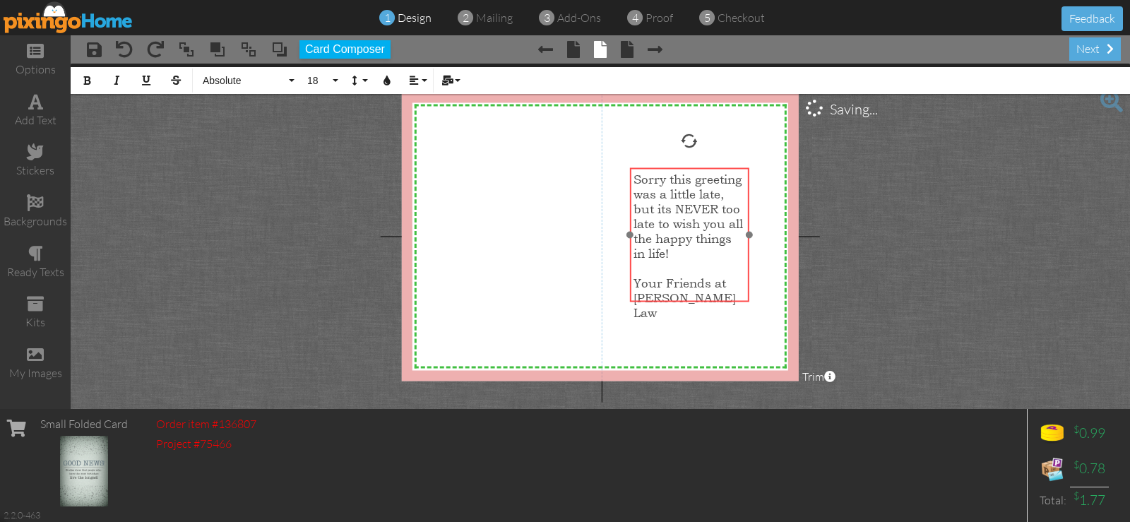
drag, startPoint x: 711, startPoint y: 252, endPoint x: 729, endPoint y: 298, distance: 49.2
click at [729, 298] on div "Sorry this greeting was a little late, but its NEVER too late to wish you all t…" at bounding box center [689, 245] width 119 height 155
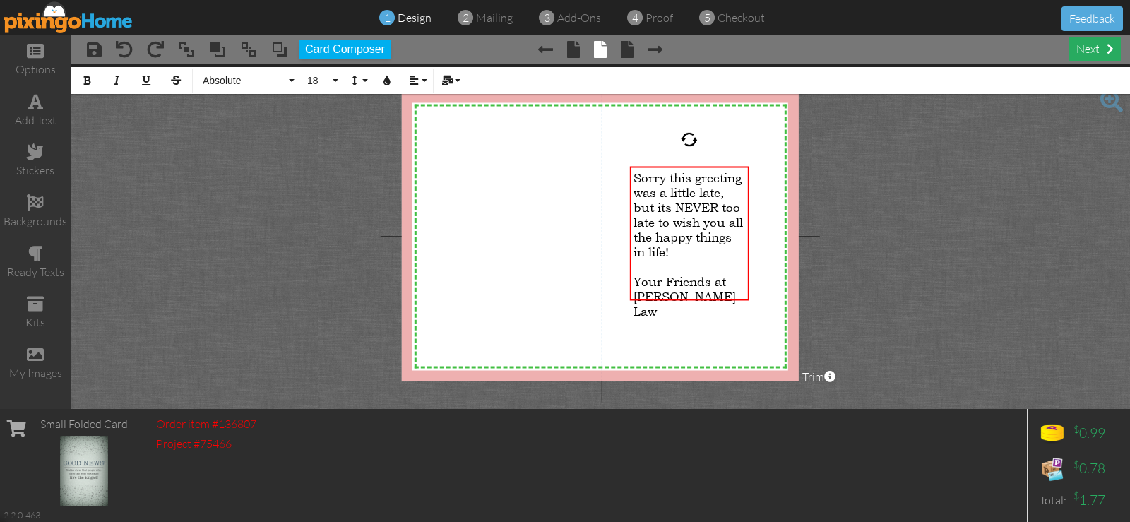
click at [1103, 47] on div "next" at bounding box center [1095, 48] width 52 height 23
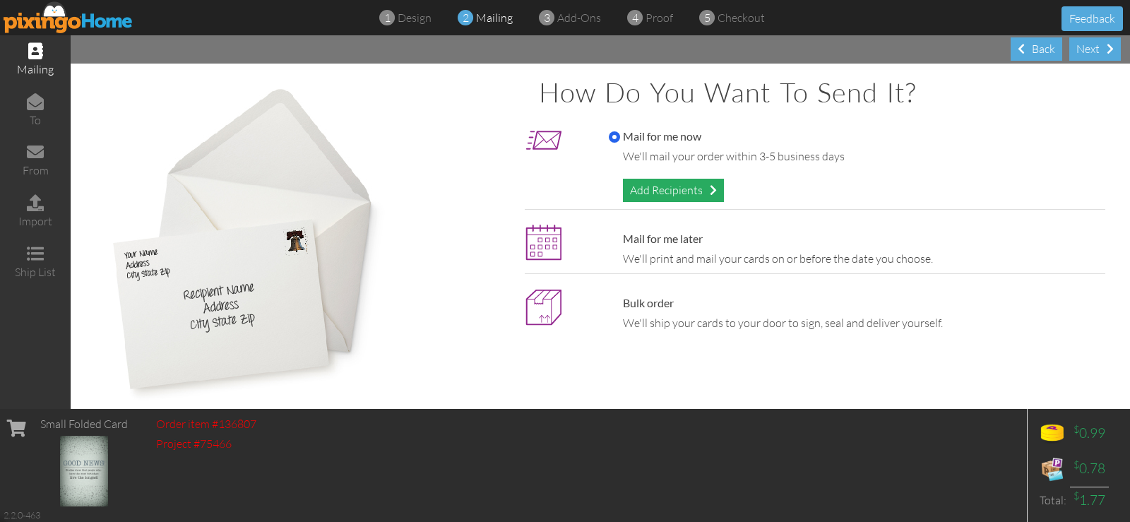
click at [631, 189] on div "Add Recipients" at bounding box center [673, 190] width 101 height 23
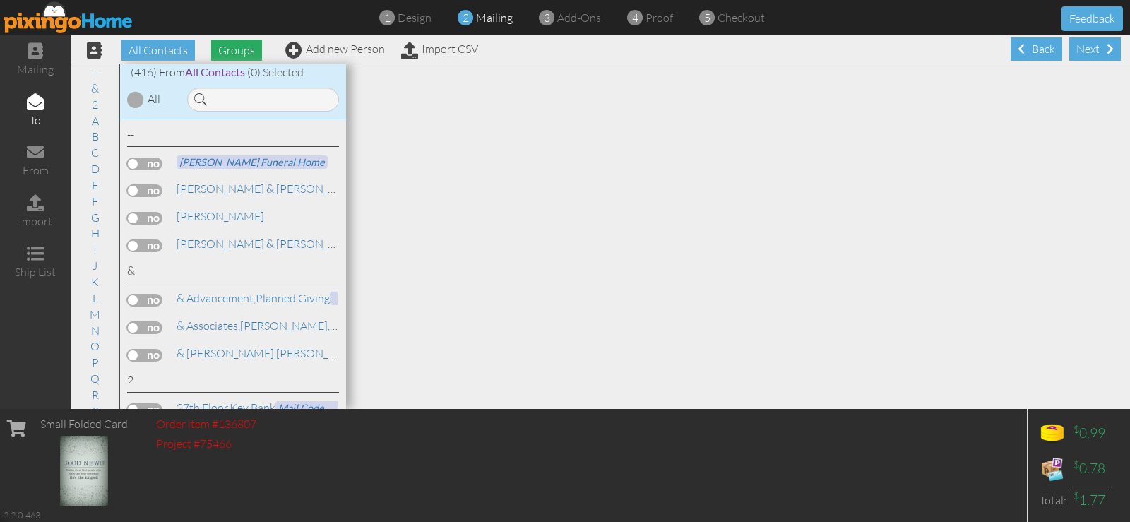
click at [246, 49] on span "Groups" at bounding box center [236, 50] width 51 height 21
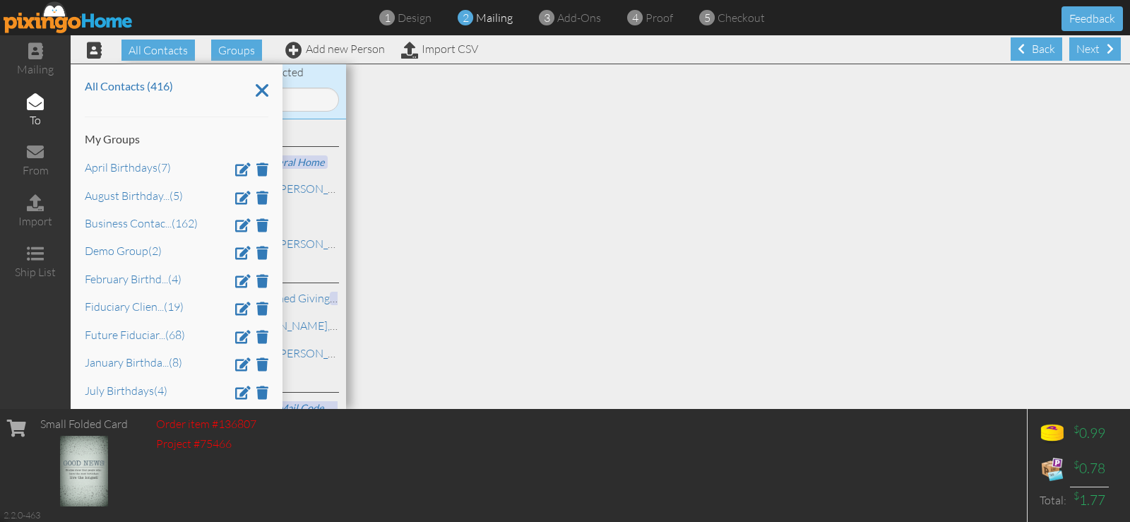
scroll to position [189, 0]
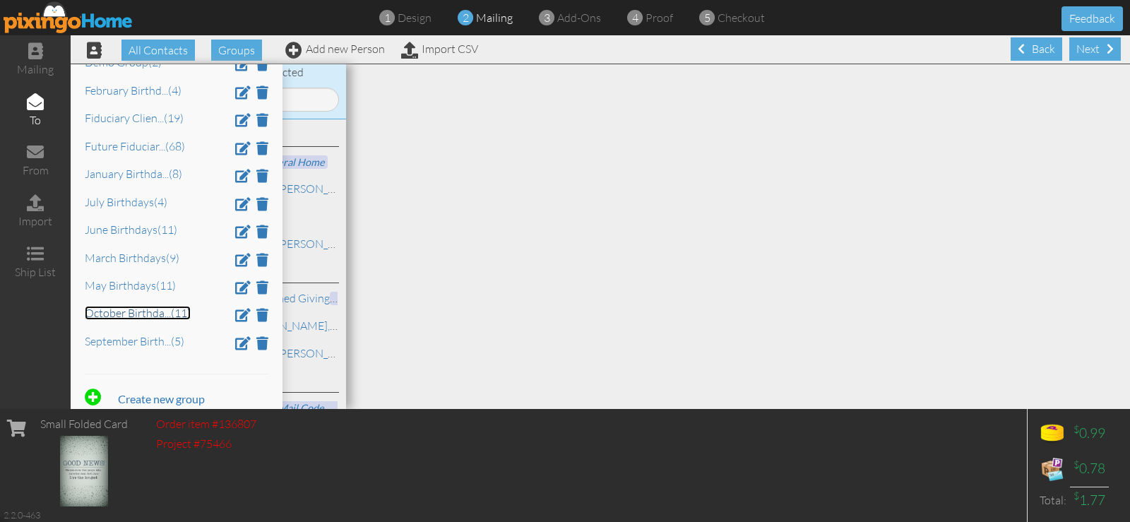
click at [131, 314] on link "October Birthda ... (11)" at bounding box center [138, 313] width 106 height 14
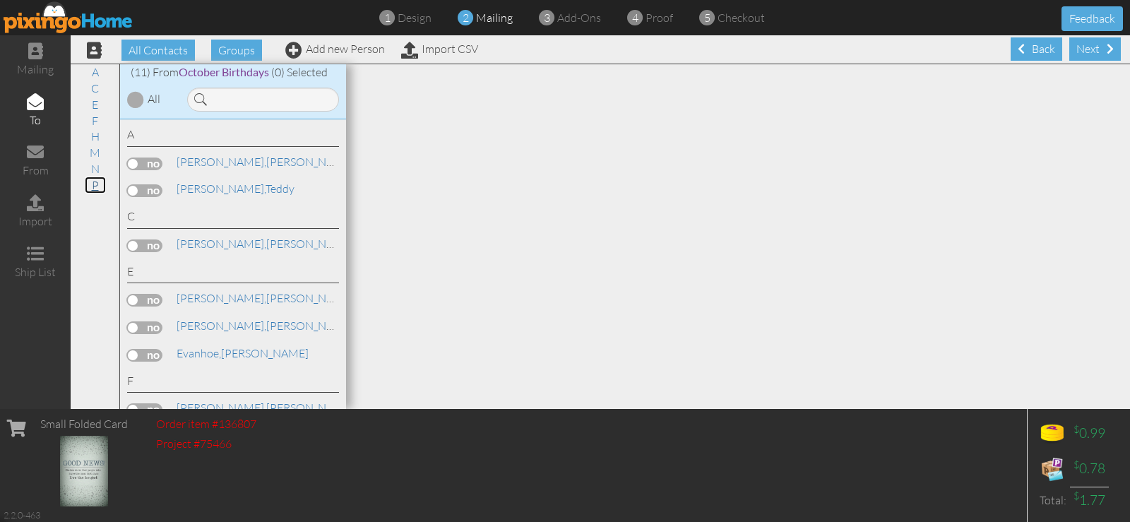
click at [99, 184] on link "P" at bounding box center [95, 185] width 21 height 17
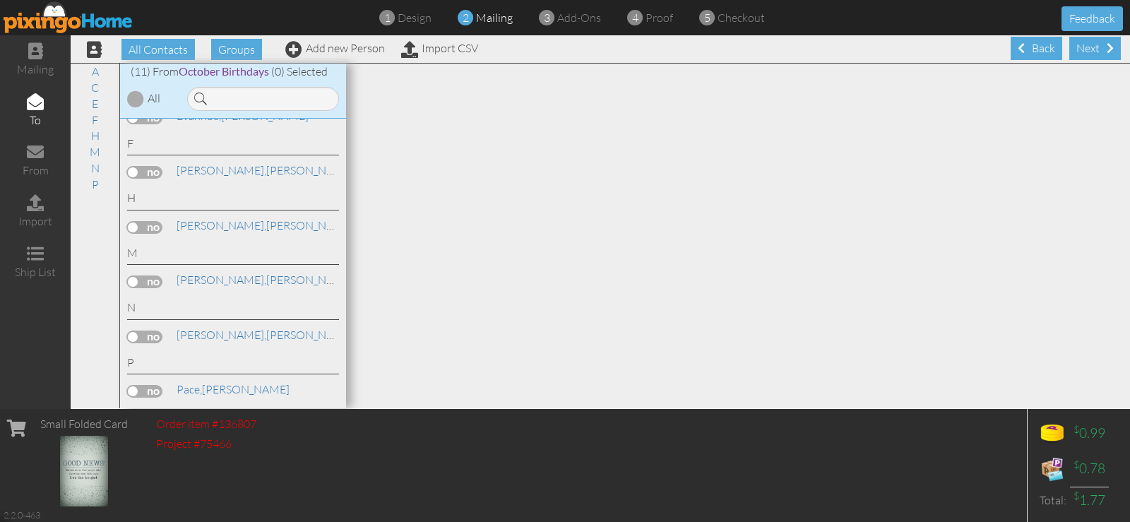
click at [134, 388] on label at bounding box center [144, 391] width 35 height 13
click at [0, 0] on input "checkbox" at bounding box center [0, 0] width 0 height 0
click at [137, 332] on label at bounding box center [144, 337] width 35 height 13
click at [0, 0] on input "checkbox" at bounding box center [0, 0] width 0 height 0
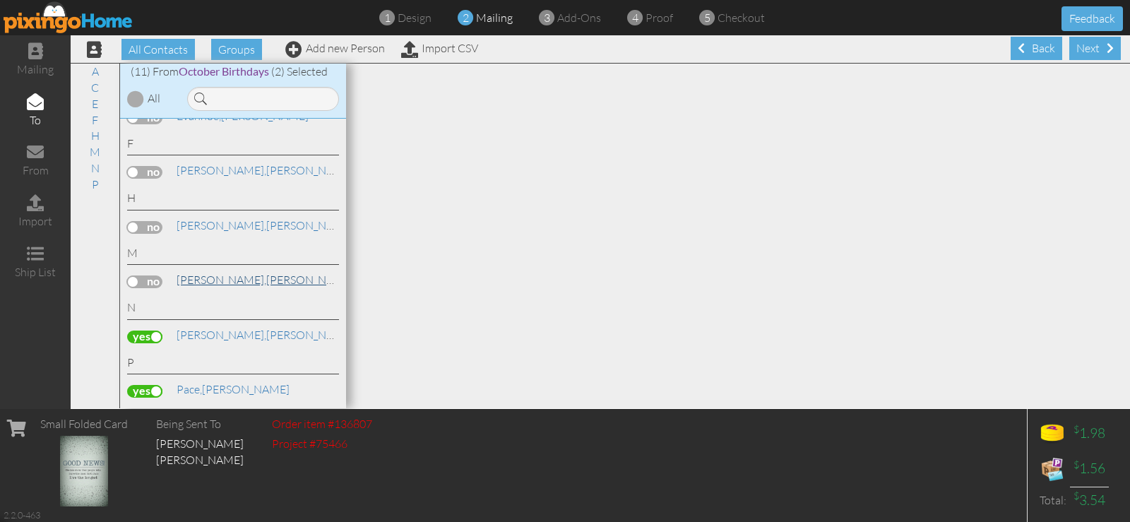
click at [180, 283] on span "[PERSON_NAME]," at bounding box center [222, 280] width 90 height 14
click at [148, 278] on label at bounding box center [144, 281] width 35 height 13
click at [0, 0] on input "checkbox" at bounding box center [0, 0] width 0 height 0
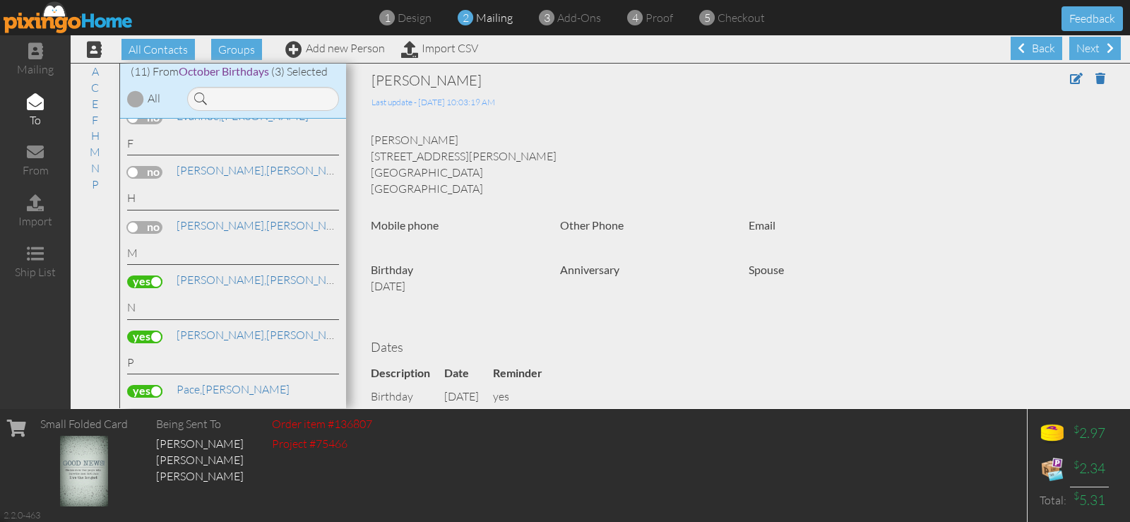
click at [150, 174] on label at bounding box center [144, 172] width 35 height 13
click at [0, 0] on input "checkbox" at bounding box center [0, 0] width 0 height 0
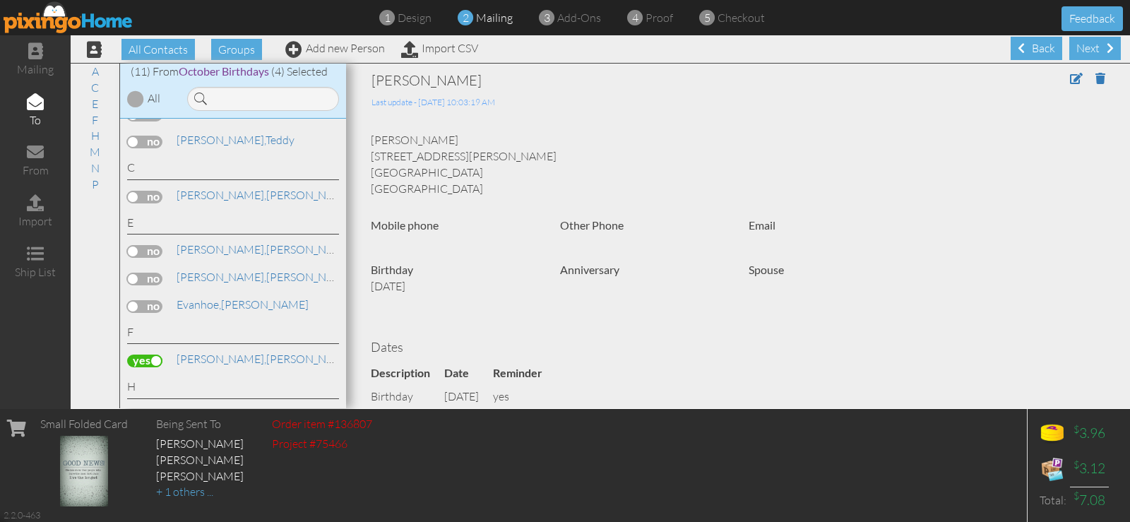
click at [143, 252] on label at bounding box center [144, 251] width 35 height 13
click at [0, 0] on input "checkbox" at bounding box center [0, 0] width 0 height 0
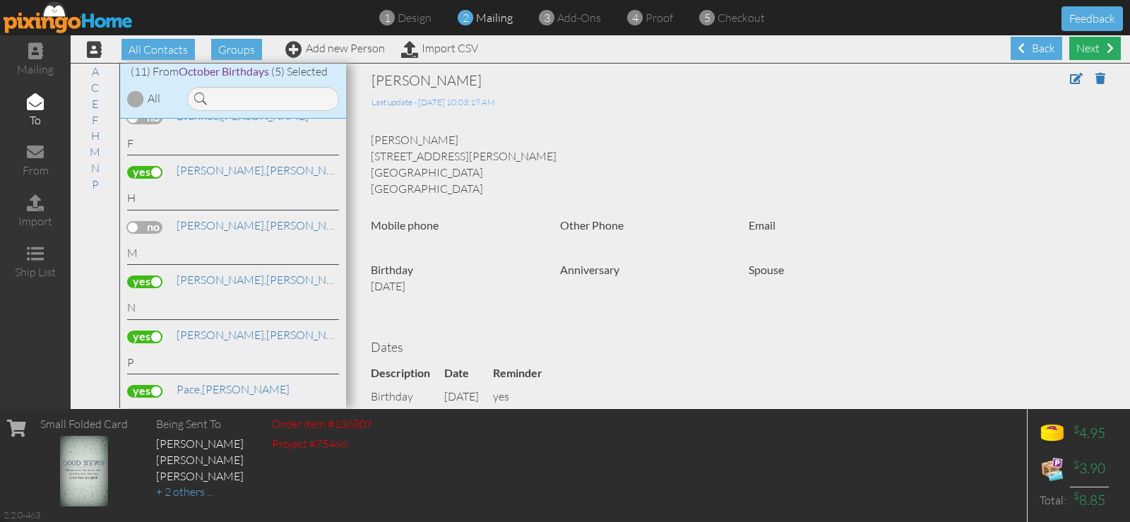
click at [1084, 45] on div "Next" at bounding box center [1095, 48] width 52 height 23
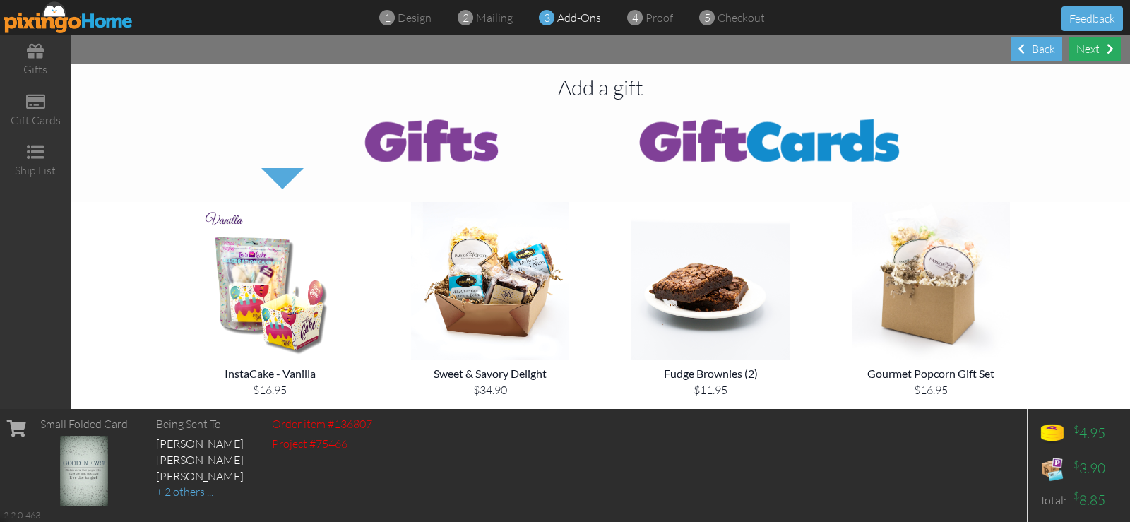
click at [1108, 53] on span at bounding box center [1110, 48] width 7 height 11
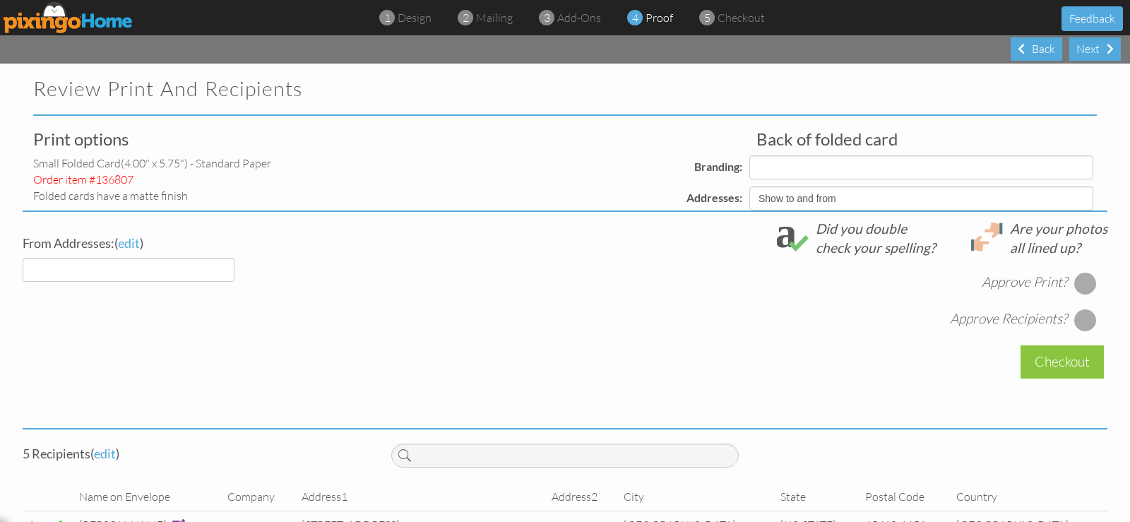
select select "object:8728"
select select "object:8727"
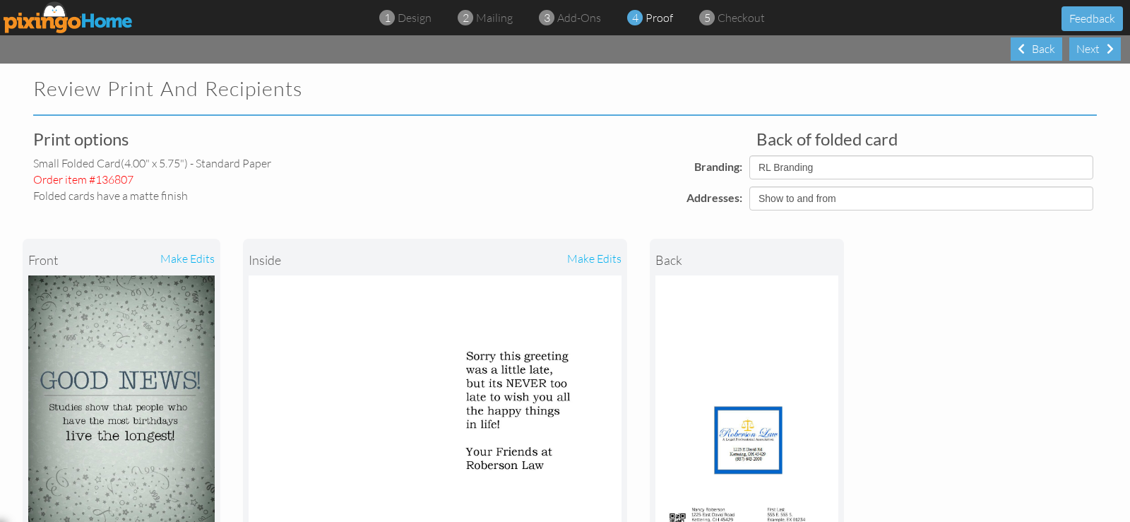
scroll to position [189, 0]
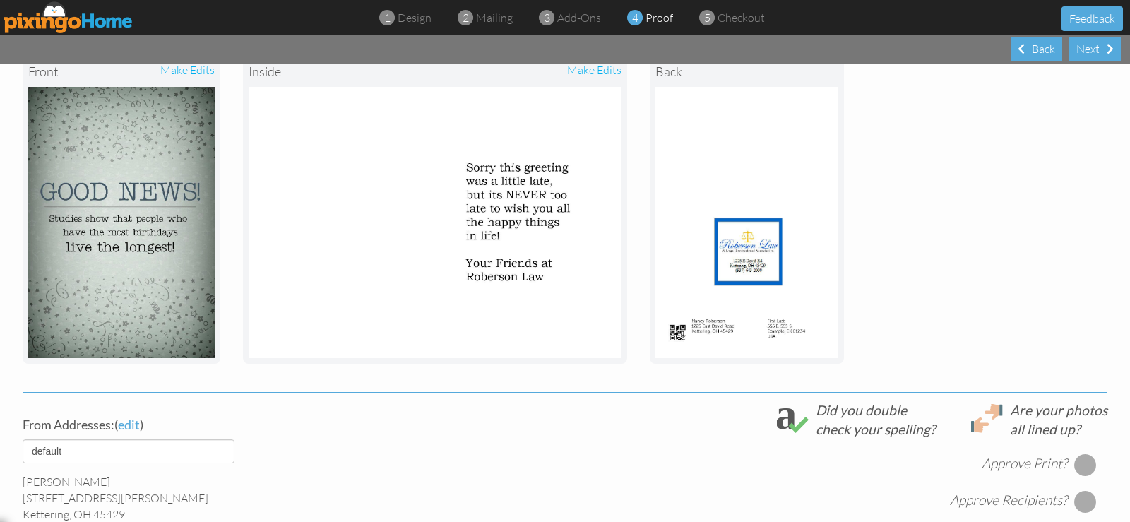
click at [1074, 460] on div at bounding box center [1085, 465] width 23 height 23
click at [1088, 504] on div at bounding box center [1085, 501] width 23 height 23
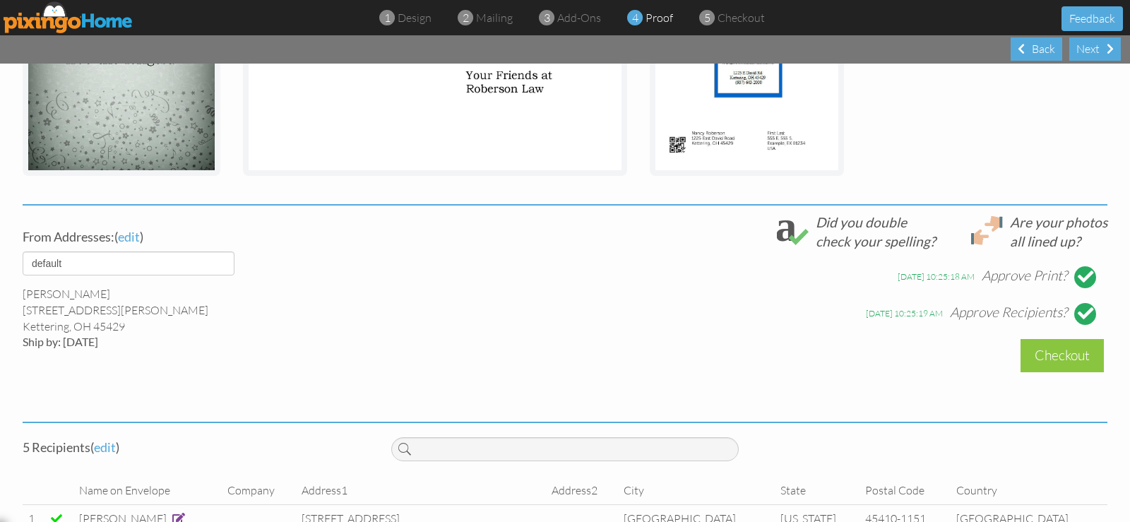
scroll to position [528, 0]
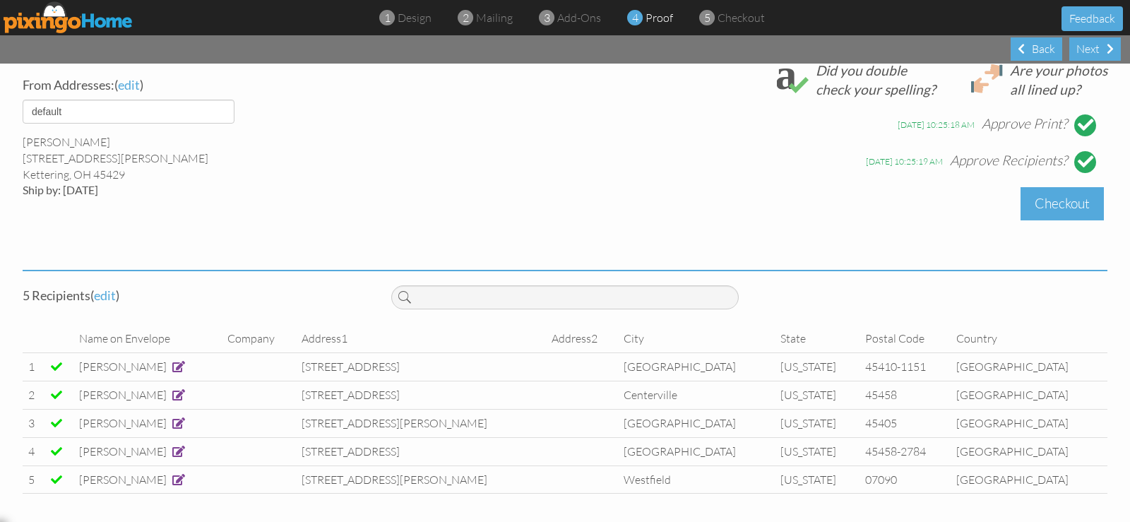
click at [1039, 208] on div "Checkout" at bounding box center [1062, 203] width 83 height 33
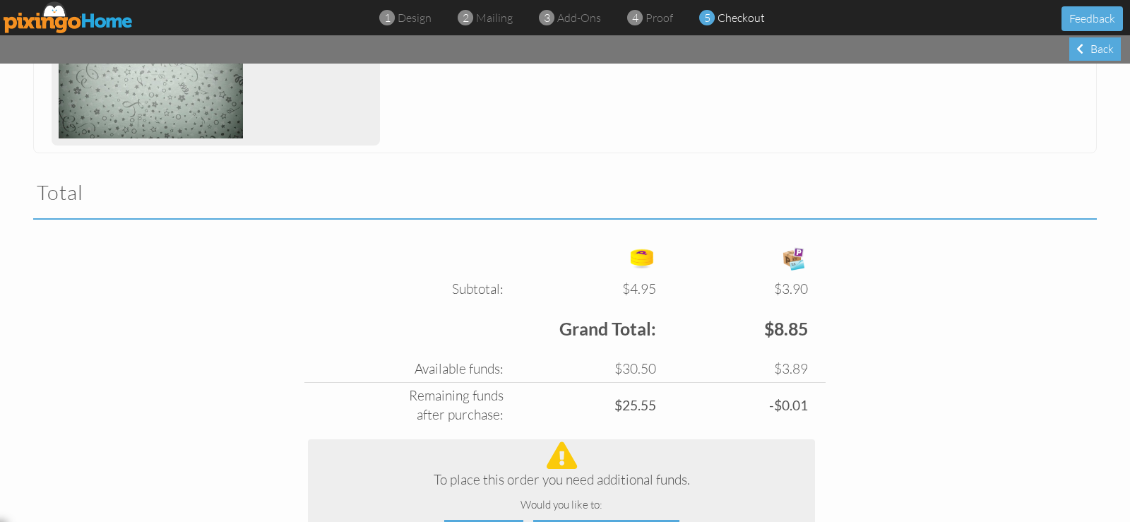
scroll to position [556, 0]
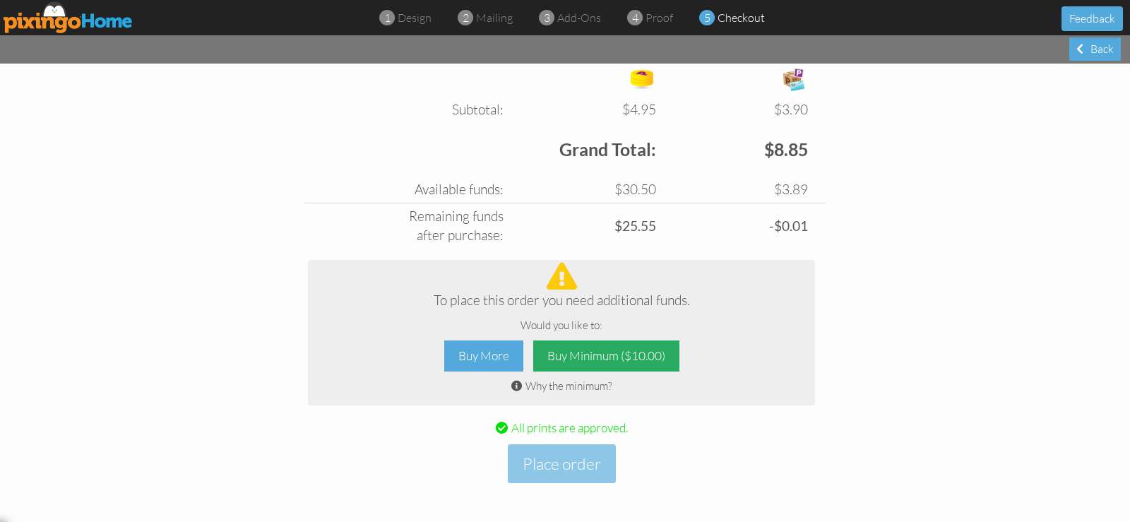
click at [570, 358] on div "Buy Minimum ($10.00)" at bounding box center [606, 356] width 146 height 32
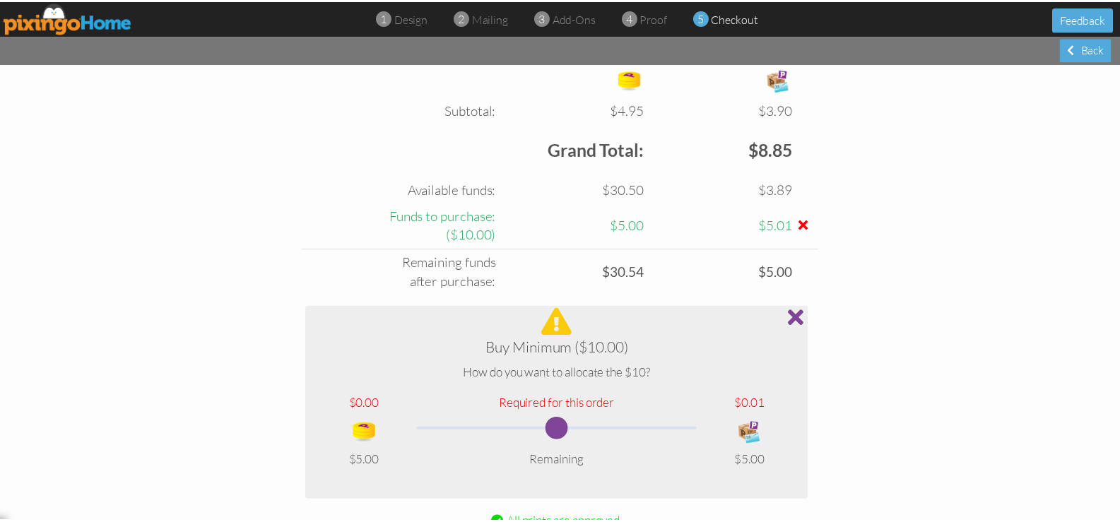
scroll to position [651, 0]
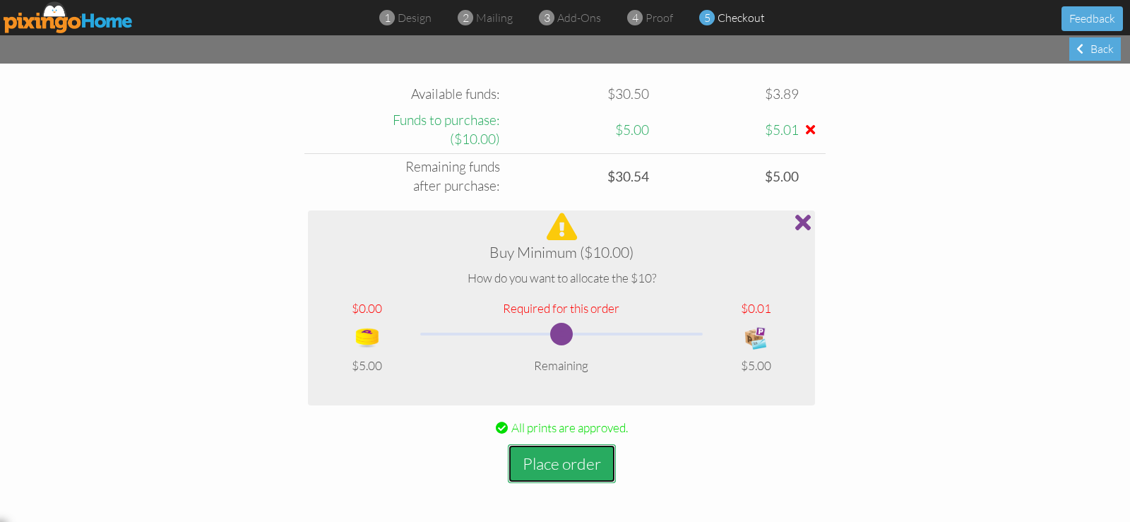
click at [569, 466] on button "Place order" at bounding box center [562, 463] width 108 height 39
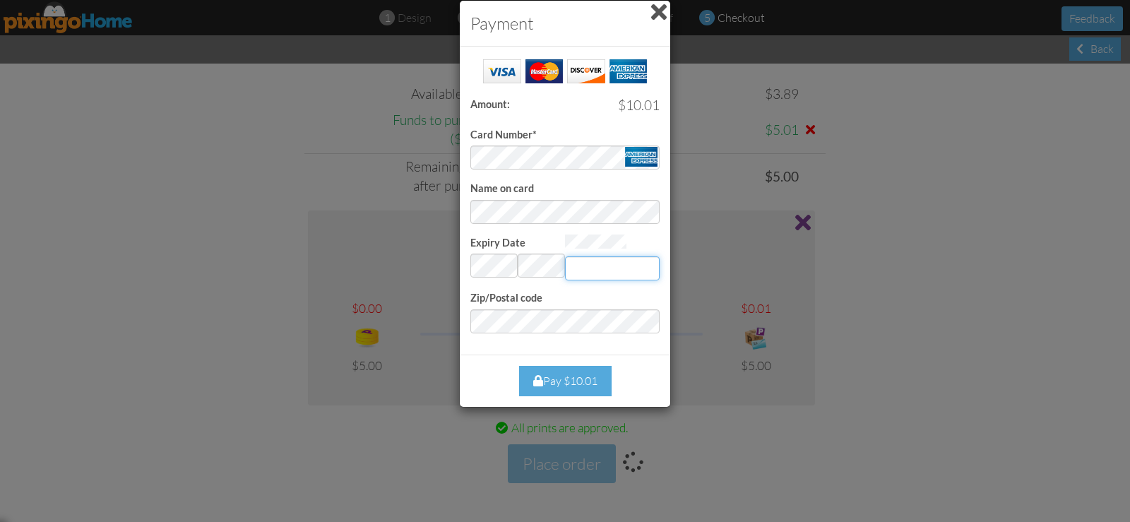
click at [601, 265] on input "Expiry Date" at bounding box center [612, 268] width 95 height 24
type input "1930"
click at [562, 375] on div "Pay $10.01" at bounding box center [565, 381] width 93 height 30
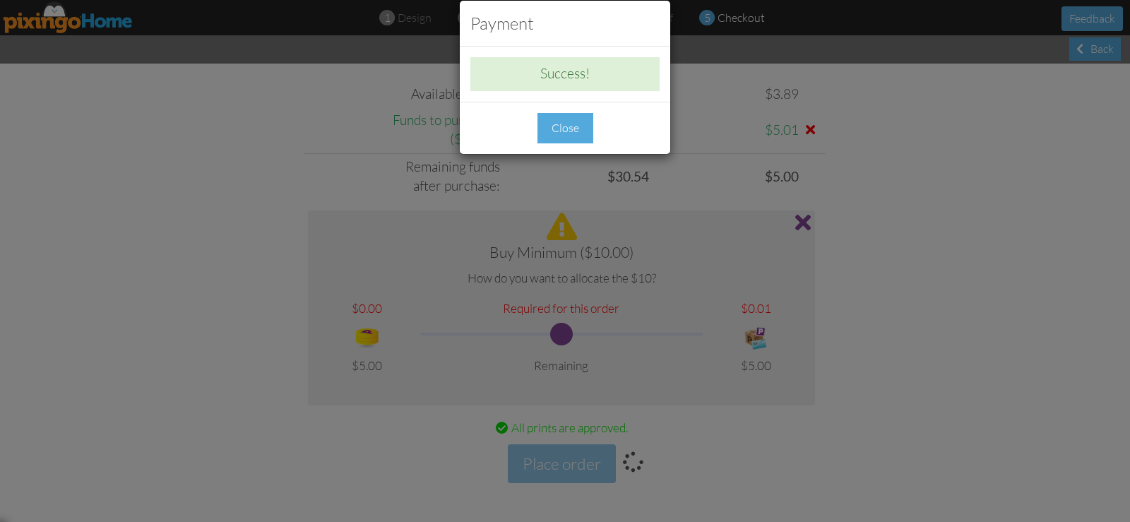
click at [565, 136] on div "Close" at bounding box center [566, 128] width 56 height 30
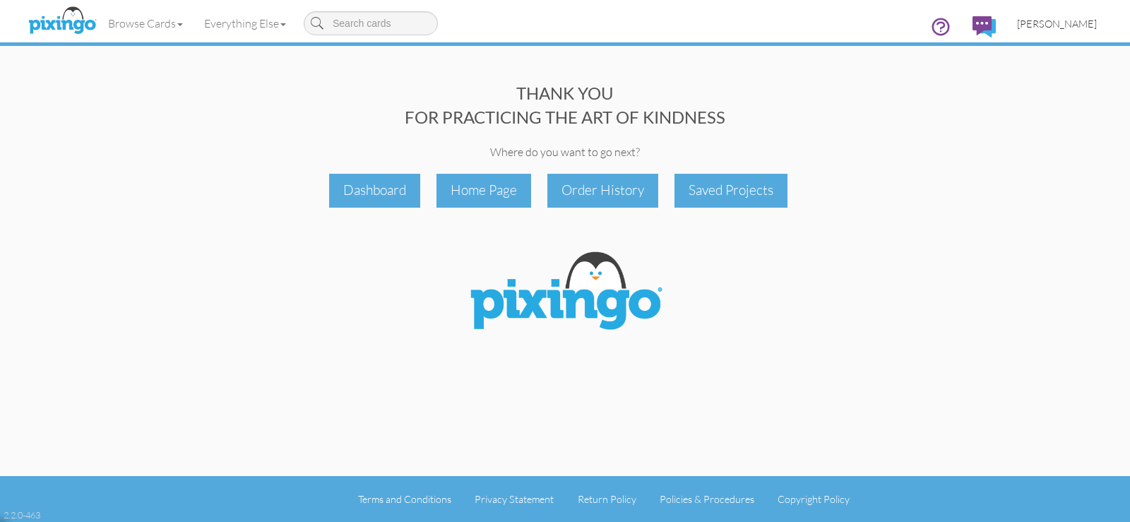
click at [1056, 23] on span "[PERSON_NAME]" at bounding box center [1057, 24] width 80 height 12
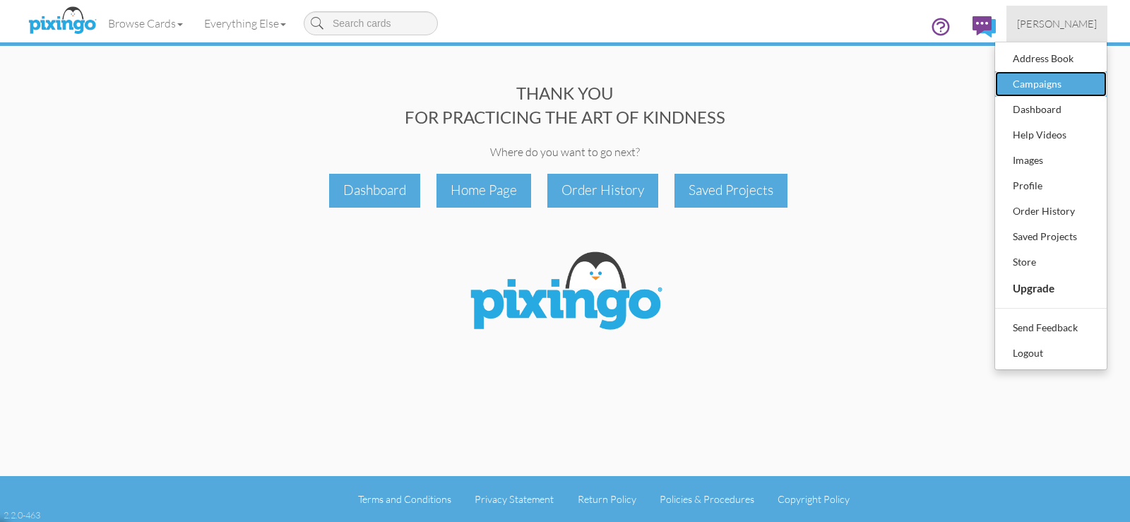
click at [1040, 83] on div "Campaigns" at bounding box center [1050, 83] width 83 height 21
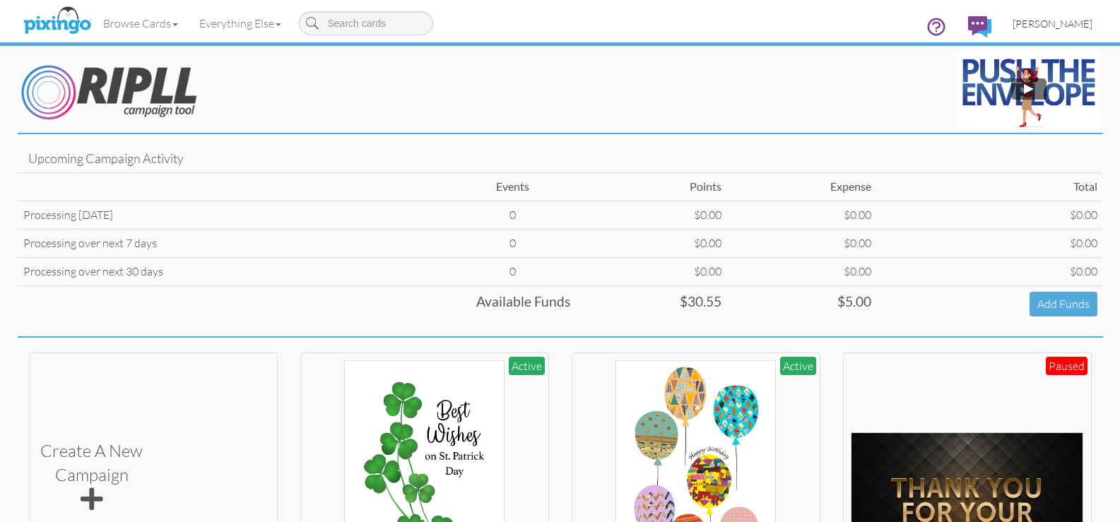
click at [1047, 16] on link "[PERSON_NAME]" at bounding box center [1052, 24] width 101 height 36
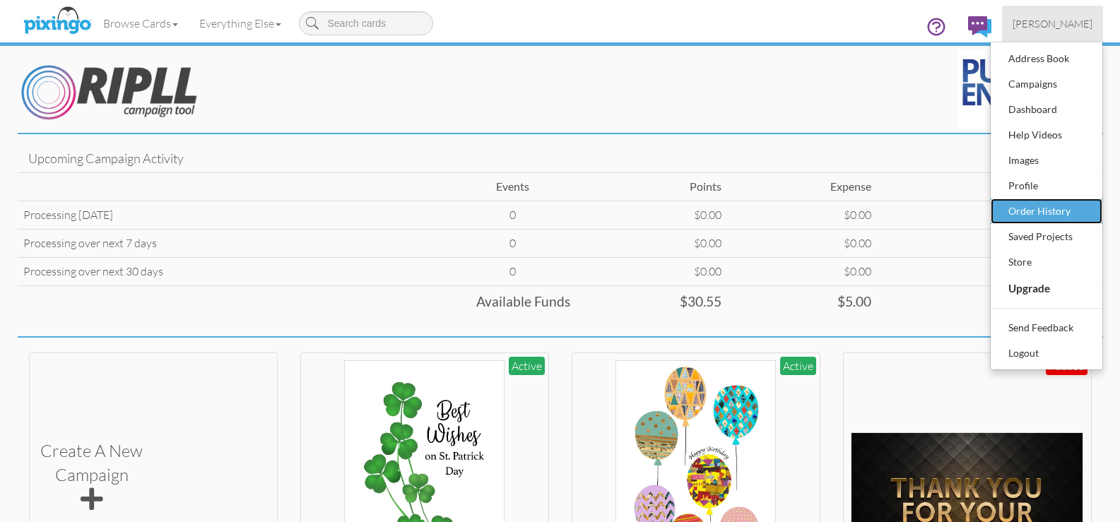
click at [1034, 209] on div "Order History" at bounding box center [1045, 211] width 83 height 21
